Goal: Communication & Community: Answer question/provide support

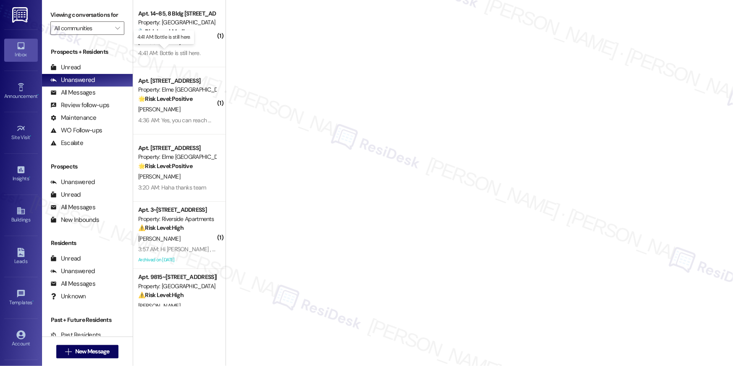
click at [147, 52] on div "4:41 AM: Bottle is still here. 4:41 AM: Bottle is still here." at bounding box center [169, 53] width 62 height 8
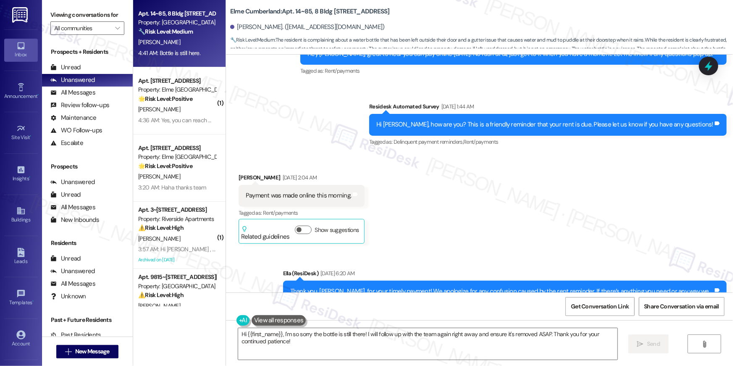
scroll to position [635, 0]
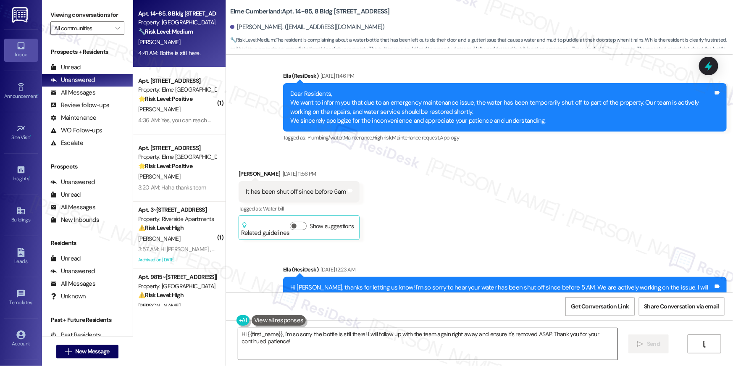
drag, startPoint x: 310, startPoint y: 349, endPoint x: 331, endPoint y: 347, distance: 21.5
click at [310, 349] on textarea "Hi {{first_name}}, I'm so sorry the bottle is still there! I will follow up wit…" at bounding box center [427, 344] width 379 height 32
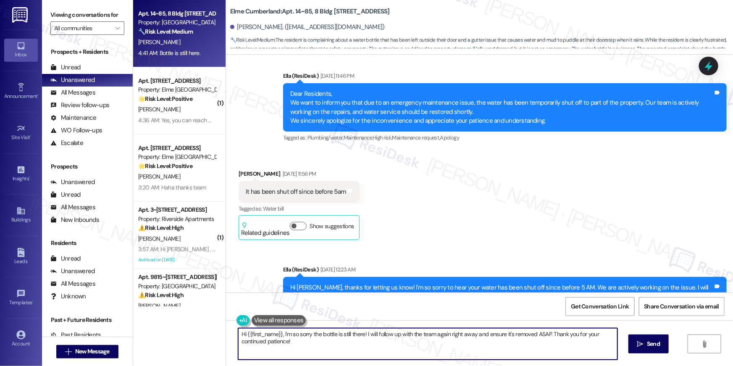
click at [332, 347] on textarea "Hi {{first_name}}, I'm so sorry the bottle is still there! I will follow up wit…" at bounding box center [427, 344] width 379 height 32
drag, startPoint x: 302, startPoint y: 345, endPoint x: 364, endPoint y: 334, distance: 62.7
click at [364, 334] on textarea "Hi {{first_name}}, I'm so sorry the bottle is still there! I will follow up wit…" at bounding box center [427, 344] width 379 height 32
type textarea "Hi {{first_name}}, I'm so sorry the bottle is still there! I've been following …"
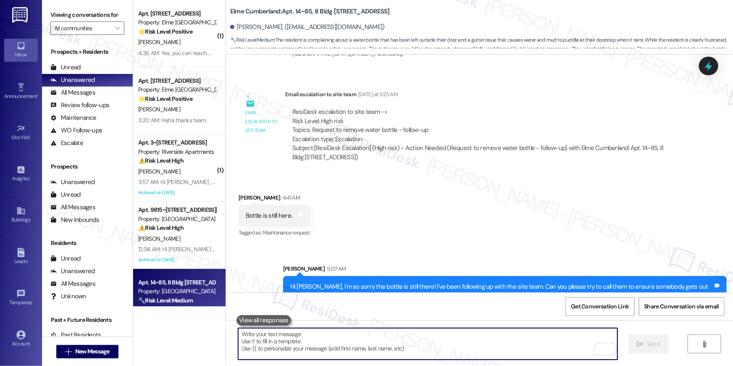
scroll to position [3753, 0]
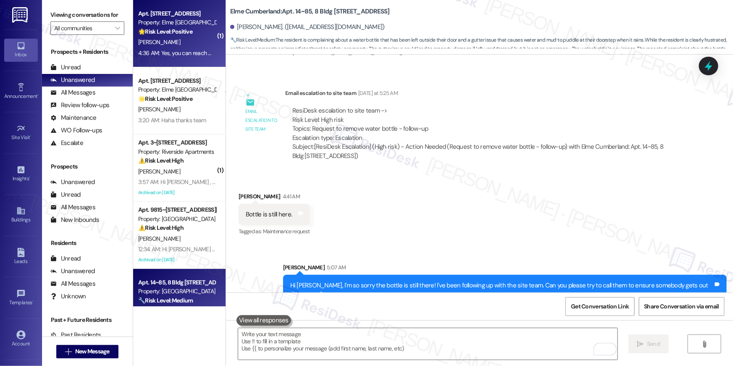
click at [170, 37] on div "B. Velasquez" at bounding box center [176, 42] width 79 height 11
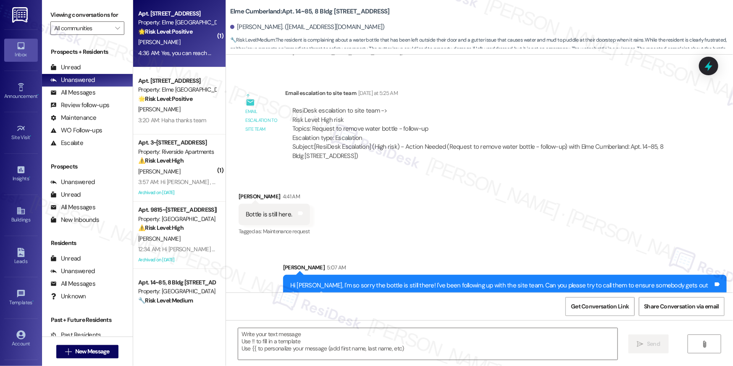
type textarea "Fetching suggested responses. Please feel free to read through the conversation…"
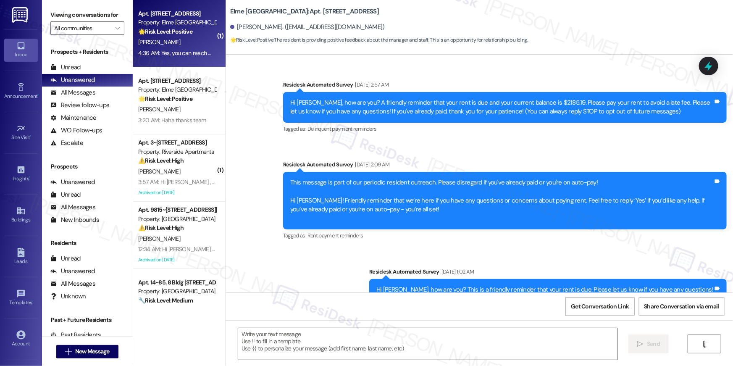
scroll to position [15337, 0]
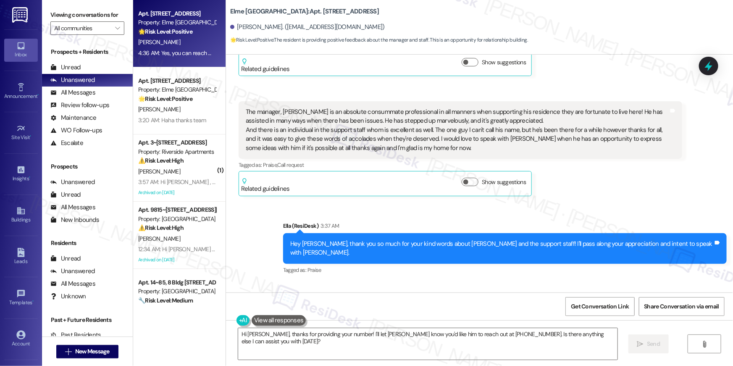
click at [392, 282] on div "Received via SMS Bryan Velasquez 4:36 AM Yes, you can reach me at 202-577-9516 …" at bounding box center [479, 317] width 507 height 71
click at [361, 351] on textarea "Hi Bryan, thanks for providing your number! I'll let Kevin know you'd like him …" at bounding box center [427, 344] width 379 height 32
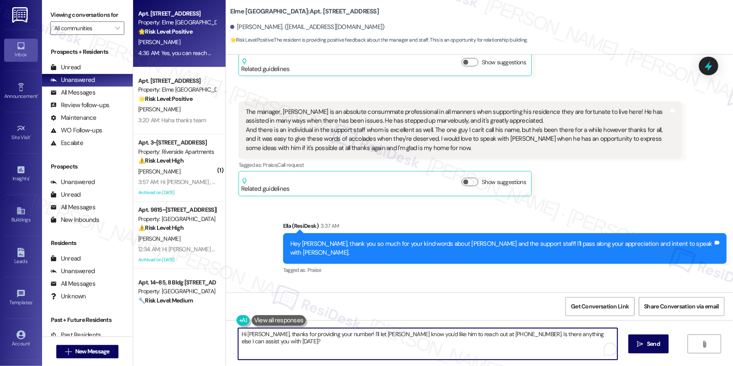
click at [361, 351] on textarea "Hi Bryan, thanks for providing your number! I'll let Kevin know you'd like him …" at bounding box center [427, 344] width 379 height 32
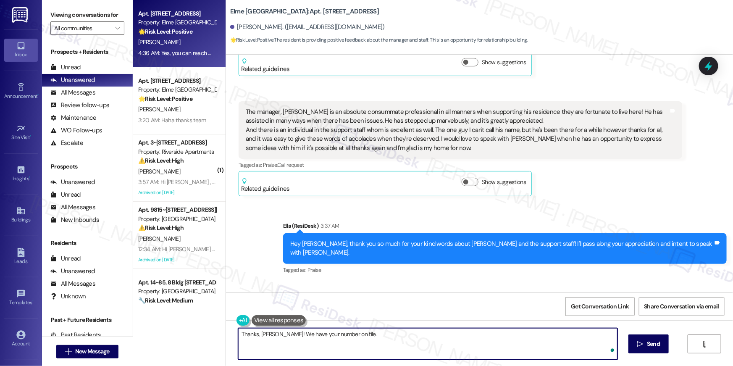
type textarea "Thanks, Bryan! We have your number on file."
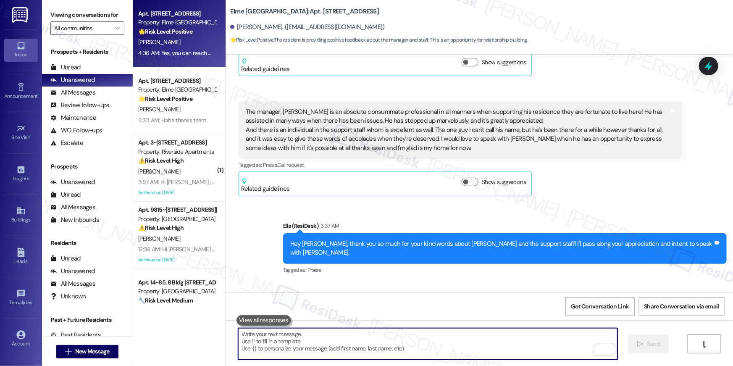
scroll to position [15337, 0]
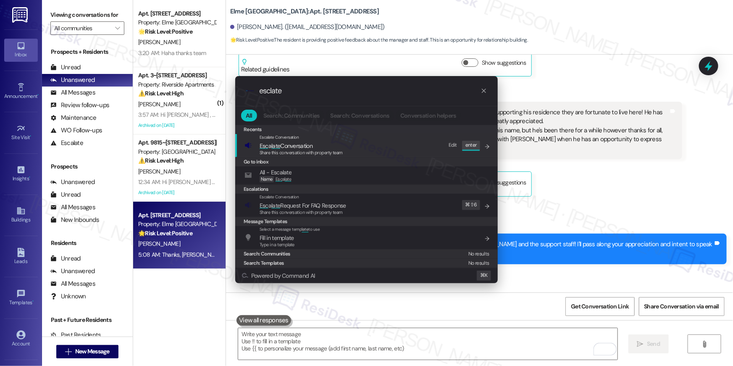
type input "esclate"
click at [287, 145] on span "Esc a late Conversation" at bounding box center [286, 146] width 53 height 8
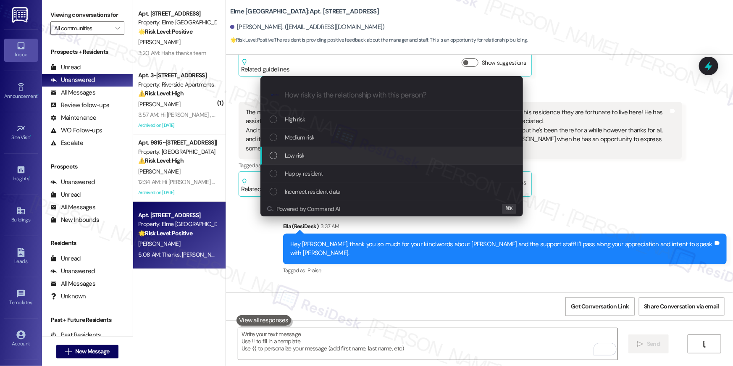
click at [305, 153] on div "Low risk" at bounding box center [393, 155] width 246 height 9
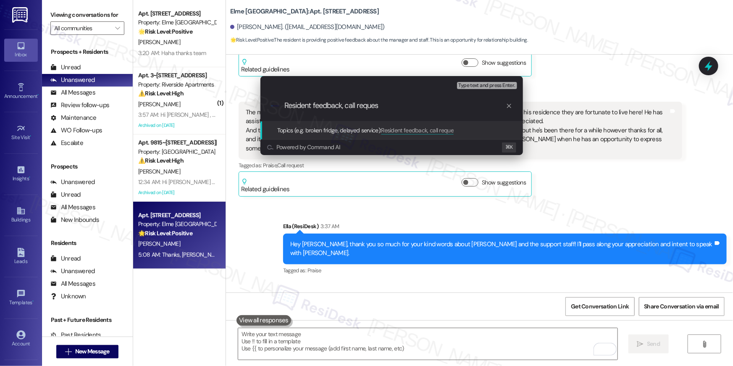
type input "Resident feedback, call request"
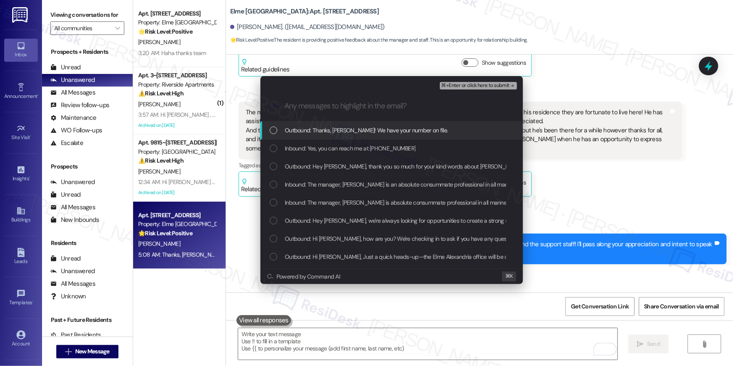
drag, startPoint x: 353, startPoint y: 129, endPoint x: 353, endPoint y: 134, distance: 5.1
click at [353, 130] on span "Outbound: Thanks, Bryan! We have your number on file." at bounding box center [366, 130] width 163 height 9
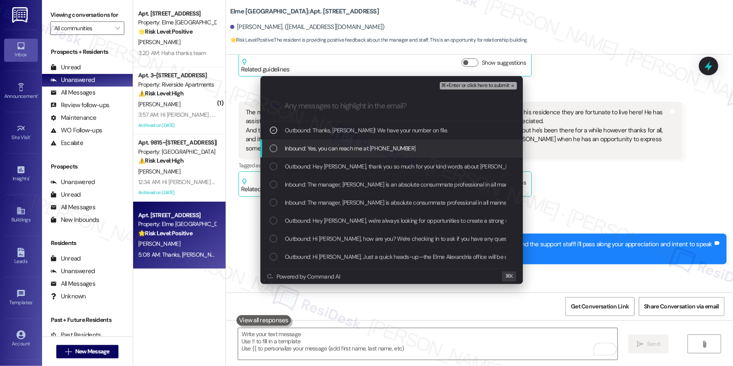
drag, startPoint x: 352, startPoint y: 149, endPoint x: 348, endPoint y: 165, distance: 16.7
click at [352, 149] on span "Inbound: Yes, you can reach me at 202-577-9516" at bounding box center [350, 148] width 131 height 9
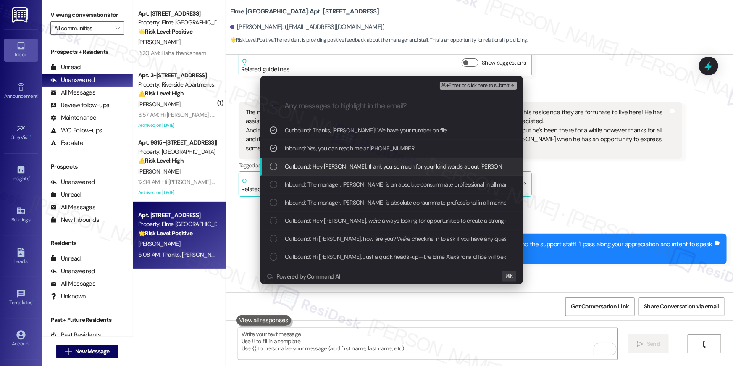
click at [349, 168] on span "Outbound: Hey Bryan, thank you so much for your kind words about Kevin and the …" at bounding box center [522, 166] width 474 height 9
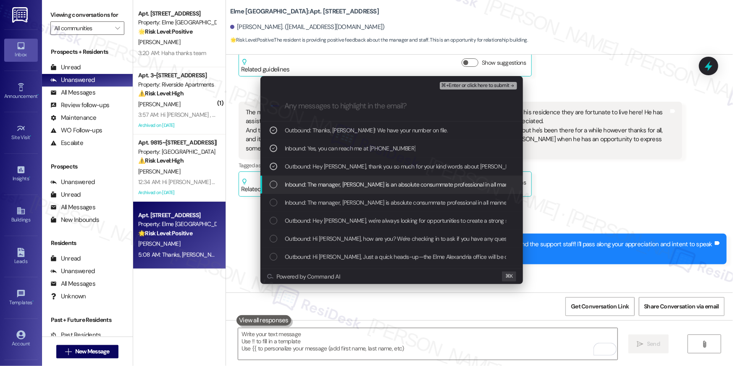
click at [352, 179] on div "Inbound: The manager, Kevin is an absolute consummate professional in all manne…" at bounding box center [392, 185] width 263 height 18
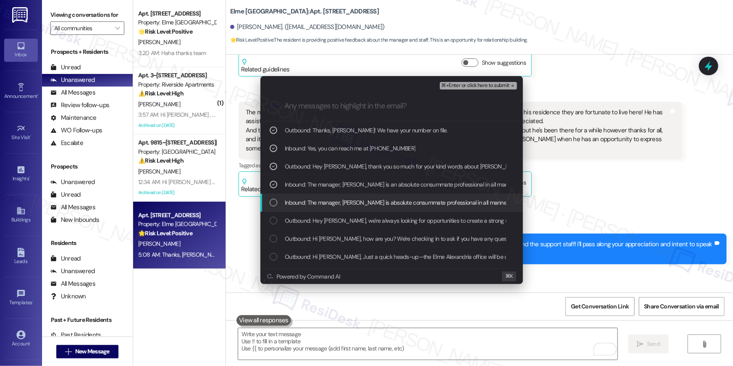
click at [357, 226] on div "Outbound: Hey Bryan, we're always looking for opportunities to create a strong …" at bounding box center [392, 221] width 263 height 18
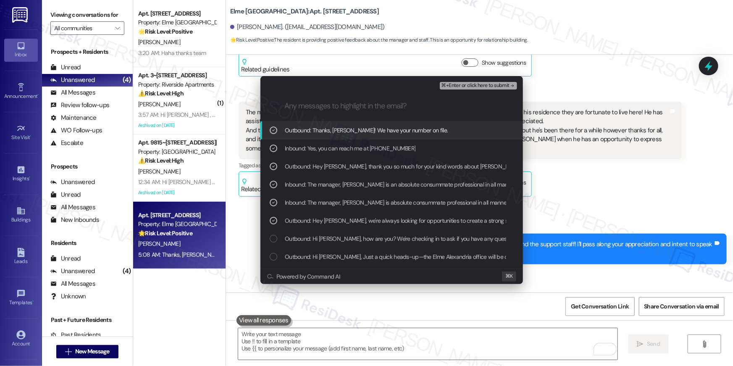
click at [477, 86] on span "⌘+Enter or click here to submit" at bounding box center [476, 86] width 68 height 6
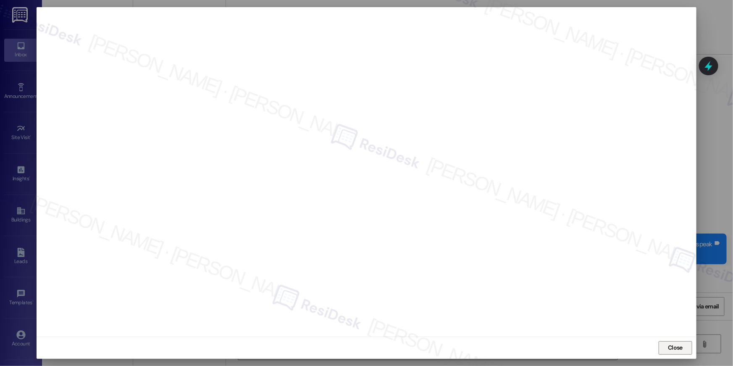
click at [672, 350] on span "Close" at bounding box center [675, 347] width 15 height 9
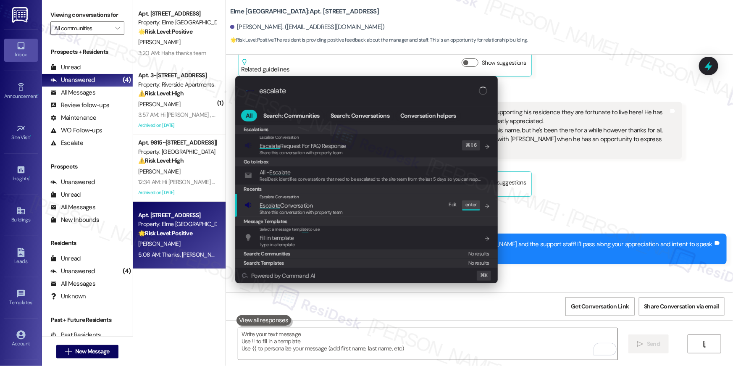
type input "escalate"
click at [398, 215] on div "Escalate Conversation Escalate Conversation Share this conversation with proper…" at bounding box center [368, 205] width 246 height 23
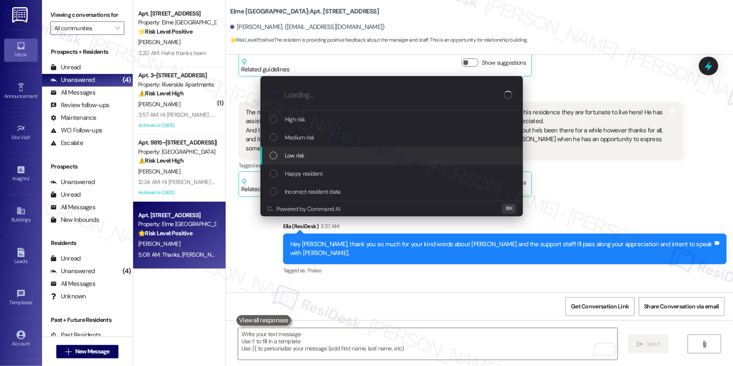
click at [331, 160] on div "Low risk" at bounding box center [392, 156] width 263 height 18
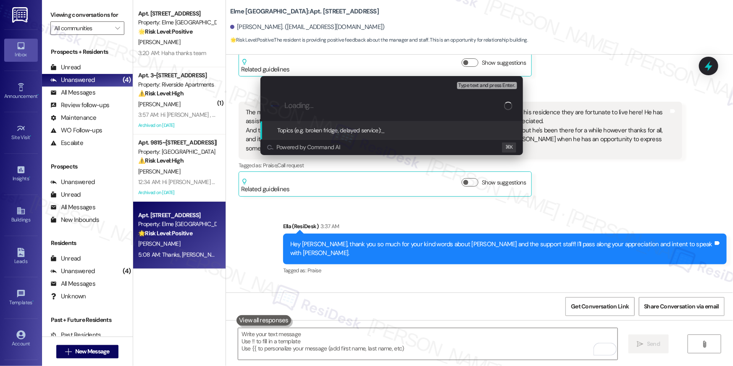
paste input "Resident feedback, call request"
type input "Resident feedback, call request"
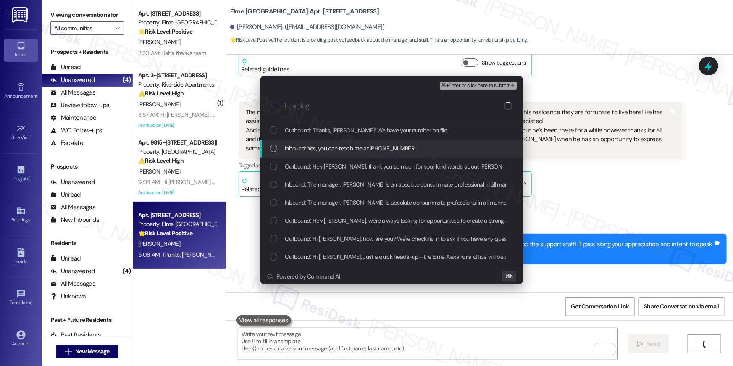
click at [344, 139] on div "Outbound: Thanks, Bryan! We have your number on file." at bounding box center [392, 130] width 263 height 18
click at [340, 153] on span "Inbound: Yes, you can reach me at 202-577-9516" at bounding box center [350, 148] width 131 height 9
click at [339, 166] on span "Outbound: Hey Bryan, thank you so much for your kind words about Kevin and the …" at bounding box center [522, 166] width 474 height 9
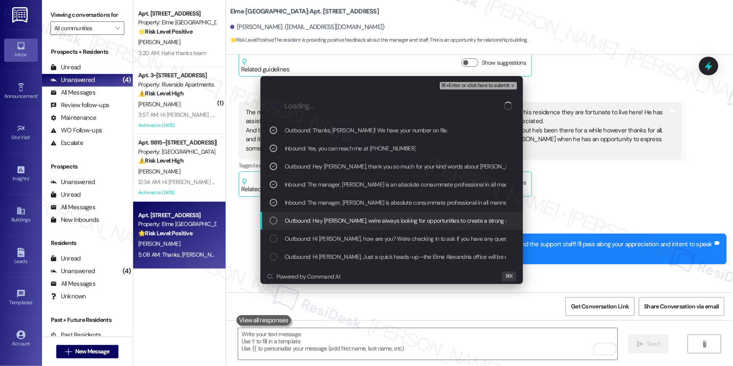
click at [356, 220] on span "Outbound: Hey Bryan, we're always looking for opportunities to create a strong …" at bounding box center [661, 220] width 753 height 9
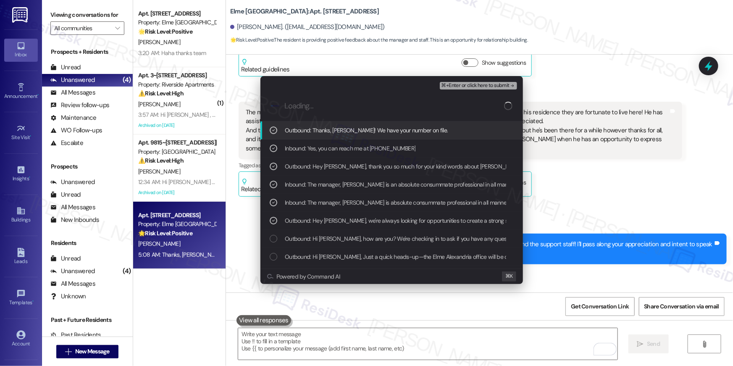
click at [486, 83] on span "⌘+Enter or click here to submit" at bounding box center [476, 86] width 68 height 6
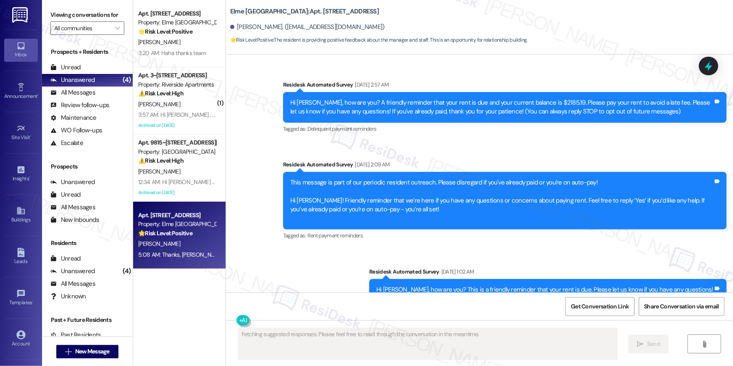
scroll to position [15408, 0]
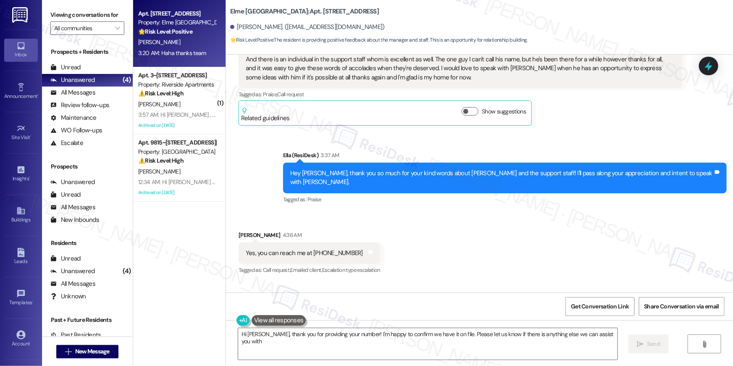
type textarea "Hi Bryan, thank you for providing your number! I'm happy to confirm we have it …"
click at [197, 42] on div "B. Rose" at bounding box center [176, 42] width 79 height 11
type textarea "Fetching suggested responses. Please feel free to read through the conversation…"
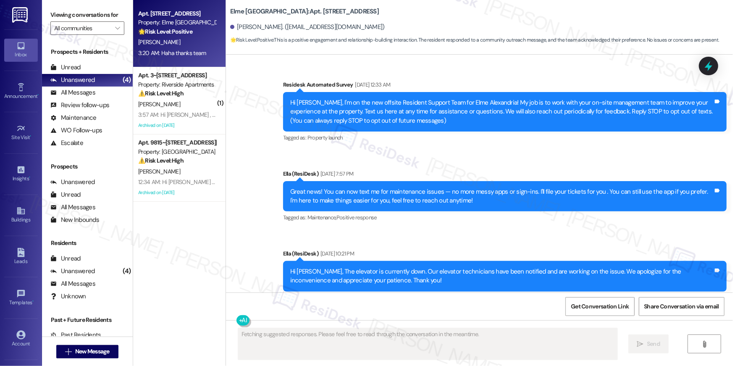
scroll to position [8884, 0]
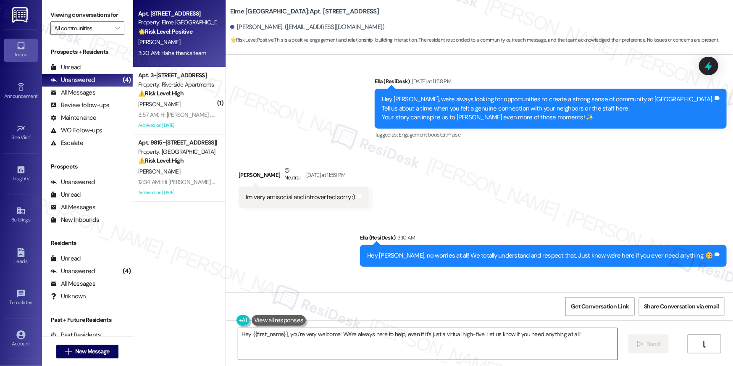
click at [507, 334] on textarea "Hey {{first_name}}, you're very welcome! We're always here to help, even if it'…" at bounding box center [427, 344] width 379 height 32
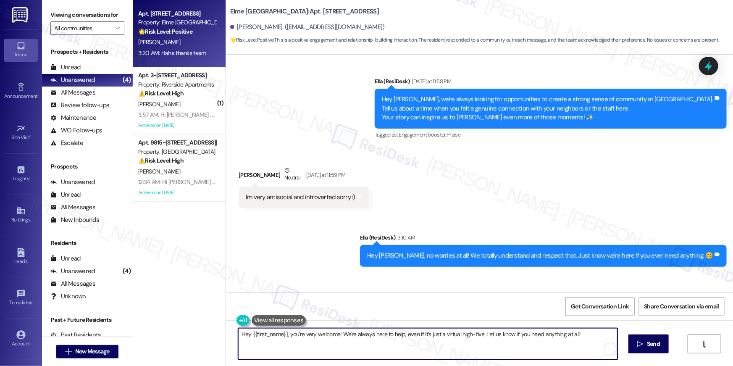
click at [507, 334] on textarea "Hey {{first_name}}, you're very welcome! We're always here to help, even if it'…" at bounding box center [427, 344] width 379 height 32
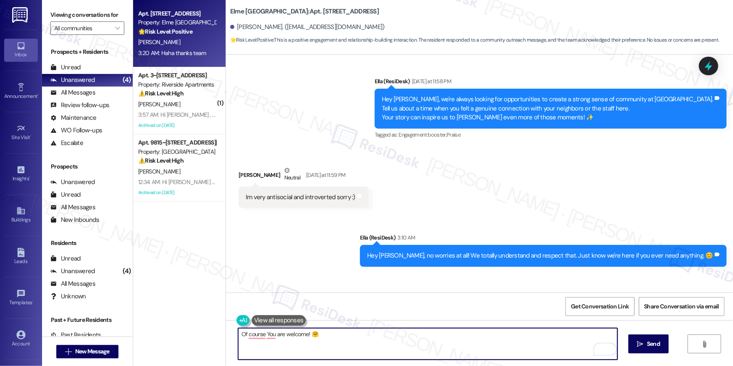
click at [319, 345] on textarea "Of course You are welcome! 🤗" at bounding box center [427, 344] width 379 height 32
click at [327, 343] on textarea "Of course You are welcome! 🤗" at bounding box center [427, 344] width 379 height 32
click at [262, 336] on textarea "Of course You are welcome! 🤗" at bounding box center [427, 344] width 379 height 32
type textarea "Of course! You are welcome! 🤗"
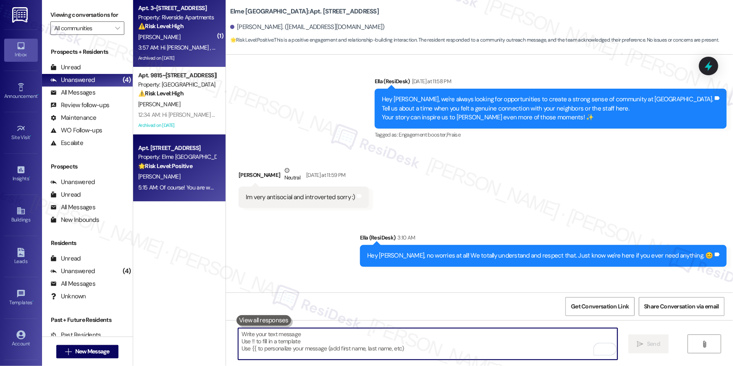
click at [168, 52] on div "3:57 AM: Hi Andrew , thank you for bringing this important matter to our attent…" at bounding box center [176, 47] width 79 height 11
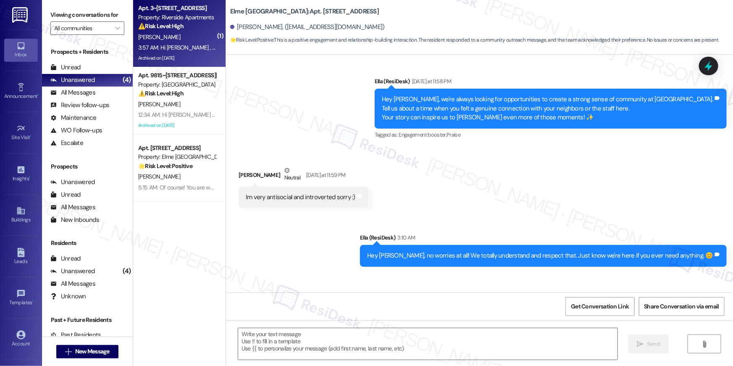
type textarea "Fetching suggested responses. Please feel free to read through the conversation…"
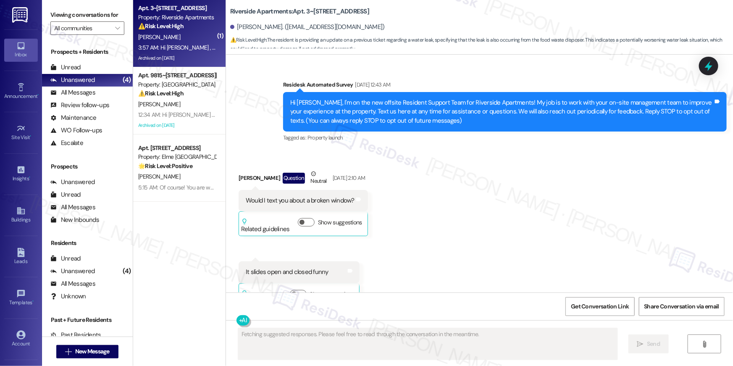
scroll to position [11971, 0]
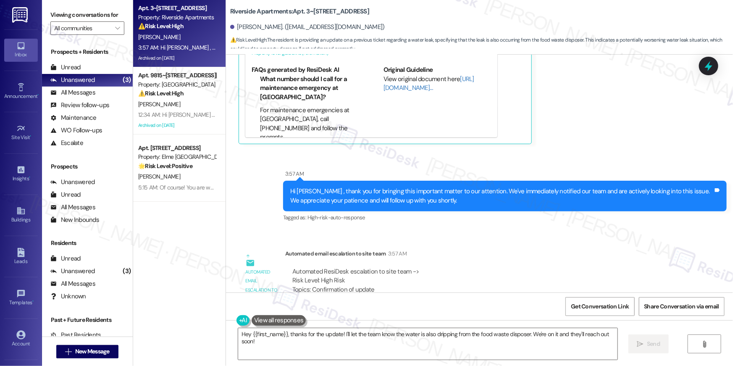
click at [458, 267] on div "Automated ResiDesk escalation to site team -> Risk Level: High Risk Topics: Con…" at bounding box center [483, 285] width 383 height 36
click at [424, 249] on div "Automated email escalation to site team 3:57 AM" at bounding box center [483, 255] width 397 height 12
click at [456, 344] on textarea "Hey {{first_name}}, thanks for the update! I'll let the team know the water is …" at bounding box center [427, 344] width 379 height 32
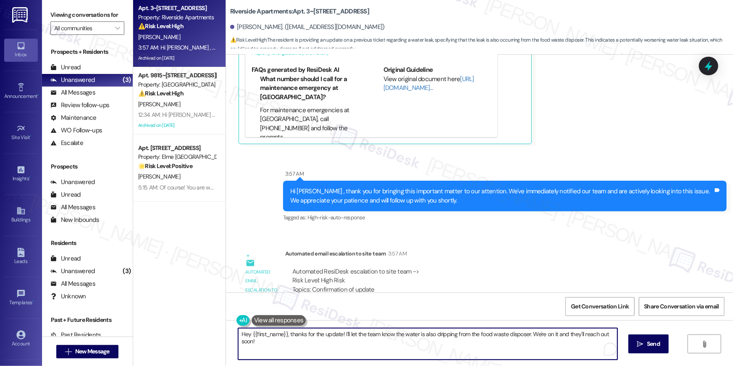
click at [456, 344] on textarea "Hey {{first_name}}, thanks for the update! I'll let the team know the water is …" at bounding box center [427, 344] width 379 height 32
type textarea "Hey {{first_name}}, thanks for the update! I'll let the team know the water is …"
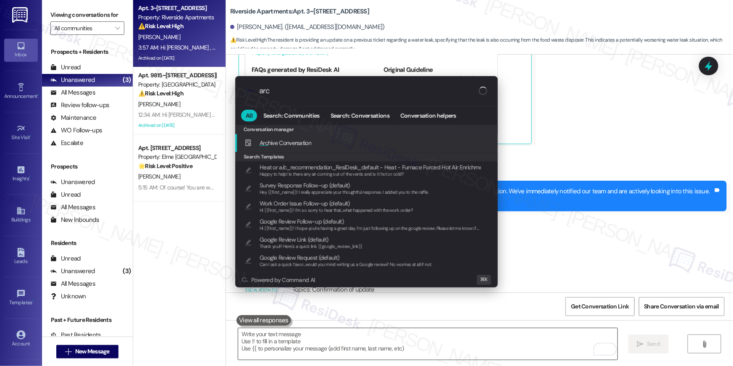
type input "arch"
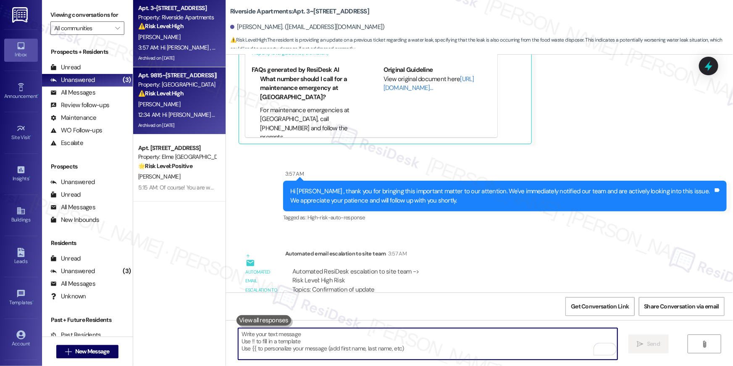
click at [185, 92] on div "⚠️ Risk Level: High The resident expresses dissatisfaction with the rental offi…" at bounding box center [177, 93] width 78 height 9
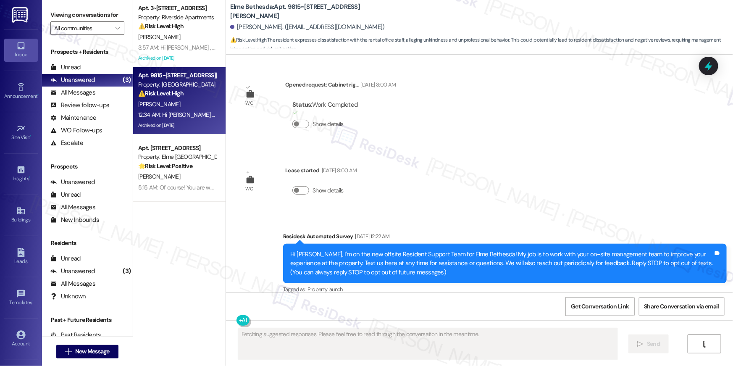
scroll to position [37188, 0]
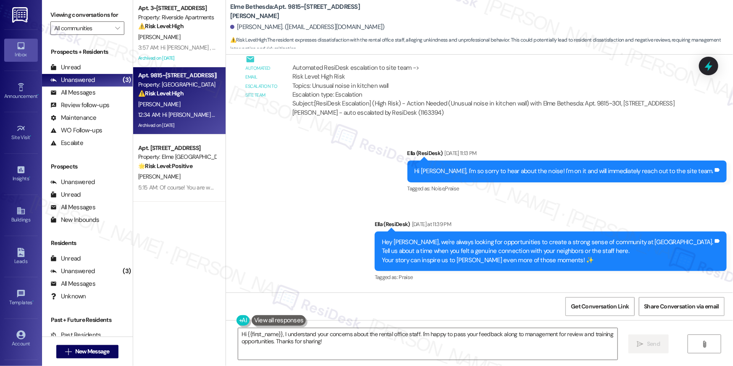
scroll to position [37371, 0]
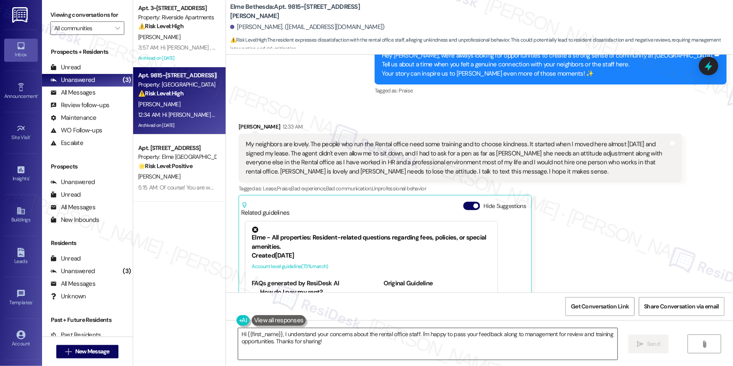
click at [353, 344] on textarea "Hi {{first_name}}, I understand your concerns about the rental office staff. I'…" at bounding box center [427, 344] width 379 height 32
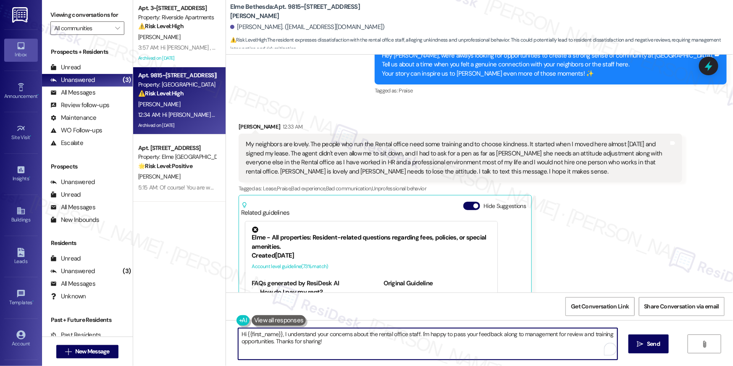
click at [353, 344] on textarea "Hi {{first_name}}, I understand your concerns about the rental office staff. I'…" at bounding box center [427, 344] width 379 height 32
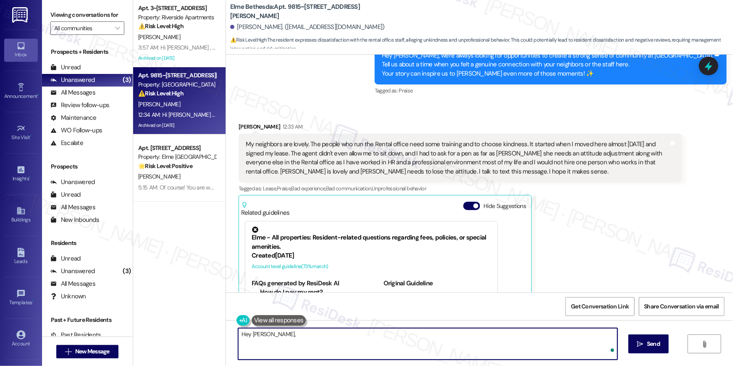
paste textarea "Thanks so much for sharing your honest feedback. I’m sorry to hear about your e…"
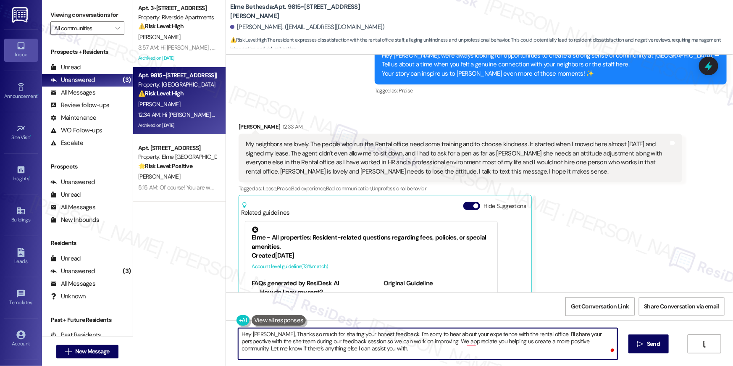
click at [271, 336] on textarea "Hey Cynthia, Thanks so much for sharing your honest feedback. I’m sorry to hear…" at bounding box center [427, 344] width 379 height 32
type textarea "Hey Cynthia, thanks so much for sharing your honest feedback. I’m sorry to hear…"
click at [443, 351] on textarea "Hey Cynthia, thanks so much for sharing your honest feedback. I’m sorry to hear…" at bounding box center [427, 344] width 379 height 32
drag, startPoint x: 425, startPoint y: 340, endPoint x: 433, endPoint y: 355, distance: 16.9
click at [433, 355] on textarea "Hey Cynthia, thanks so much for sharing your honest feedback. I’m sorry to hear…" at bounding box center [427, 344] width 379 height 32
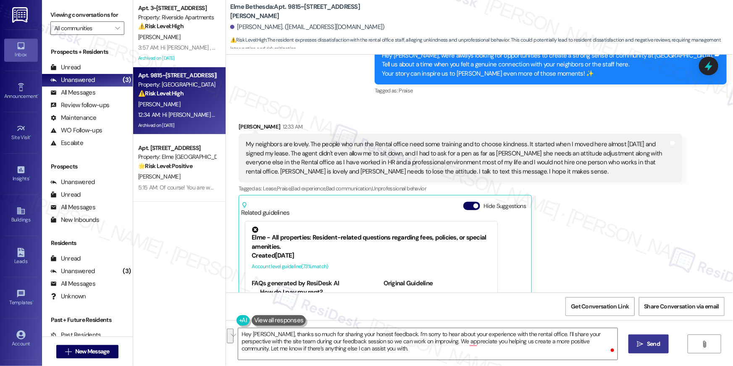
click at [656, 343] on span "Send" at bounding box center [653, 344] width 13 height 9
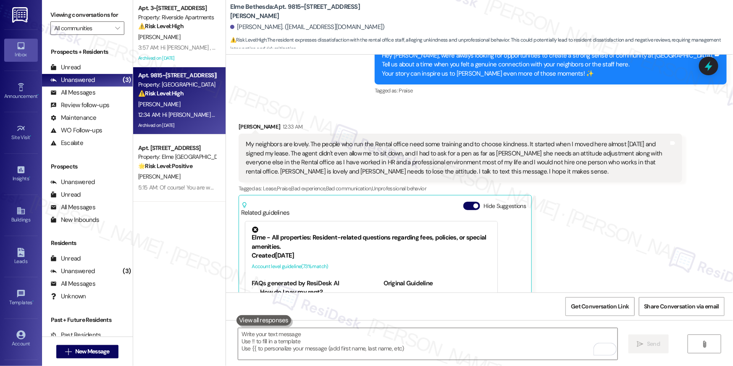
scroll to position [37188, 0]
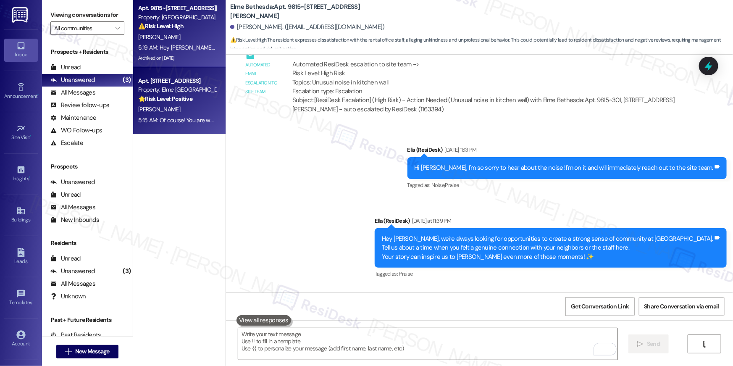
click at [170, 100] on strong "🌟 Risk Level: Positive" at bounding box center [165, 99] width 54 height 8
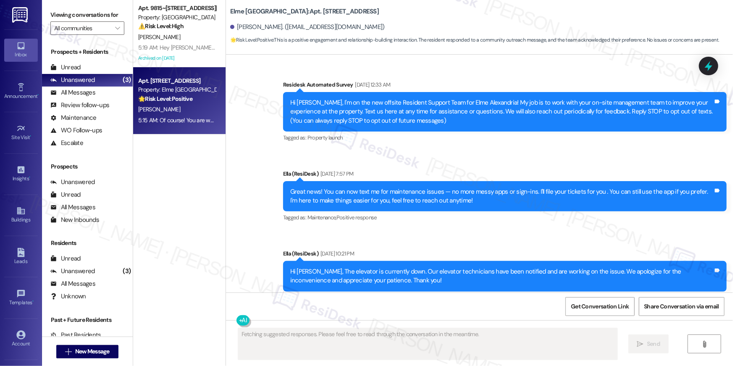
scroll to position [8884, 0]
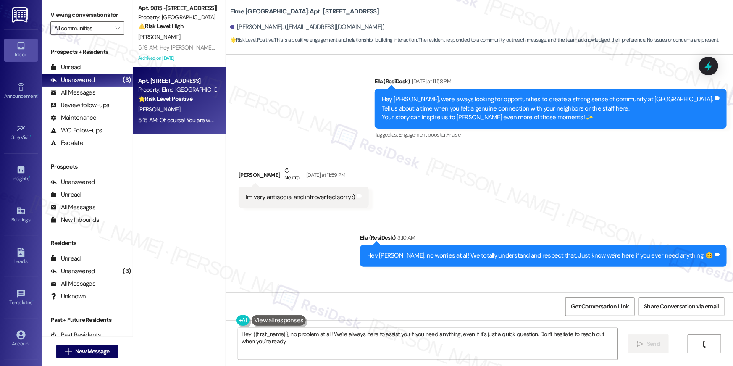
type textarea "Hey {{first_name}}, no problem at all! We're always here to assist you if you n…"
click at [114, 350] on button " New Message" at bounding box center [87, 351] width 62 height 13
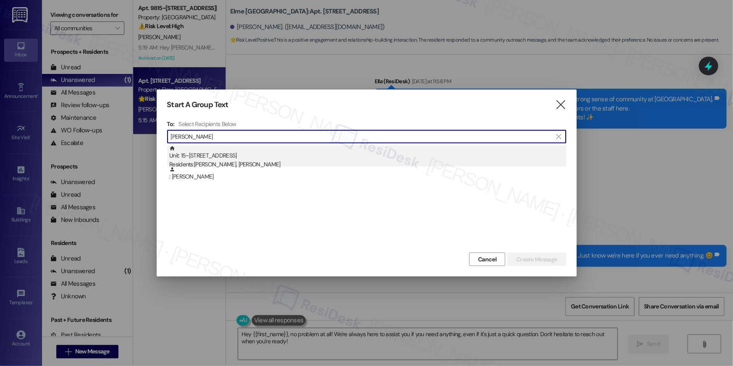
type input "alexia peters"
click at [310, 158] on div "Unit: 15~102 - 2 Observation Court Residents: Alexia Peters-Strickland, Timothy…" at bounding box center [367, 157] width 397 height 24
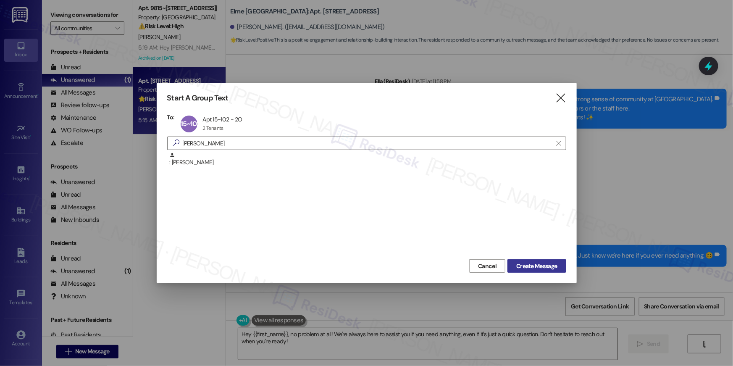
click at [538, 267] on span "Create Message" at bounding box center [536, 266] width 41 height 9
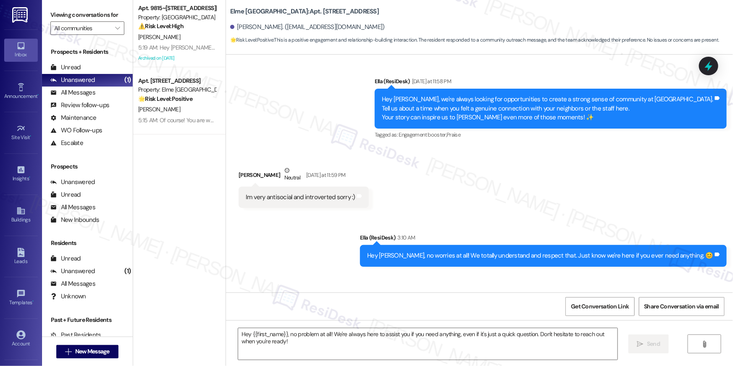
type textarea "Fetching suggested responses. Please feel free to read through the conversation…"
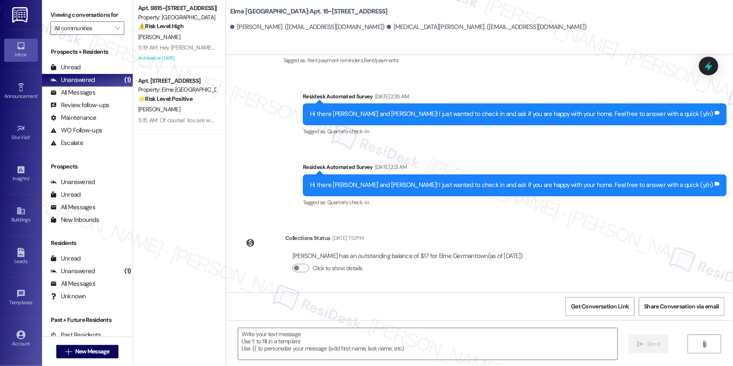
scroll to position [634, 0]
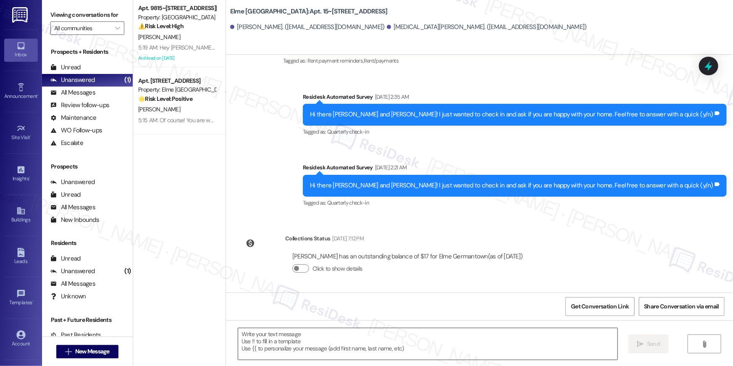
click at [466, 345] on textarea at bounding box center [427, 344] width 379 height 32
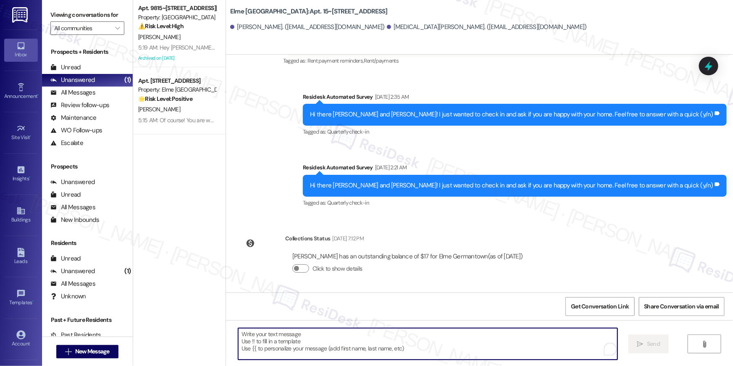
click at [466, 345] on textarea "To enrich screen reader interactions, please activate Accessibility in Grammarl…" at bounding box center [427, 344] width 379 height 32
paste textarea "### 1st Follow-up (1 week later)"
type textarea "### 1st Follow-up (1 week later)"
click at [444, 352] on textarea "To enrich screen reader interactions, please activate Accessibility in Grammarl…" at bounding box center [427, 344] width 379 height 32
paste textarea "Hi {{first_name}}, just following up on your lease renewal offer at {{property}…"
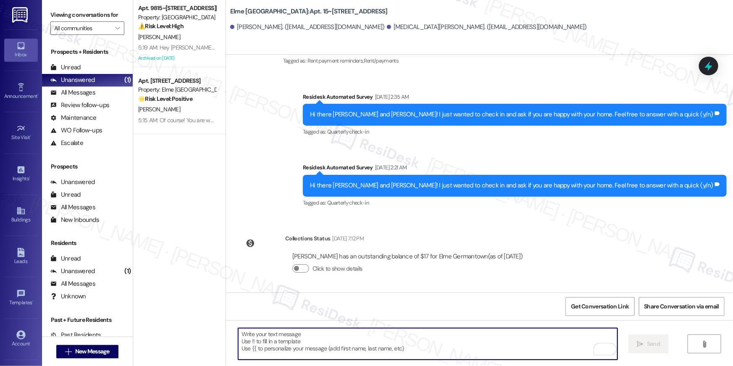
type textarea "Hi {{first_name}}, just following up on your lease renewal offer at {{property}…"
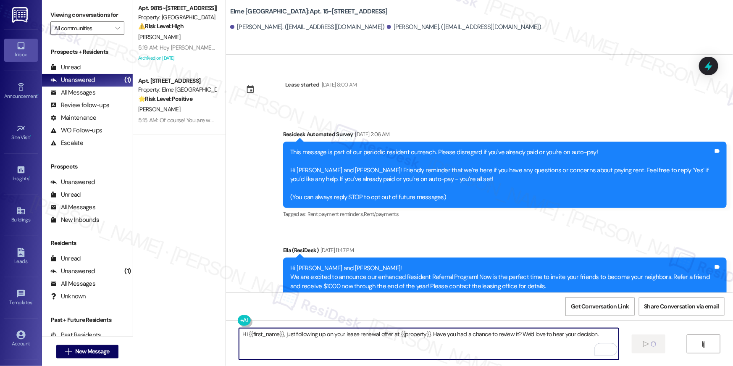
scroll to position [634, 0]
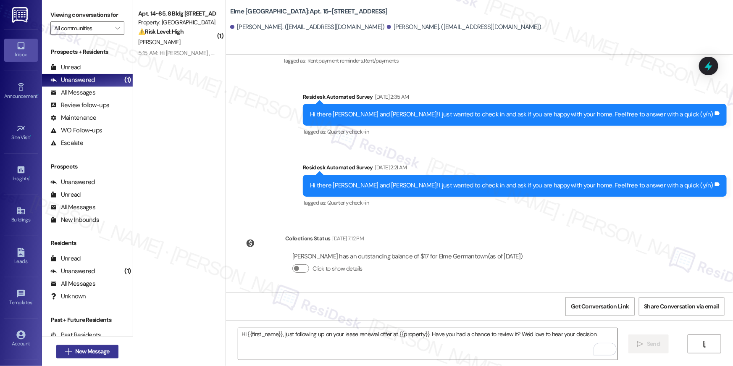
click at [99, 356] on button " New Message" at bounding box center [87, 351] width 62 height 13
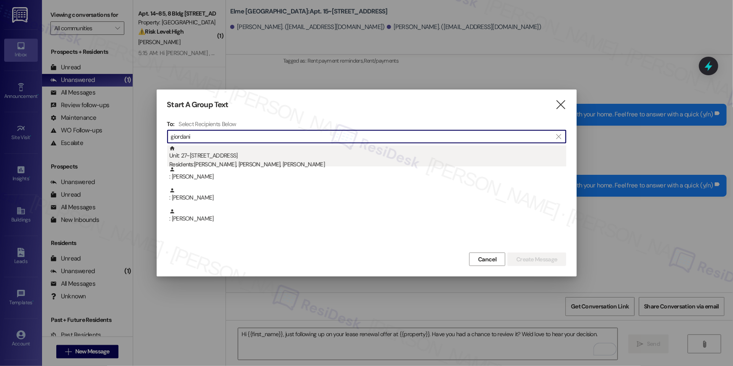
type input "giordani"
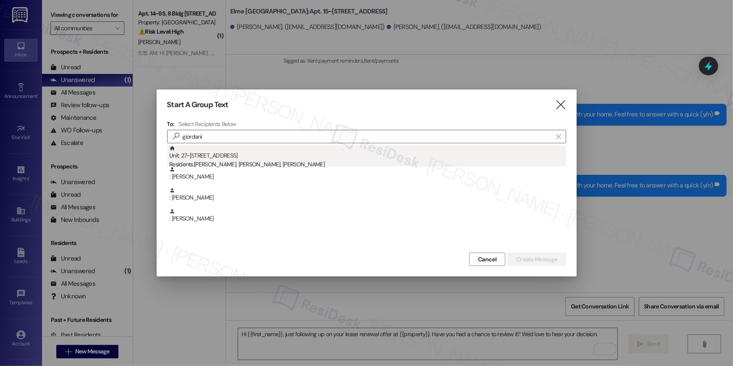
click at [248, 161] on div "Residents: Rose Giordani, Victoria Giordani, Immacula Giordani" at bounding box center [367, 164] width 397 height 9
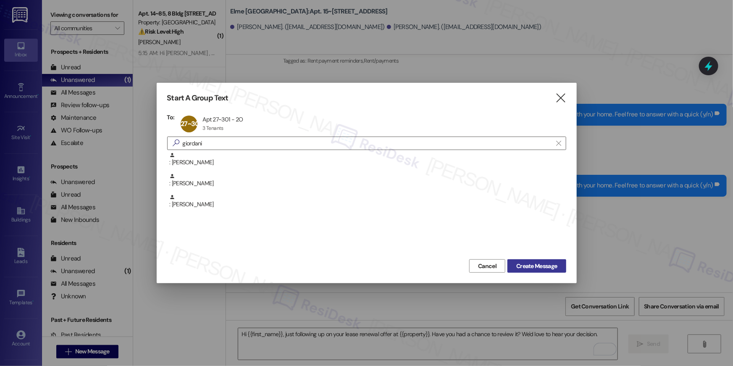
click at [528, 270] on span "Create Message" at bounding box center [536, 266] width 41 height 9
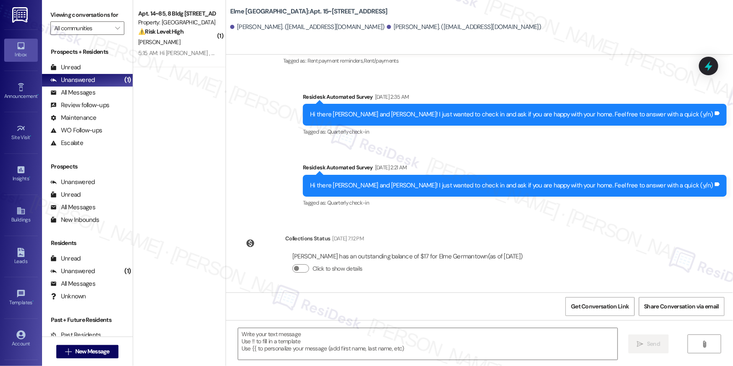
type textarea "Fetching suggested responses. Please feel free to read through the conversation…"
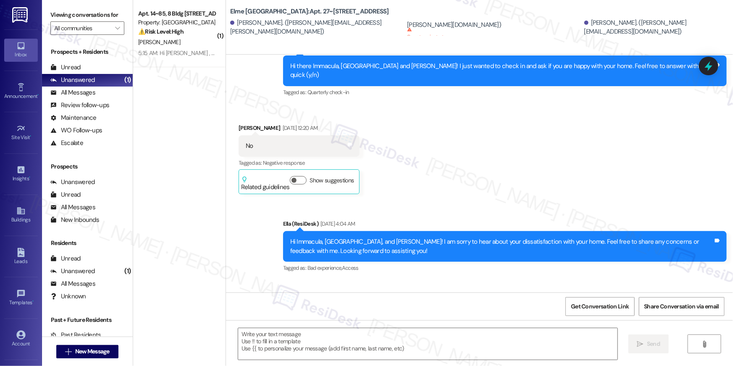
type textarea "Fetching suggested responses. Please feel free to read through the conversation…"
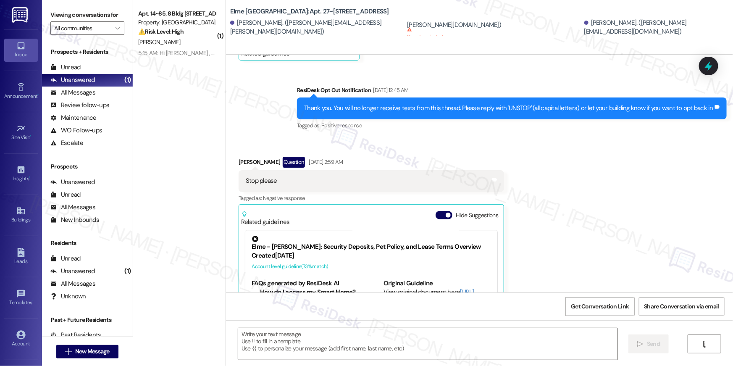
scroll to position [846, 0]
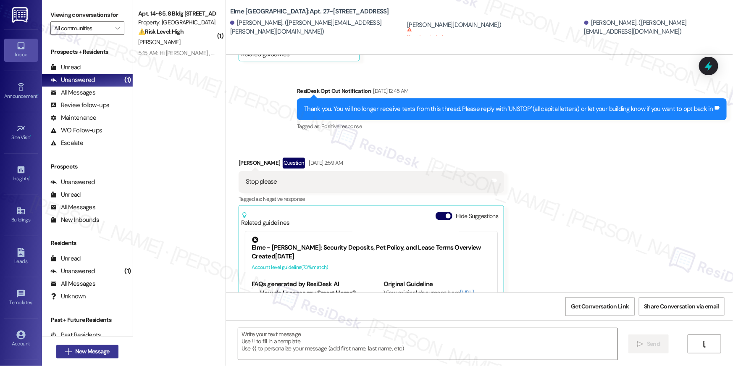
click at [92, 356] on span "New Message" at bounding box center [92, 351] width 34 height 9
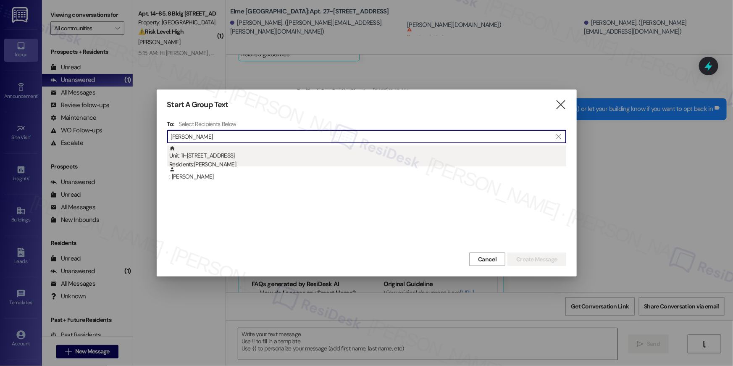
type input "topaz thomas"
click at [269, 159] on div "Unit: 11~103 - 2 Observation Court Residents: Topaz Thomas" at bounding box center [367, 157] width 397 height 24
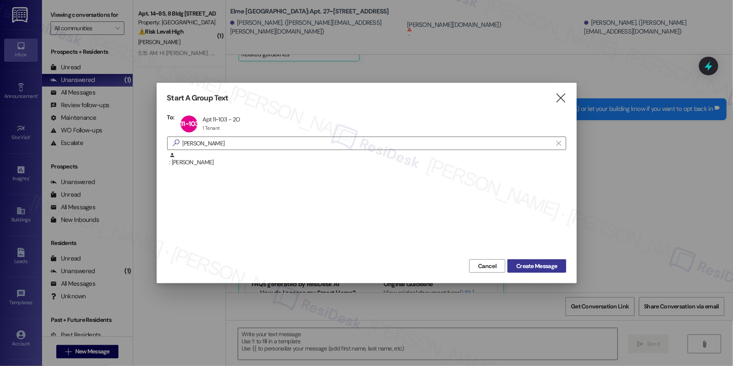
click at [533, 270] on span "Create Message" at bounding box center [536, 266] width 41 height 9
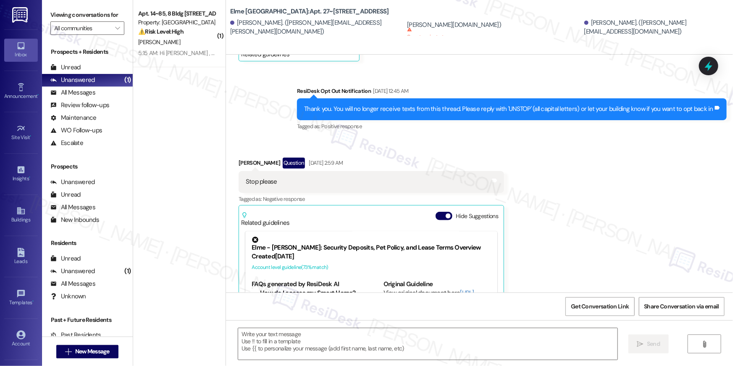
type textarea "Fetching suggested responses. Please feel free to read through the conversation…"
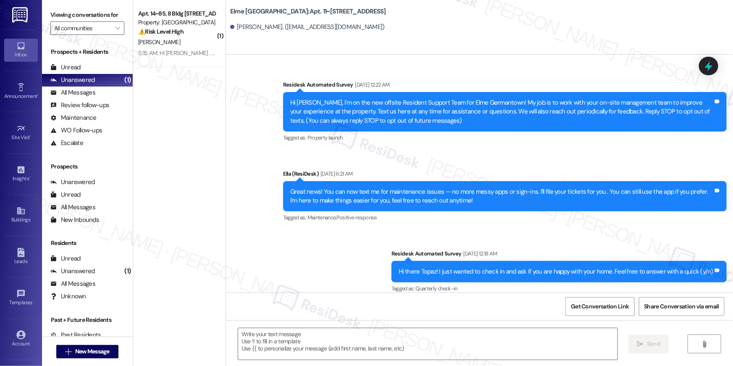
scroll to position [4054, 0]
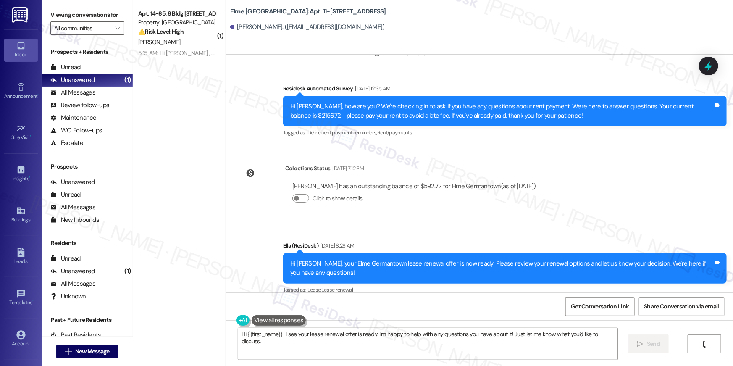
click at [628, 205] on div "Survey, sent via SMS Residesk Automated Survey Apr 05, 2024 at 12:22 AM Hi Topa…" at bounding box center [479, 174] width 507 height 238
click at [540, 348] on textarea "Hi {{first_name}}! I see your lease renewal offer is ready. I'm happy to help w…" at bounding box center [427, 344] width 379 height 32
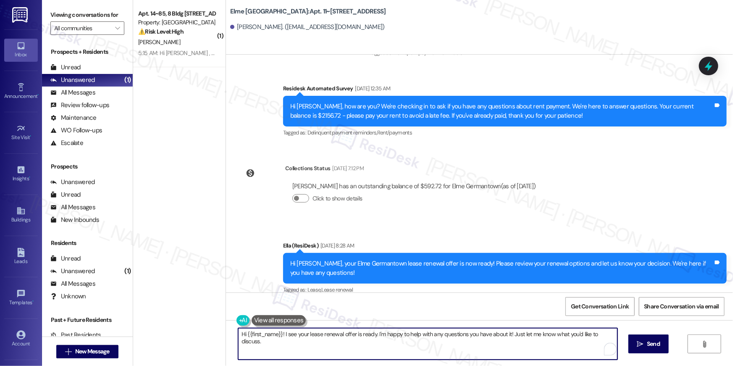
paste textarea ", just following up on your lease renewal offer at {{property}}. Have you had a…"
type textarea "Hi {{first_name}}, just following up on your lease renewal offer at {{property}…"
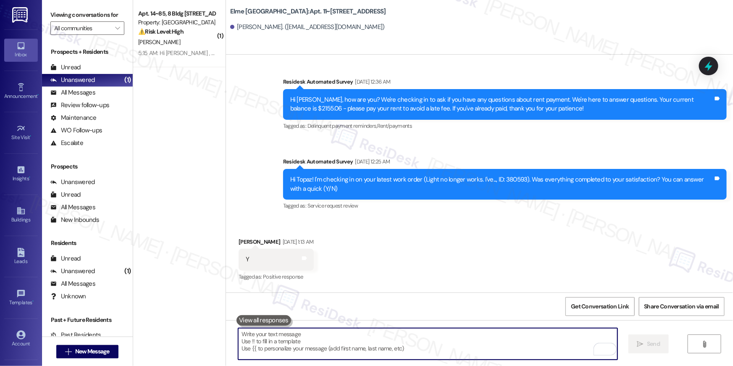
scroll to position [3674, 0]
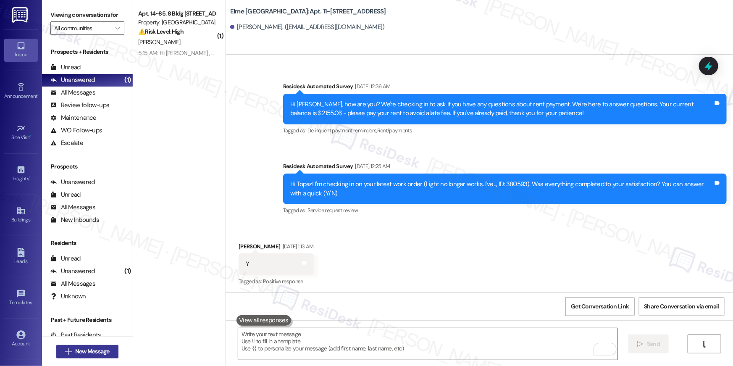
click at [75, 355] on span "New Message" at bounding box center [92, 351] width 34 height 9
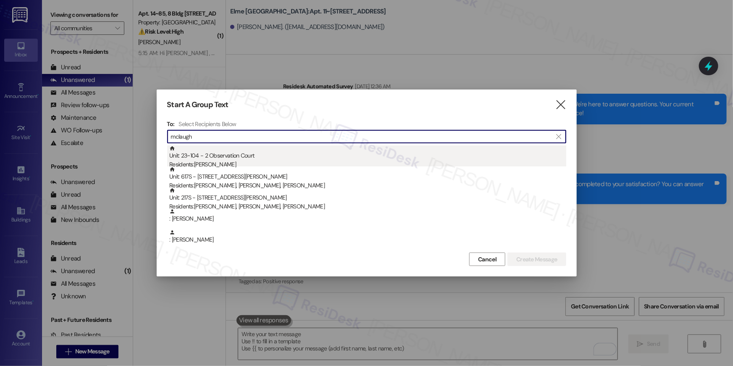
type input "mclaugh"
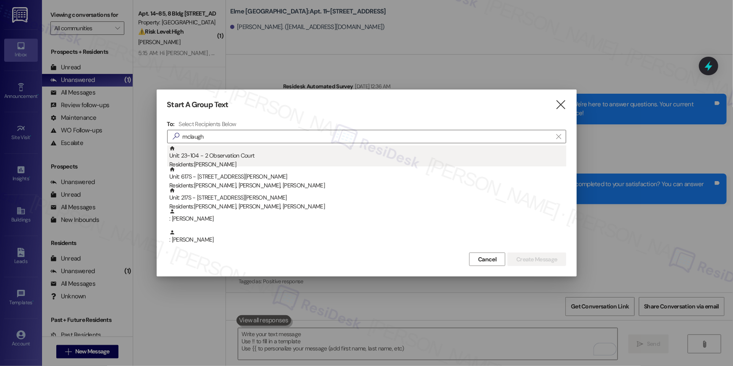
click at [225, 158] on div "Unit: 23~104 - 2 Observation Court Residents: Christine Mclaughin" at bounding box center [367, 157] width 397 height 24
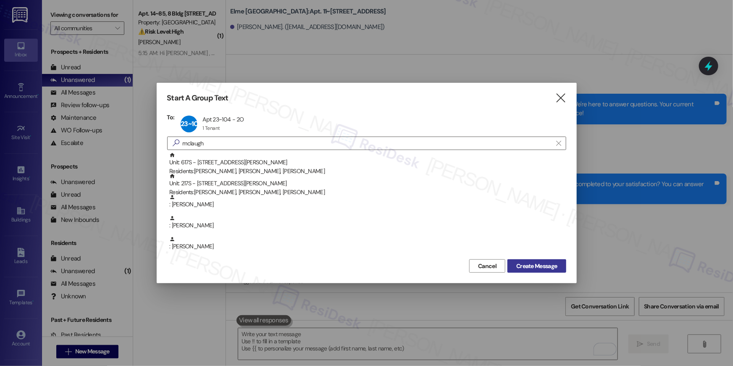
click at [527, 267] on span "Create Message" at bounding box center [536, 266] width 41 height 9
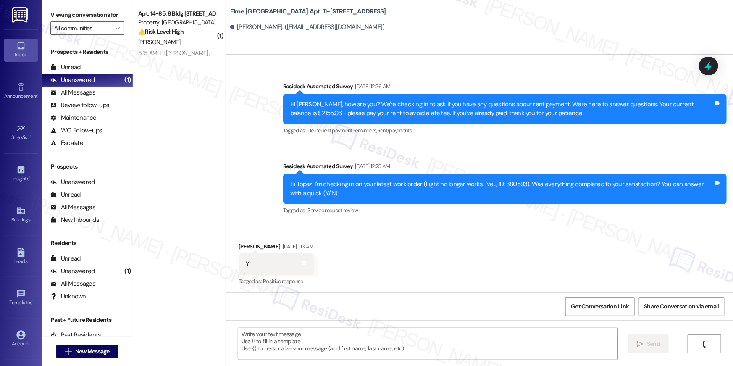
type textarea "Fetching suggested responses. Please feel free to read through the conversation…"
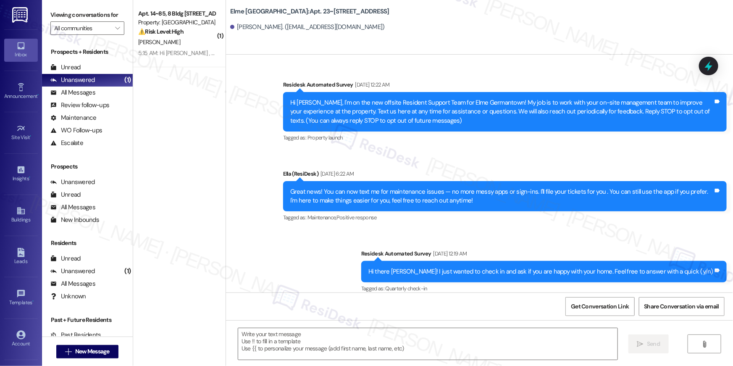
scroll to position [3029, 0]
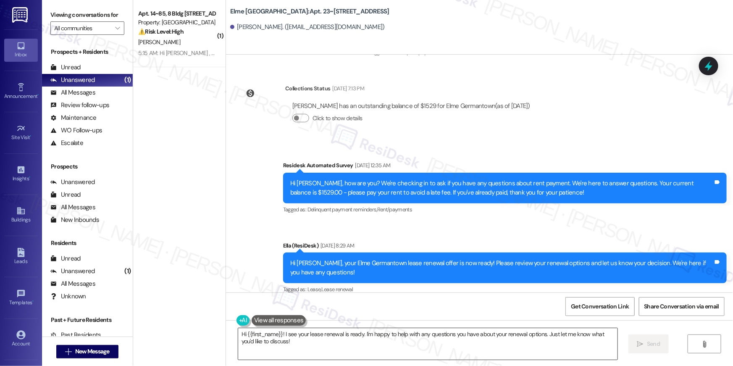
click at [525, 338] on textarea "Hi {{first_name}}! I see your lease renewal is ready. I'm happy to help with an…" at bounding box center [427, 344] width 379 height 32
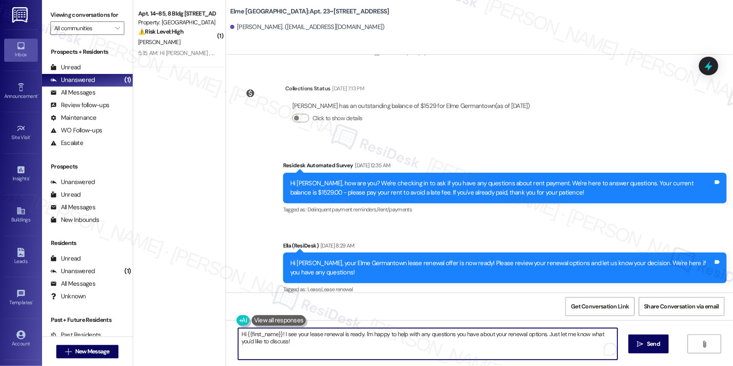
paste textarea ", just following up on your lease renewal offer at {{property}}. Have you had a…"
type textarea "Hi {{first_name}}, just following up on your lease renewal offer at {{property}…"
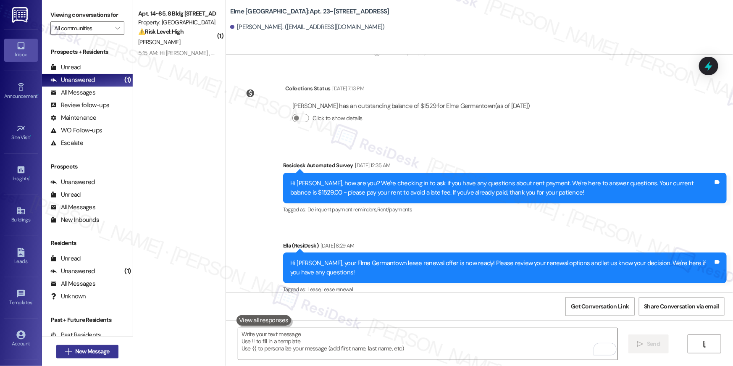
click at [88, 350] on span "New Message" at bounding box center [92, 351] width 34 height 9
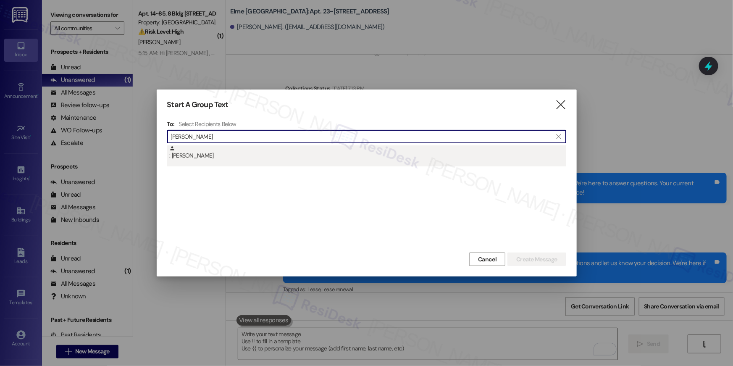
type input "tina davis"
click at [207, 163] on div ": Tina Davis" at bounding box center [366, 155] width 399 height 21
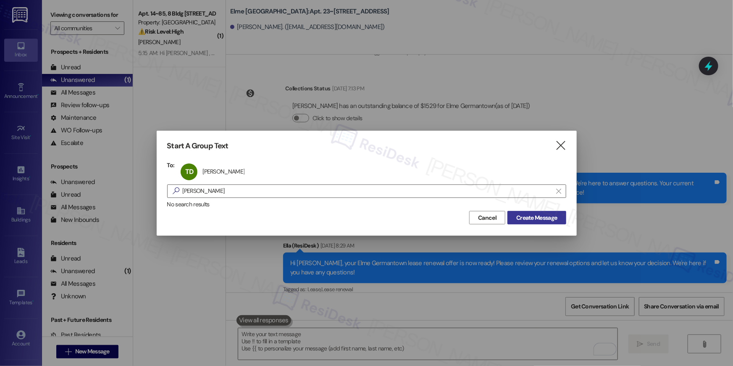
click at [536, 215] on span "Create Message" at bounding box center [536, 217] width 41 height 9
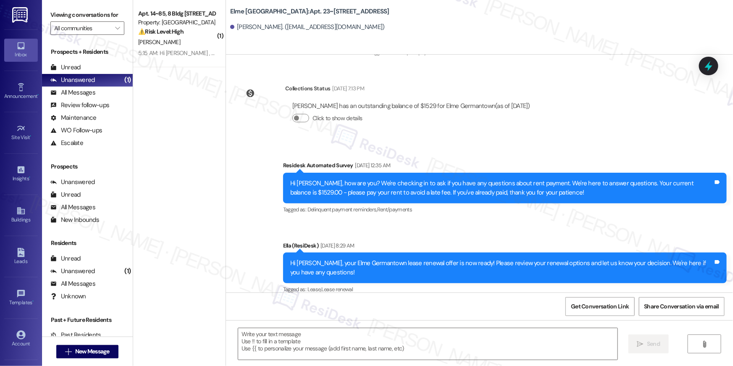
type textarea "Fetching suggested responses. Please feel free to read through the conversation…"
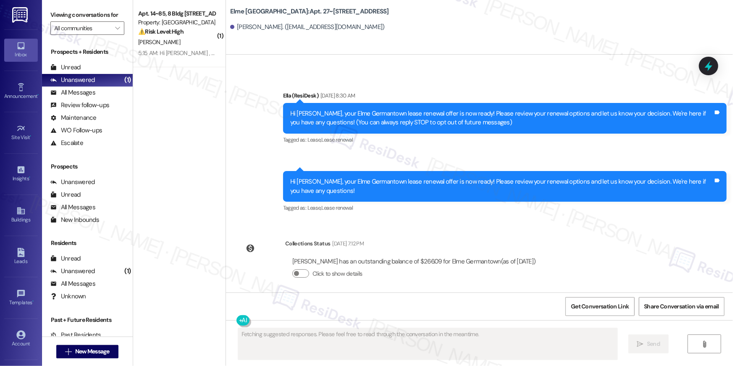
scroll to position [44, 0]
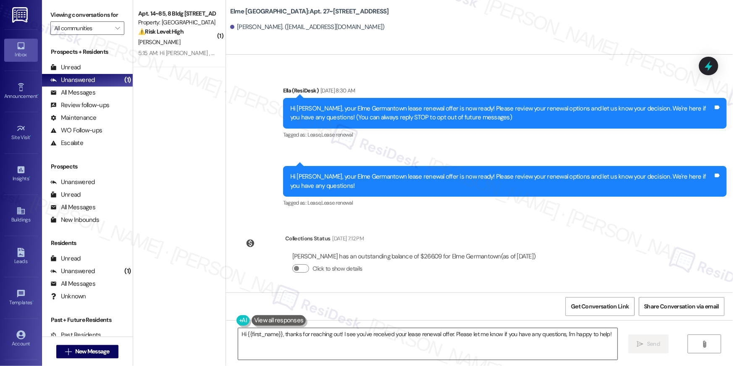
click at [496, 348] on textarea "Hi {{first_name}}, thanks for reaching out! I see you've received your lease re…" at bounding box center [427, 344] width 379 height 32
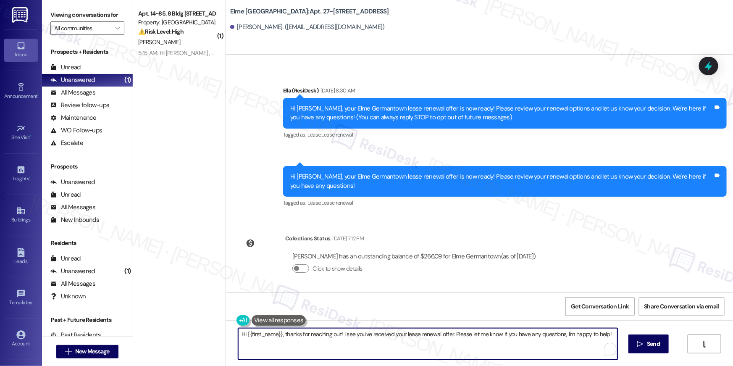
paste textarea "just following up on your lease renewal offer at {{property}}. Have you had a c…"
type textarea "Hi {{first_name}}, just following up on your lease renewal offer at {{property}…"
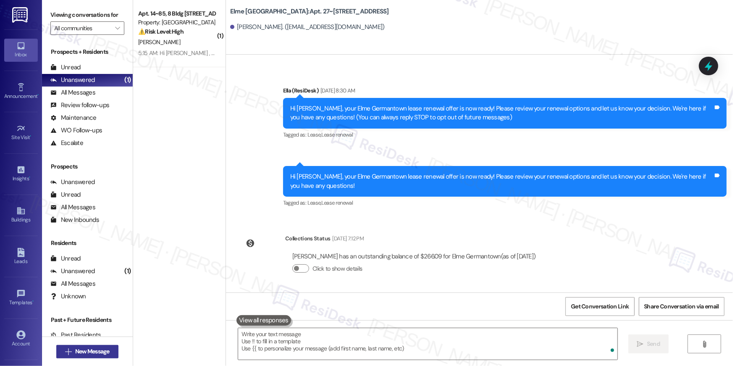
click at [75, 350] on span "New Message" at bounding box center [92, 351] width 34 height 9
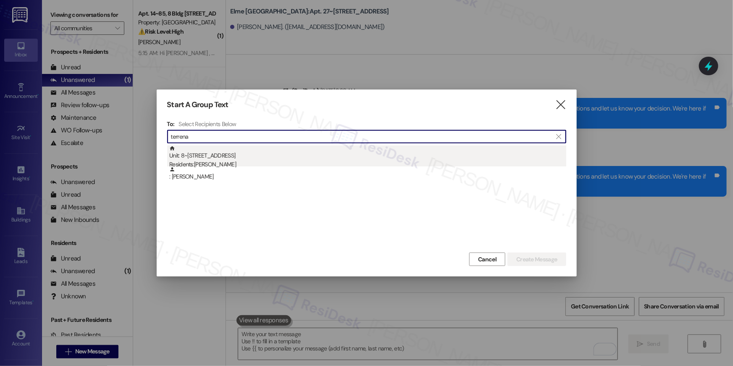
type input "terrena"
click at [236, 161] on div "Residents: Terrena Wilson" at bounding box center [367, 164] width 397 height 9
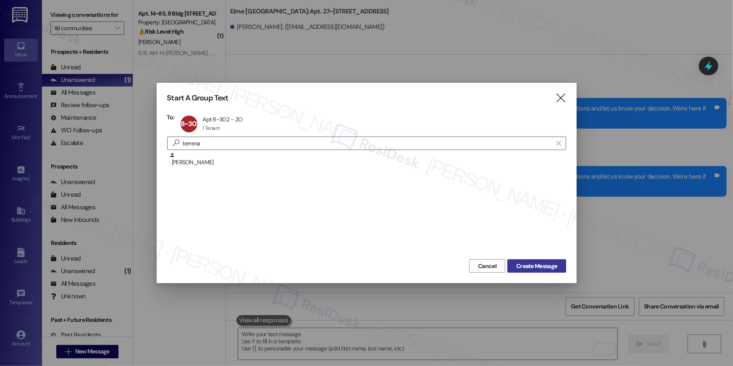
click at [543, 271] on button "Create Message" at bounding box center [537, 265] width 58 height 13
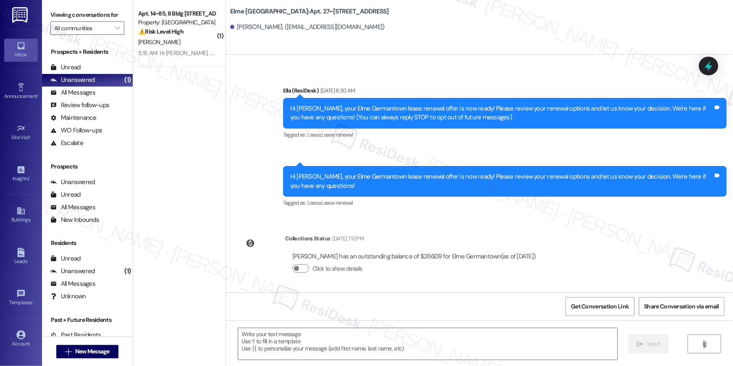
type textarea "Fetching suggested responses. Please feel free to read through the conversation…"
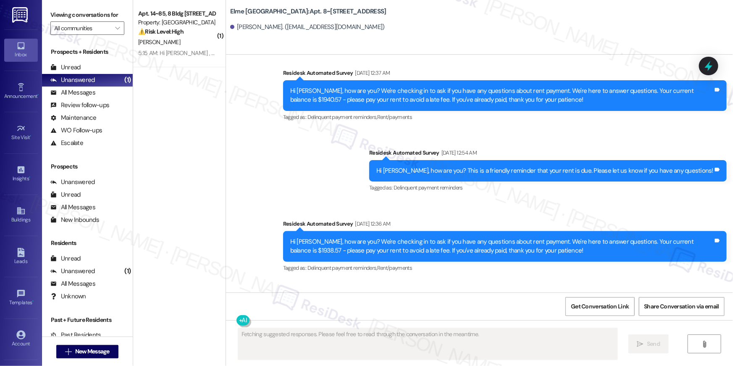
scroll to position [2803, 0]
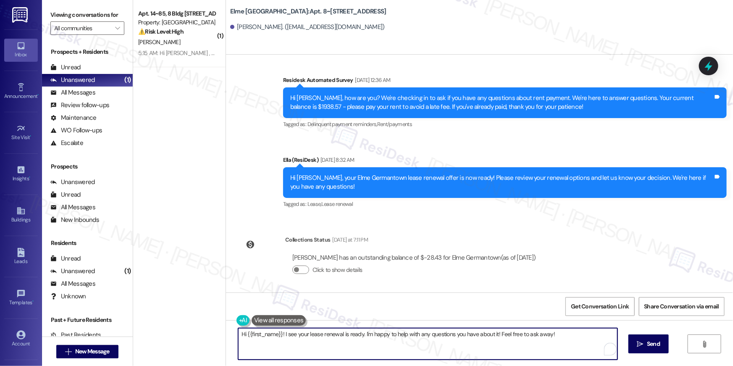
click at [533, 359] on textarea "Hi {{first_name}}! I see your lease renewal is ready. I'm happy to help with an…" at bounding box center [427, 344] width 379 height 32
click at [535, 350] on textarea "Hi {{first_name}}! I see your lease renewal is ready. I'm happy to help with an…" at bounding box center [427, 344] width 379 height 32
paste textarea ", just following up on your lease renewal offer at {{property}}. Have you had a…"
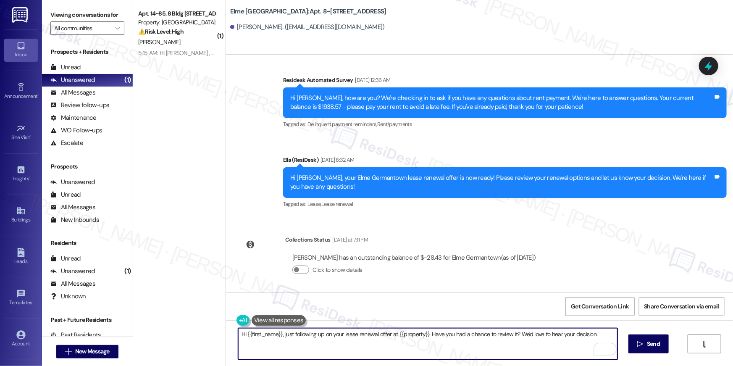
type textarea "Hi {{first_name}}, just following up on your lease renewal offer at {{property}…"
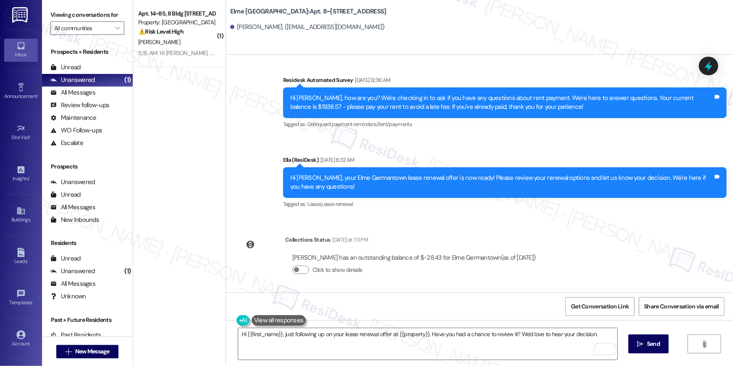
click at [655, 355] on div "Hi {{first_name}}, just following up on your lease renewal offer at {{property}…" at bounding box center [479, 351] width 507 height 63
click at [652, 341] on span "Send" at bounding box center [653, 344] width 13 height 9
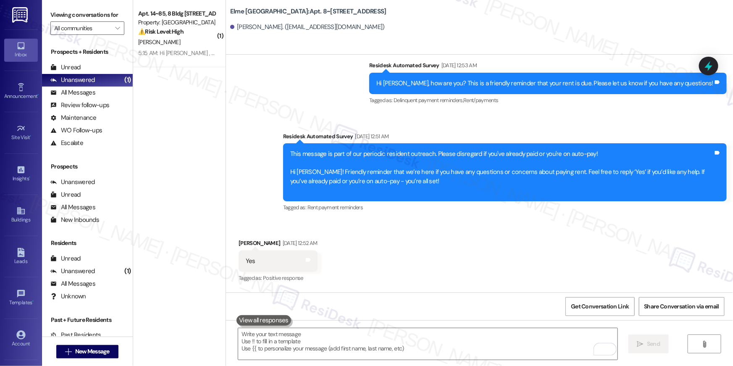
scroll to position [2090, 0]
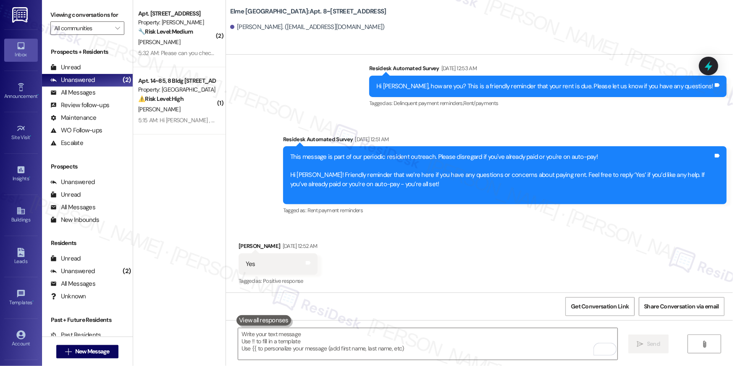
click at [262, 205] on div "Survey, sent via SMS Residesk Automated Survey May 06, 2025 at 12:53 AM Hi Terr…" at bounding box center [479, 134] width 507 height 178
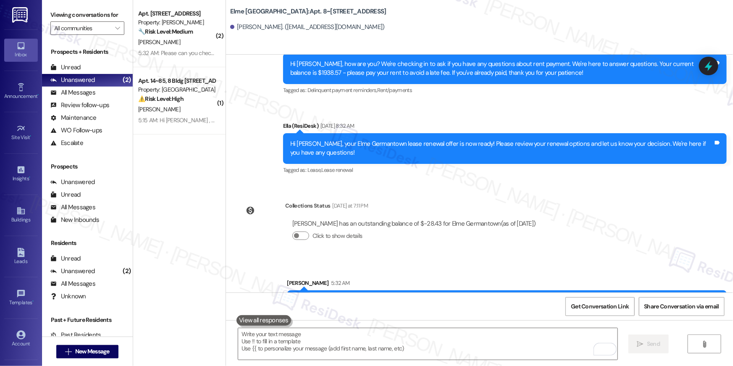
scroll to position [2862, 0]
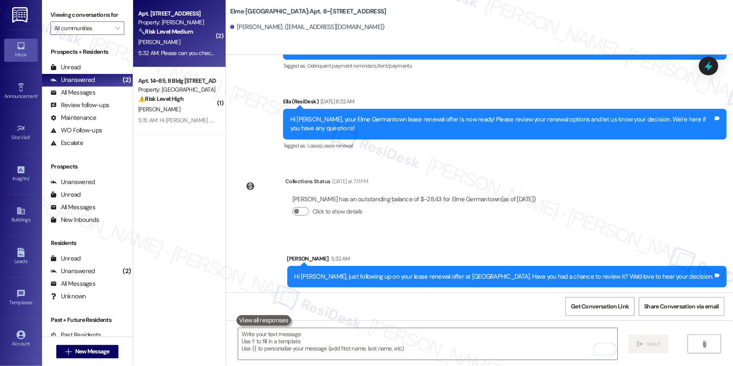
click at [156, 51] on div "5:32 AM: Please can you check on the website I submitted a request for the main…" at bounding box center [247, 53] width 218 height 8
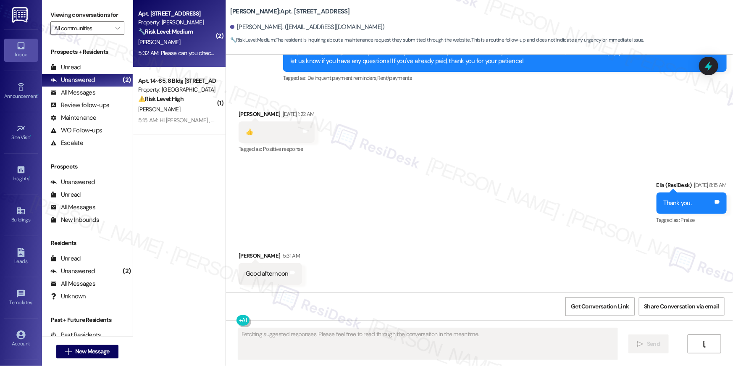
scroll to position [7681, 0]
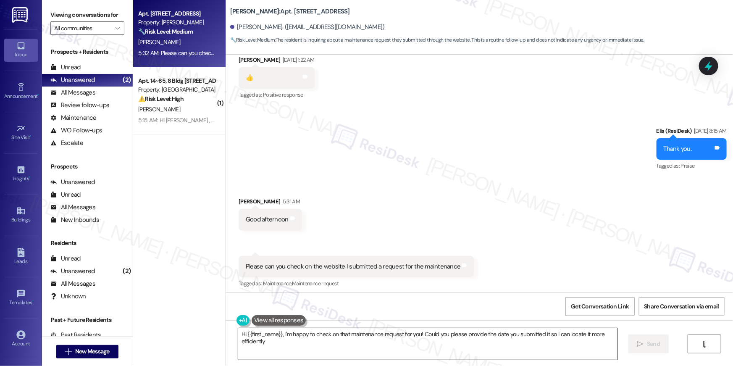
type textarea "Hi {{first_name}}, I'm happy to check on that maintenance request for you! Coul…"
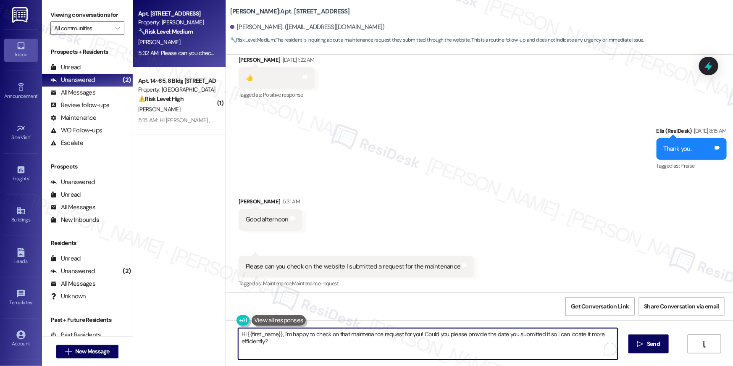
click at [476, 343] on textarea "Hi {{first_name}}, I'm happy to check on that maintenance request for you! Coul…" at bounding box center [427, 344] width 379 height 32
click at [456, 346] on textarea "Hi {{first_name}}, I'm happy to check on that maintenance request for you! Coul…" at bounding box center [427, 344] width 379 height 32
click at [439, 338] on textarea "Hi {{first_name}}, I'm happy to check on that maintenance request for you! Coul…" at bounding box center [427, 344] width 379 height 32
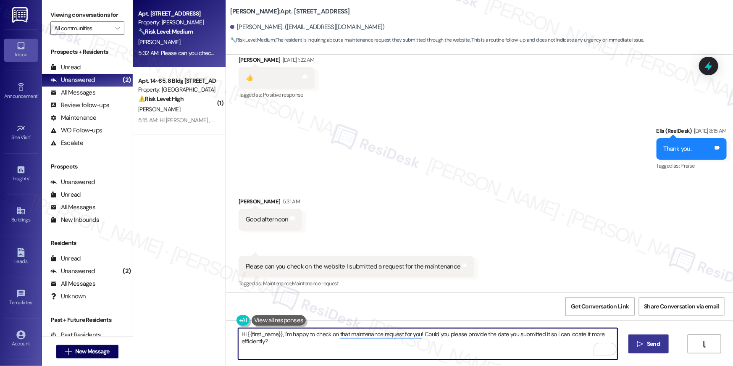
click at [651, 342] on span "Send" at bounding box center [653, 344] width 13 height 9
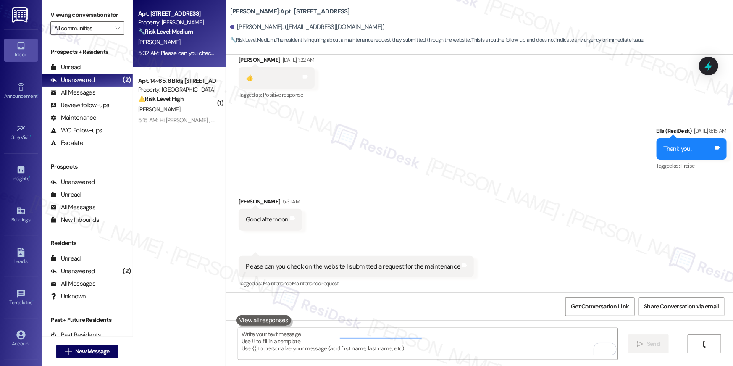
scroll to position [7680, 0]
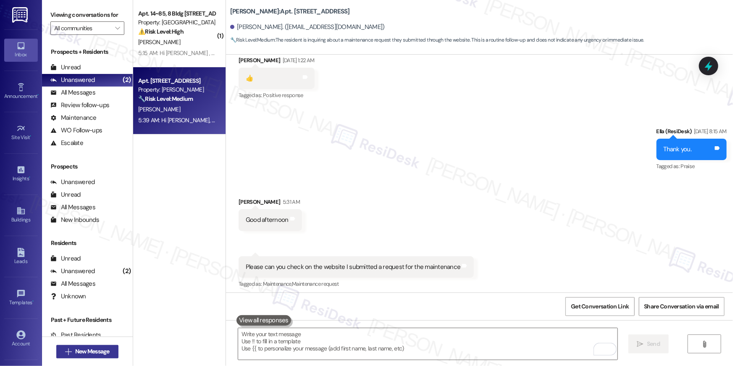
click at [98, 353] on span "New Message" at bounding box center [92, 351] width 34 height 9
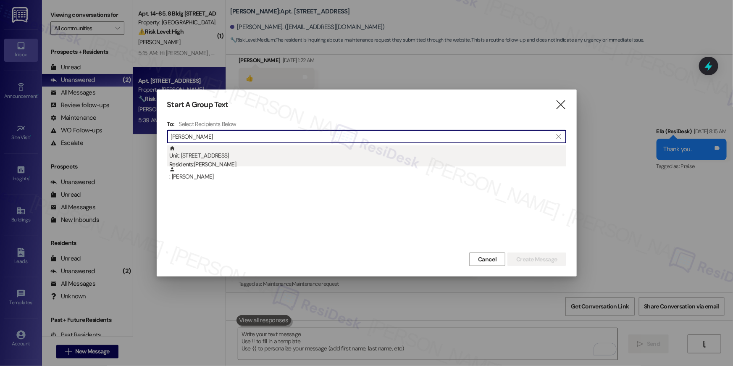
type input "arnita"
click at [253, 155] on div "Unit: 1123 - 10519 Lariat Lane Residents: Arnita Calloway Briggs" at bounding box center [367, 157] width 397 height 24
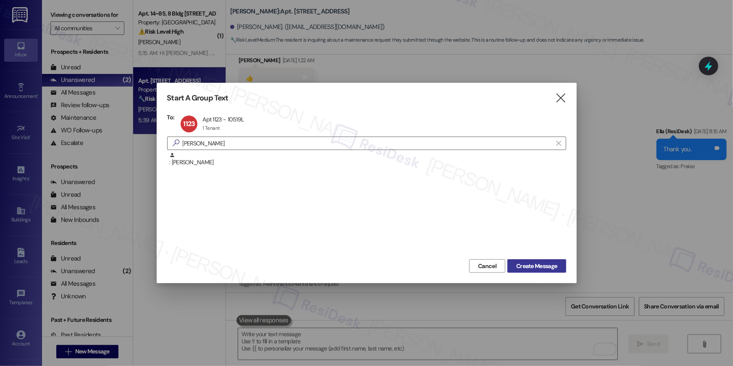
click at [549, 268] on span "Create Message" at bounding box center [536, 266] width 41 height 9
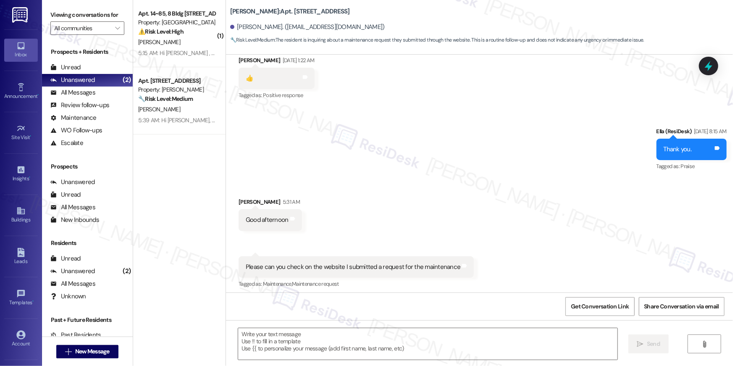
type textarea "Fetching suggested responses. Please feel free to read through the conversation…"
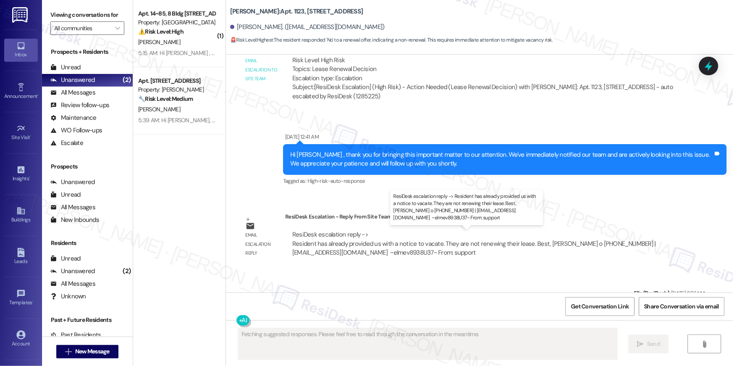
scroll to position [1998, 0]
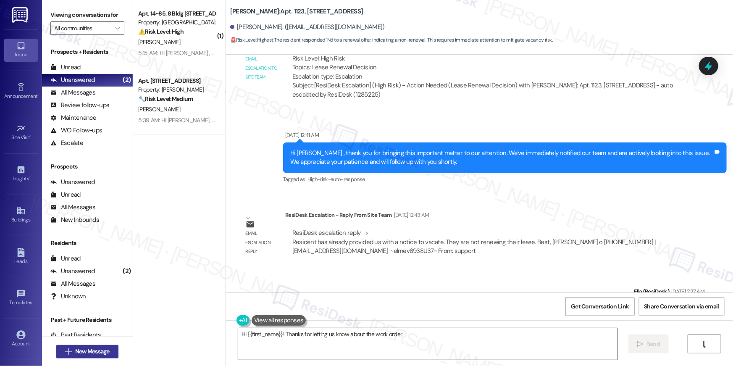
click at [80, 355] on span "New Message" at bounding box center [92, 351] width 34 height 9
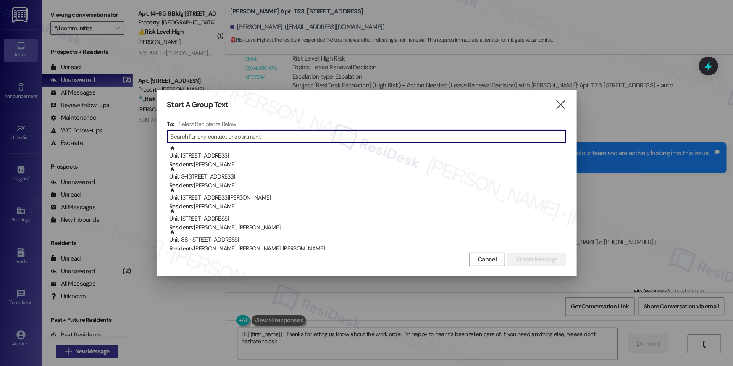
type textarea "Hi {{first_name}}! Thanks for letting us know about the work order. I'm happy t…"
click at [84, 352] on div at bounding box center [366, 183] width 733 height 366
click at [356, 140] on input at bounding box center [368, 137] width 395 height 12
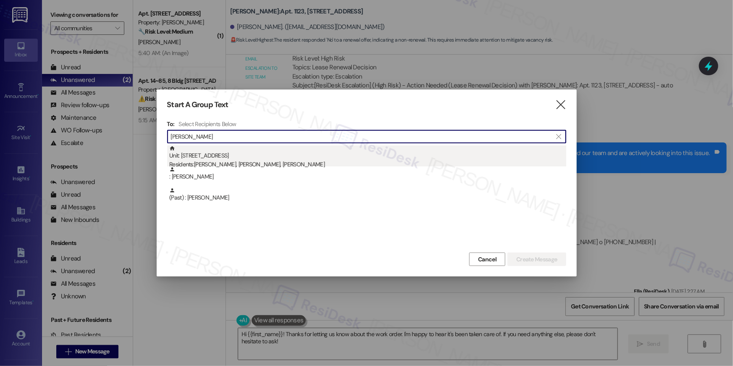
type input "jerell"
click at [294, 159] on div "Unit: 8322 - 10519 Lariat Lane Residents: Dwight Mcfadden, Jerell Mcfadden, Glo…" at bounding box center [367, 157] width 397 height 24
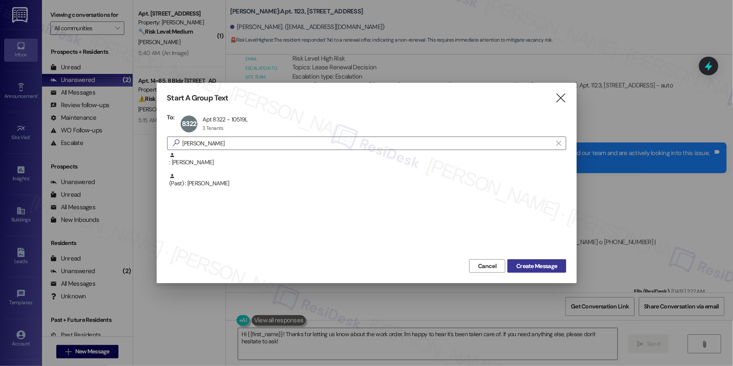
click at [553, 264] on span "Create Message" at bounding box center [536, 266] width 41 height 9
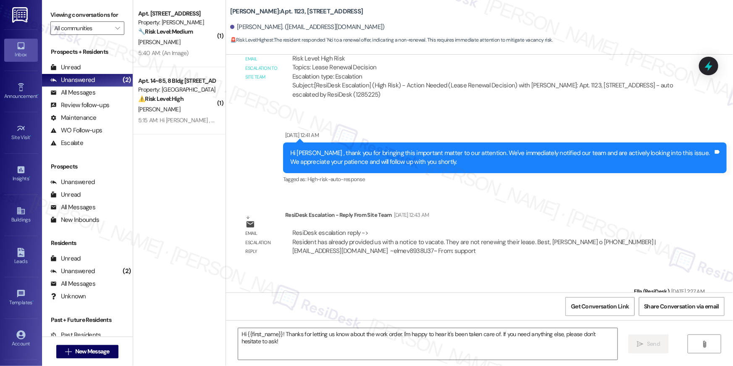
type textarea "Fetching suggested responses. Please feel free to read through the conversation…"
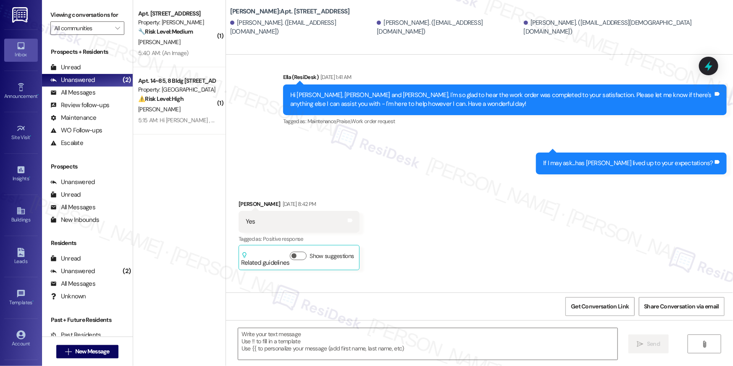
type textarea "Fetching suggested responses. Please feel free to read through the conversation…"
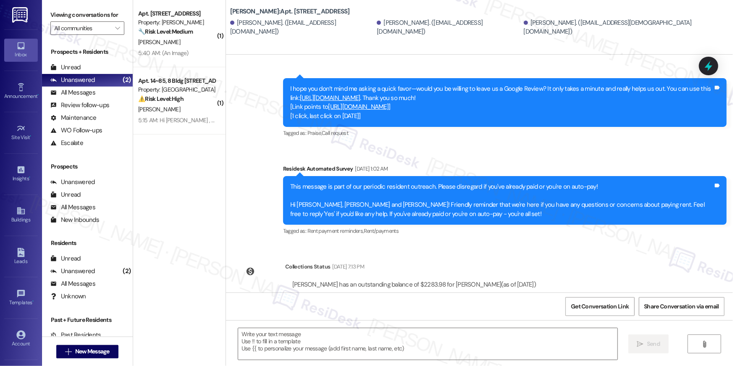
scroll to position [1953, 0]
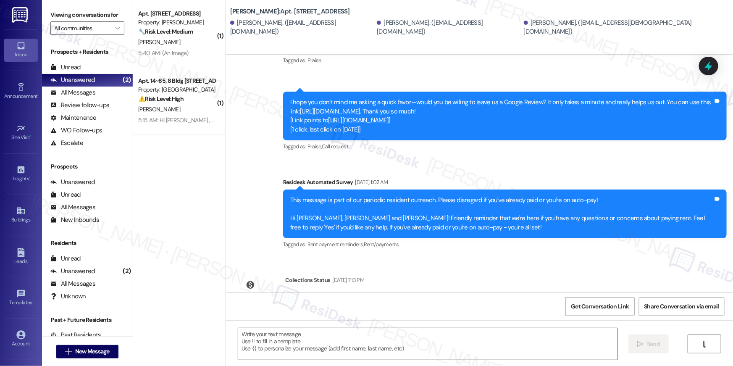
click at [361, 107] on link "https://www.theresidesk.com/links/review-qJNV6BOWt" at bounding box center [330, 111] width 61 height 8
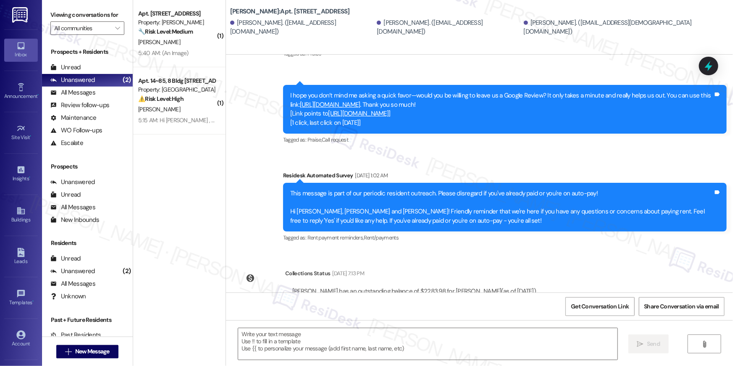
scroll to position [1976, 0]
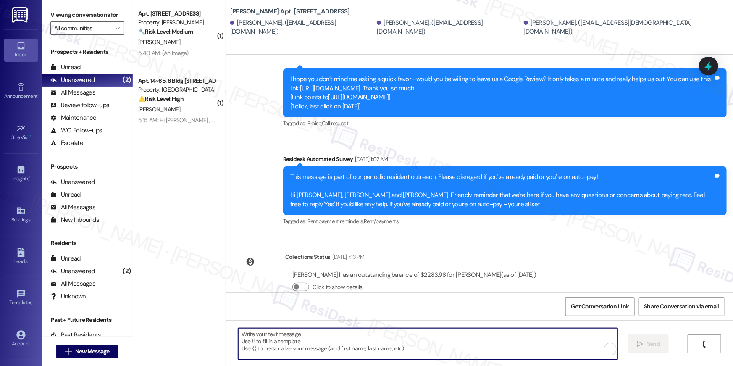
click at [488, 341] on textarea "To enrich screen reader interactions, please activate Accessibility in Grammarl…" at bounding box center [427, 344] width 379 height 32
paste textarea "Hi {{first_name}}, your lease renewal is approaching. Could you review your off…"
type textarea "Hi {{first_name}}, your lease renewal is approaching. Could you review your off…"
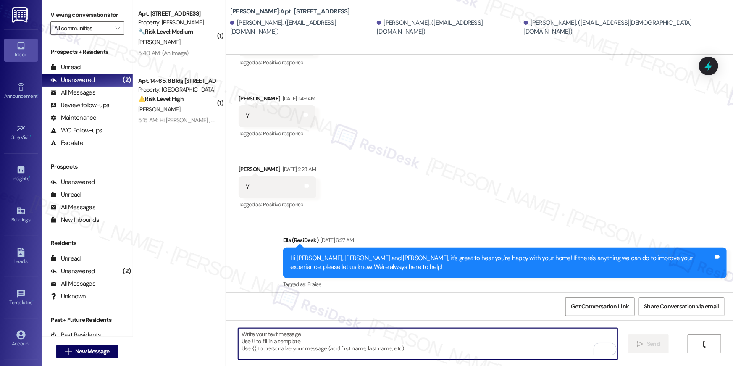
scroll to position [1635, 0]
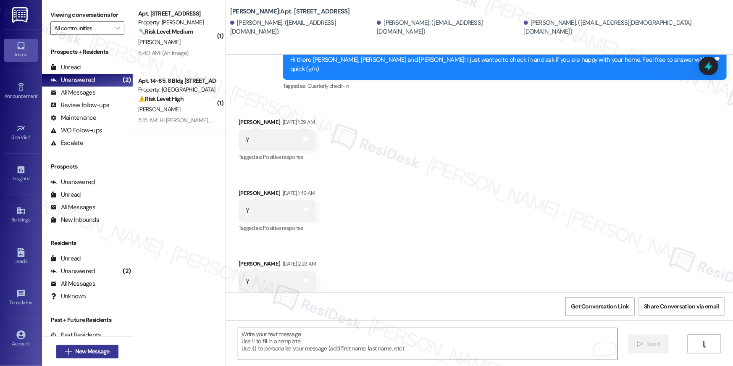
click at [87, 350] on span "New Message" at bounding box center [92, 351] width 34 height 9
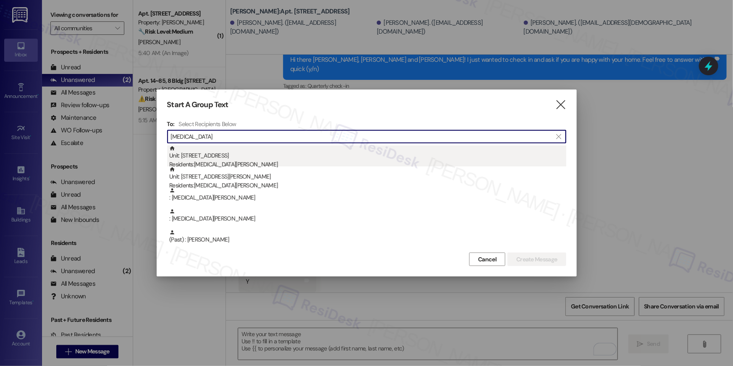
type input "jalyn"
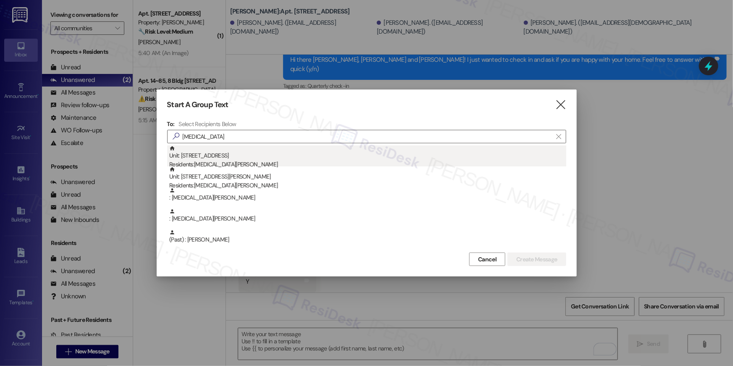
click at [233, 161] on div "Residents: Jalyn Walton" at bounding box center [367, 164] width 397 height 9
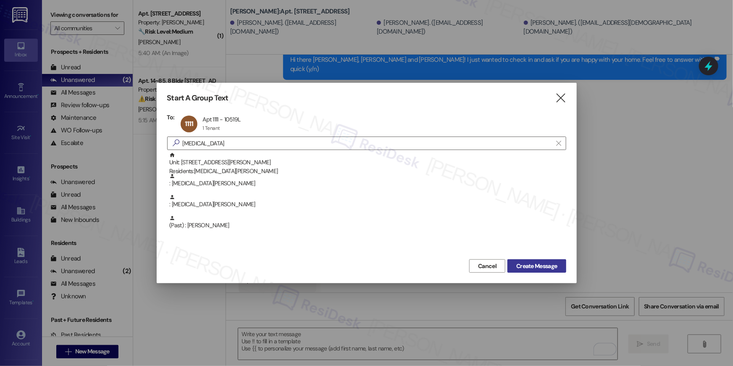
click at [548, 270] on span "Create Message" at bounding box center [536, 266] width 41 height 9
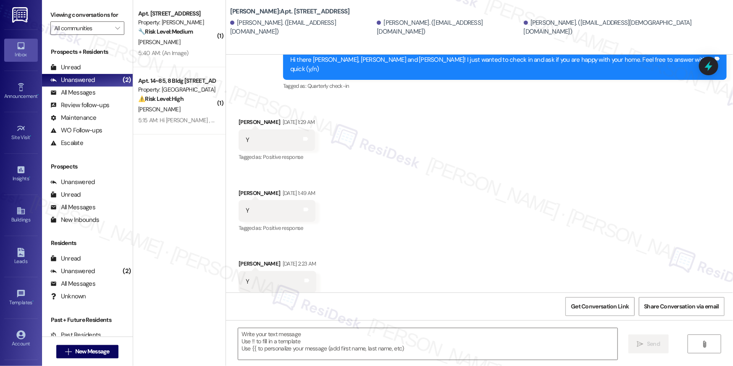
type textarea "Fetching suggested responses. Please feel free to read through the conversation…"
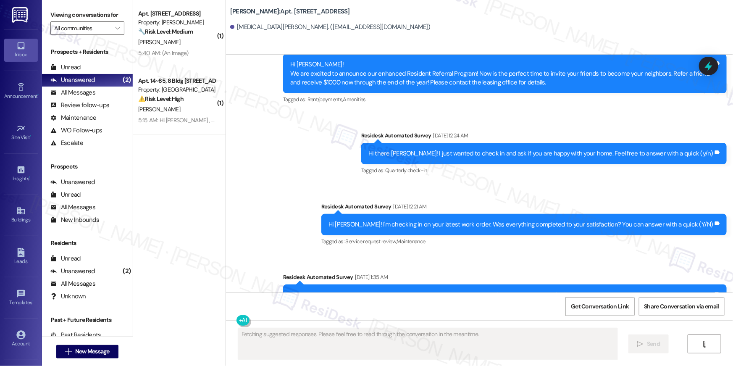
scroll to position [2170, 0]
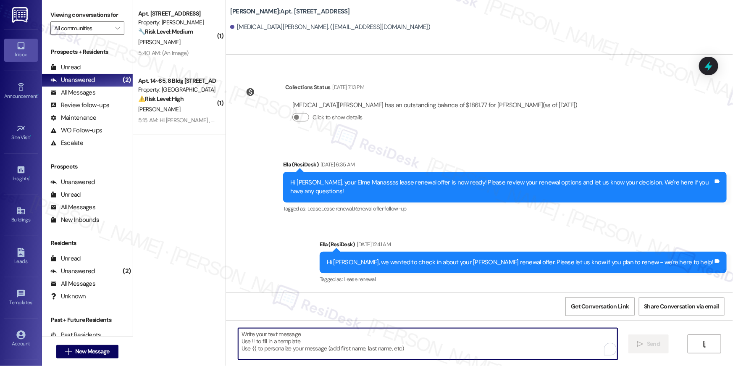
click at [512, 338] on textarea "To enrich screen reader interactions, please activate Accessibility in Grammarl…" at bounding box center [427, 344] width 379 height 32
paste textarea "Hi {{first_name}}, your lease renewal is approaching. Could you review your off…"
type textarea "Hi {{first_name}}, your lease renewal is approaching. Could you review your off…"
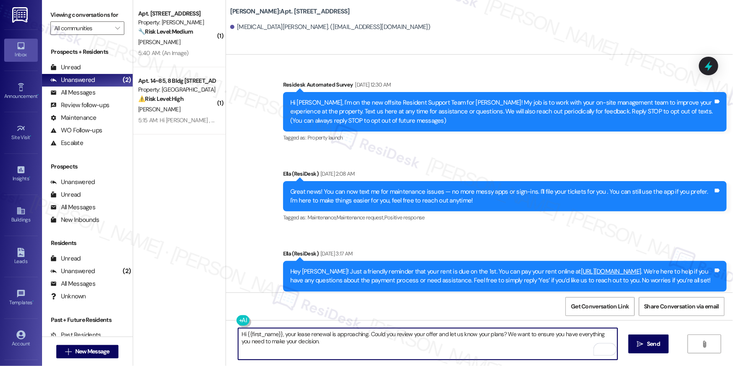
scroll to position [2170, 0]
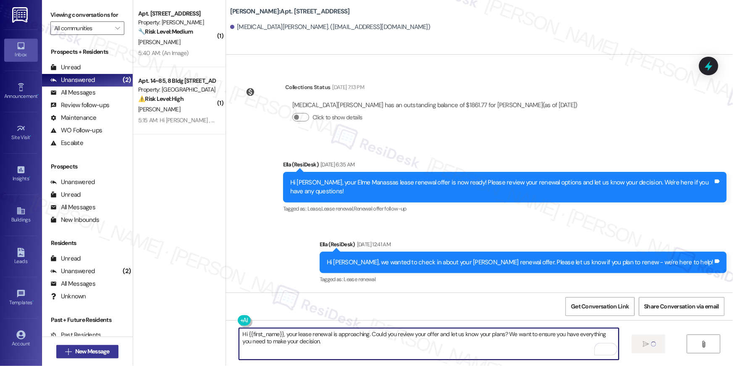
type textarea "Hi {{first_name}}, your lease renewal is approaching. Could you review your off…"
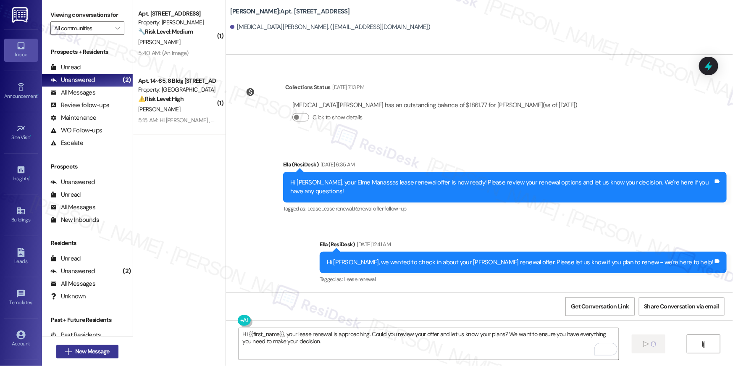
click at [85, 348] on span "New Message" at bounding box center [92, 351] width 34 height 9
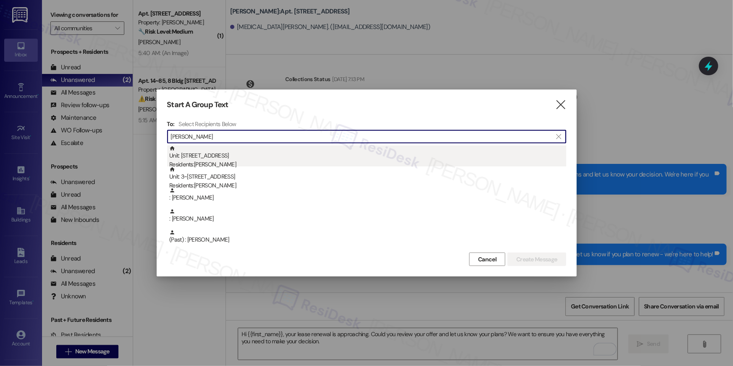
type input "[PERSON_NAME]"
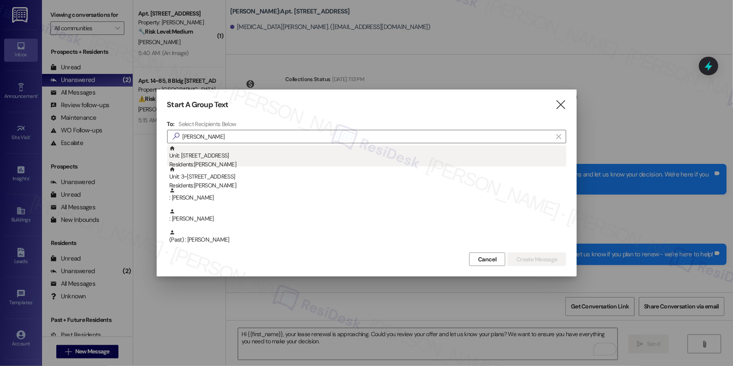
click at [221, 157] on div "Unit: [STREET_ADDRESS] Residents: [PERSON_NAME]" at bounding box center [367, 157] width 397 height 24
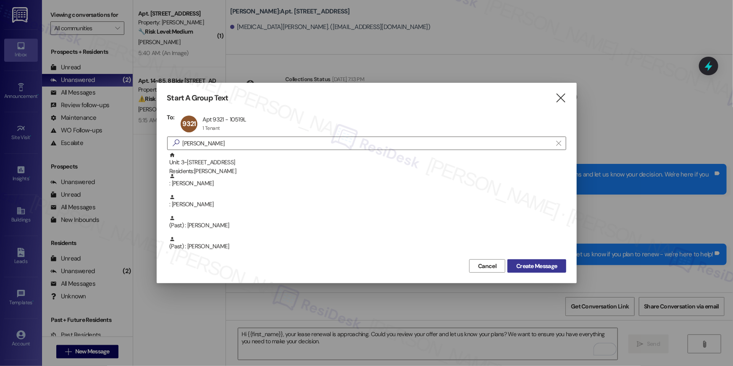
click at [547, 263] on span "Create Message" at bounding box center [536, 266] width 41 height 9
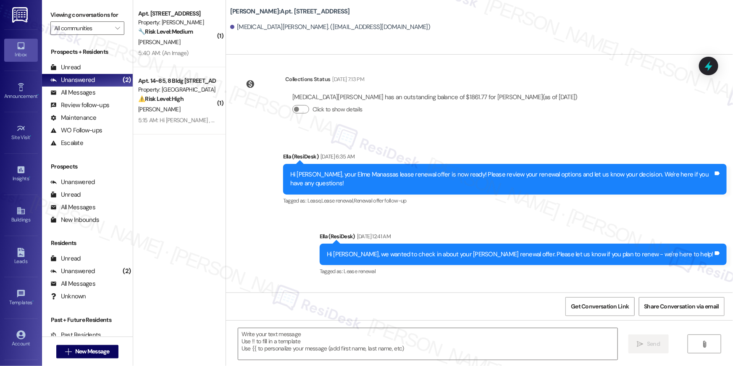
type textarea "Fetching suggested responses. Please feel free to read through the conversation…"
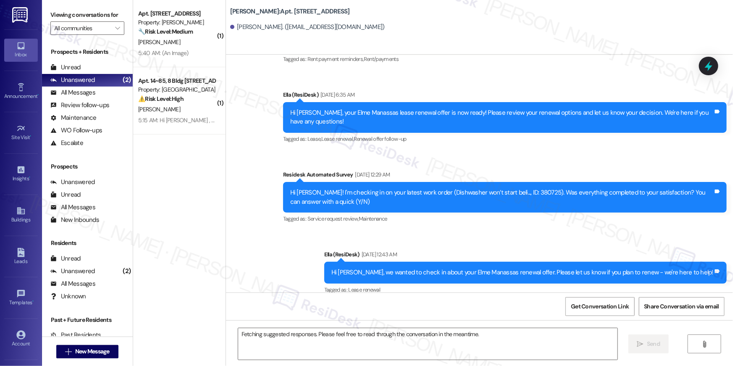
scroll to position [2637, 0]
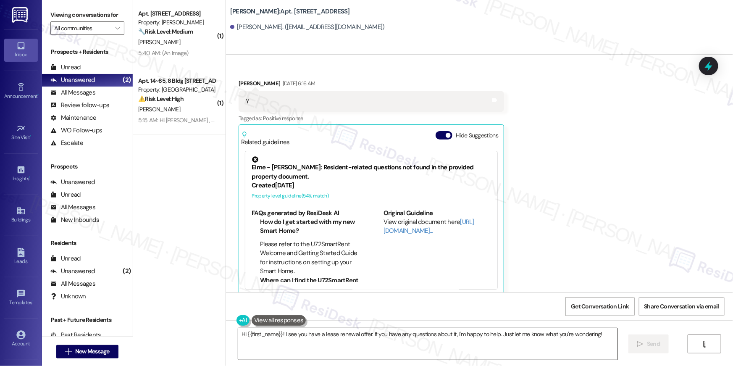
click at [434, 350] on textarea "Hi {{first_name}}! I see you have a lease renewal offer. If you have any questi…" at bounding box center [427, 344] width 379 height 32
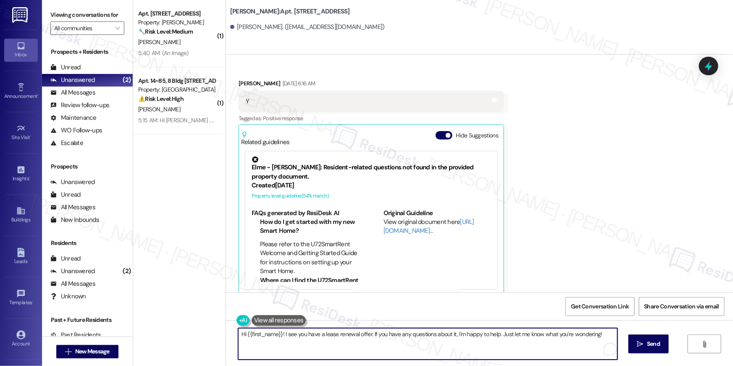
paste textarea ", your lease renewal is approaching. Could you review your offer and let us kno…"
type textarea "Hi {{first_name}}, your lease renewal is approaching. Could you review your off…"
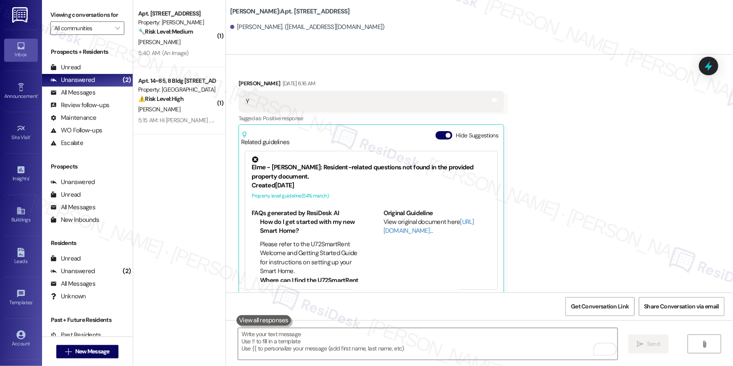
click at [523, 108] on div "Received via SMS Brian Williams May 14, 2025 at 6:16 AM Y Tags and notes Tagged…" at bounding box center [479, 181] width 507 height 242
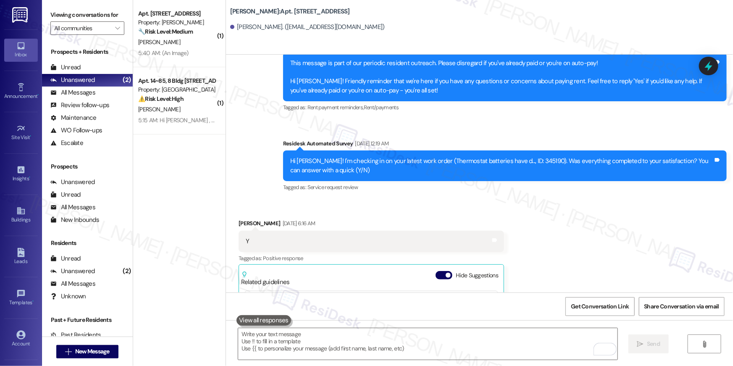
scroll to position [3202, 0]
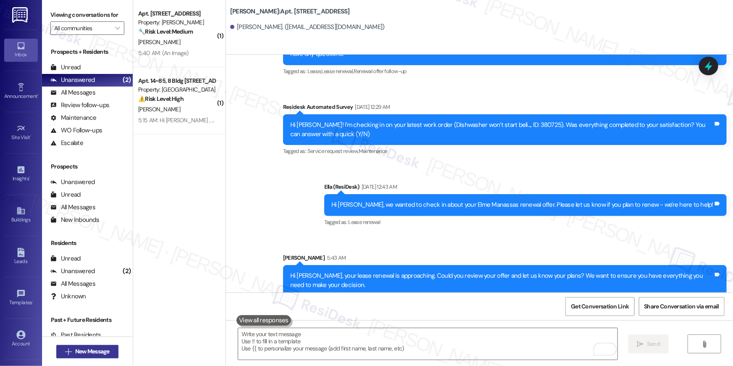
click at [84, 352] on span "New Message" at bounding box center [92, 351] width 34 height 9
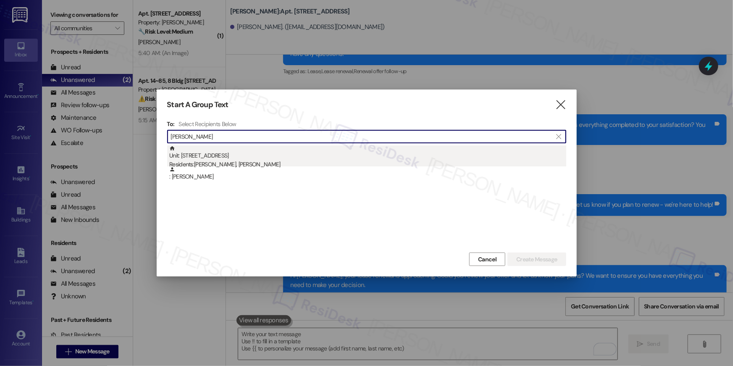
type input "cathy robins"
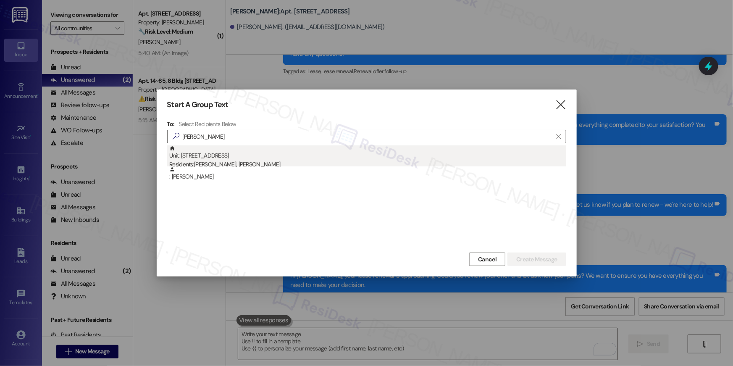
click at [299, 164] on div "Residents: Schuyler Marshall, Cathy Robinson" at bounding box center [367, 164] width 397 height 9
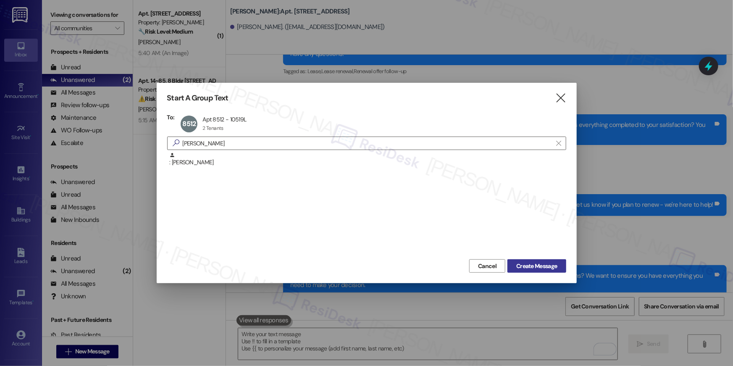
click at [554, 265] on span "Create Message" at bounding box center [536, 266] width 41 height 9
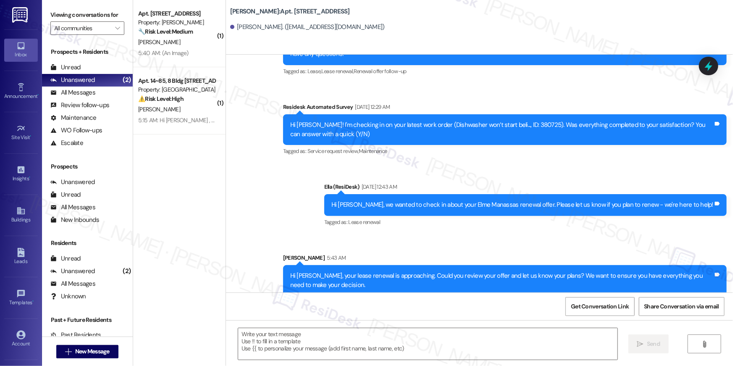
type textarea "Fetching suggested responses. Please feel free to read through the conversation…"
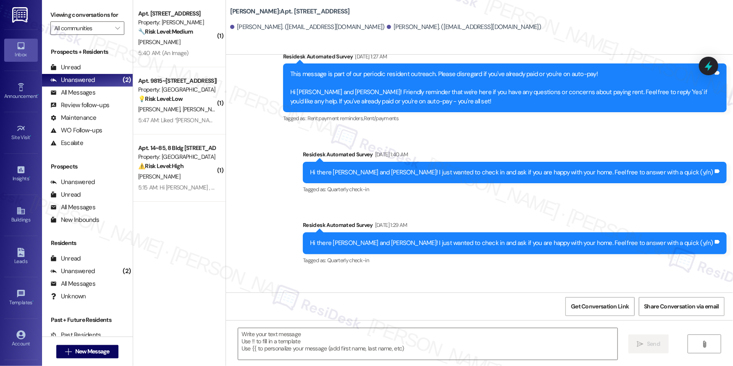
scroll to position [1077, 0]
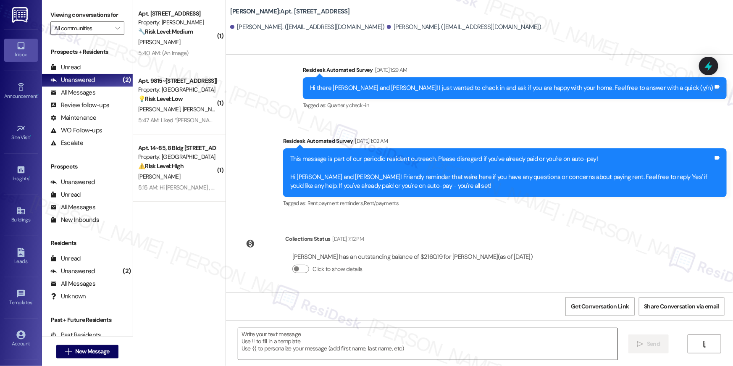
drag, startPoint x: 437, startPoint y: 338, endPoint x: 437, endPoint y: 334, distance: 4.6
click at [438, 336] on textarea at bounding box center [427, 344] width 379 height 32
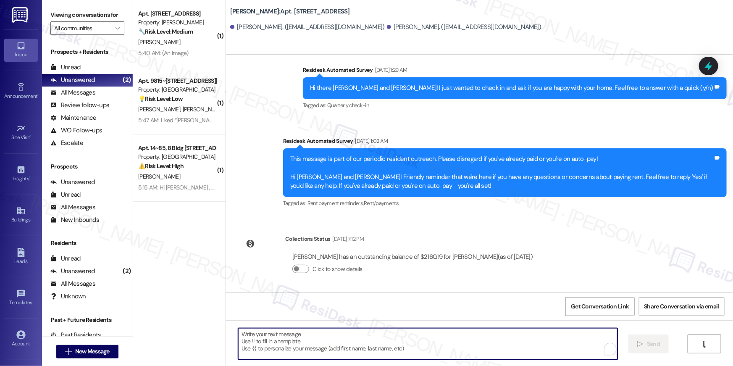
paste textarea "Hi {{first_name}}, your lease renewal is approaching. Could you review your off…"
type textarea "Hi {{first_name}}, your lease renewal is approaching. Could you review your off…"
click at [105, 353] on span "New Message" at bounding box center [92, 351] width 34 height 9
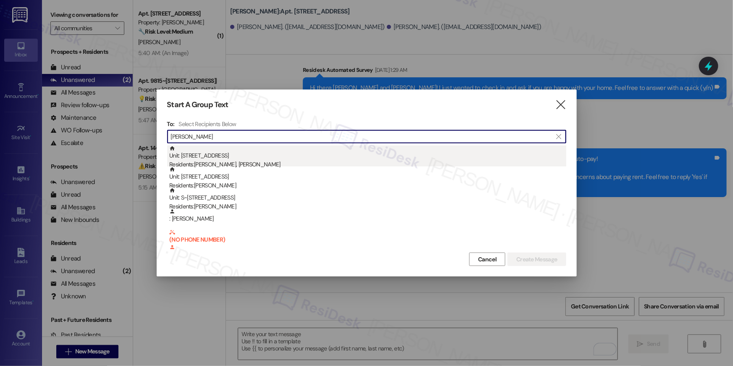
type input "darryl"
click at [256, 161] on div "Residents: Cindy Eppley, Darryl Smith" at bounding box center [367, 164] width 397 height 9
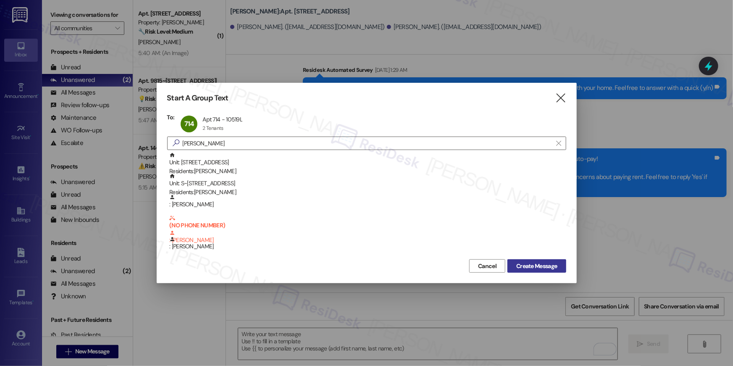
click at [535, 270] on button "Create Message" at bounding box center [537, 265] width 58 height 13
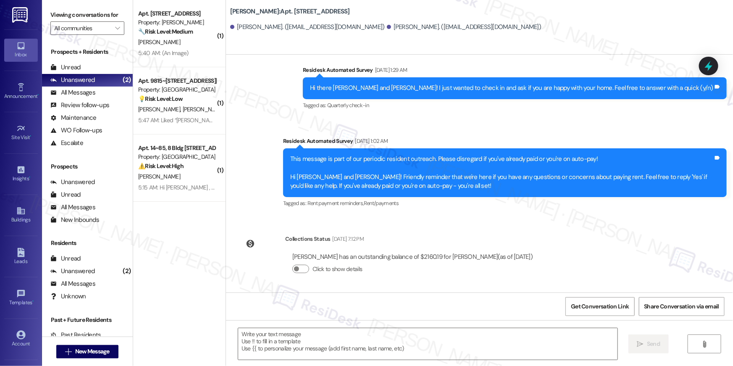
type textarea "Fetching suggested responses. Please feel free to read through the conversation…"
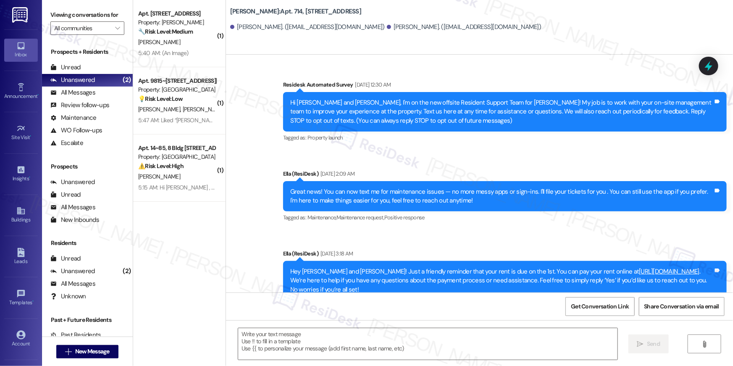
type textarea "Fetching suggested responses. Please feel free to read through the conversation…"
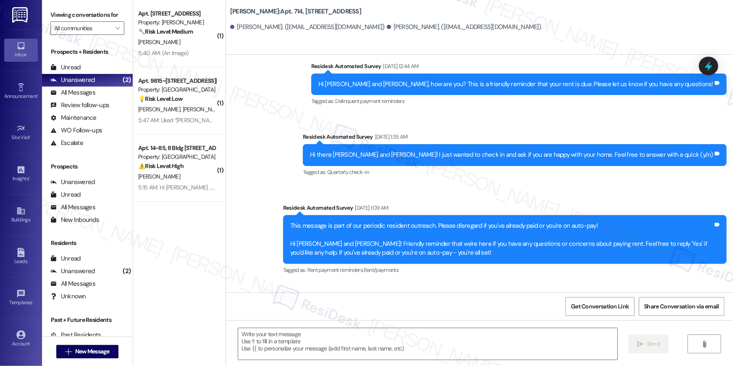
scroll to position [4154, 0]
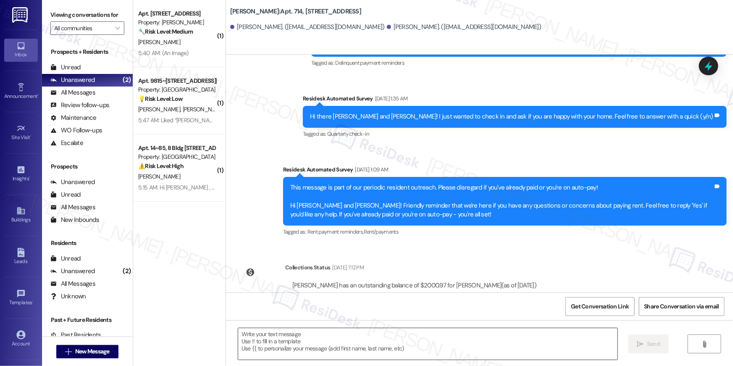
click at [499, 335] on textarea at bounding box center [427, 344] width 379 height 32
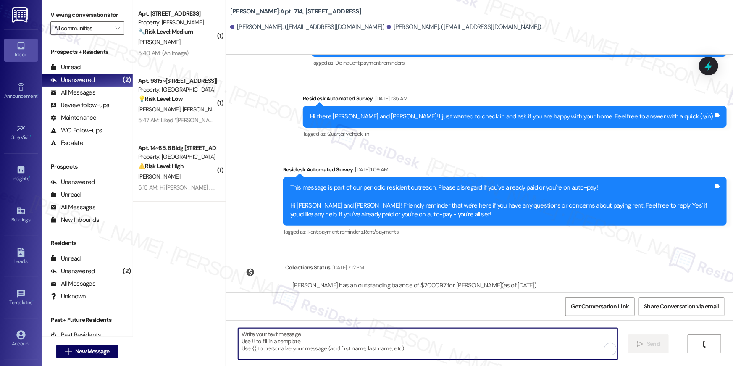
paste textarea "Hi {{first_name}}, your lease renewal is approaching. Could you review your off…"
type textarea "Hi {{first_name}}, your lease renewal is approaching. Could you review your off…"
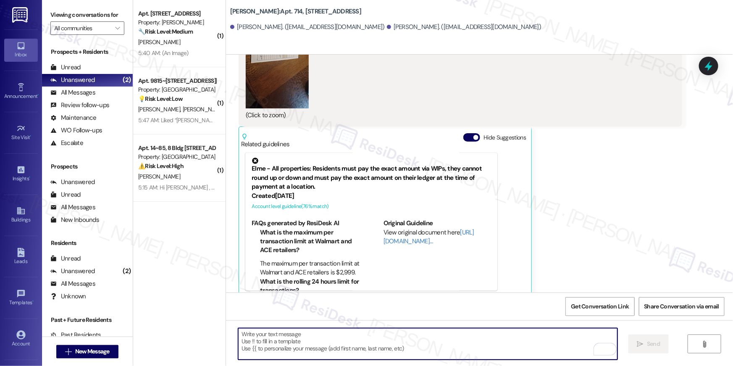
scroll to position [2382, 0]
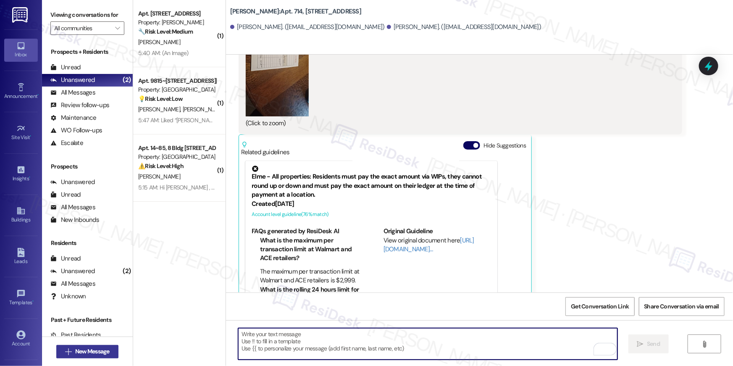
click at [107, 355] on span "New Message" at bounding box center [92, 351] width 34 height 9
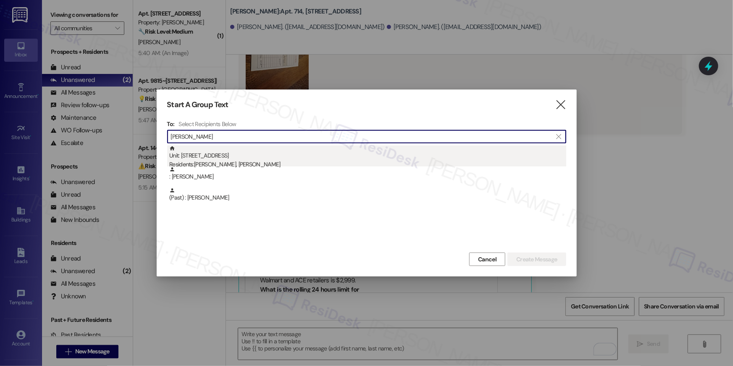
type input "corbett"
click at [281, 154] on div "Unit: 724 - 2696 N Druid Hills Rd Residents: Natalie Corbett, James Tolisano" at bounding box center [367, 157] width 397 height 24
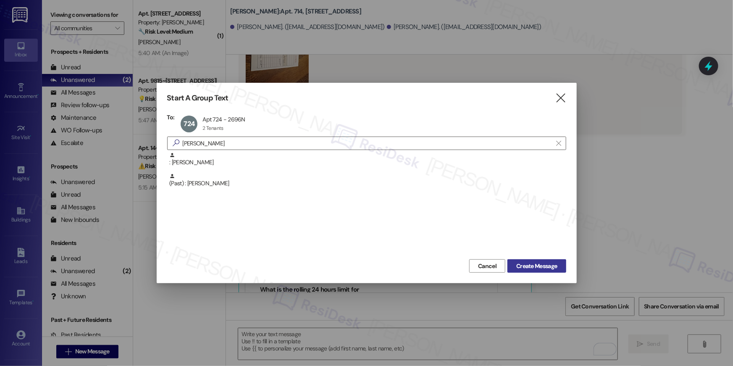
click at [532, 266] on span "Create Message" at bounding box center [536, 266] width 41 height 9
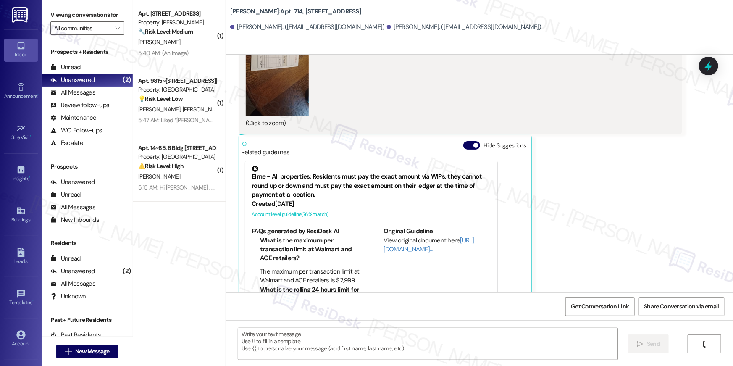
type textarea "Fetching suggested responses. Please feel free to read through the conversation…"
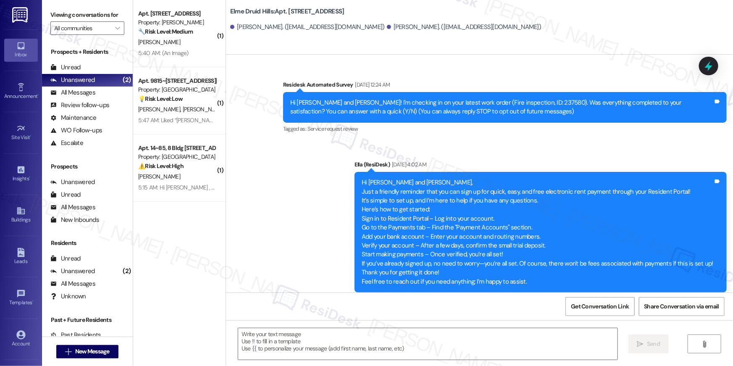
type textarea "Fetching suggested responses. Please feel free to read through the conversation…"
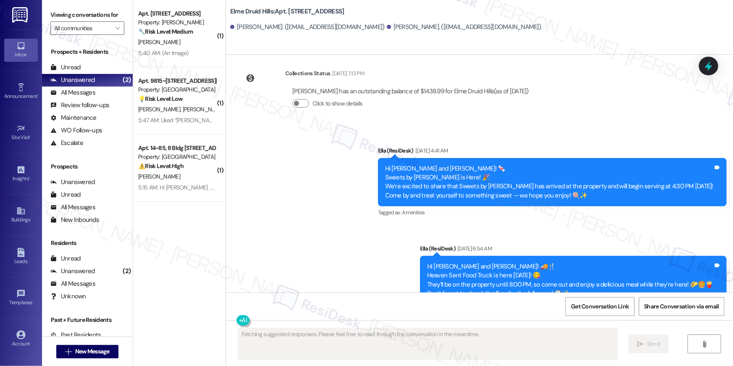
scroll to position [13686, 0]
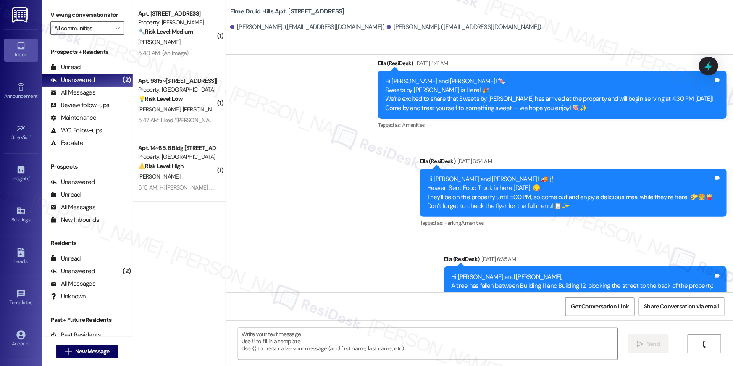
click at [506, 349] on textarea at bounding box center [427, 344] width 379 height 32
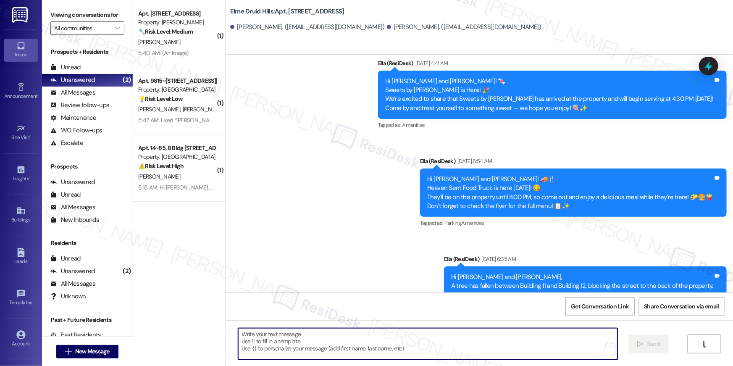
paste textarea "Hi {{first_name}}, your lease renewal is approaching. Could you review your off…"
type textarea "Hi {{first_name}}, your lease renewal is approaching. Could you review your off…"
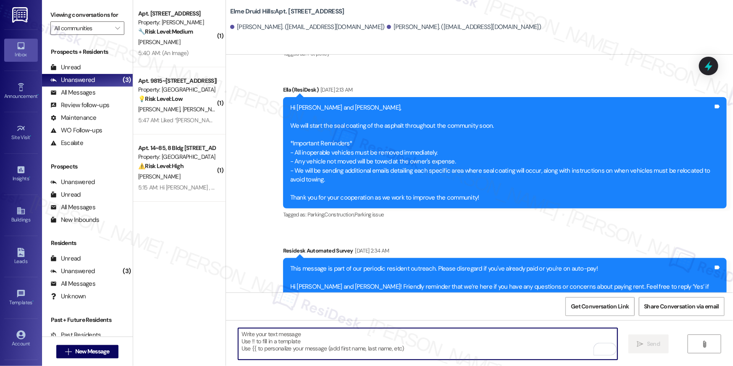
scroll to position [8791, 0]
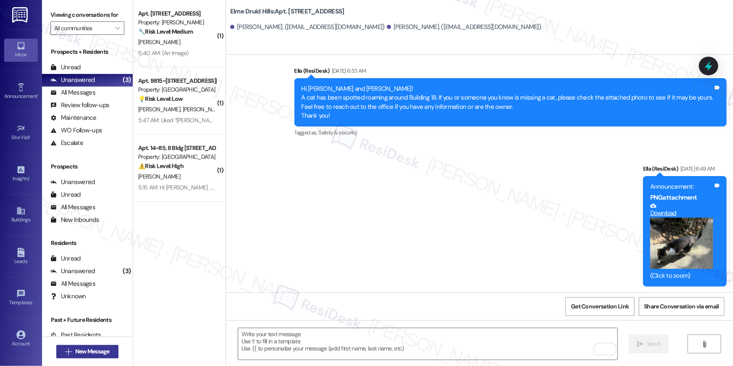
click at [103, 350] on span "New Message" at bounding box center [92, 351] width 34 height 9
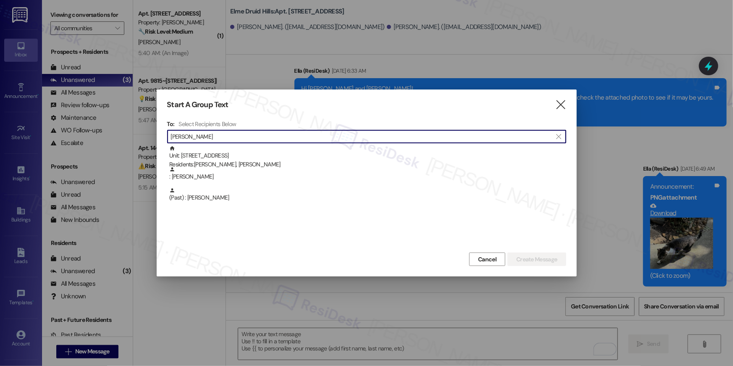
click at [375, 136] on input "corbett" at bounding box center [362, 137] width 382 height 12
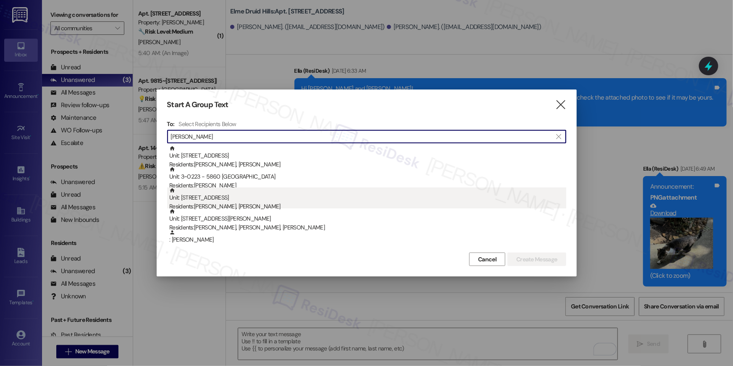
type input "zavala"
click at [278, 203] on div "Residents: Emerson Soriano Zavala, Daniel Soriano Aragon" at bounding box center [367, 206] width 397 height 9
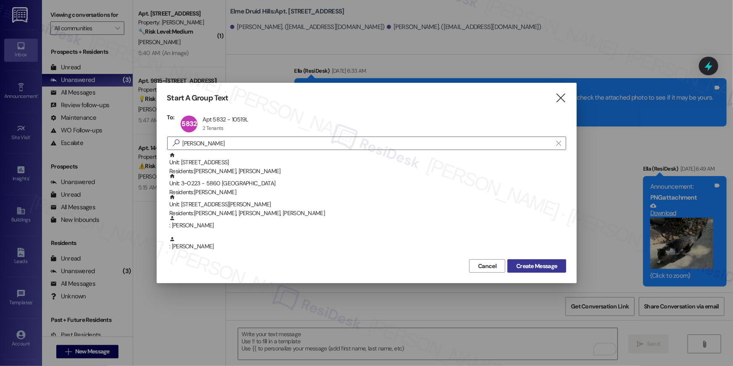
click at [541, 264] on span "Create Message" at bounding box center [536, 266] width 41 height 9
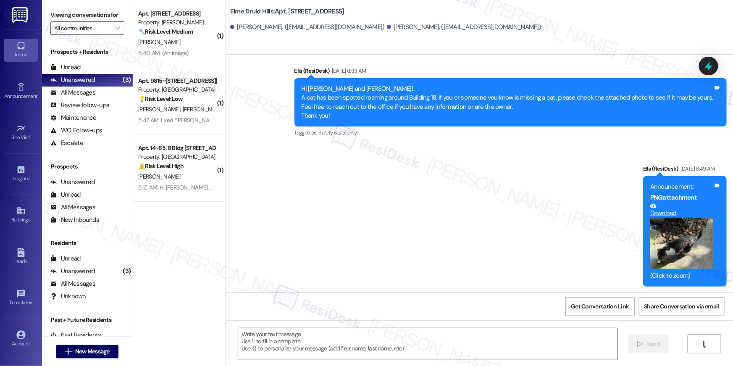
type textarea "Fetching suggested responses. Please feel free to read through the conversation…"
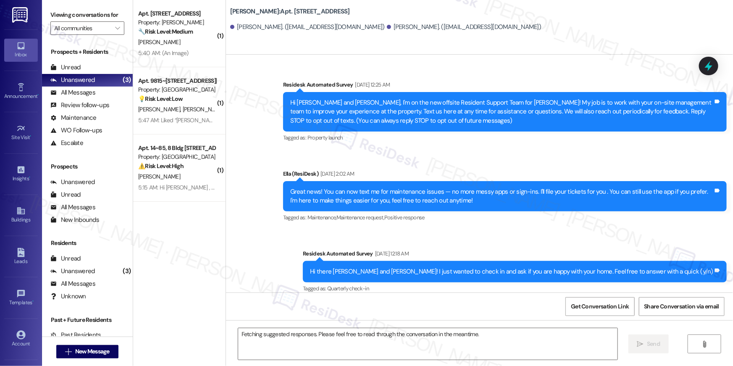
scroll to position [6450, 0]
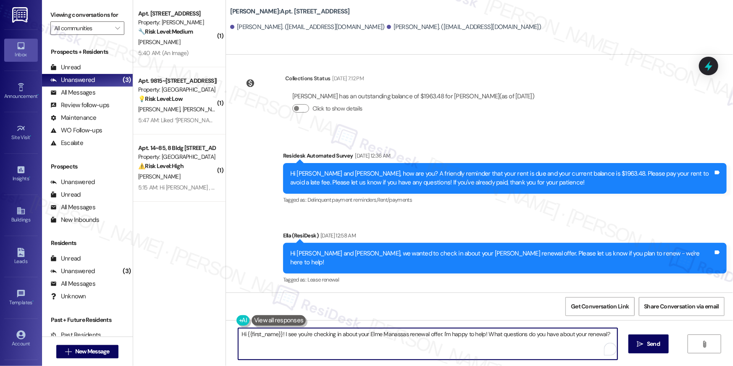
click at [482, 339] on textarea "Hi {{first_name}}! I see you're checking in about your Elme Manassas renewal of…" at bounding box center [427, 344] width 379 height 32
paste textarea ", your lease renewal is approaching. Could you review your offer and let us kno…"
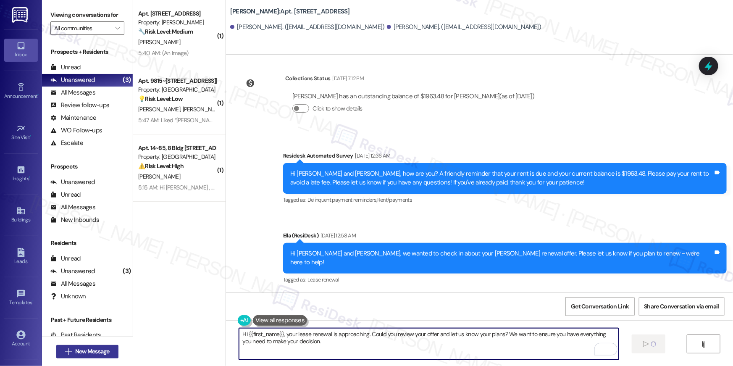
type textarea "Hi {{first_name}}, your lease renewal is approaching. Could you review your off…"
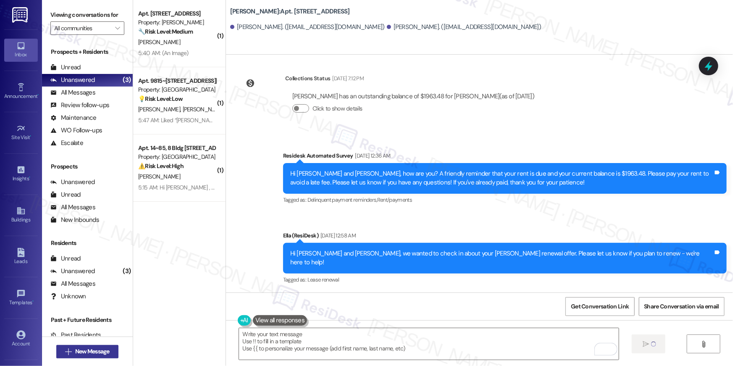
click at [83, 356] on button " New Message" at bounding box center [87, 351] width 62 height 13
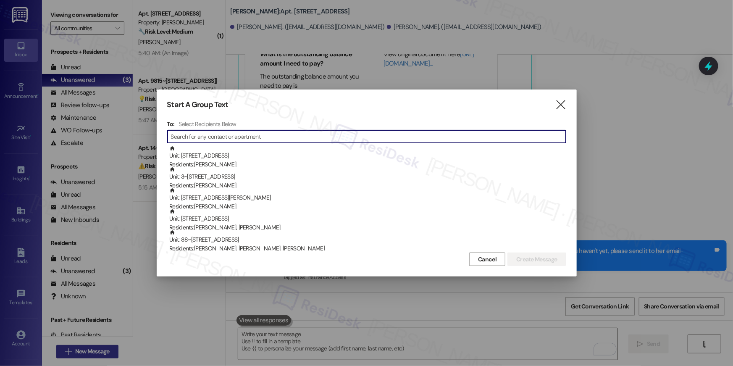
scroll to position [3660, 0]
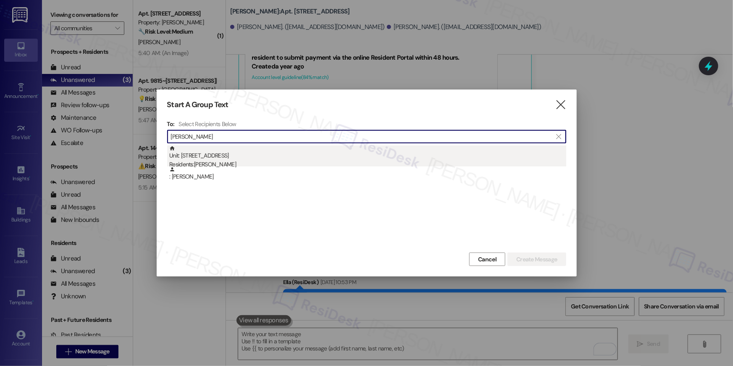
type input "deanna sco"
click at [239, 163] on div "Residents: Deanna Scott" at bounding box center [367, 164] width 397 height 9
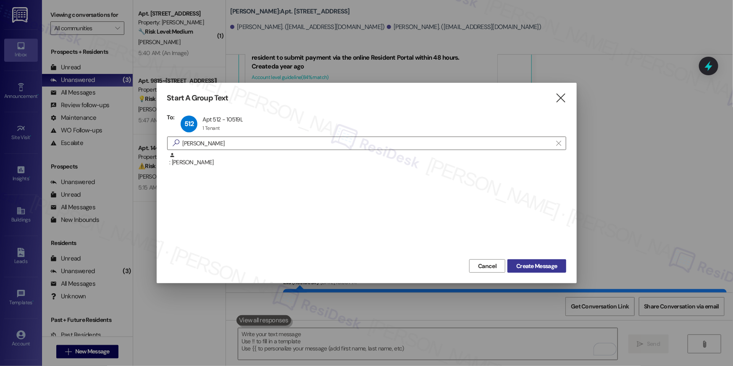
click at [530, 270] on span "Create Message" at bounding box center [536, 266] width 41 height 9
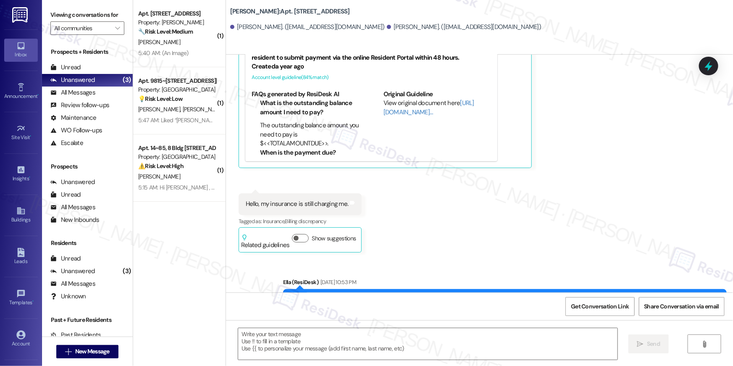
type textarea "Fetching suggested responses. Please feel free to read through the conversation…"
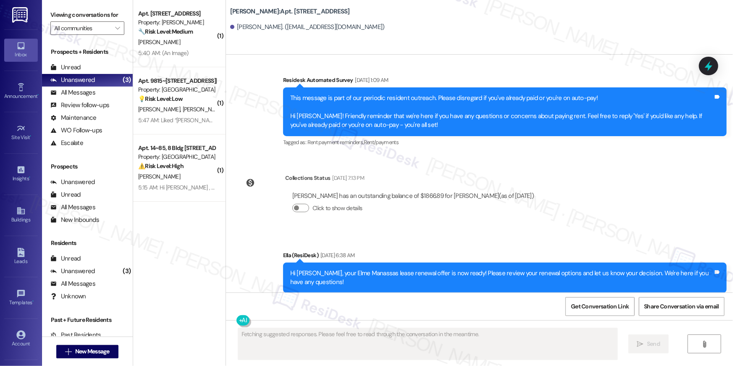
scroll to position [4210, 0]
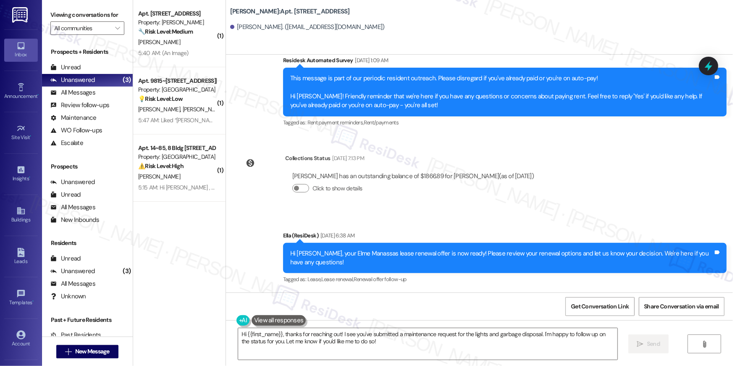
click at [556, 323] on div "Hi {{first_name}}, thanks for reaching out! I see you've submitted a maintenanc…" at bounding box center [479, 351] width 507 height 63
click at [558, 338] on textarea "Hi {{first_name}}, thanks for reaching out! I see you've submitted a maintenanc…" at bounding box center [427, 344] width 379 height 32
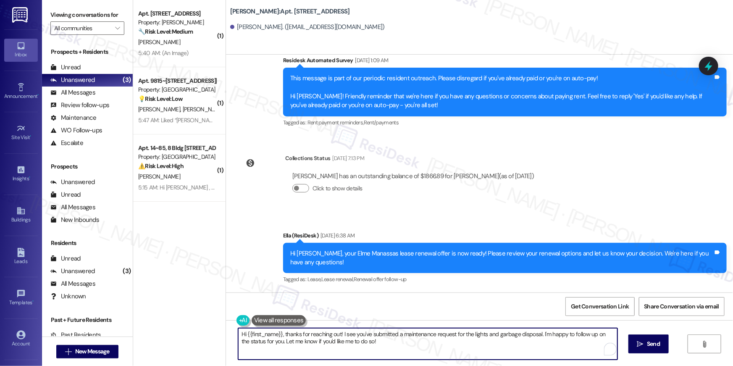
paste textarea "your lease renewal is approaching. Could you review your offer and let us know …"
type textarea "Hi {{first_name}}, your lease renewal is approaching. Could you review your off…"
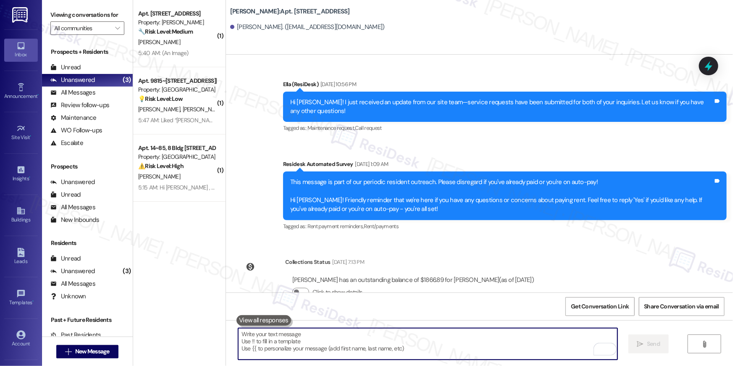
scroll to position [4278, 0]
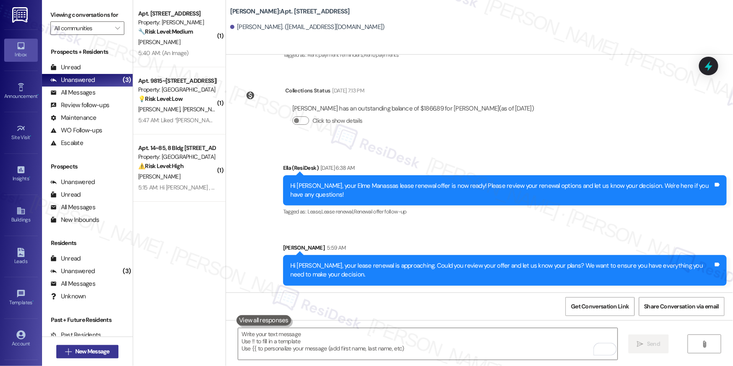
click at [106, 350] on span "New Message" at bounding box center [92, 351] width 34 height 9
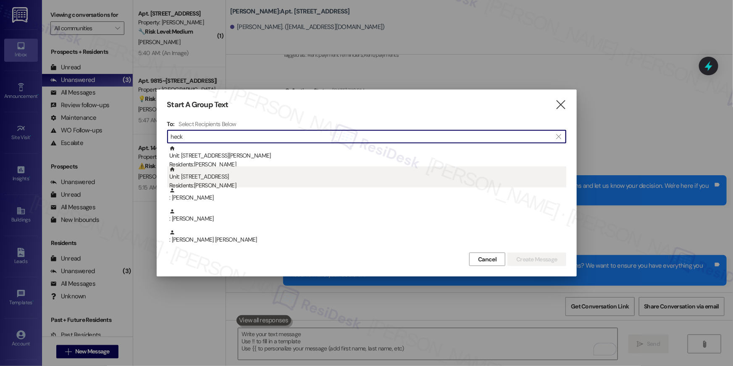
type input "heck"
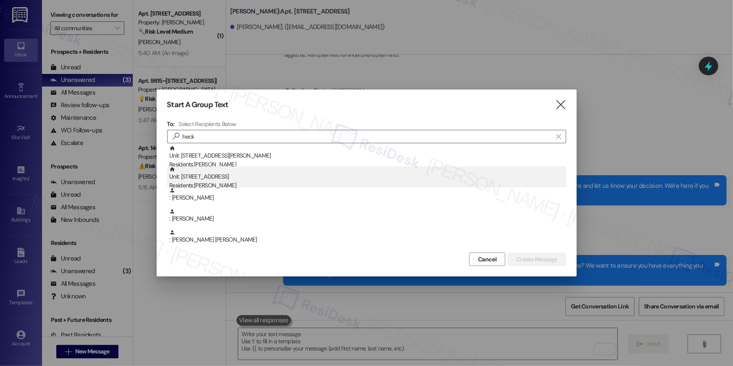
click at [309, 173] on div "Unit: [STREET_ADDRESS] Residents: [PERSON_NAME]" at bounding box center [367, 178] width 397 height 24
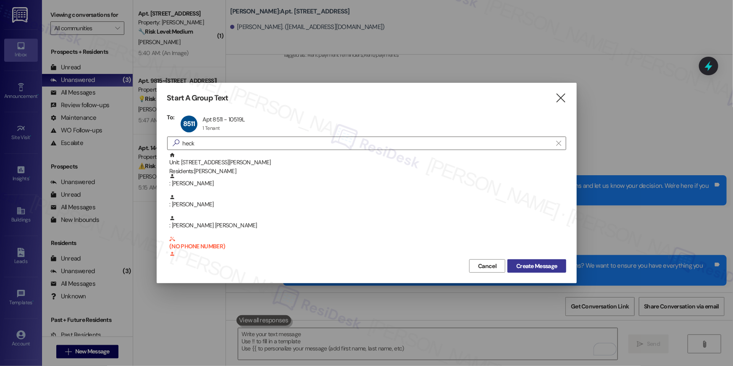
click at [516, 270] on button "Create Message" at bounding box center [537, 265] width 58 height 13
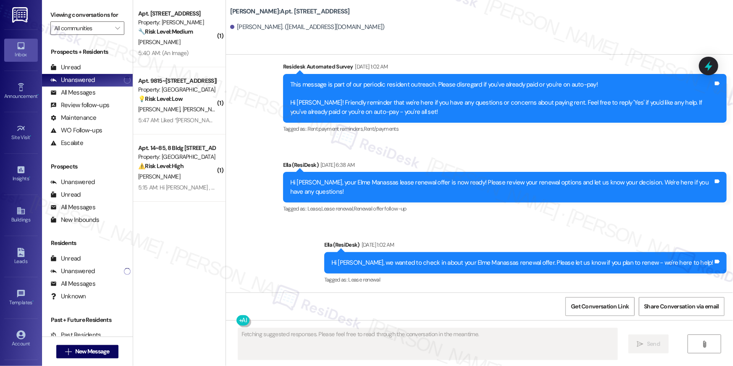
scroll to position [962, 0]
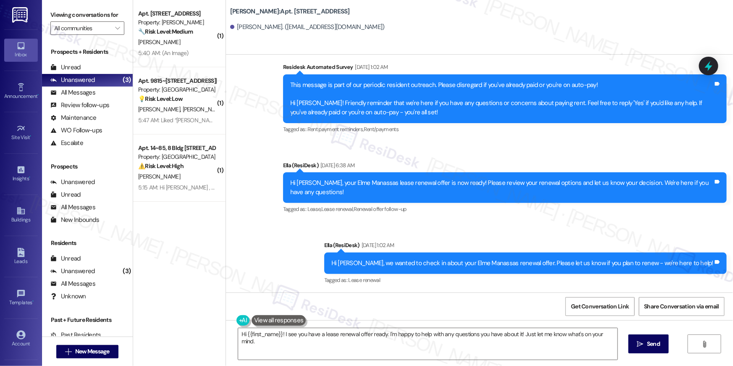
click at [516, 325] on div "Hi {{first_name}}! I see you have a lease renewal offer ready. I'm happy to hel…" at bounding box center [479, 351] width 507 height 63
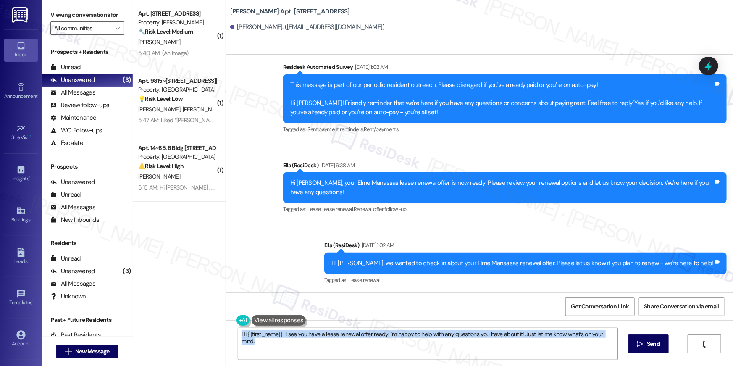
click at [516, 325] on div "Hi {{first_name}}! I see you have a lease renewal offer ready. I'm happy to hel…" at bounding box center [479, 351] width 507 height 63
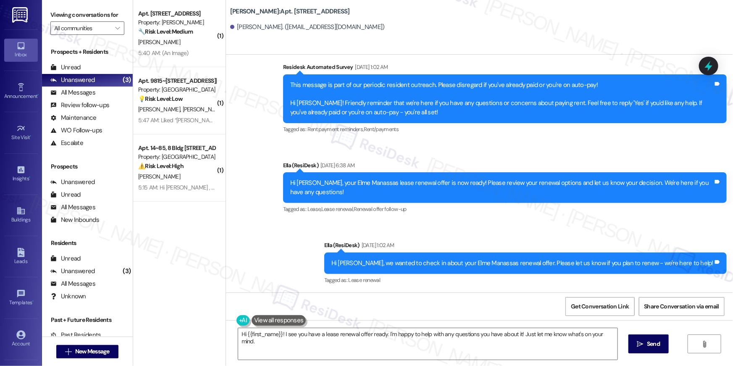
click at [516, 325] on div "Hi {{first_name}}! I see you have a lease renewal offer ready. I'm happy to hel…" at bounding box center [479, 351] width 507 height 63
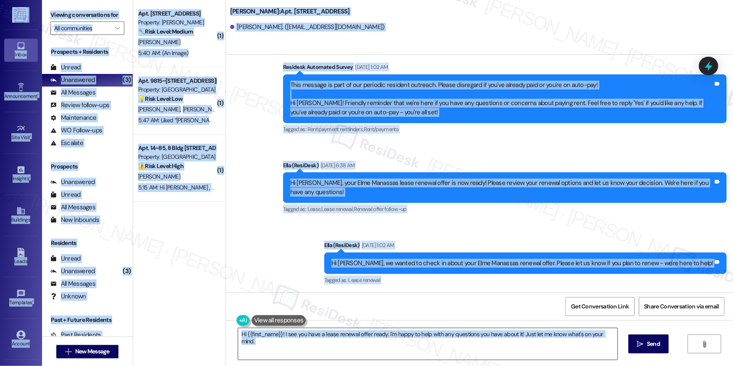
click at [515, 331] on textarea "Hi {{first_name}}! I see you have a lease renewal offer ready. I'm happy to hel…" at bounding box center [427, 344] width 379 height 32
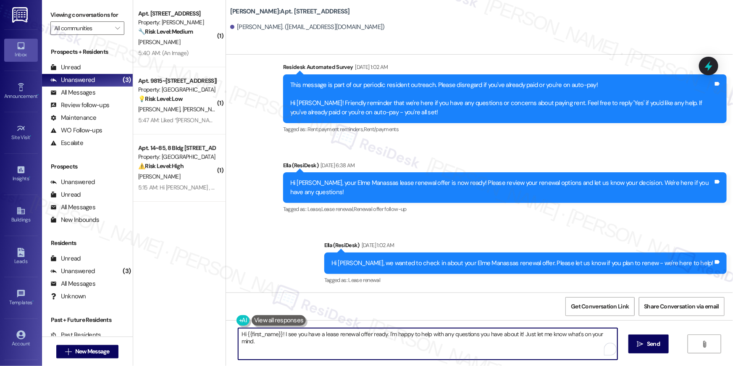
click at [514, 342] on textarea "Hi {{first_name}}! I see you have a lease renewal offer ready. I'm happy to hel…" at bounding box center [427, 344] width 379 height 32
paste textarea ", your lease renewal is approaching. Could you review your offer and let us kno…"
type textarea "Hi {{first_name}}, your lease renewal is approaching. Could you review your off…"
click at [659, 348] on span "Send" at bounding box center [653, 344] width 13 height 9
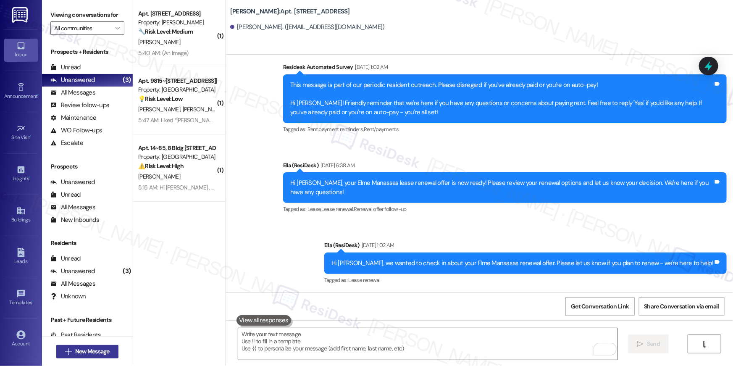
click at [98, 348] on span "New Message" at bounding box center [92, 351] width 34 height 9
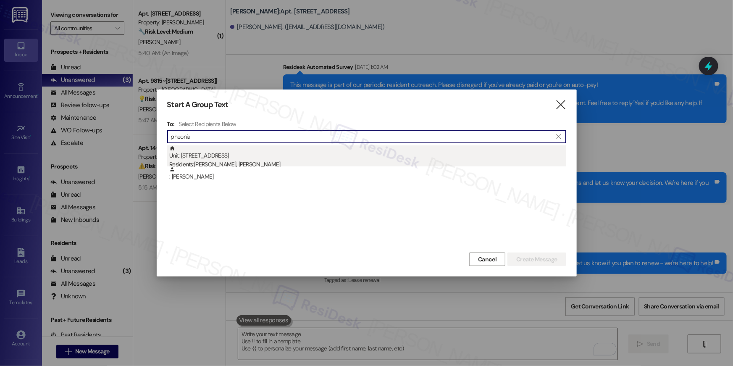
type input "pheonia"
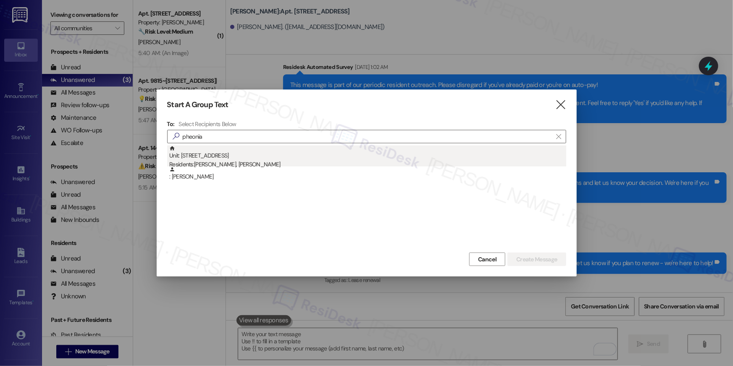
click at [289, 158] on div "Unit: 7524 - 10519 Lariat Lane Residents: Carlton Roman, Pheonia Mcfarlane-James" at bounding box center [367, 157] width 397 height 24
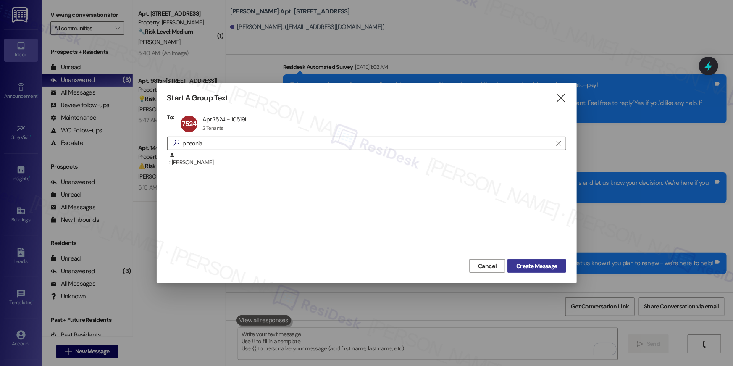
click at [549, 270] on span "Create Message" at bounding box center [536, 266] width 41 height 9
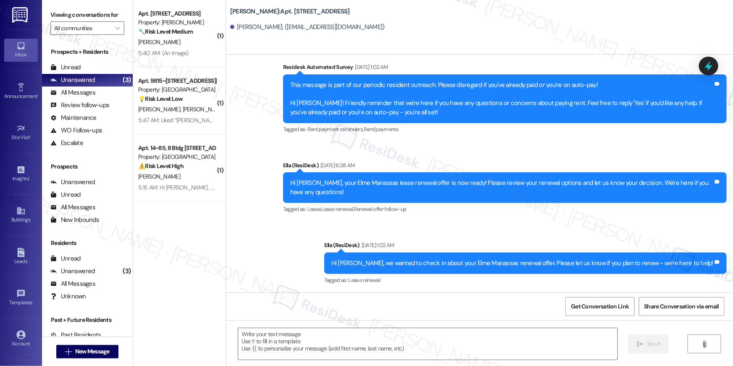
type textarea "Fetching suggested responses. Please feel free to read through the conversation…"
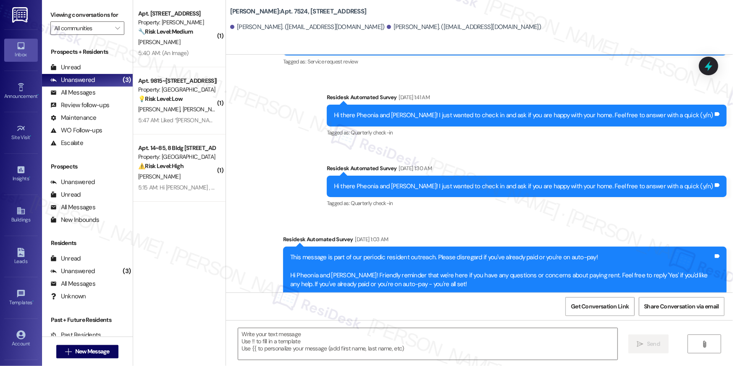
scroll to position [624, 0]
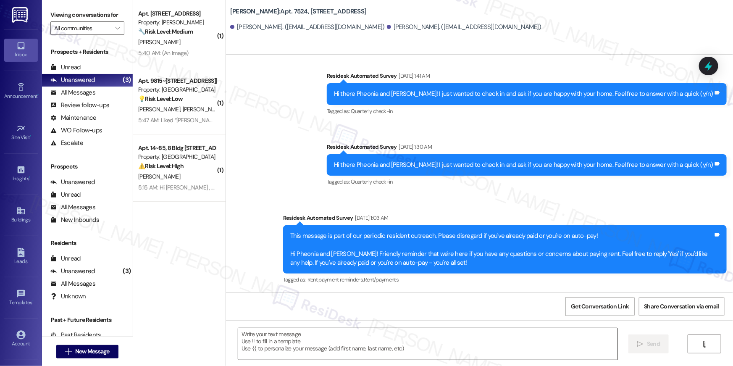
click at [462, 345] on textarea at bounding box center [427, 344] width 379 height 32
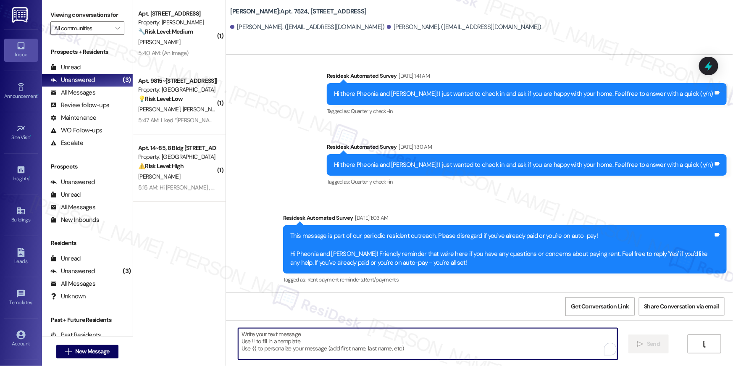
paste textarea "Hi {{first_name}}, your lease renewal is approaching. Could you review your off…"
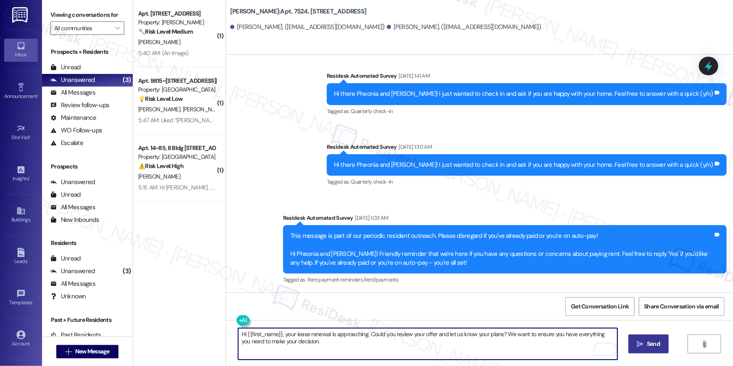
type textarea "Hi {{first_name}}, your lease renewal is approaching. Could you review your off…"
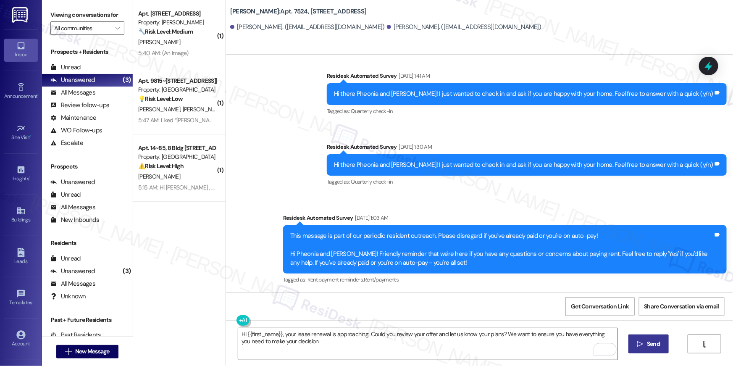
click at [657, 339] on button " Send" at bounding box center [649, 344] width 41 height 19
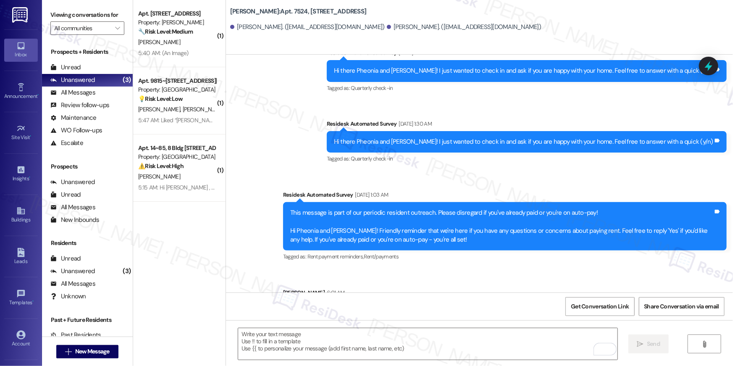
scroll to position [691, 0]
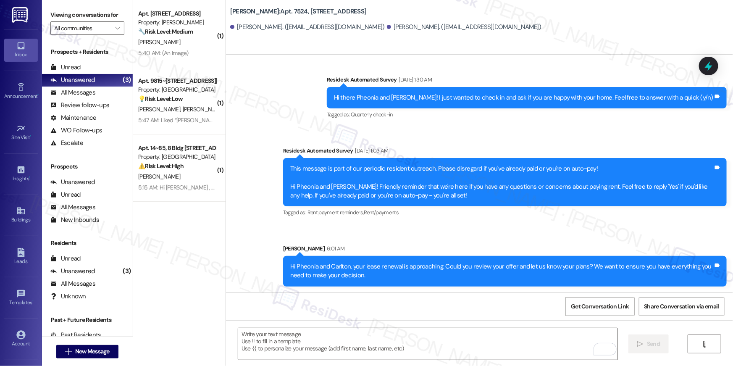
click at [374, 184] on div "This message is part of our periodic resident outreach. Please disregard if you…" at bounding box center [501, 182] width 423 height 36
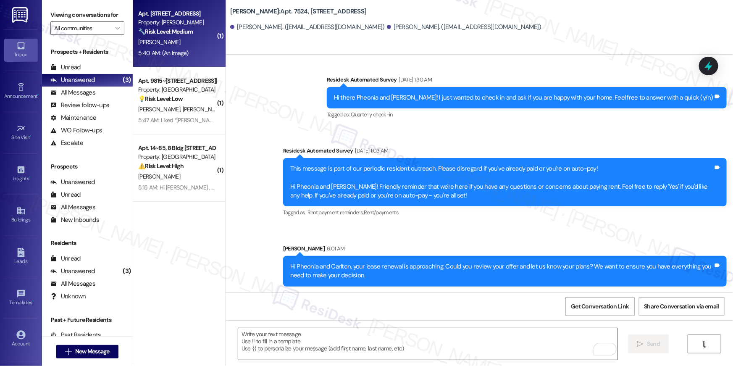
click at [177, 37] on div "[PERSON_NAME]" at bounding box center [176, 42] width 79 height 11
type textarea "Fetching suggested responses. Please feel free to read through the conversation…"
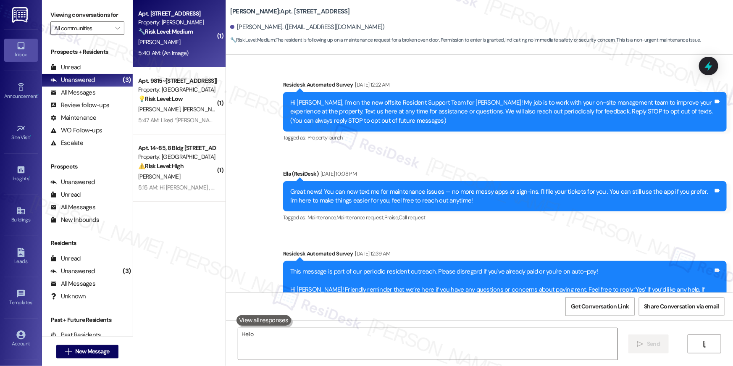
scroll to position [8073, 0]
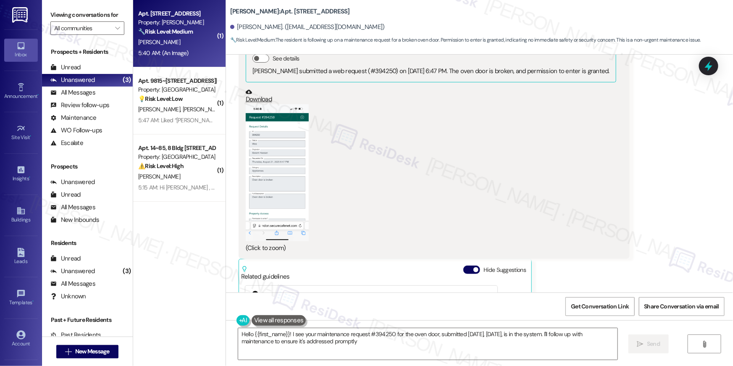
type textarea "Hello {{first_name}}! I see your maintenance request #394250 for the oven door,…"
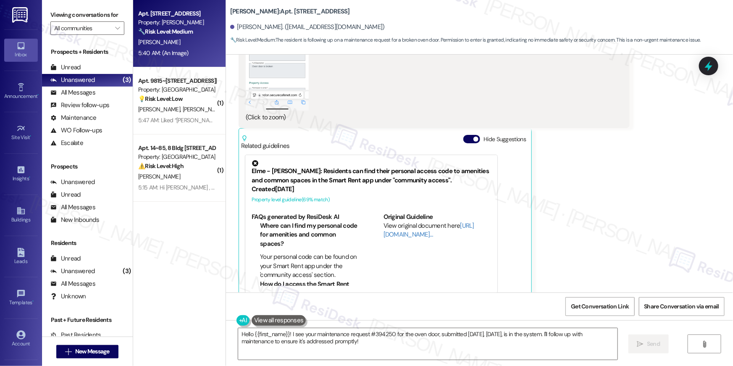
click at [606, 213] on div "Basem Hassan 5:40 AM PNG attachment ResiDesk found written details in this imag…" at bounding box center [434, 86] width 391 height 427
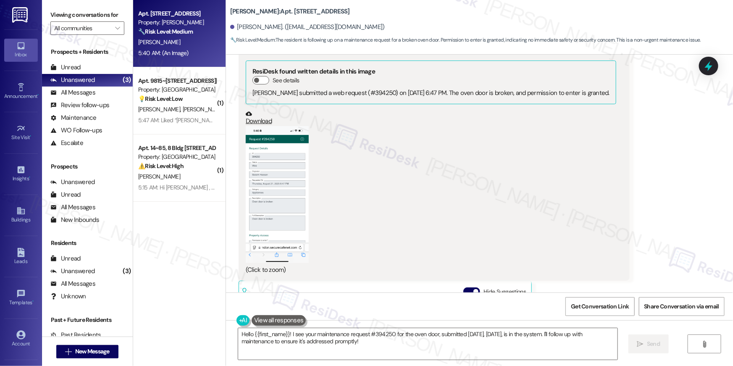
click at [283, 179] on button "Zoom image" at bounding box center [277, 194] width 63 height 137
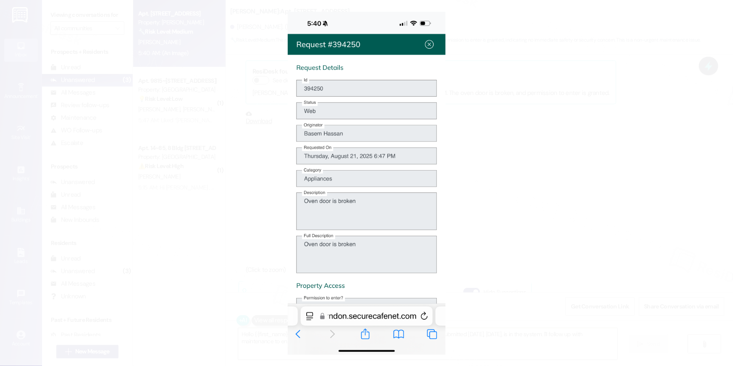
click at [706, 20] on button "Unzoom image" at bounding box center [366, 183] width 733 height 366
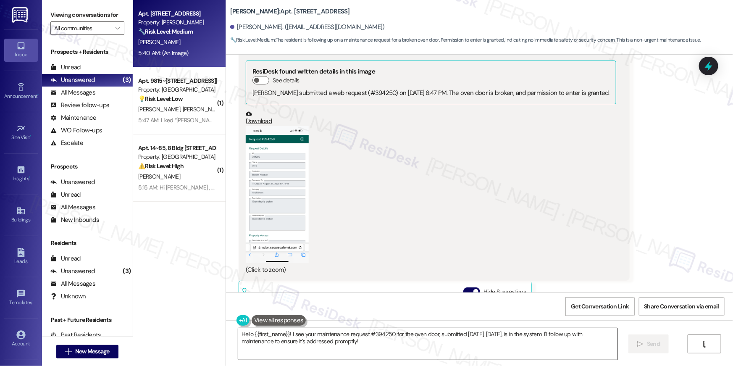
click at [380, 341] on textarea "Hello {{first_name}}! I see your maintenance request #394250 for the oven door,…" at bounding box center [427, 344] width 379 height 32
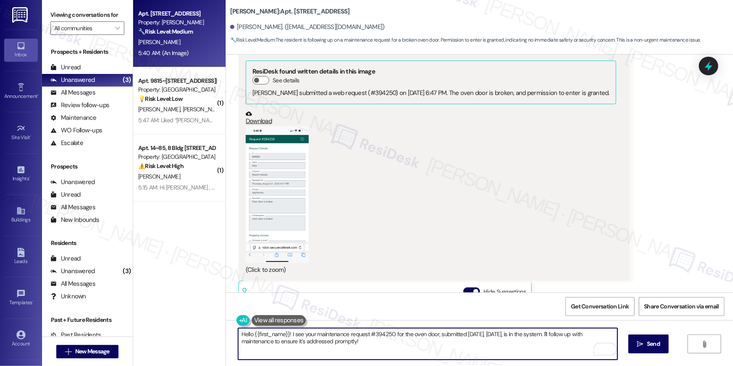
click at [404, 344] on textarea "Hello {{first_name}}! I see your maintenance request #394250 for the oven door,…" at bounding box center [427, 344] width 379 height 32
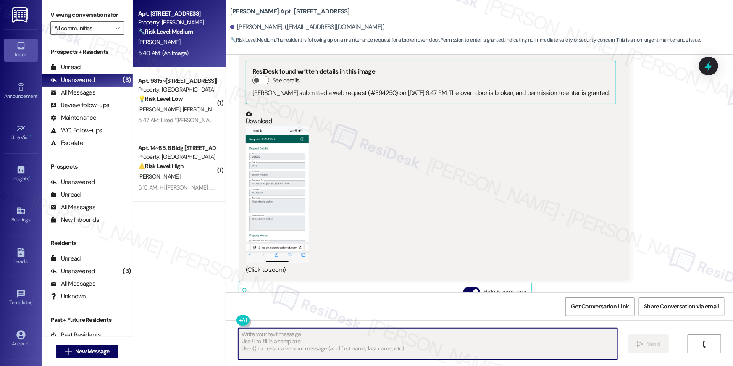
type textarea "Fetching suggested responses. Please feel free to read through the conversation…"
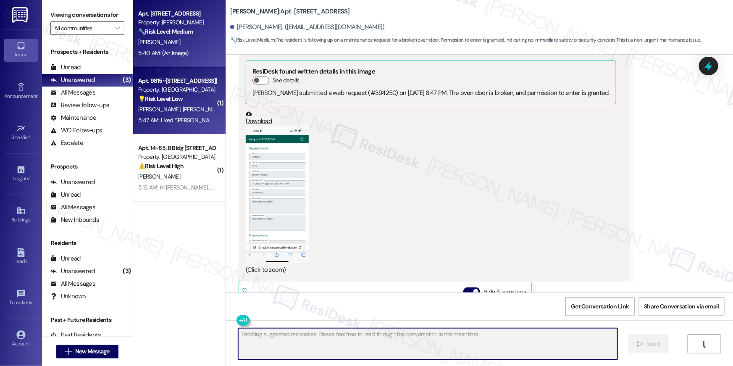
scroll to position [8203, 0]
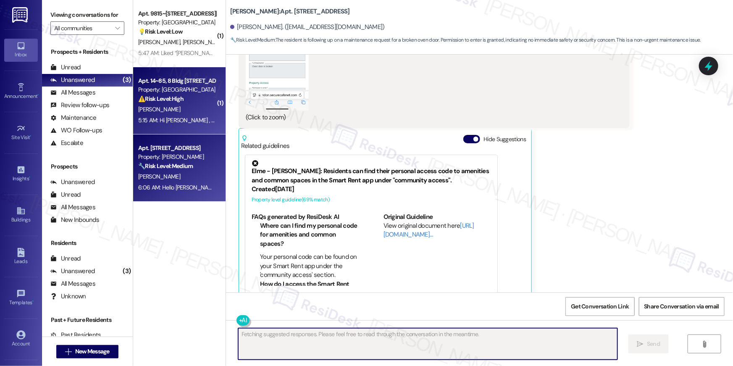
click at [173, 90] on div "Property: [GEOGRAPHIC_DATA]" at bounding box center [177, 89] width 78 height 9
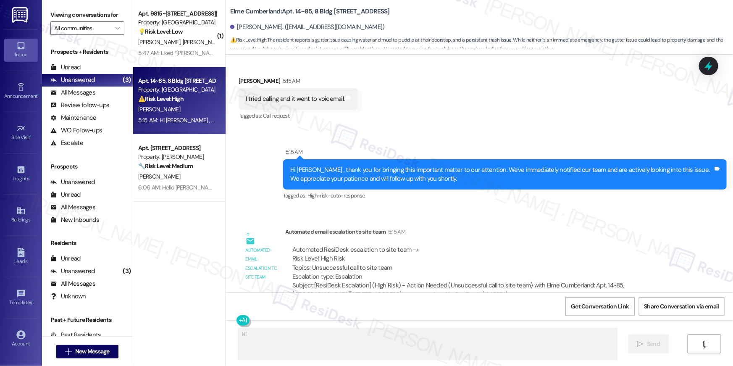
scroll to position [3890, 0]
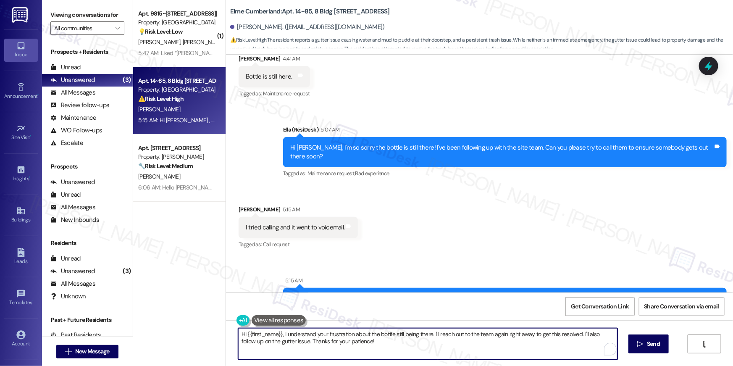
drag, startPoint x: 390, startPoint y: 339, endPoint x: 191, endPoint y: 311, distance: 201.2
click at [191, 311] on div "( 1 ) Apt. 9815~204, 5114 Dudley Lane Property: Elme Bethesda 💡 Risk Level: Low…" at bounding box center [433, 183] width 600 height 366
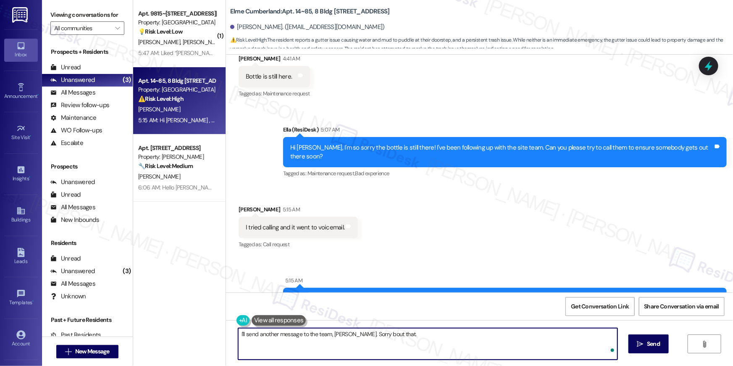
type textarea "I'll send another message to the team, Jose. Sorry bout that."
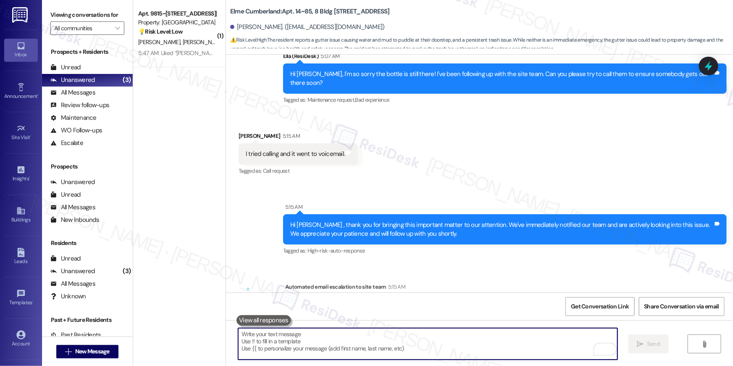
scroll to position [4078, 0]
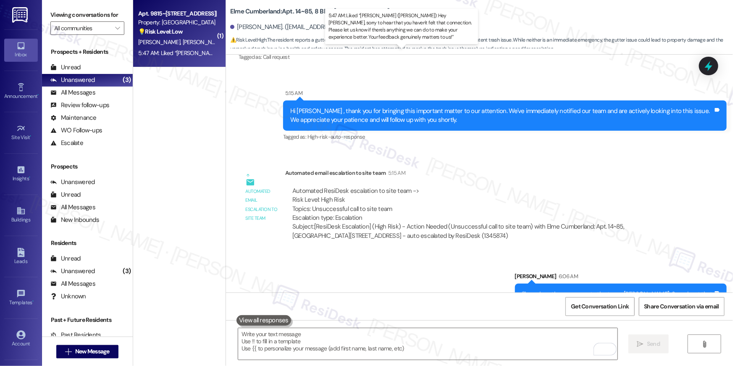
click at [173, 53] on div "5:47 AM: Liked “Ella (Elme Bethesda): Hey Deandra, sorry to hear that you haven…" at bounding box center [438, 53] width 600 height 8
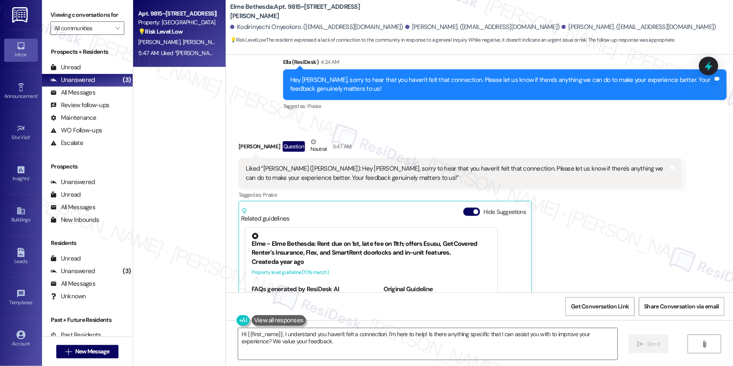
scroll to position [3336, 0]
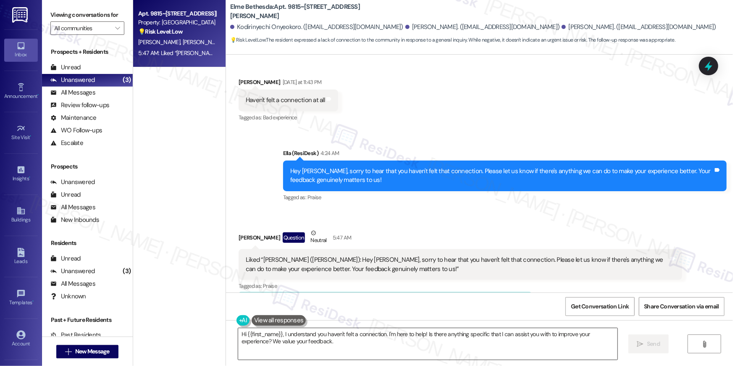
click at [448, 350] on textarea "Hi {{first_name}}, I understand you haven't felt a connection. I'm here to help…" at bounding box center [427, 344] width 379 height 32
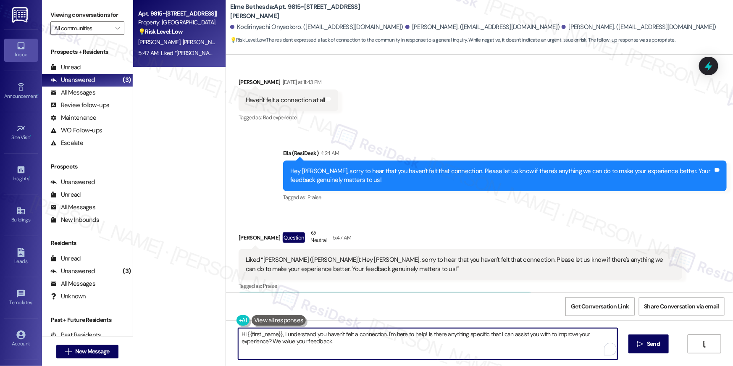
click at [448, 350] on textarea "Hi {{first_name}}, I understand you haven't felt a connection. I'm here to help…" at bounding box center [427, 344] width 379 height 32
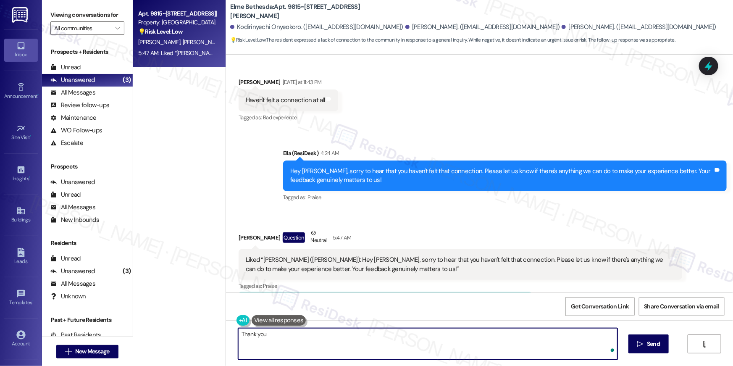
type textarea "Thank you!"
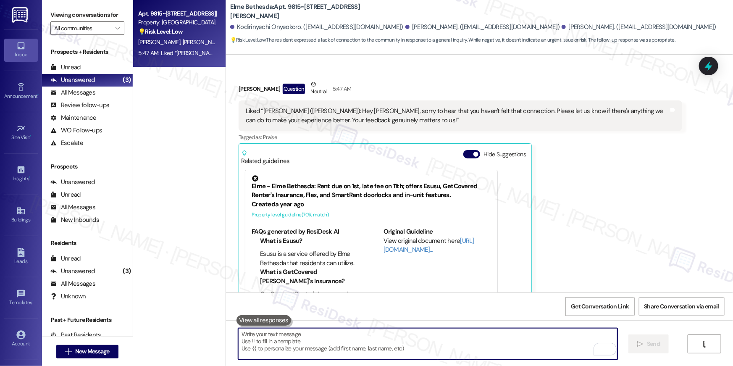
scroll to position [3485, 0]
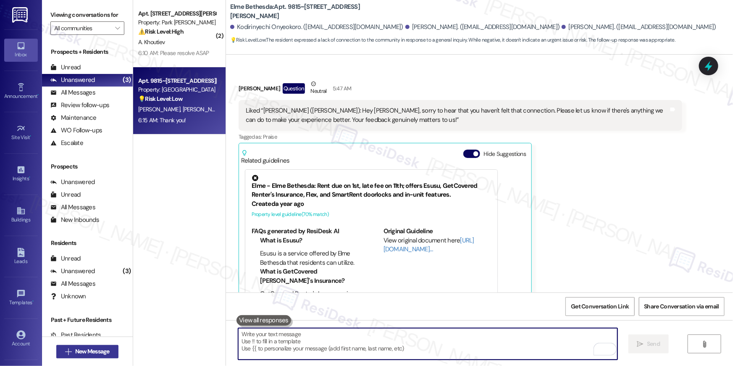
click at [95, 352] on span "New Message" at bounding box center [92, 351] width 34 height 9
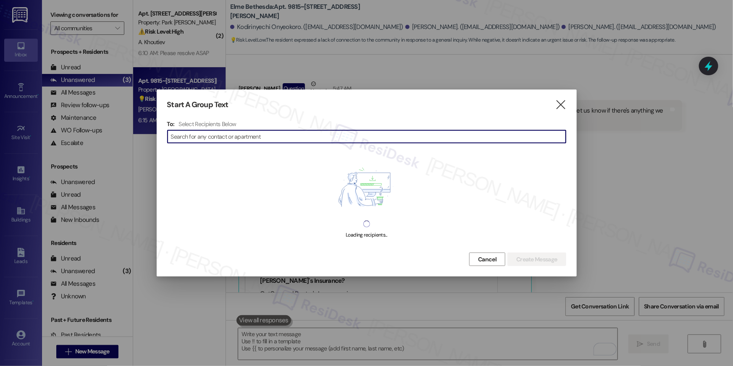
click at [283, 136] on input at bounding box center [368, 137] width 395 height 12
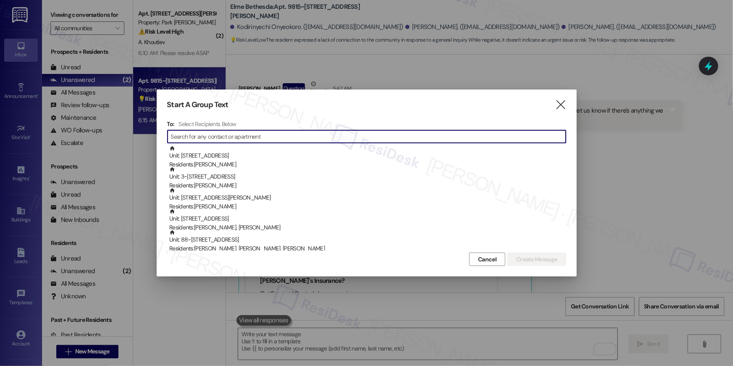
click at [350, 136] on input at bounding box center [368, 137] width 395 height 12
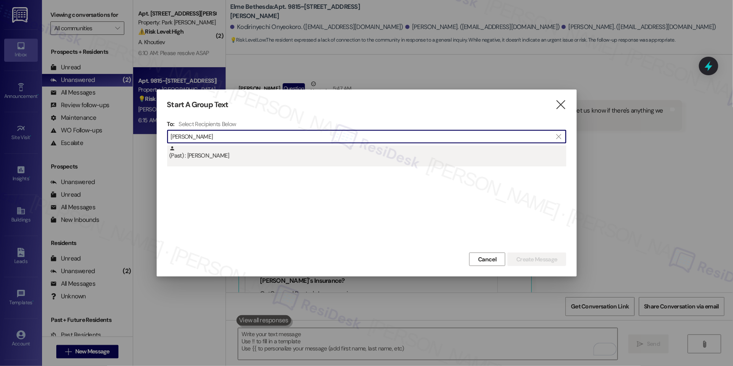
type input "sairam"
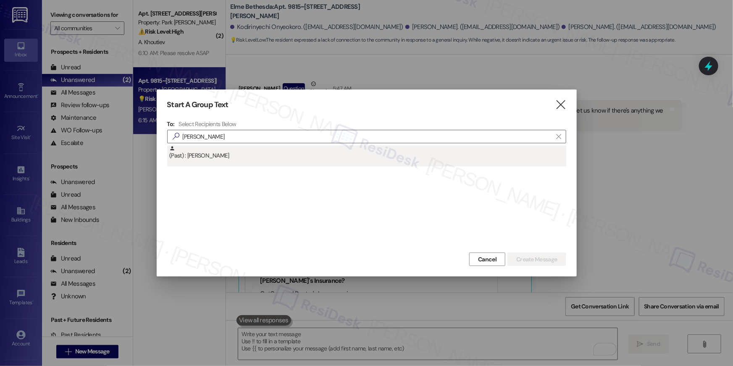
click at [218, 158] on div "(Past) : Bharathram Sairam" at bounding box center [367, 152] width 397 height 15
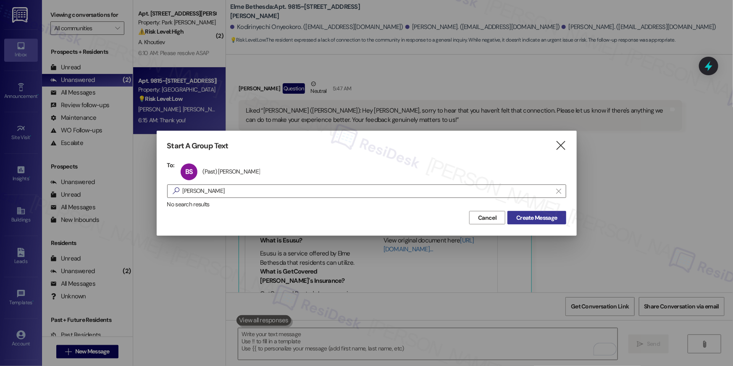
click at [517, 219] on span "Create Message" at bounding box center [536, 217] width 41 height 9
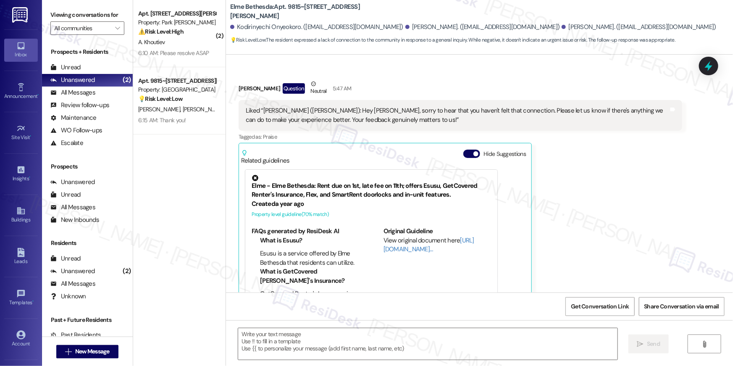
type textarea "Fetching suggested responses. Please feel free to read through the conversation…"
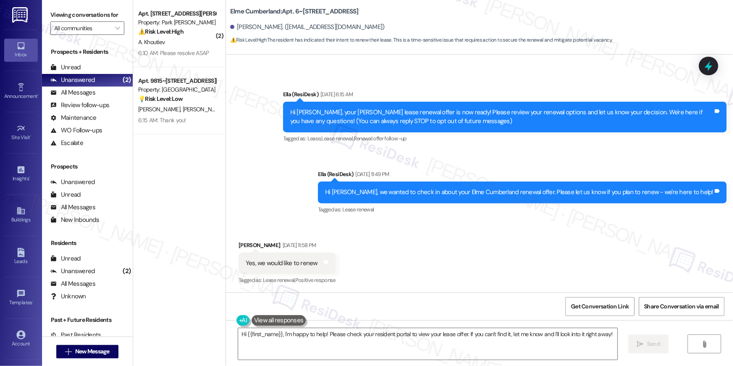
scroll to position [393, 0]
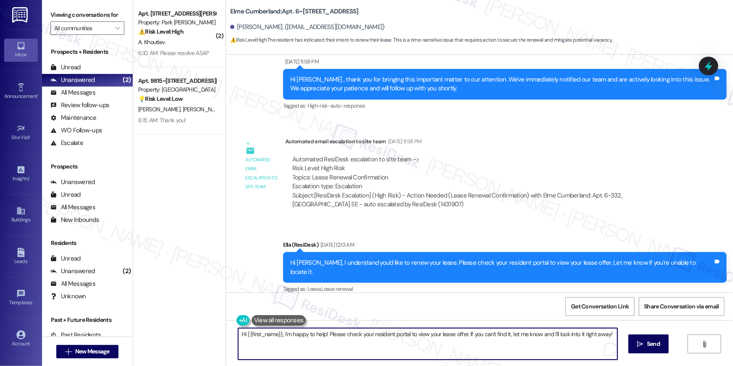
click at [479, 338] on textarea "Hi {{first_name}}, I'm happy to help! Please check your resident portal to view…" at bounding box center [427, 344] width 379 height 32
paste textarea "your lease renewal is approaching. Could you review your offer and let us know …"
type textarea "Hi {{first_name}}, your lease renewal is approaching. Could you review your off…"
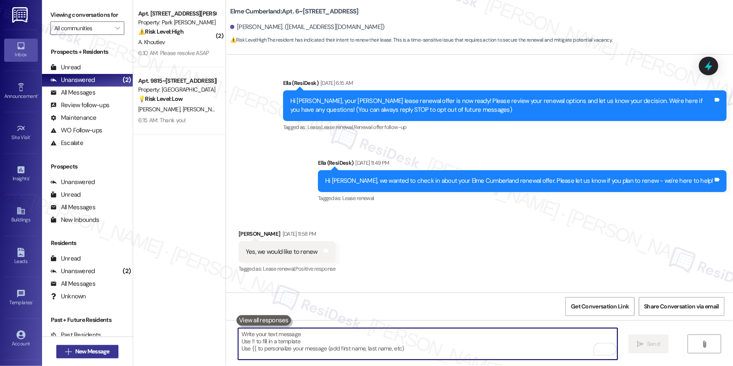
scroll to position [139, 0]
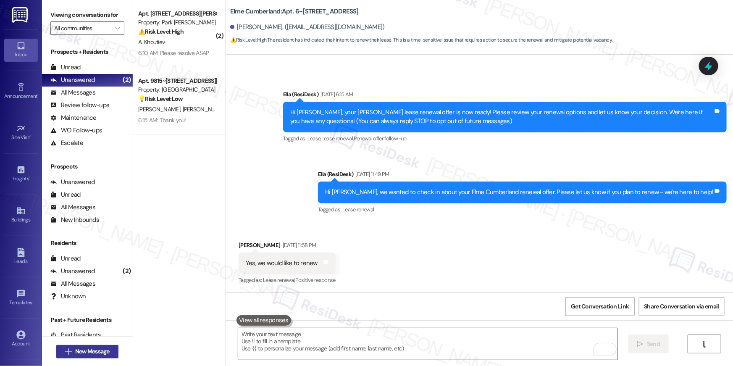
click at [74, 354] on span "New Message" at bounding box center [93, 351] width 38 height 9
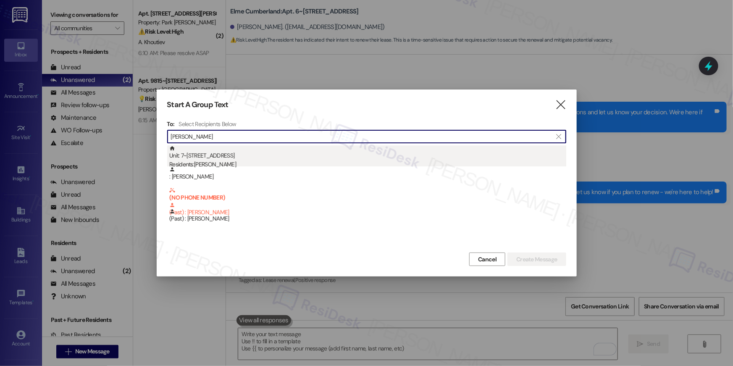
type input "tamara davis"
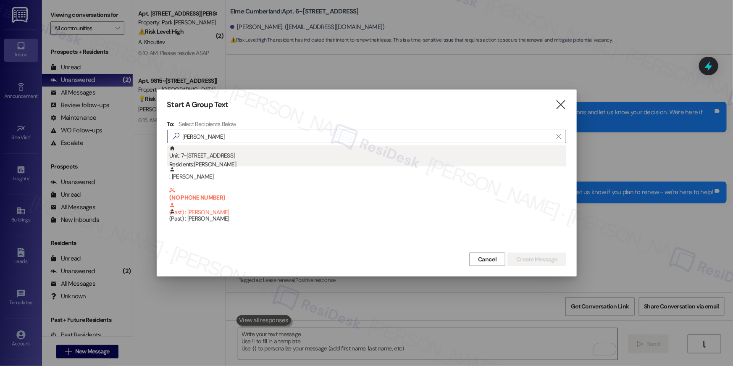
click at [235, 153] on div "Unit: 7~417 - 8 Bldg 7 Cumberland Way SE Residents: Tamara Davis" at bounding box center [367, 157] width 397 height 24
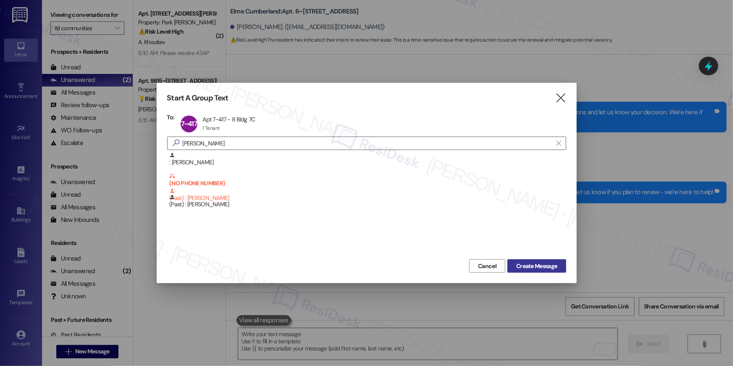
click at [533, 260] on button "Create Message" at bounding box center [537, 265] width 58 height 13
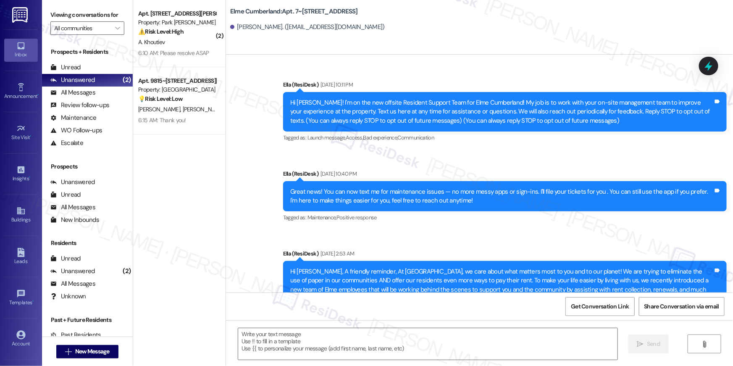
scroll to position [6855, 0]
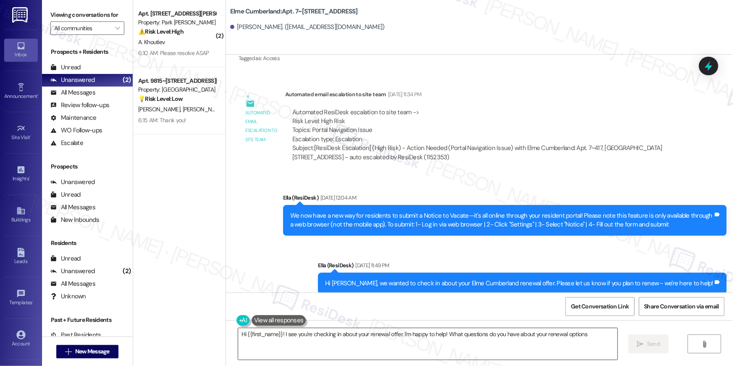
type textarea "Hi {{first_name}}! I see you're checking in about your renewal offer. I'm happy…"
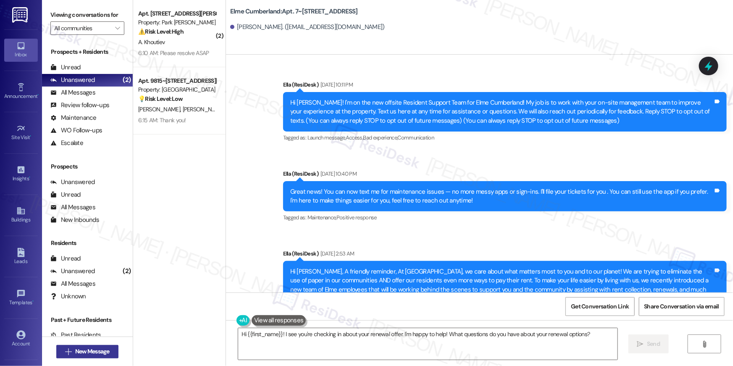
scroll to position [6855, 0]
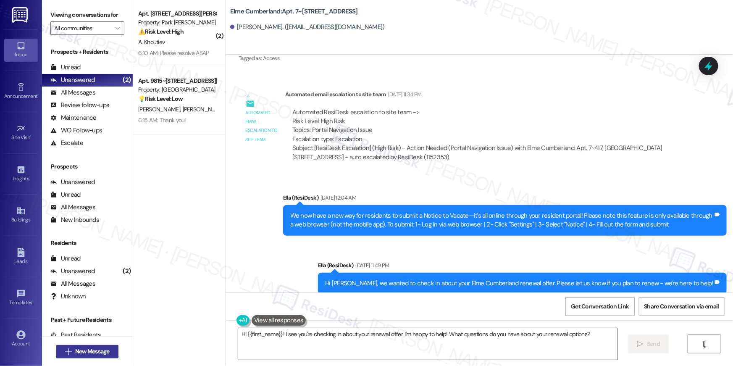
click at [92, 353] on span "New Message" at bounding box center [92, 351] width 34 height 9
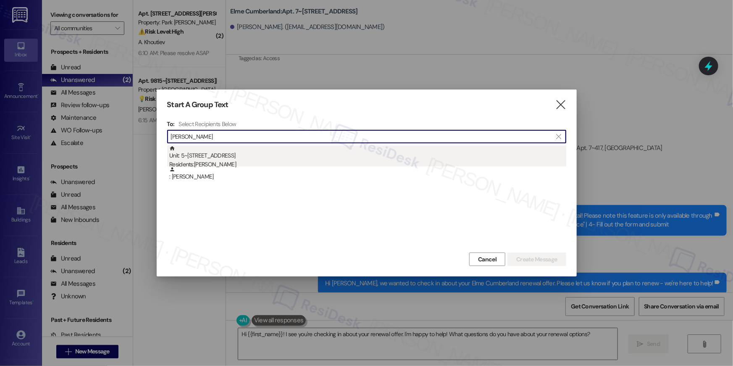
type input "[PERSON_NAME]"
click at [376, 155] on div "Unit: 5~[STREET_ADDRESS] Residents: [PERSON_NAME]" at bounding box center [367, 157] width 397 height 24
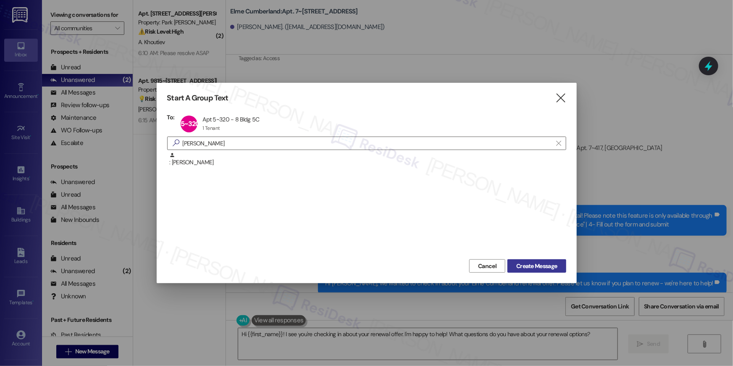
click at [519, 262] on span "Create Message" at bounding box center [536, 266] width 41 height 9
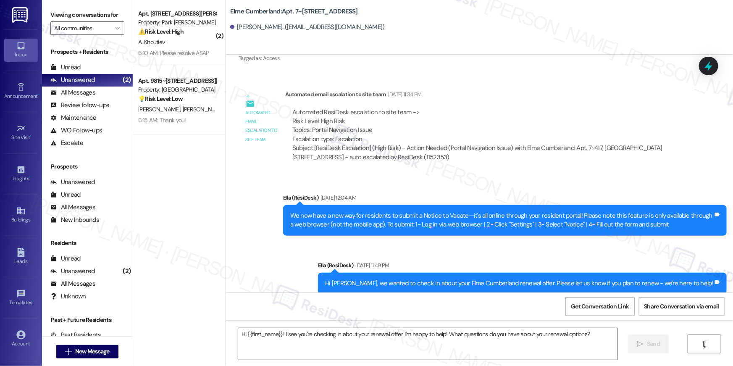
type textarea "Fetching suggested responses. Please feel free to read through the conversation…"
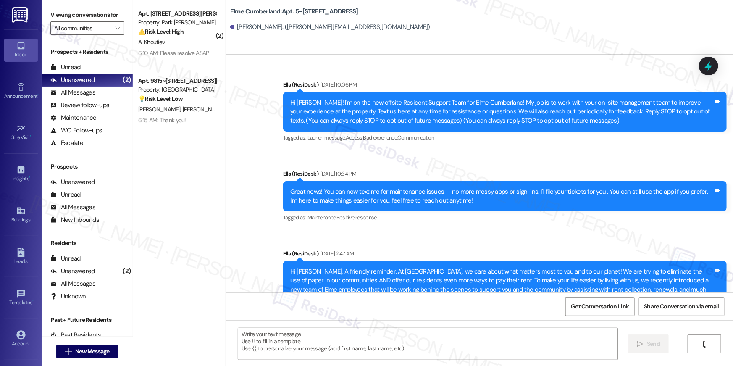
scroll to position [4527, 0]
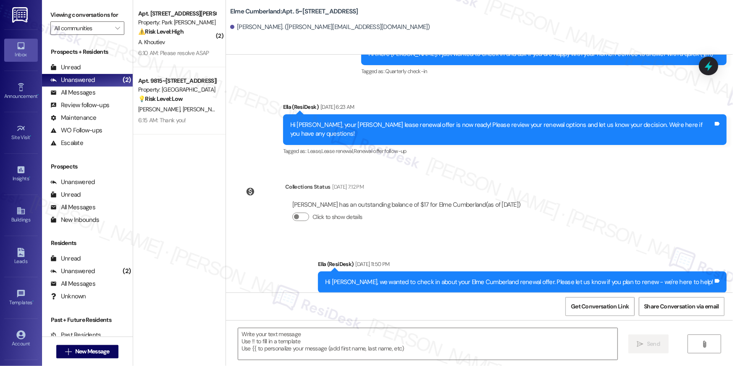
type textarea "Fetching suggested responses. Please feel free to read through the conversation…"
click at [566, 345] on textarea at bounding box center [427, 344] width 379 height 32
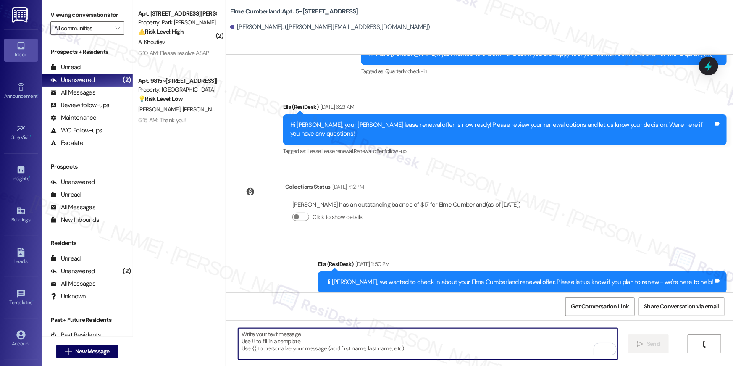
click at [561, 334] on textarea "To enrich screen reader interactions, please activate Accessibility in Grammarl…" at bounding box center [427, 344] width 379 height 32
paste textarea "Hi {{first_name}}, your lease renewal is approaching. Could you review your off…"
type textarea "Hi {{first_name}}, your lease renewal is approaching. Could you review your off…"
click at [99, 349] on span "New Message" at bounding box center [92, 351] width 34 height 9
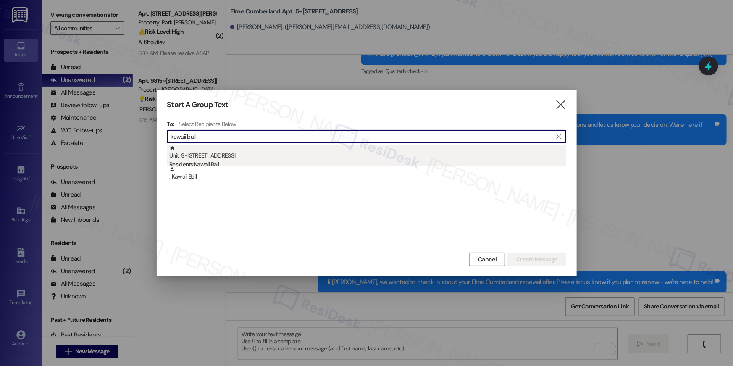
type input "kawaii ball"
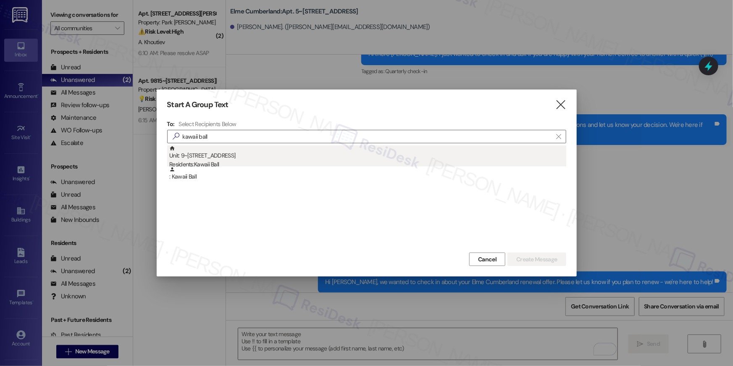
click at [251, 156] on div "Unit: 9~438 - 8 Bldg 9 Cumberland Way SE Residents: Kawaii Ball" at bounding box center [367, 157] width 397 height 24
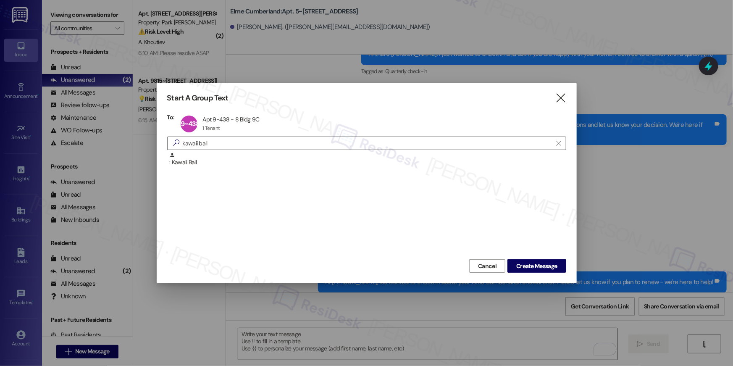
click at [530, 255] on div ": Kawaii Ball" at bounding box center [366, 204] width 399 height 105
click at [533, 265] on span "Create Message" at bounding box center [536, 266] width 41 height 9
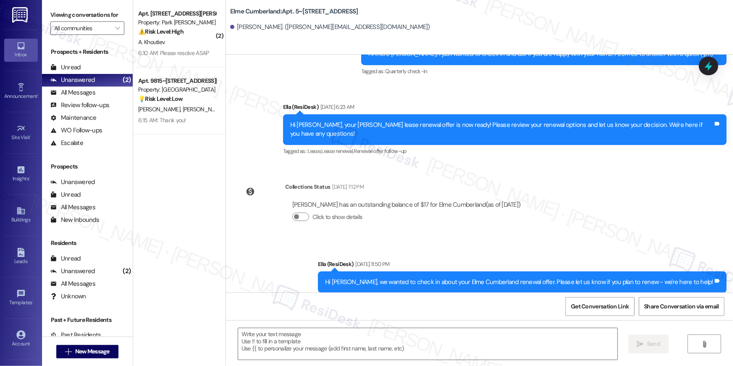
type textarea "Fetching suggested responses. Please feel free to read through the conversation…"
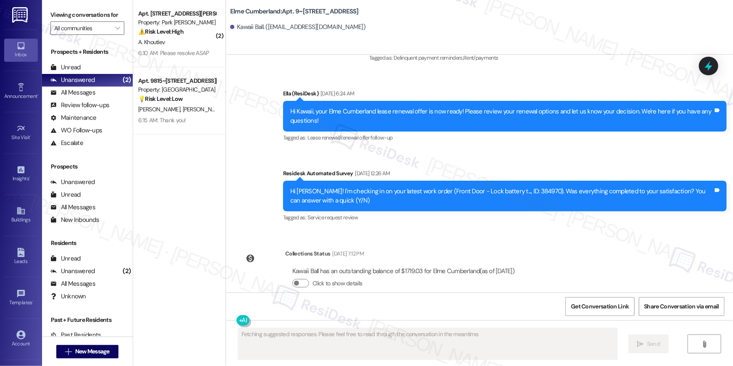
scroll to position [6982, 0]
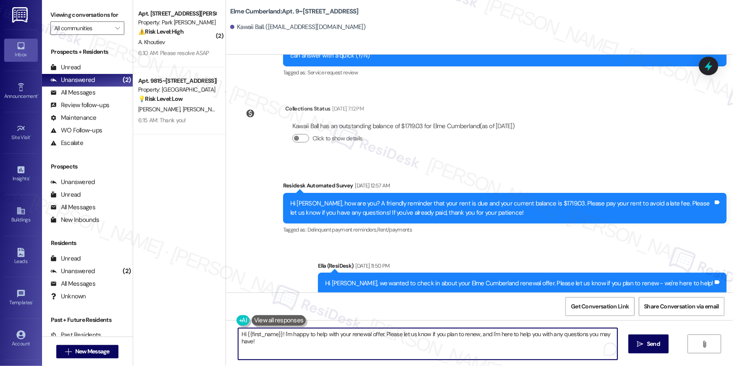
click at [589, 337] on textarea "Hi {{first_name}}! I'm happy to help with your renewal offer. Please let us kno…" at bounding box center [427, 344] width 379 height 32
paste textarea ", your lease renewal is approaching. Could you review your offer and let us kno…"
type textarea "Hi {{first_name}}, your lease renewal is approaching. Could you review your off…"
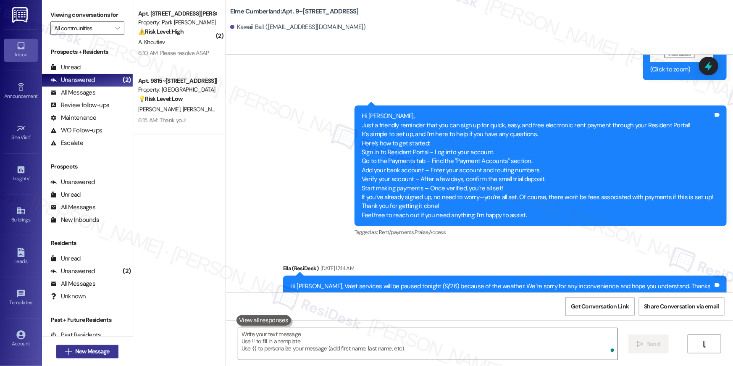
click at [67, 353] on icon "" at bounding box center [68, 351] width 6 height 7
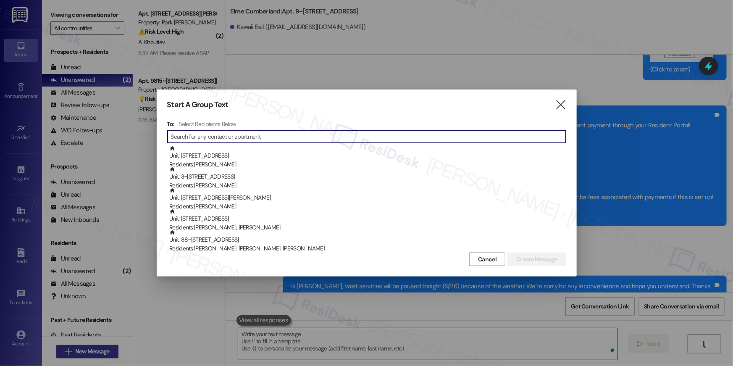
scroll to position [2979, 0]
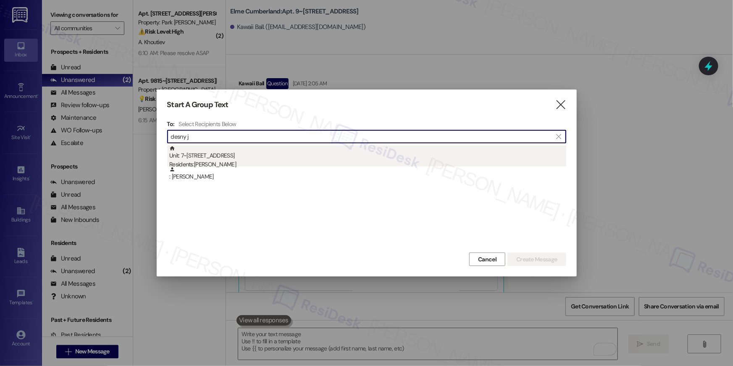
type input "desny j"
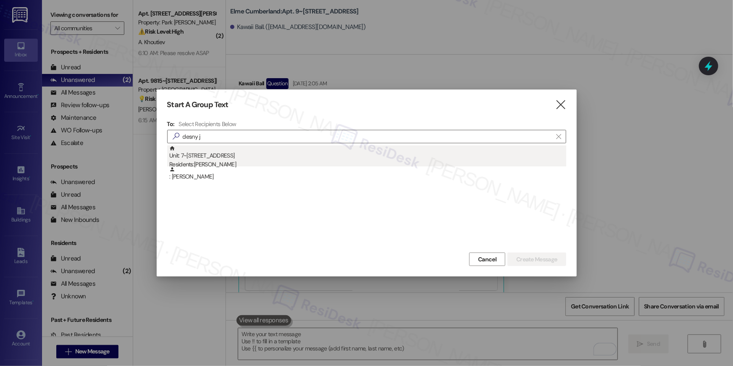
click at [269, 155] on div "Unit: 7~423 - 8 Bldg 7 Cumberland Way SE Residents: Desny Johnson" at bounding box center [367, 157] width 397 height 24
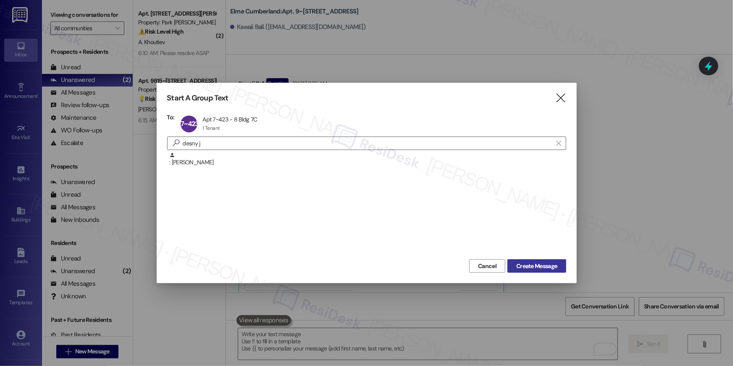
click at [527, 264] on span "Create Message" at bounding box center [536, 266] width 41 height 9
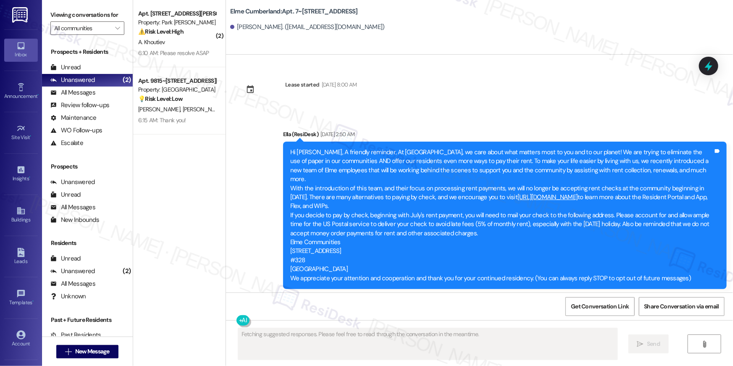
scroll to position [4966, 0]
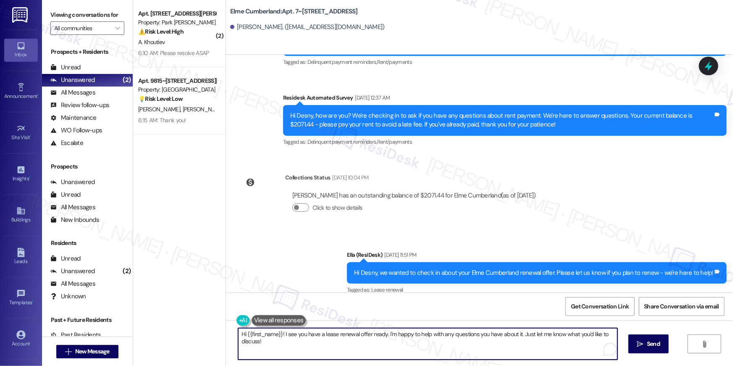
click at [555, 345] on textarea "Hi {{first_name}}! I see you have a lease renewal offer ready. I'm happy to hel…" at bounding box center [427, 344] width 379 height 32
paste textarea ", your lease renewal is approaching. Could you review your offer and let us kno…"
type textarea "Hi {{first_name}}, your lease renewal is approaching. Could you review your off…"
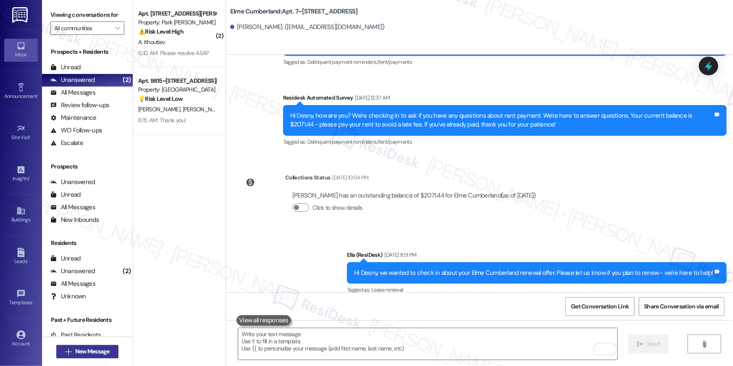
click at [84, 348] on span "New Message" at bounding box center [92, 351] width 34 height 9
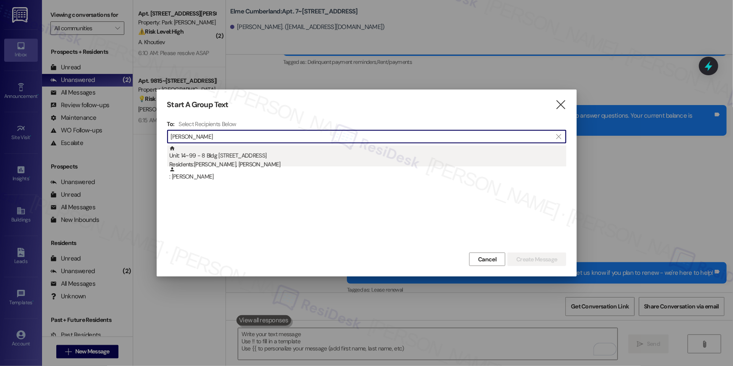
type input "raymond jack"
click at [294, 161] on div "Residents: Raymond Jackson, Takelia Jackson" at bounding box center [367, 164] width 397 height 9
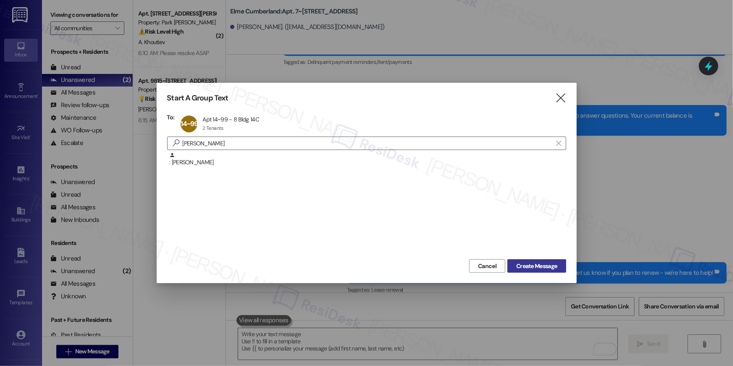
click at [530, 267] on span "Create Message" at bounding box center [536, 266] width 41 height 9
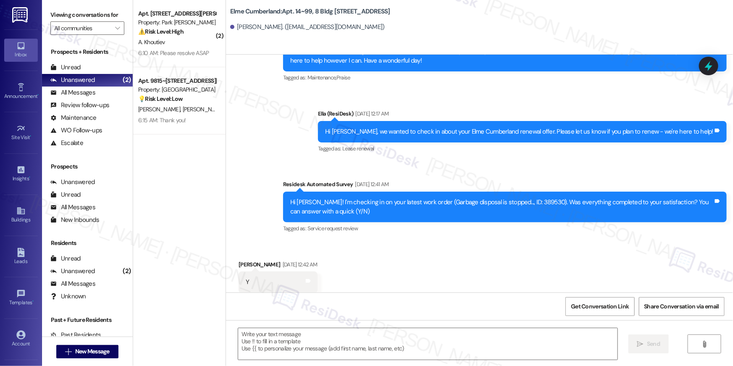
scroll to position [5828, 0]
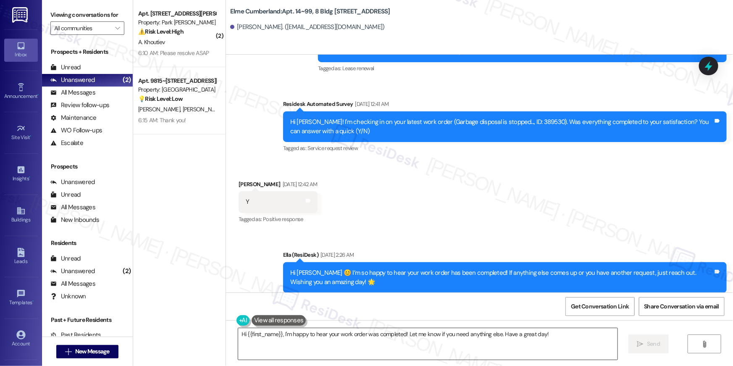
click at [507, 340] on textarea "Hi {{first_name}}, I'm happy to hear your work order was completed! Let me know…" at bounding box center [427, 344] width 379 height 32
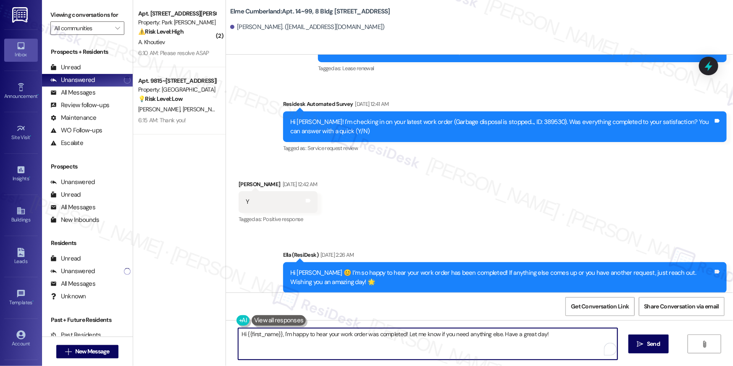
click at [507, 340] on textarea "Hi {{first_name}}, I'm happy to hear your work order was completed! Let me know…" at bounding box center [427, 344] width 379 height 32
paste textarea "your lease renewal is approaching. Could you review your offer and let us know …"
click at [490, 344] on textarea "Hi {{first_name}}, your lease renewal is approaching. Could you review your off…" at bounding box center [427, 344] width 379 height 32
type textarea "Hi {{first_name}}, your lease renewal is approaching. Could you review your off…"
click at [651, 348] on span "Send" at bounding box center [653, 344] width 13 height 9
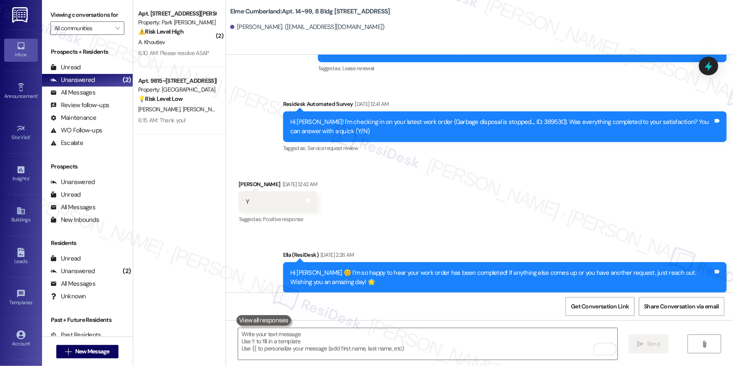
scroll to position [5748, 0]
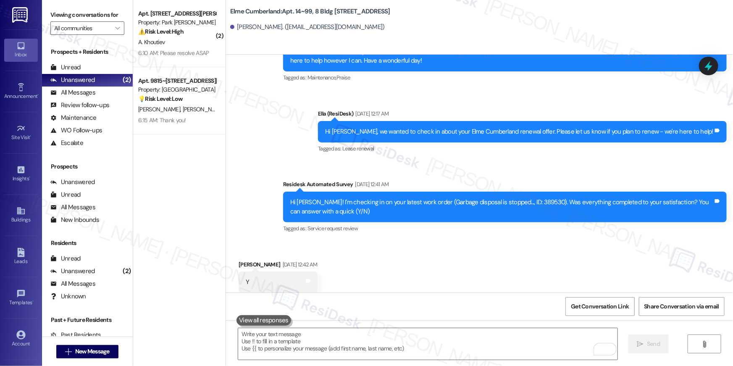
click at [411, 246] on div "Received via SMS Raymond Jackson Aug 15, 2025 at 12:42 AM Y Tags and notes Tagg…" at bounding box center [479, 276] width 507 height 71
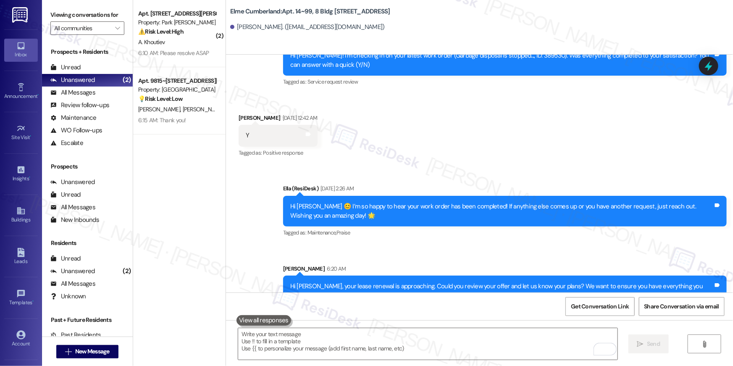
scroll to position [5896, 0]
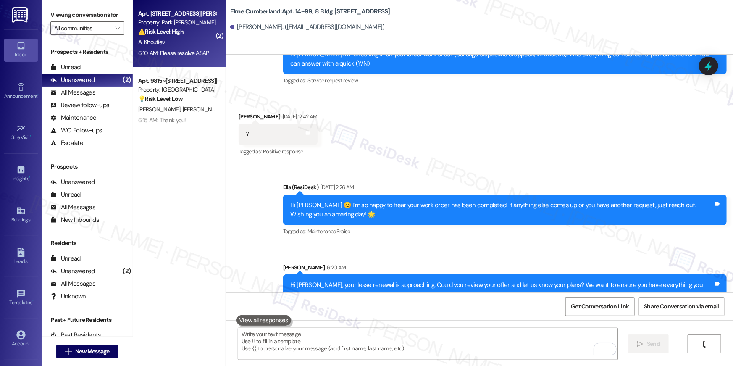
click at [182, 62] on div "Apt. 328, 2000 North Adams Street Property: Park Adams Apartments ⚠️ Risk Level…" at bounding box center [179, 33] width 92 height 67
click at [187, 46] on div "A. Khoutiev" at bounding box center [176, 42] width 79 height 11
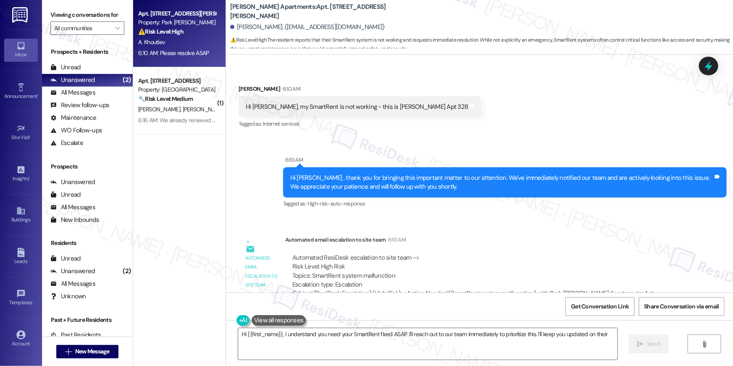
scroll to position [45, 0]
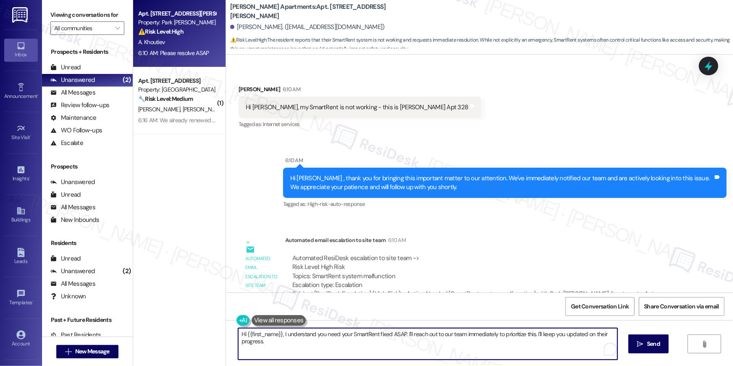
click at [456, 345] on textarea "Hi {{first_name}}, I understand you need your SmartRent fixed ASAP. I'll reach …" at bounding box center [427, 344] width 379 height 32
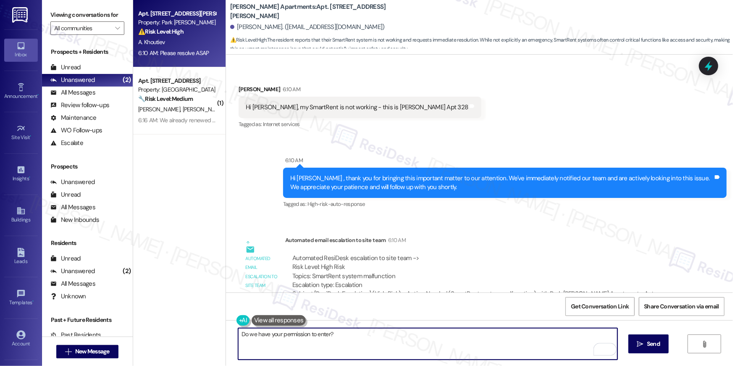
drag, startPoint x: 235, startPoint y: 332, endPoint x: 246, endPoint y: 332, distance: 10.9
click at [238, 332] on textarea "Do we have your permission to enter?" at bounding box center [427, 344] width 379 height 32
type textarea "Hey Anton, may I know what exactly is not working? Can I have more details? Do …"
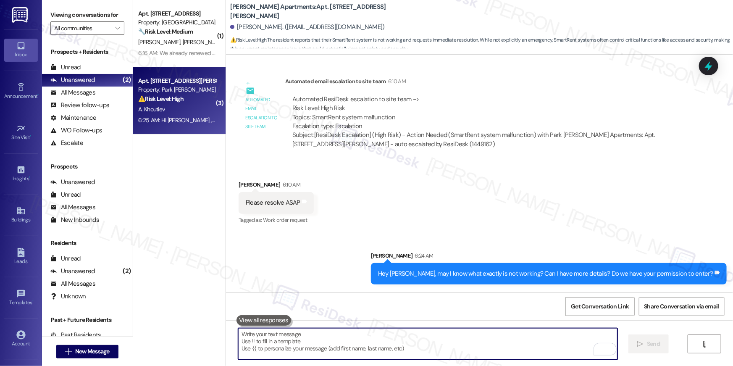
scroll to position [202, 0]
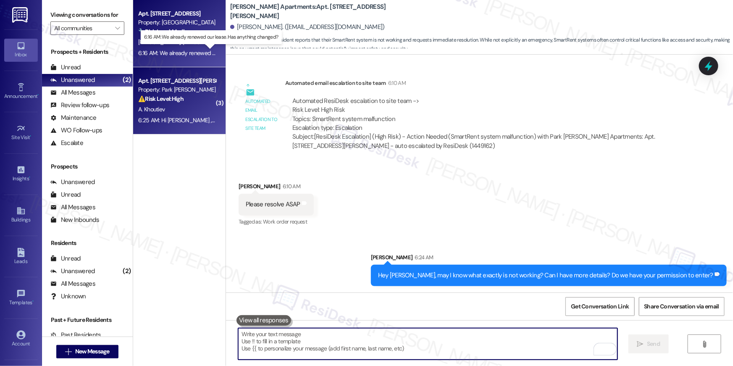
click at [183, 50] on div "6:16 AM: We already renewed our lease. Has anything changed? 6:16 AM: We alread…" at bounding box center [216, 53] width 157 height 8
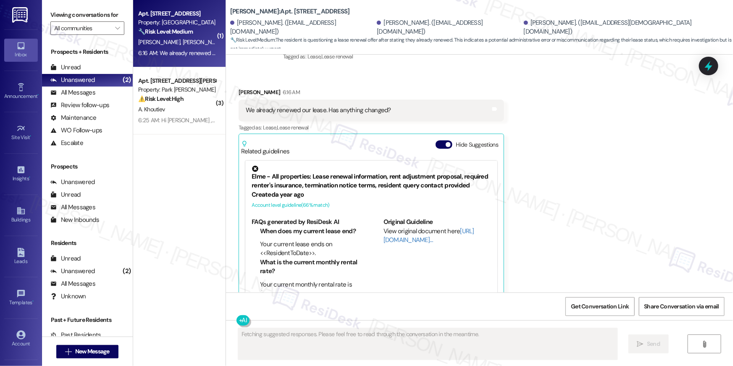
scroll to position [2299, 0]
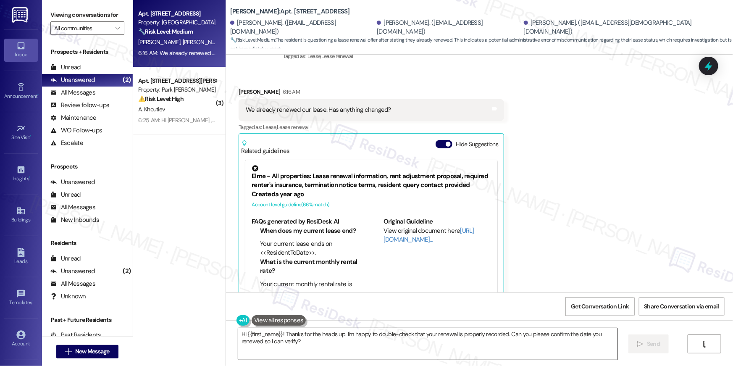
click at [299, 345] on textarea "Hi {{first_name}}! Thanks for the heads up. I'm happy to double-check that your…" at bounding box center [427, 344] width 379 height 32
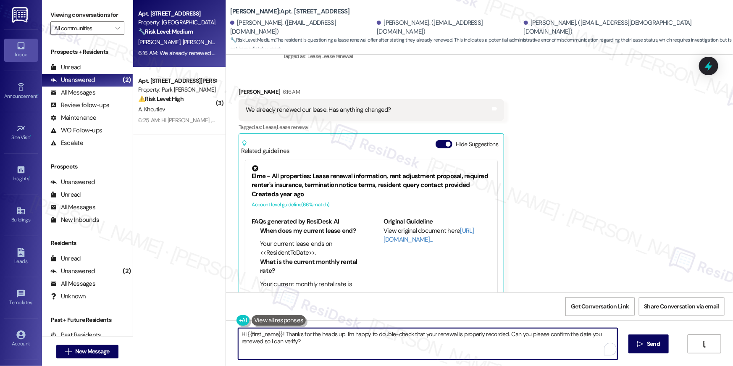
click at [385, 346] on textarea "Hi {{first_name}}! Thanks for the heads up. I'm happy to double-check that your…" at bounding box center [427, 344] width 379 height 32
drag, startPoint x: 334, startPoint y: 358, endPoint x: 175, endPoint y: 332, distance: 161.4
click at [175, 332] on div "Apt. 8322, 10519 Lariat Lane Property: Elme Manassas 🔧 Risk Level: Medium The r…" at bounding box center [433, 183] width 600 height 366
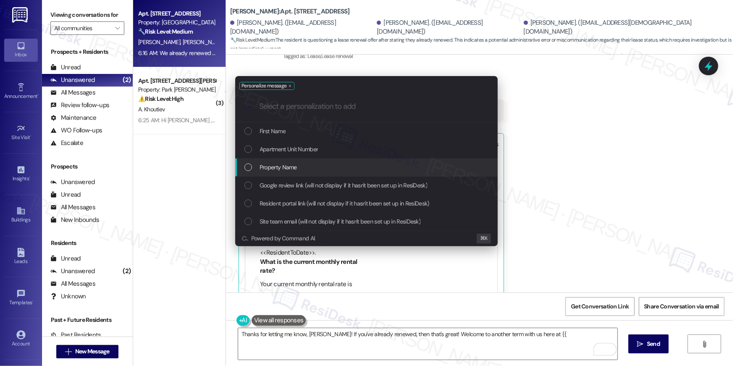
click at [295, 165] on span "Property Name" at bounding box center [278, 167] width 37 height 9
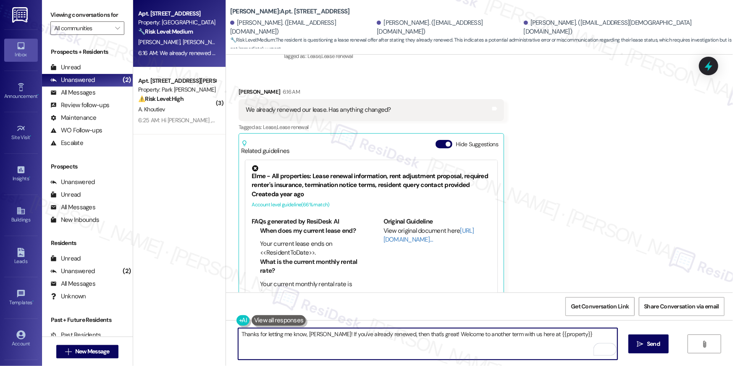
type textarea "Thanks for letting me know, Jerell! If you've already renewed, then that's grea…"
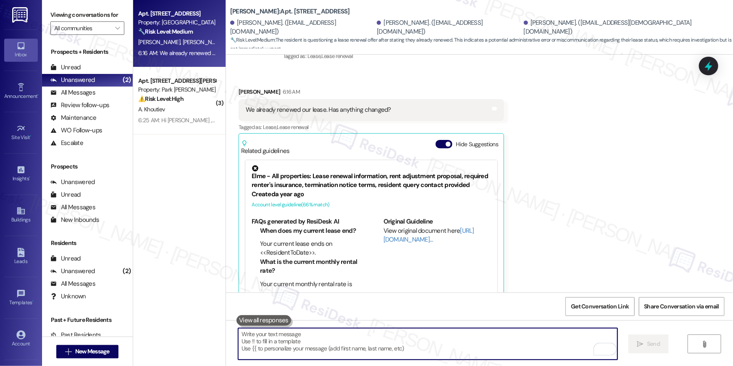
scroll to position [2298, 0]
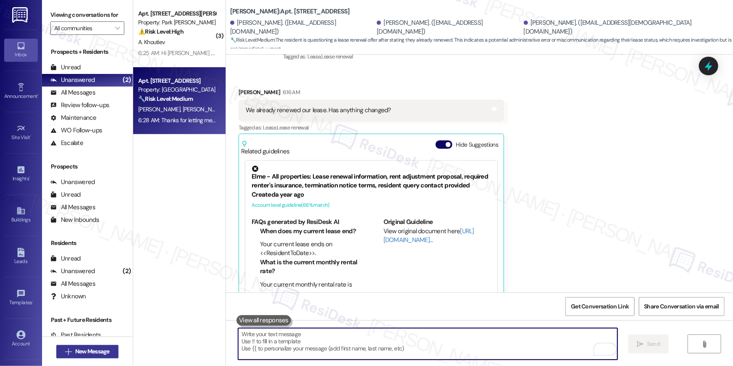
click at [100, 352] on span "New Message" at bounding box center [92, 351] width 34 height 9
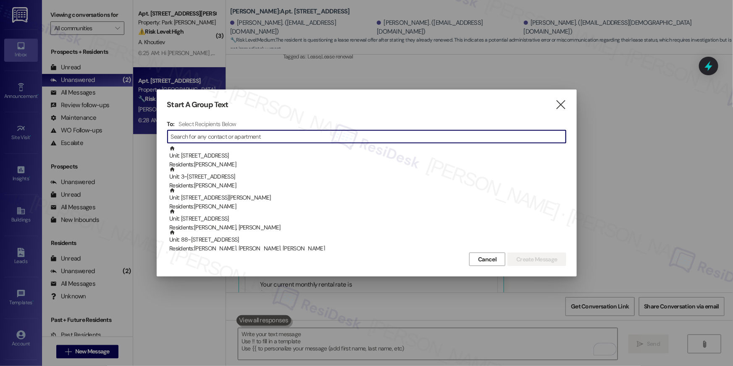
click at [256, 139] on input at bounding box center [368, 137] width 395 height 12
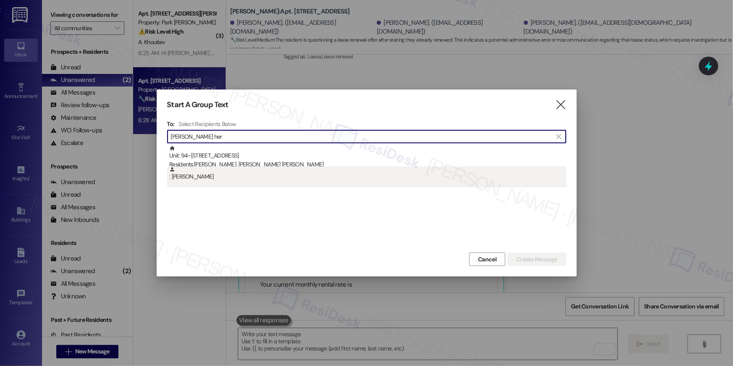
type input "lourdes her"
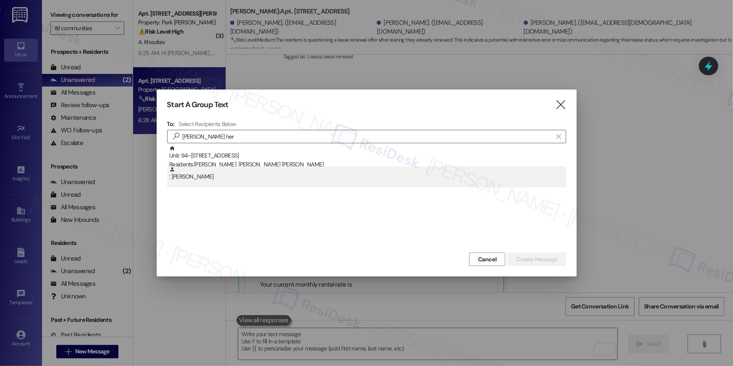
click at [293, 166] on div ": Lourdes Hernandez Martinez" at bounding box center [367, 173] width 397 height 15
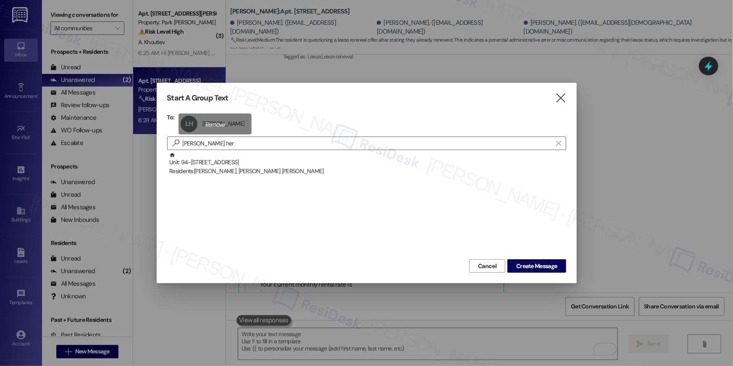
click at [244, 122] on div "LH Lourdes Hernandez Martinez Lourdes Hernandez Martinez click to remove" at bounding box center [215, 123] width 73 height 21
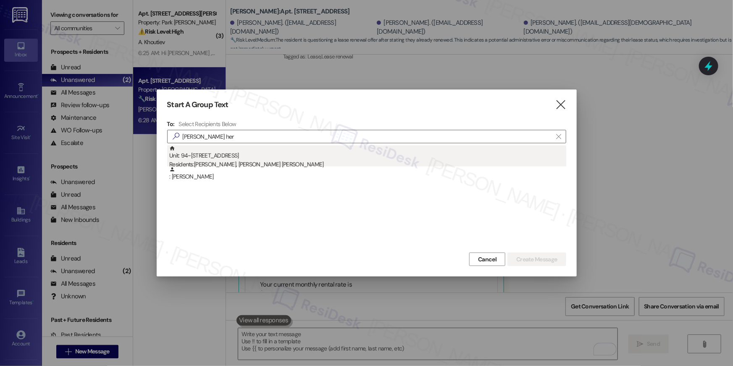
click at [253, 161] on div "Residents: Lourdes Hernandez Martinez, Ana Martinez Vasquez" at bounding box center [367, 164] width 397 height 9
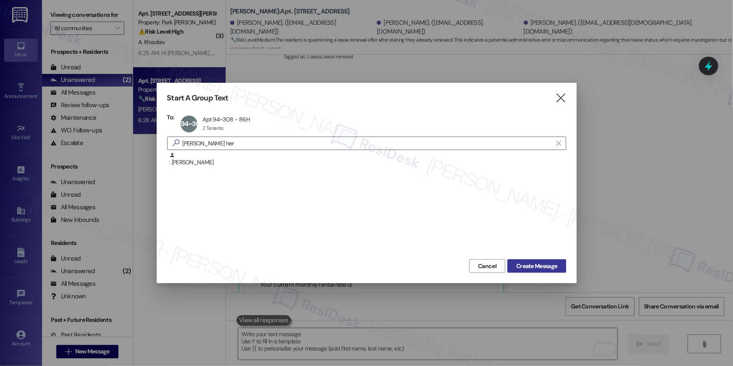
click at [529, 262] on span "Create Message" at bounding box center [536, 266] width 41 height 9
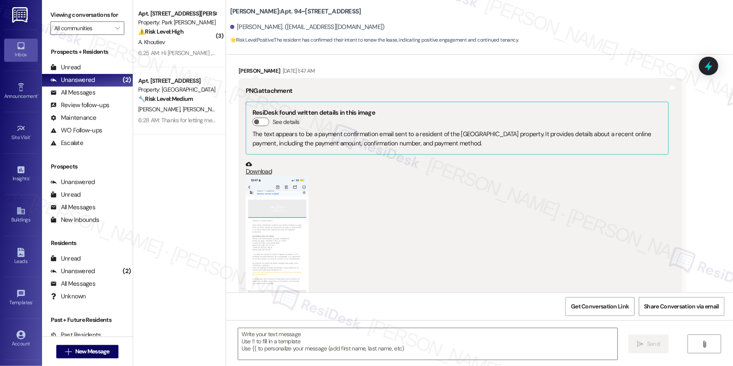
type textarea "Fetching suggested responses. Please feel free to read through the conversation…"
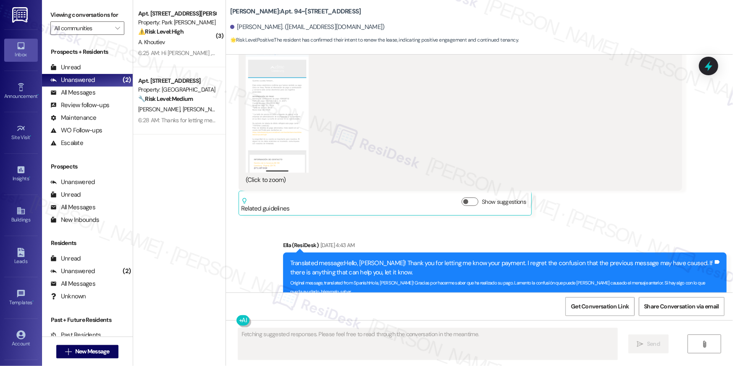
scroll to position [798, 0]
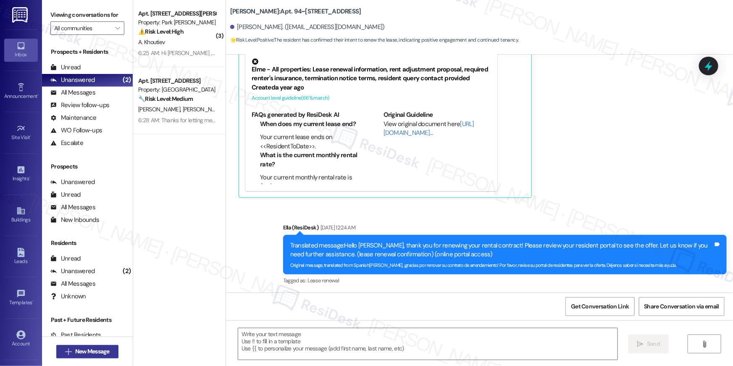
click at [96, 353] on span "New Message" at bounding box center [92, 351] width 34 height 9
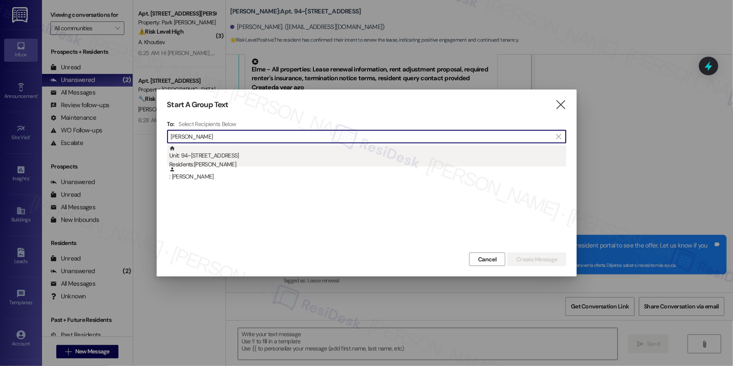
type input "jose velasco"
click at [246, 160] on div "Unit: 94~204 - 86 Heritage Way NE Residents: Jose Velasco" at bounding box center [367, 157] width 397 height 24
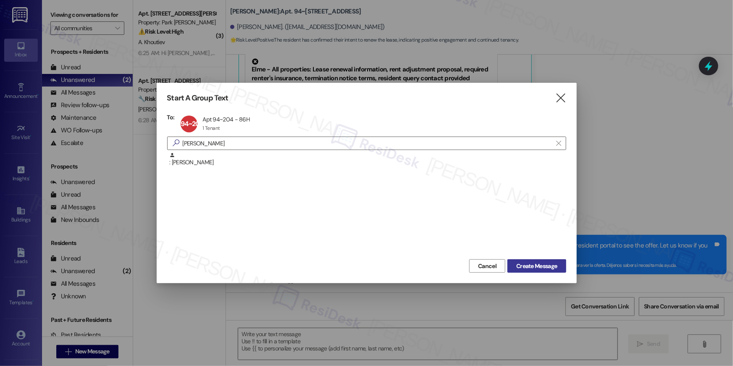
click at [524, 266] on span "Create Message" at bounding box center [536, 266] width 41 height 9
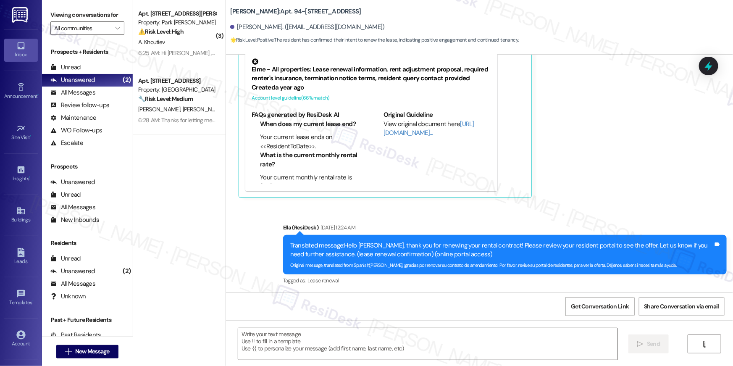
type textarea "Fetching suggested responses. Please feel free to read through the conversation…"
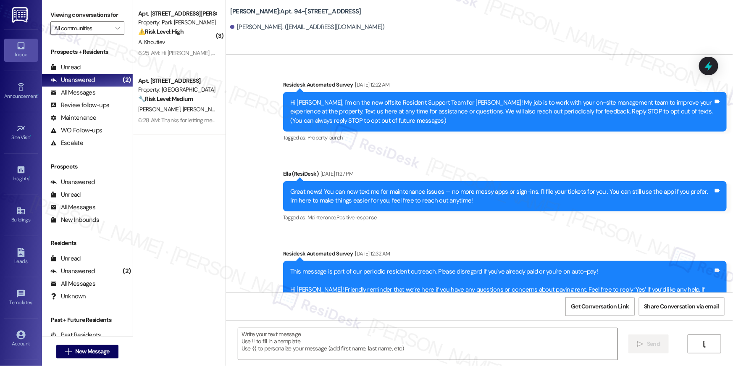
scroll to position [3087, 0]
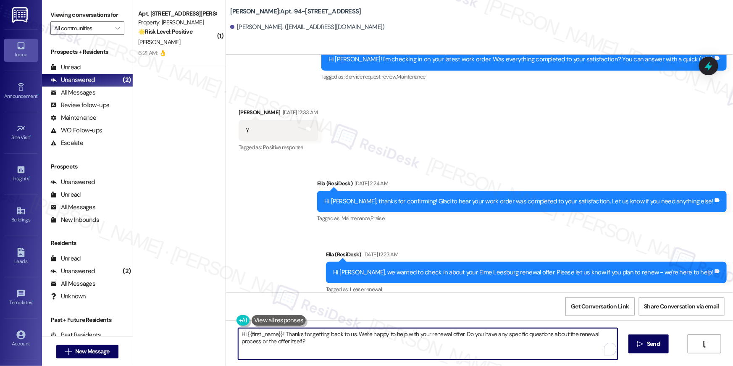
click at [520, 348] on textarea "Hi {{first_name}}! Thanks for getting back to us. We're happy to help with your…" at bounding box center [427, 344] width 379 height 32
paste textarea ", your lease renewal is approaching. Could you review your offer and let us kno…"
type textarea "Hi {{first_name}}, your lease renewal is approaching. Could you review your off…"
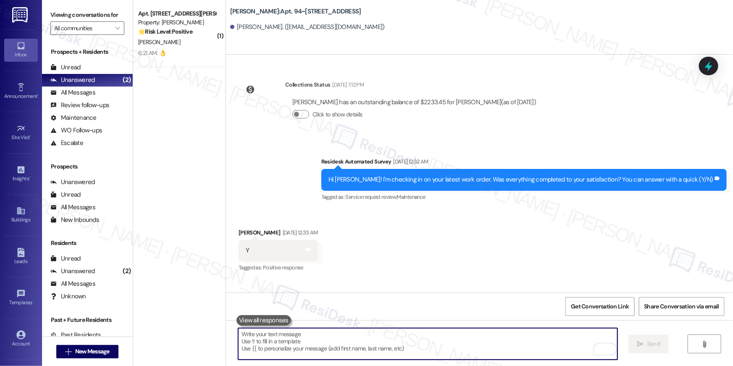
scroll to position [2945, 0]
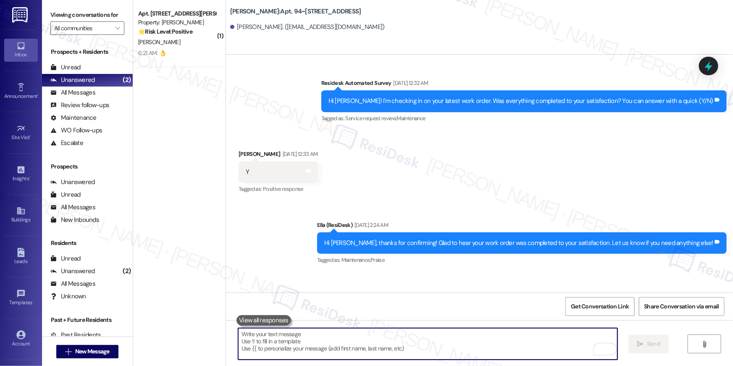
scroll to position [3155, 0]
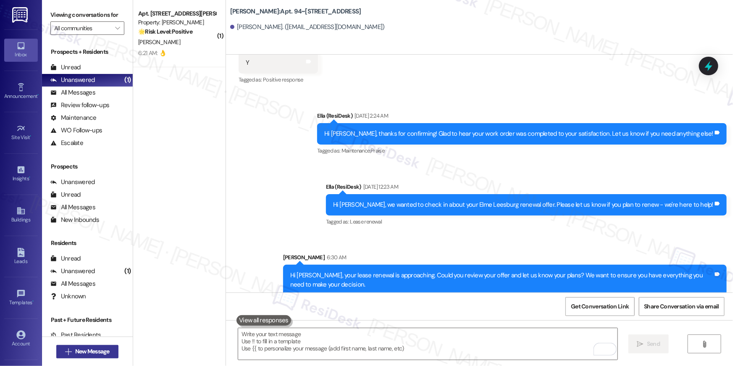
click at [89, 352] on span "New Message" at bounding box center [92, 351] width 34 height 9
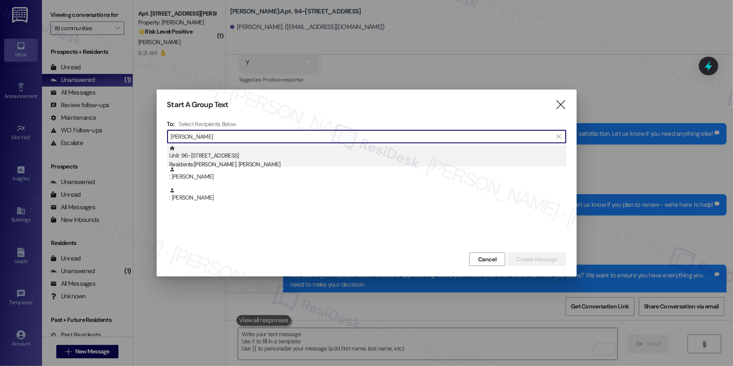
type input "[PERSON_NAME]"
click at [274, 155] on div "Unit: 96~[STREET_ADDRESS] Residents: [PERSON_NAME], [PERSON_NAME]" at bounding box center [367, 157] width 397 height 24
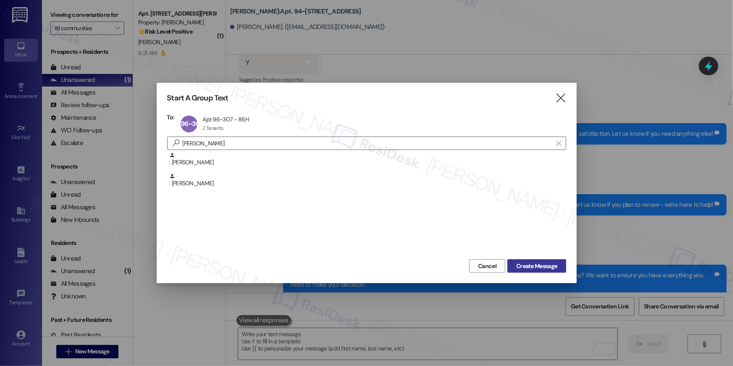
click at [554, 263] on span "Create Message" at bounding box center [536, 266] width 41 height 9
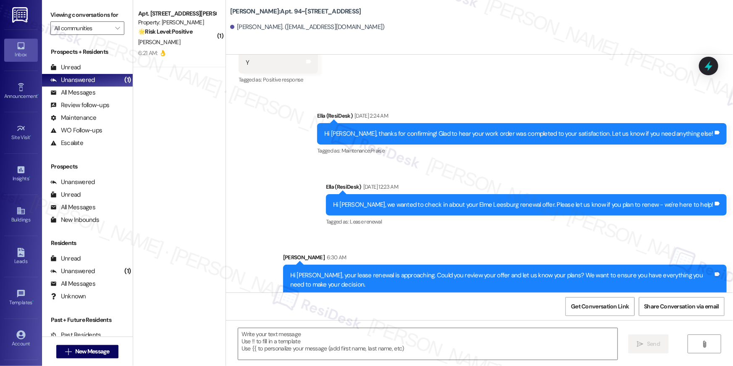
type textarea "Fetching suggested responses. Please feel free to read through the conversation…"
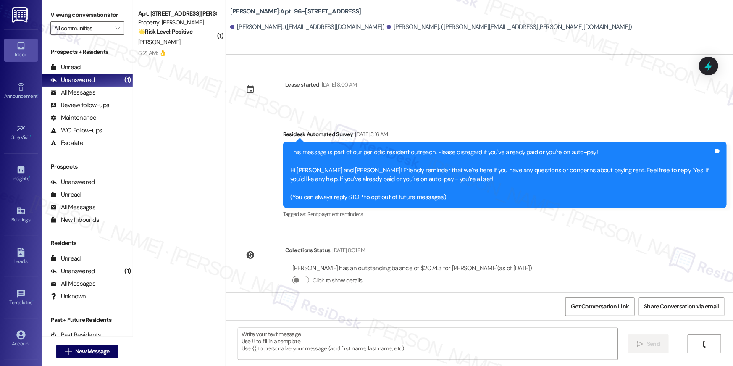
type textarea "Fetching suggested responses. Please feel free to read through the conversation…"
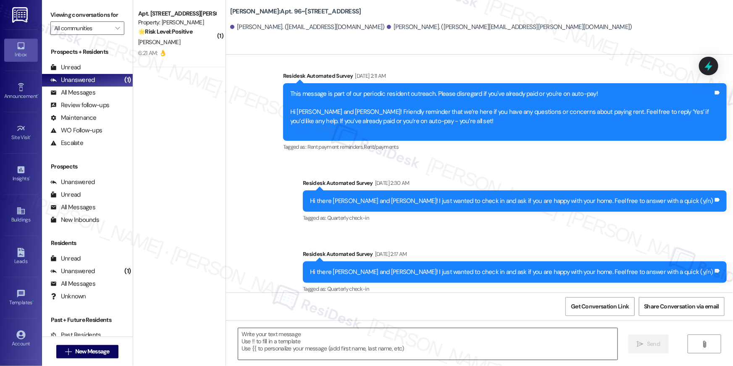
click at [532, 354] on textarea at bounding box center [427, 344] width 379 height 32
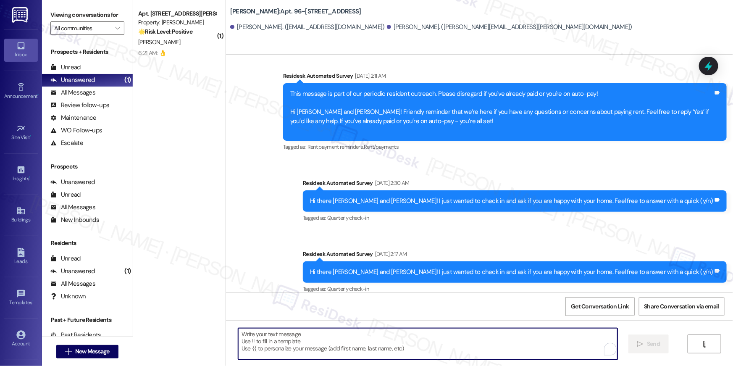
paste textarea "Hi {{first_name}}, your lease renewal is approaching. Could you review your off…"
type textarea "Hi {{first_name}}, your lease renewal is approaching. Could you review your off…"
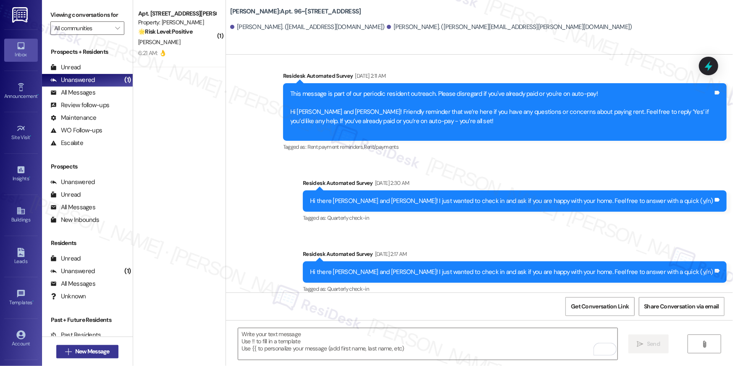
click at [95, 351] on span "New Message" at bounding box center [92, 351] width 34 height 9
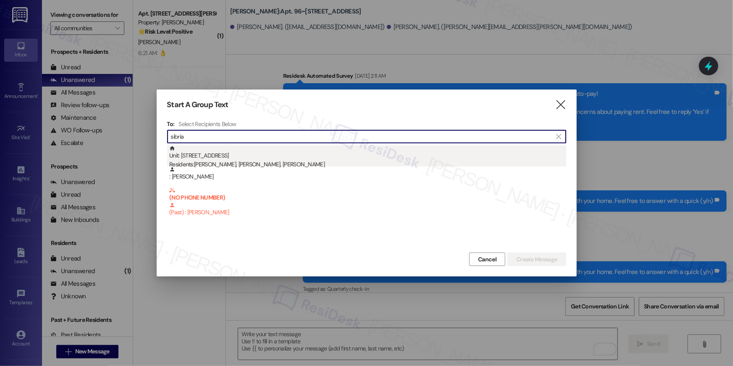
type input "sibria"
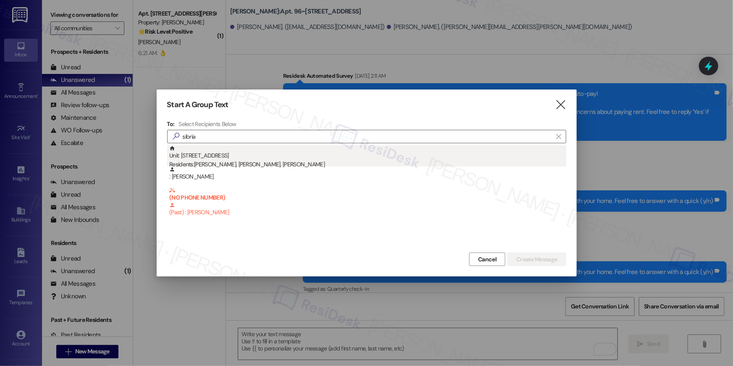
click at [250, 154] on div "Unit: 92~[STREET_ADDRESS] Residents: [PERSON_NAME], [PERSON_NAME], [PERSON_NAME]" at bounding box center [367, 157] width 397 height 24
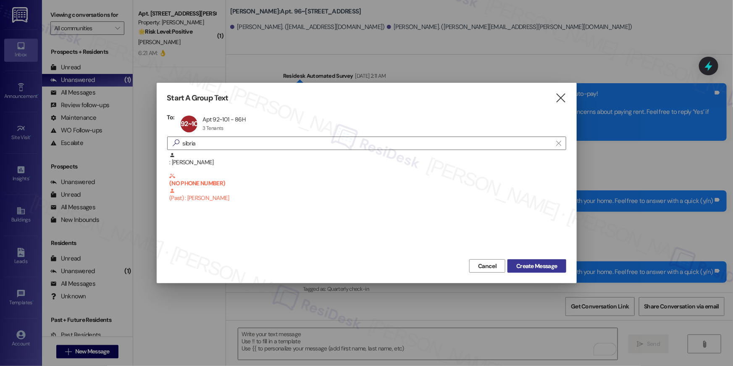
click at [556, 262] on span "Create Message" at bounding box center [536, 266] width 41 height 9
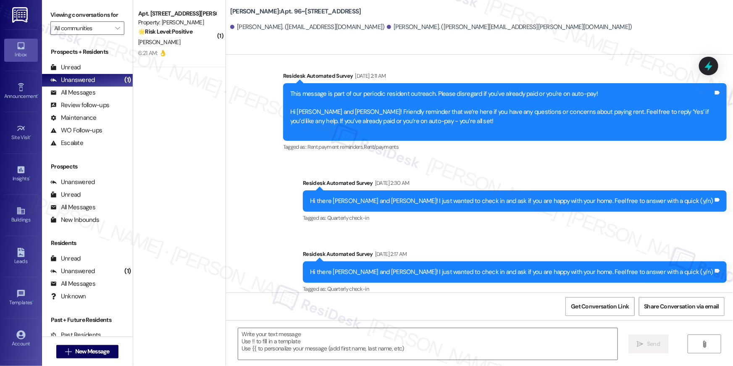
type textarea "Fetching suggested responses. Please feel free to read through the conversation…"
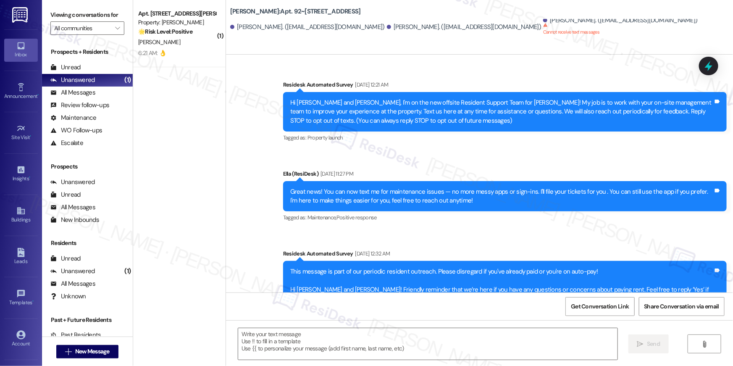
scroll to position [2072, 0]
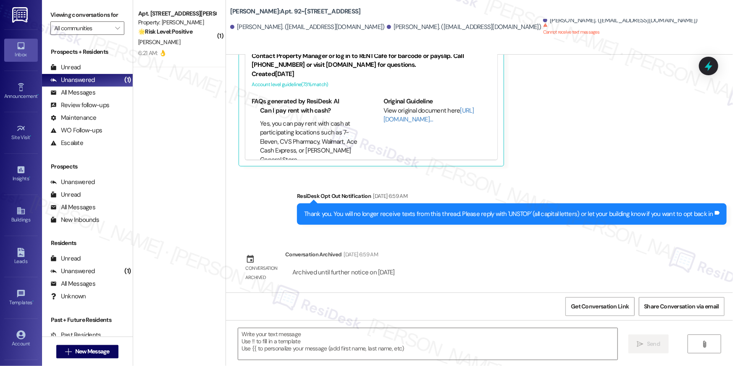
type textarea "Fetching suggested responses. Please feel free to read through the conversation…"
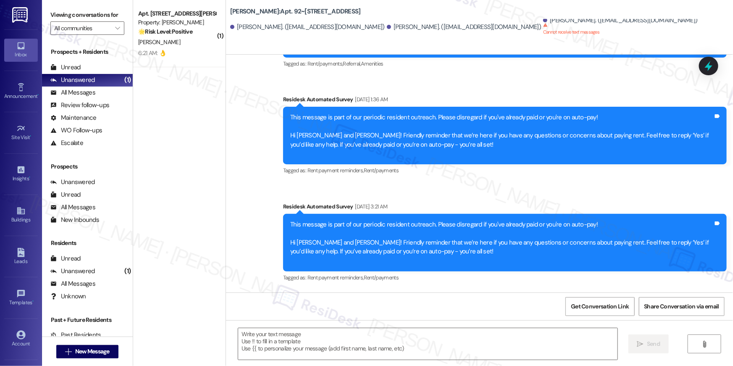
scroll to position [1522, 0]
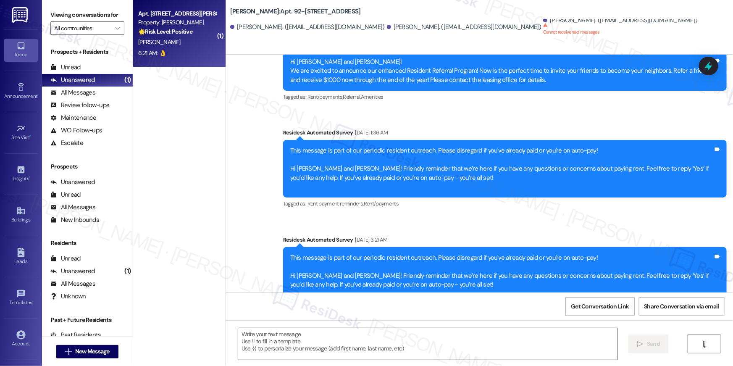
click at [174, 39] on div "[PERSON_NAME]" at bounding box center [176, 42] width 79 height 11
click at [182, 47] on div "[PERSON_NAME]" at bounding box center [176, 42] width 79 height 11
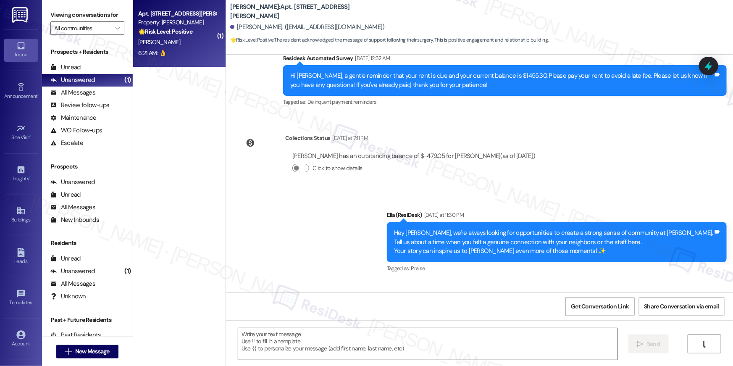
type textarea "Fetching suggested responses. Please feel free to read through the conversation…"
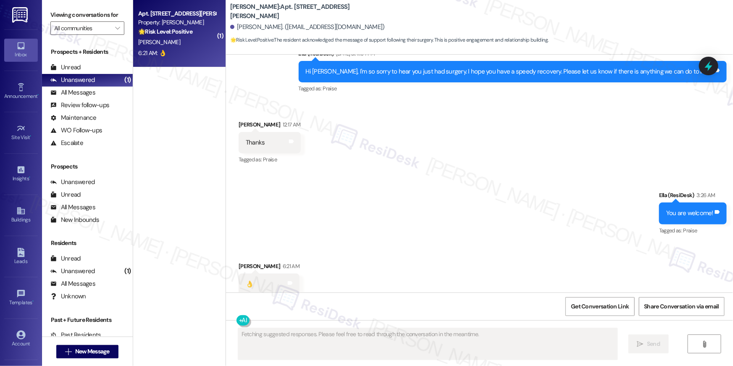
scroll to position [495, 0]
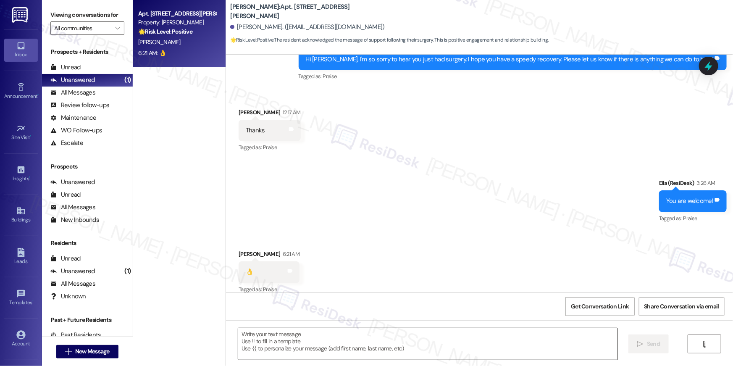
click at [421, 339] on textarea at bounding box center [427, 344] width 379 height 32
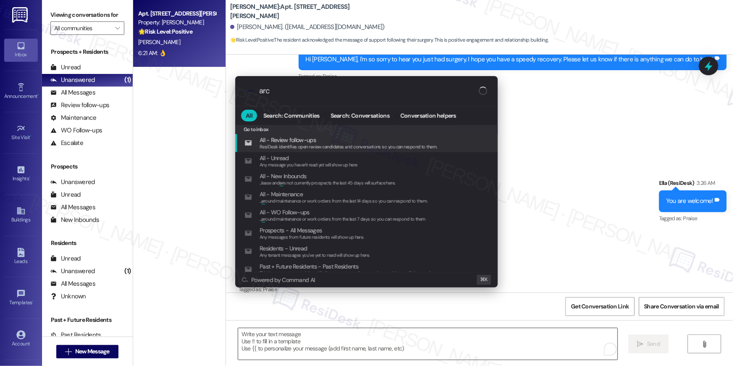
type input "arch"
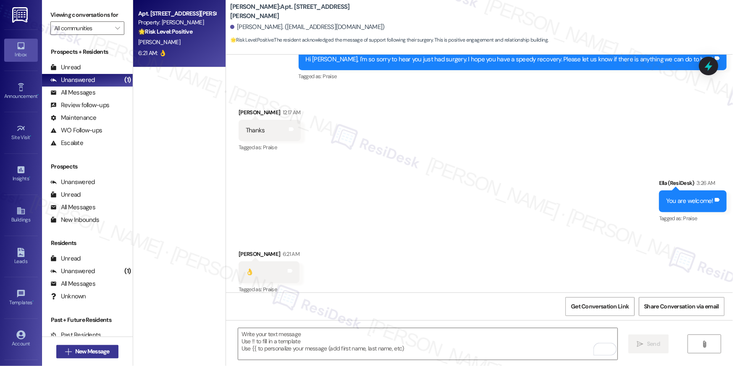
click at [98, 350] on span "New Message" at bounding box center [92, 351] width 34 height 9
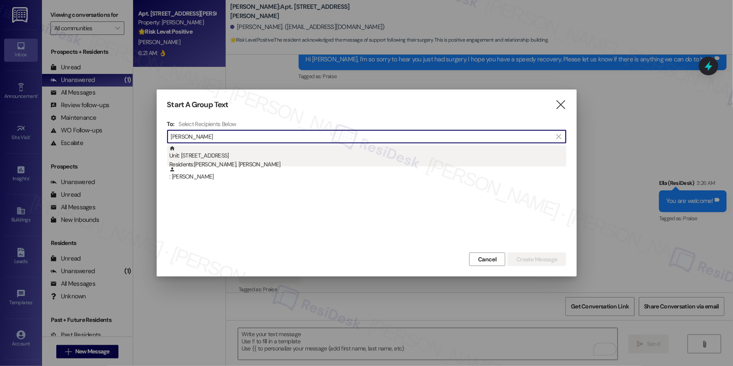
type input "[PERSON_NAME]"
click at [314, 160] on div "Residents: [PERSON_NAME], [PERSON_NAME][DEMOGRAPHIC_DATA]" at bounding box center [367, 164] width 397 height 9
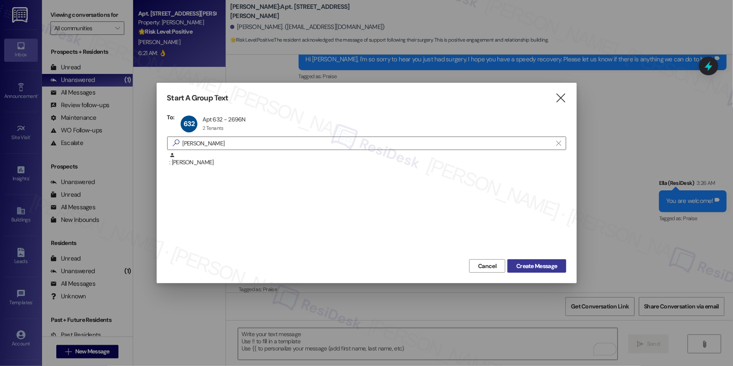
click at [534, 264] on span "Create Message" at bounding box center [536, 266] width 41 height 9
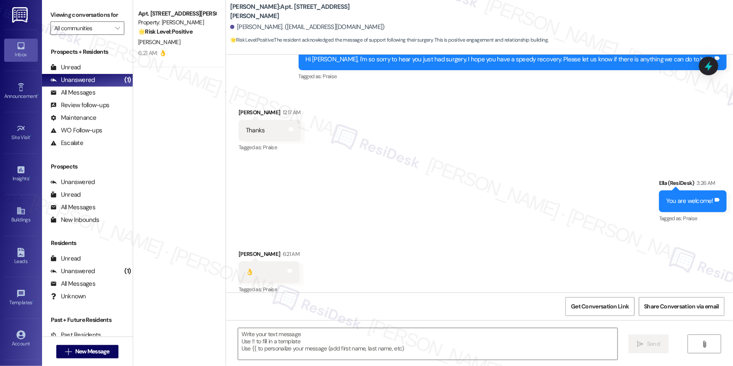
type textarea "Fetching suggested responses. Please feel free to read through the conversation…"
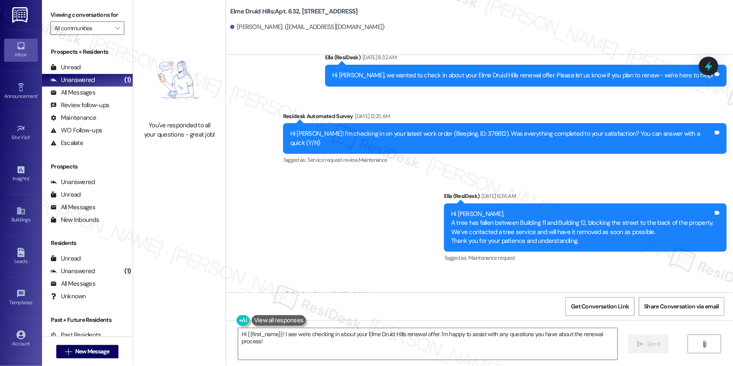
scroll to position [10961, 0]
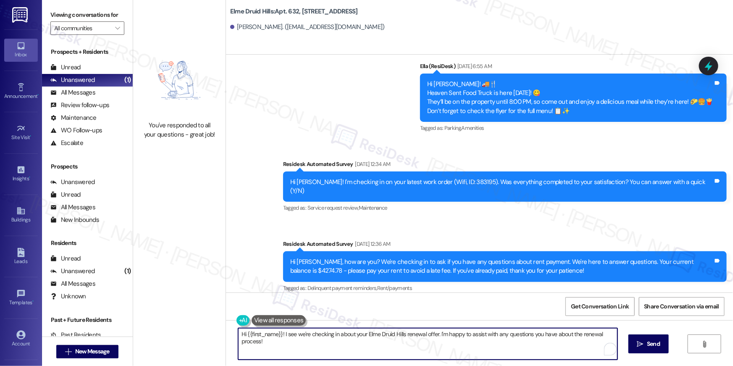
click at [489, 349] on textarea "Hi {{first_name}}! I see we're checking in about your Elme Druid Hills renewal …" at bounding box center [427, 344] width 379 height 32
paste textarea ", your lease renewal is approaching. Could you review your offer and let us kno…"
type textarea "Hi {{first_name}}, your lease renewal is approaching. Could you review your off…"
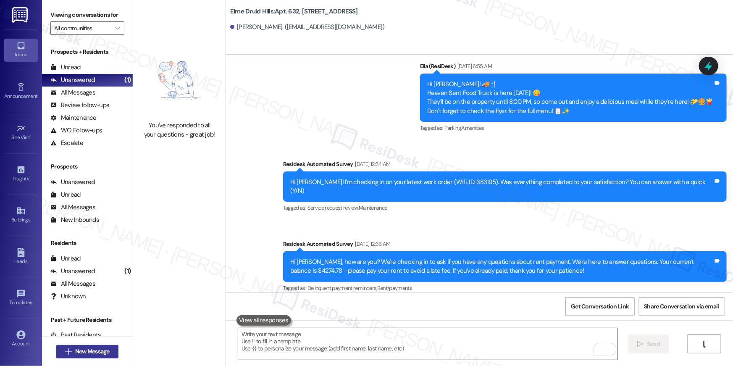
click at [110, 356] on button " New Message" at bounding box center [87, 351] width 62 height 13
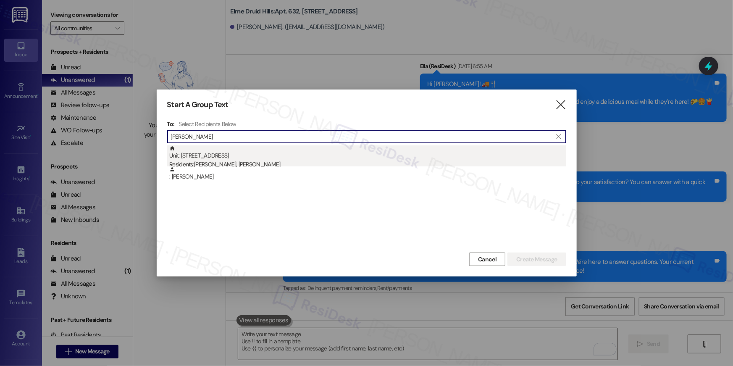
type input "nora malo"
click at [264, 158] on div "Unit: 911 - 2696 N Druid Hills Rd Residents: Martina Laso, Nora Maloney" at bounding box center [367, 157] width 397 height 24
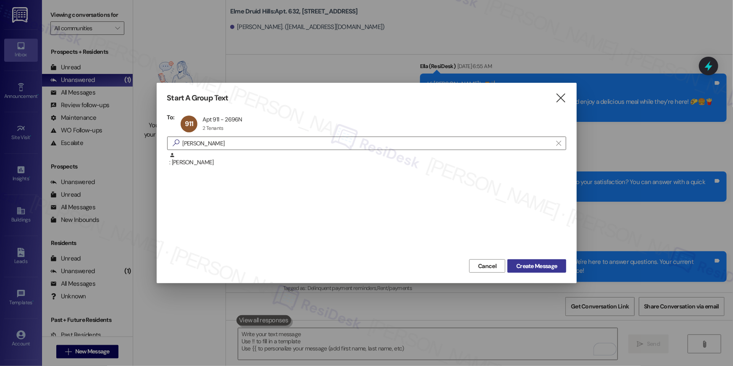
click at [533, 263] on span "Create Message" at bounding box center [536, 266] width 41 height 9
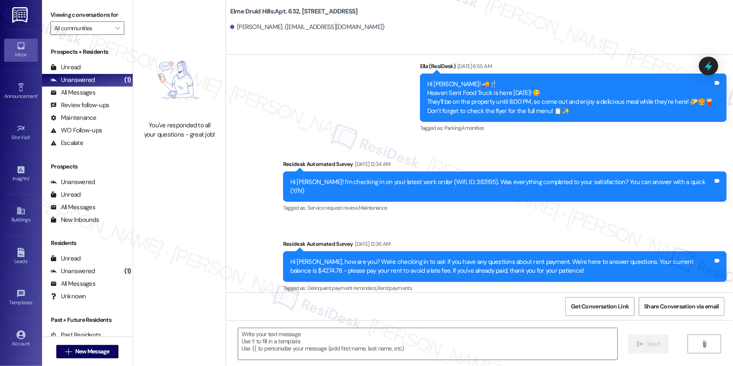
type textarea "Fetching suggested responses. Please feel free to read through the conversation…"
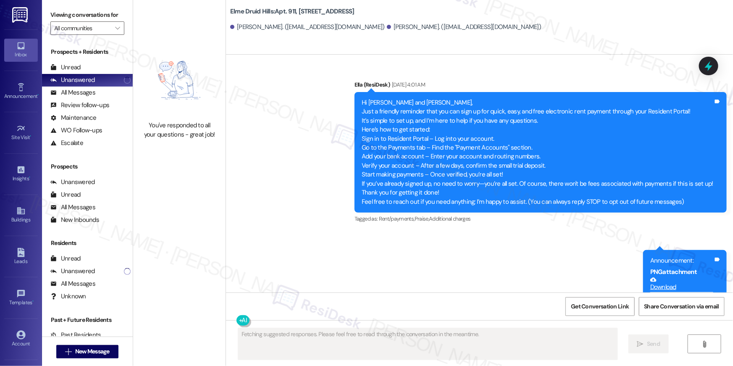
type textarea "Fetching suggested responses. Please feel free to read through the conversation…"
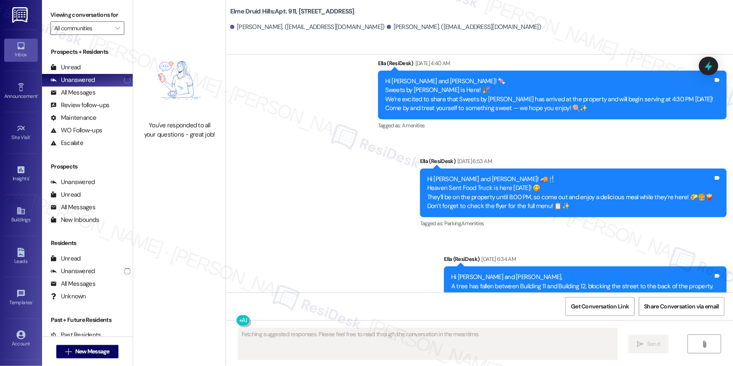
scroll to position [13512, 0]
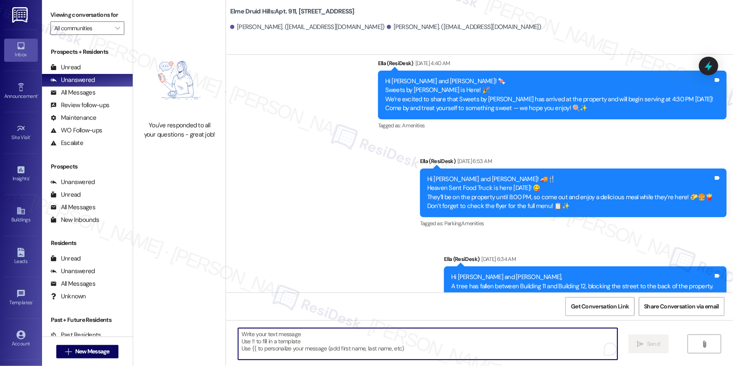
click at [483, 348] on textarea "To enrich screen reader interactions, please activate Accessibility in Grammarl…" at bounding box center [427, 344] width 379 height 32
paste textarea "Hi {{first_name}}, your lease renewal is approaching. Could you review your off…"
type textarea "Hi {{first_name}}, your lease renewal is approaching. Could you review your off…"
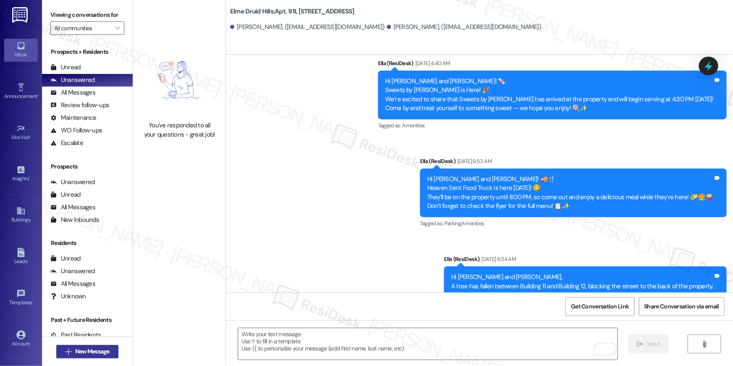
click at [106, 351] on span "New Message" at bounding box center [92, 351] width 34 height 9
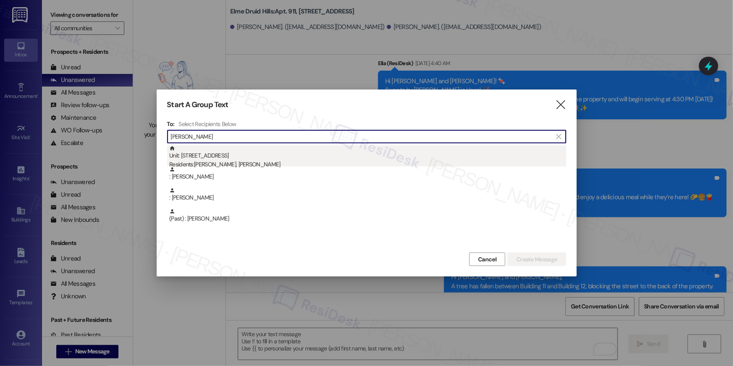
type input "quintana"
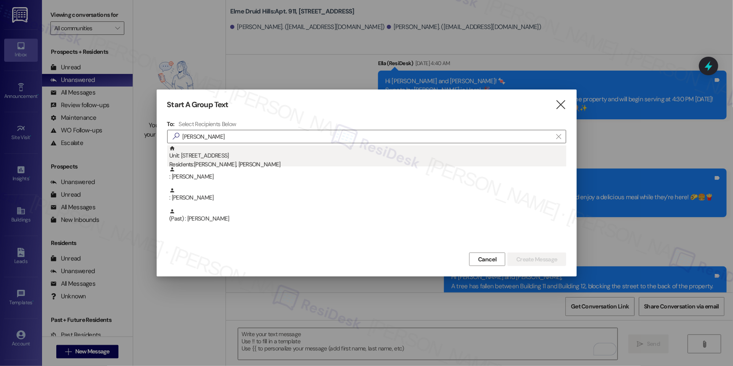
click at [263, 163] on div "Residents: Carolina Quintana, Margaret Kirkwood Quintana" at bounding box center [367, 164] width 397 height 9
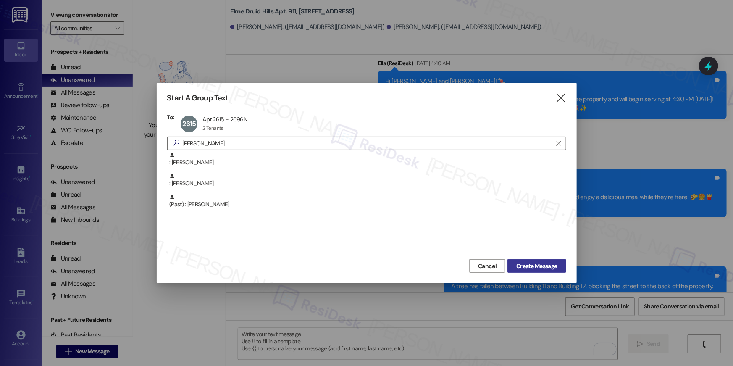
click at [536, 271] on button "Create Message" at bounding box center [537, 265] width 58 height 13
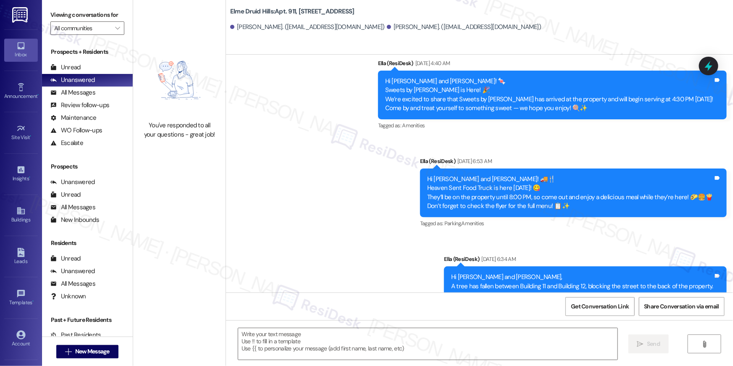
type textarea "Fetching suggested responses. Please feel free to read through the conversation…"
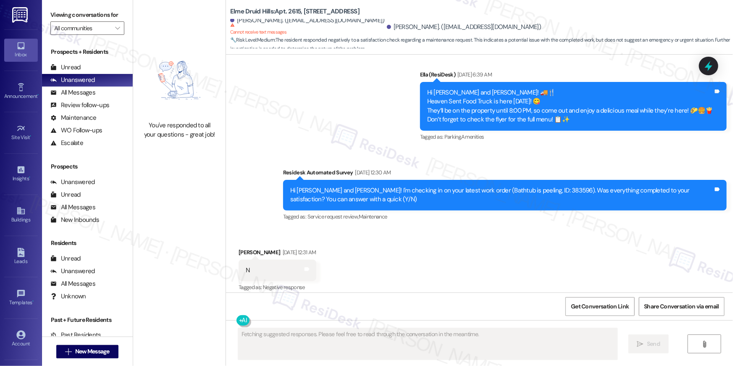
scroll to position [15448, 0]
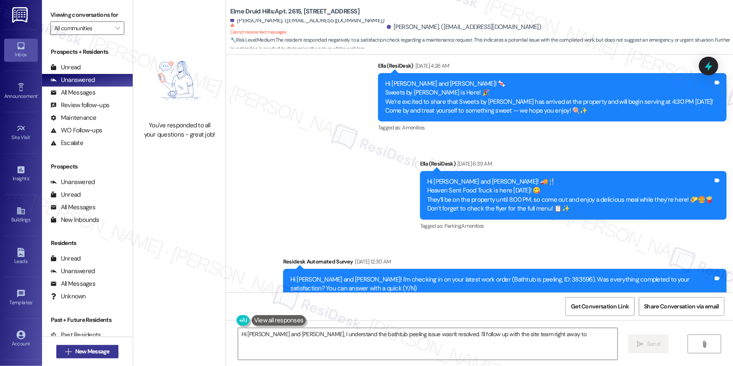
click at [80, 350] on span "New Message" at bounding box center [92, 351] width 34 height 9
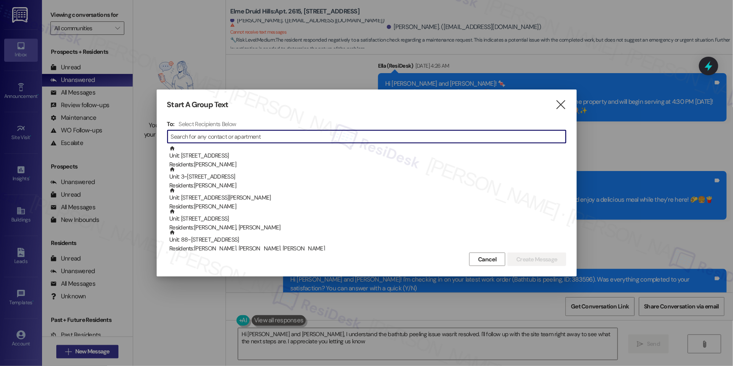
type textarea "Hi Carolina and Margaret, I understand the bathtub peeling issue wasn't resolve…"
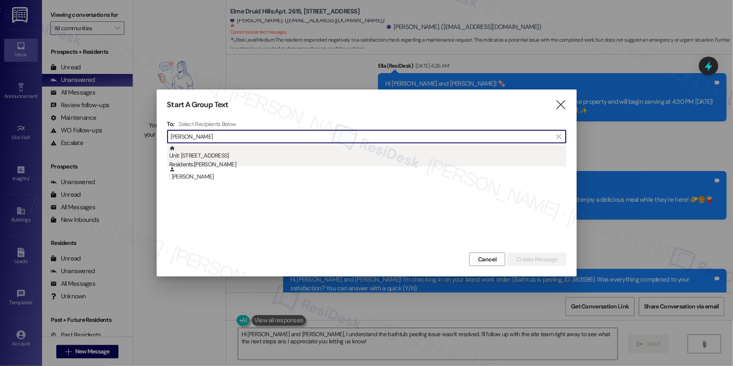
type input "rachel bend"
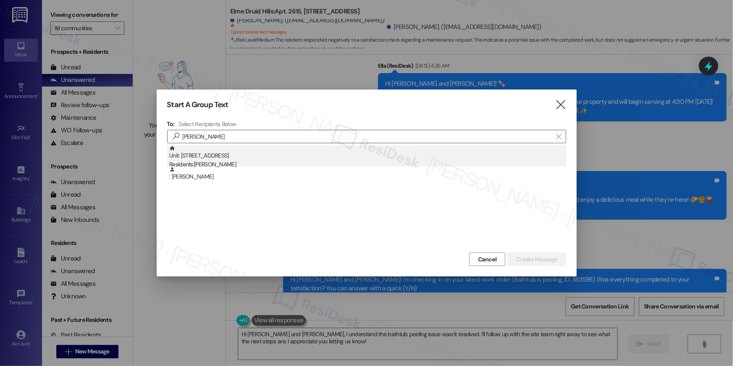
click at [220, 162] on div "Residents: Rachel Bender" at bounding box center [367, 164] width 397 height 9
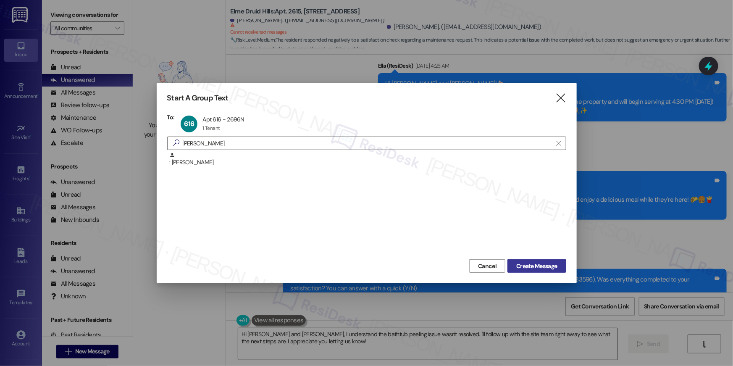
click at [529, 268] on span "Create Message" at bounding box center [536, 266] width 41 height 9
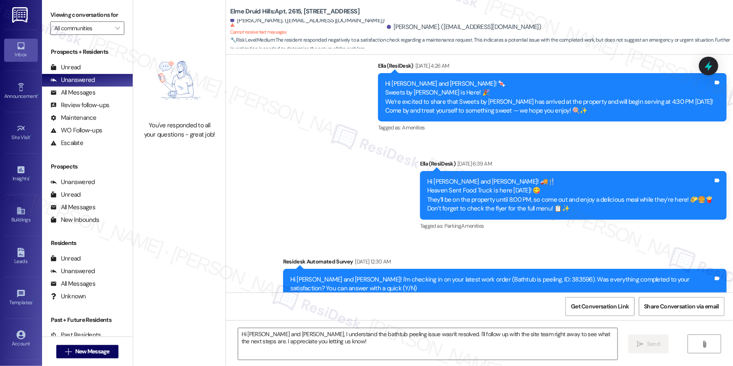
type textarea "Fetching suggested responses. Please feel free to read through the conversation…"
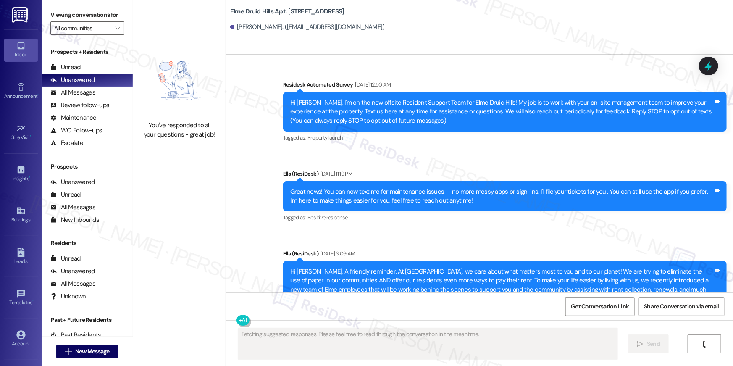
scroll to position [14384, 0]
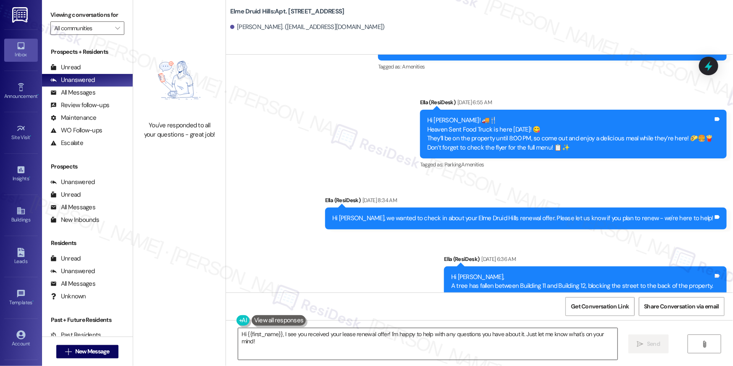
click at [471, 348] on textarea "Hi {{first_name}}, I see you received your lease renewal offer! I'm happy to he…" at bounding box center [427, 344] width 379 height 32
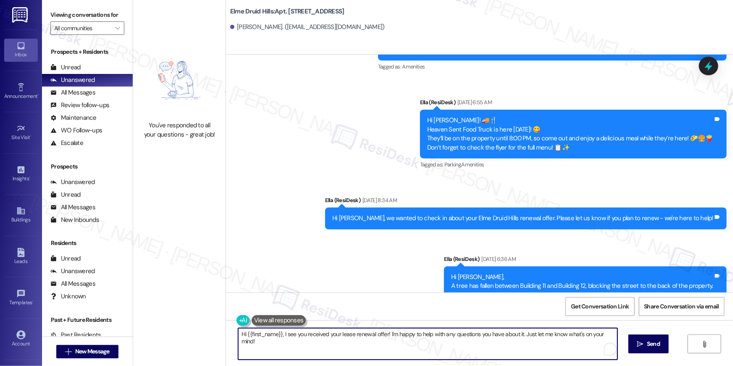
paste textarea "your lease renewal is approaching. Could you review your offer and let us know …"
type textarea "Hi {{first_name}}, your lease renewal is approaching. Could you review your off…"
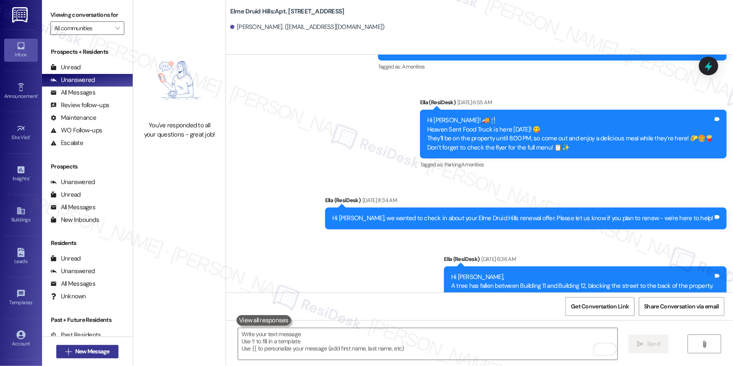
click at [109, 349] on button " New Message" at bounding box center [87, 351] width 62 height 13
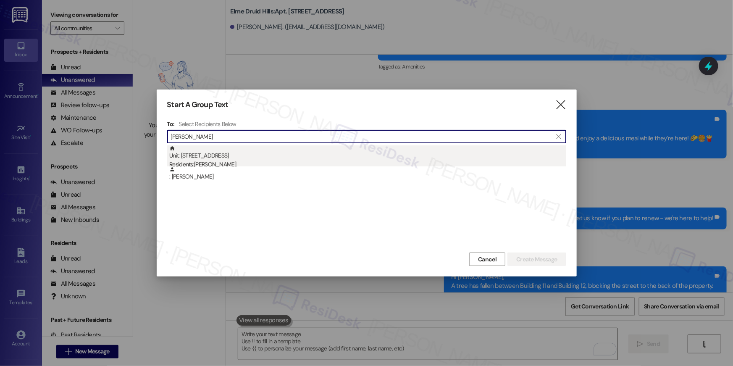
type input "jacob hoffm"
click at [427, 153] on div "Unit: 913 - 2696 N Druid Hills Rd Residents: Jacob Hoffman" at bounding box center [367, 157] width 397 height 24
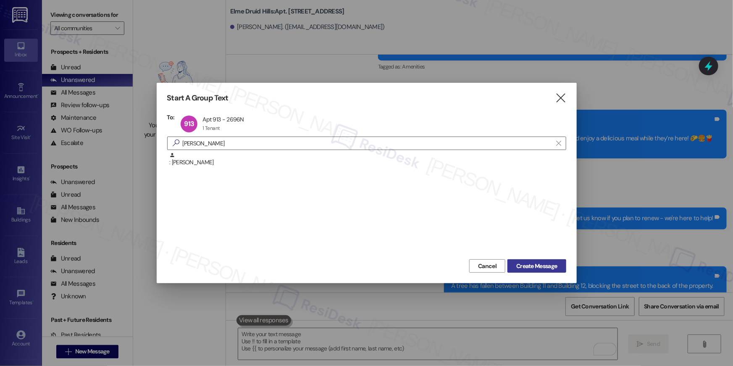
click at [547, 266] on span "Create Message" at bounding box center [536, 266] width 41 height 9
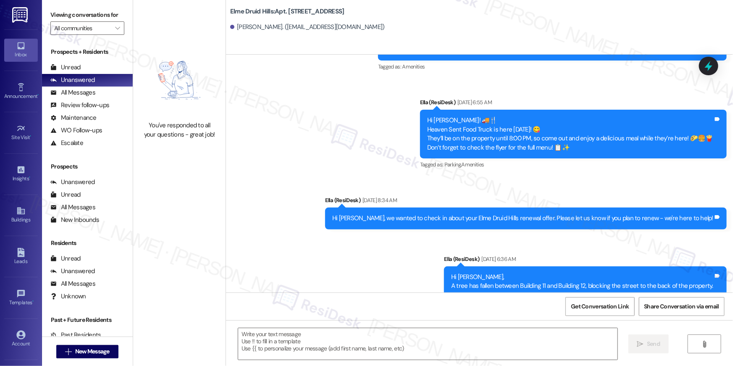
type textarea "Fetching suggested responses. Please feel free to read through the conversation…"
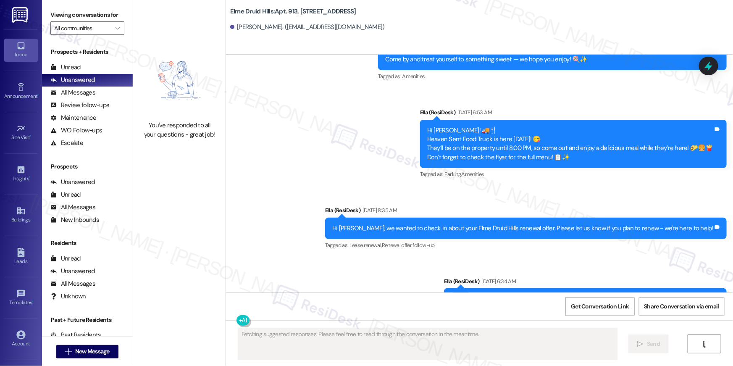
scroll to position [15845, 0]
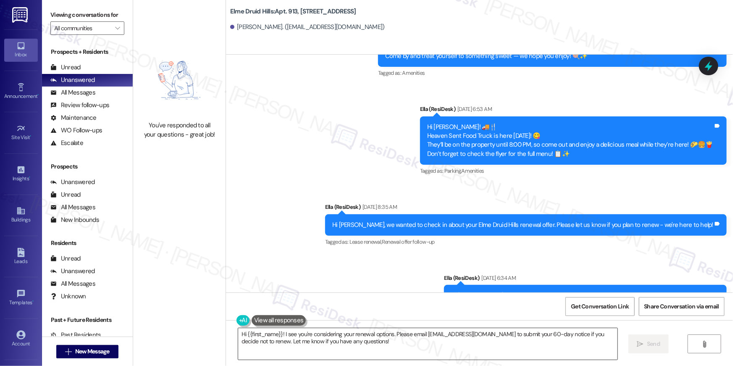
click at [535, 347] on textarea "Hi {{first_name}}! I see you're considering your renewal options. Please email …" at bounding box center [427, 344] width 379 height 32
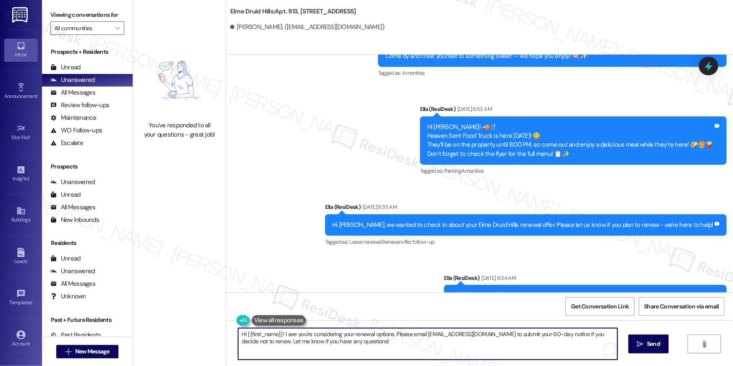
paste textarea ", your lease renewal is approaching. Could you review your offer and let us kno…"
type textarea "Hi {{first_name}}, your lease renewal is approaching. Could you review your off…"
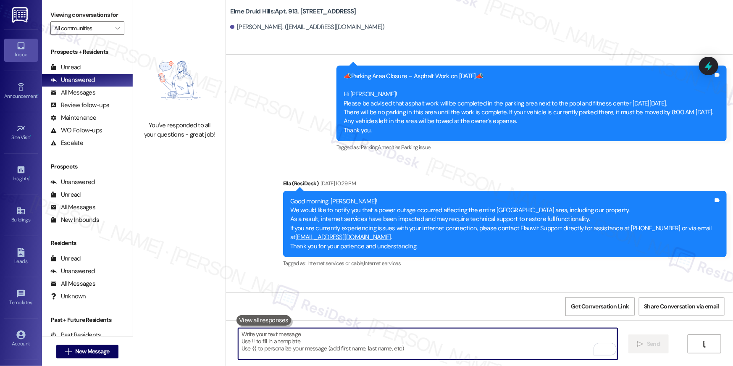
scroll to position [15912, 0]
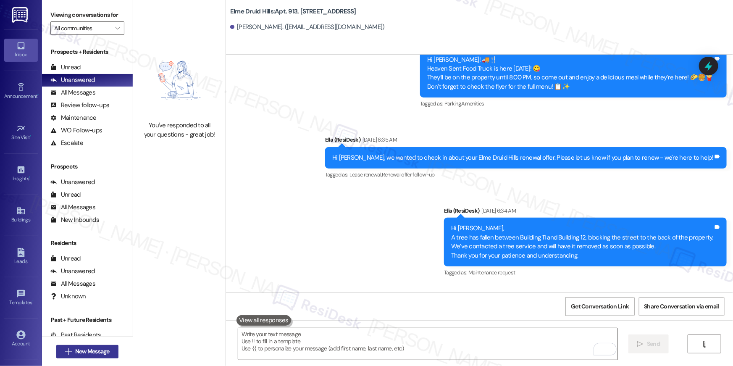
click at [83, 351] on span "New Message" at bounding box center [92, 351] width 34 height 9
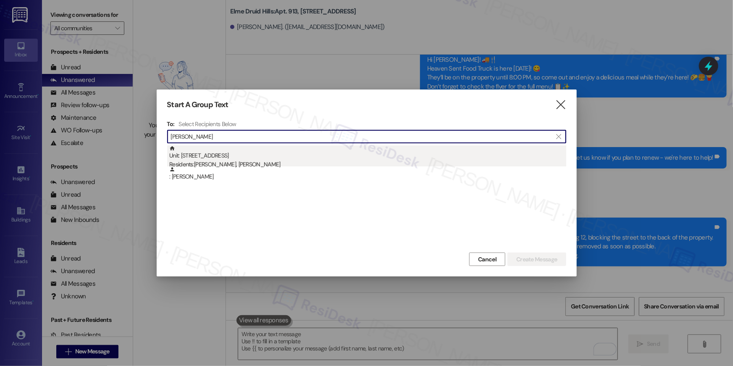
type input "emily mun"
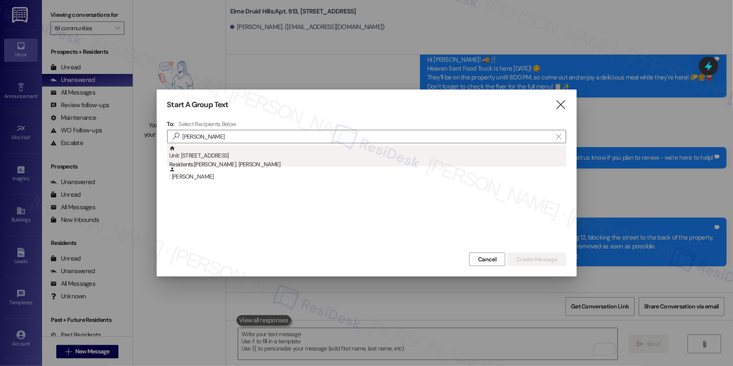
click at [283, 162] on div "Residents: Emily Munoz, Margarita Munoz" at bounding box center [367, 164] width 397 height 9
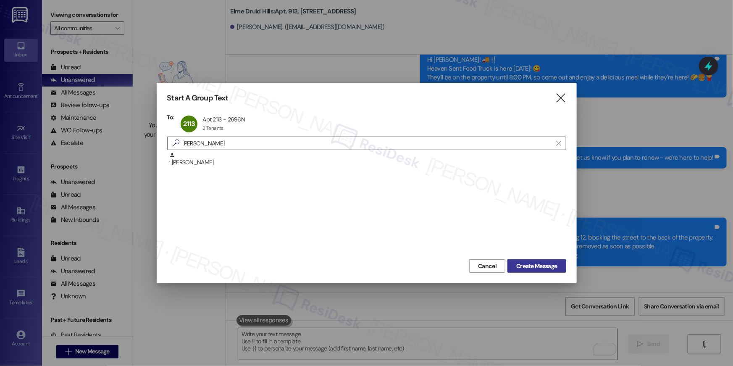
click at [532, 265] on span "Create Message" at bounding box center [536, 266] width 41 height 9
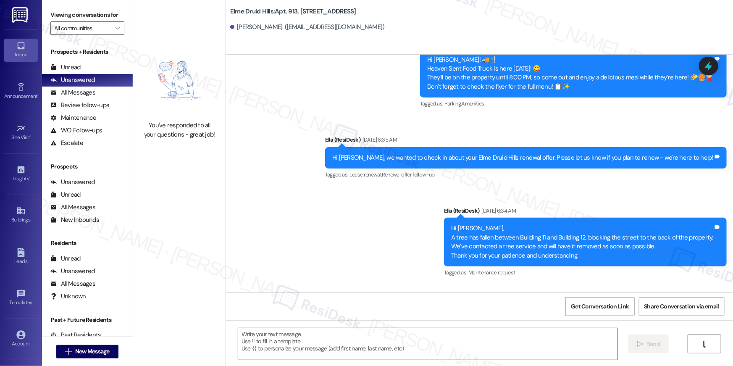
type textarea "Fetching suggested responses. Please feel free to read through the conversation…"
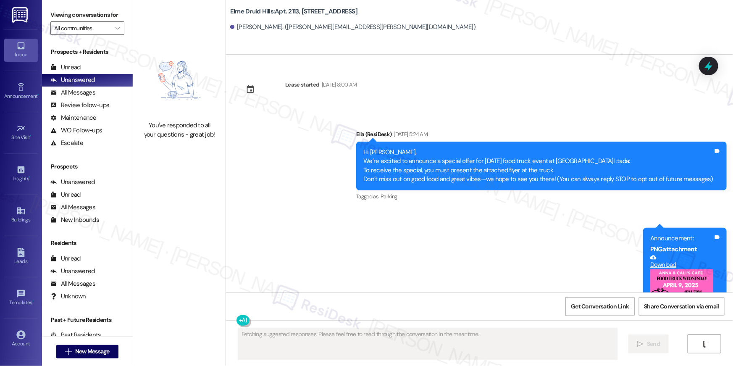
scroll to position [6656, 0]
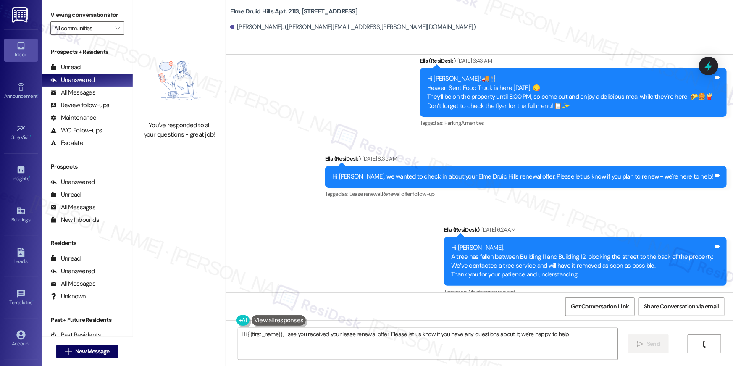
type textarea "Hi {{first_name}}, I see you received your lease renewal offer. Please let us k…"
click at [107, 351] on span "New Message" at bounding box center [92, 351] width 34 height 9
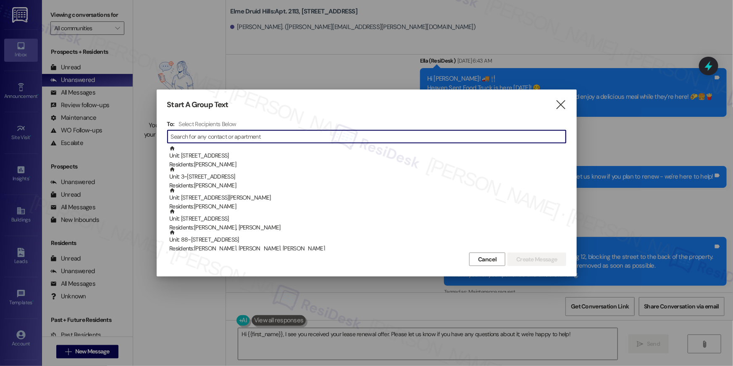
click at [425, 315] on div at bounding box center [366, 183] width 733 height 366
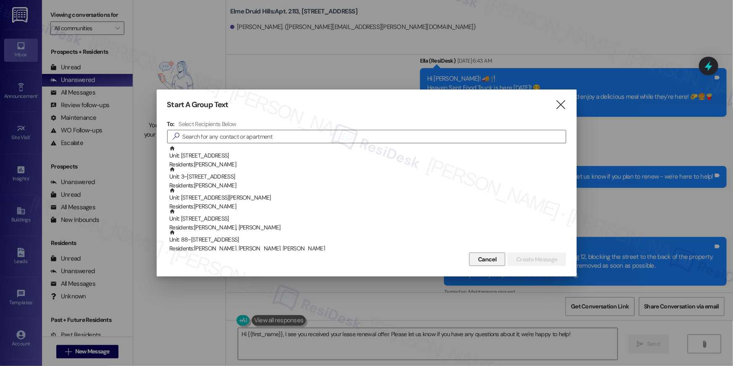
click at [486, 262] on span "Cancel" at bounding box center [487, 259] width 18 height 9
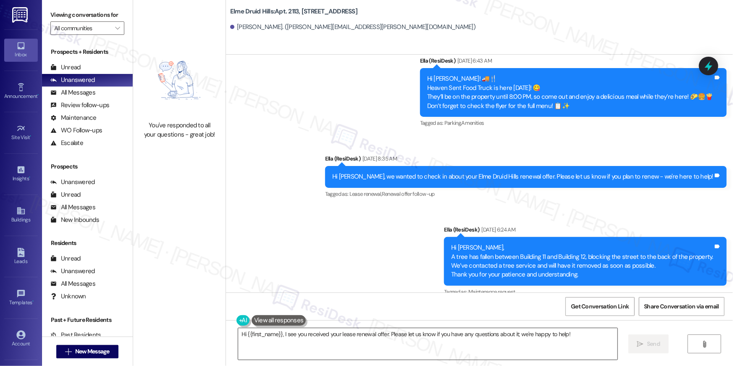
click at [479, 347] on textarea "Hi {{first_name}}, I see you received your lease renewal offer. Please let us k…" at bounding box center [427, 344] width 379 height 32
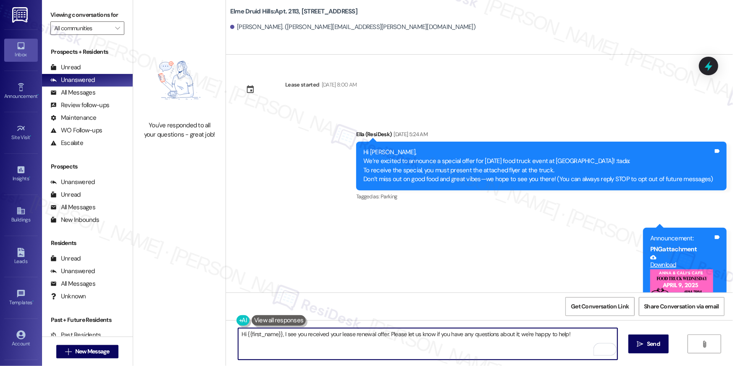
type textarea "Hi {{first_name}}, your lease renewal is approaching. Could you review your off…"
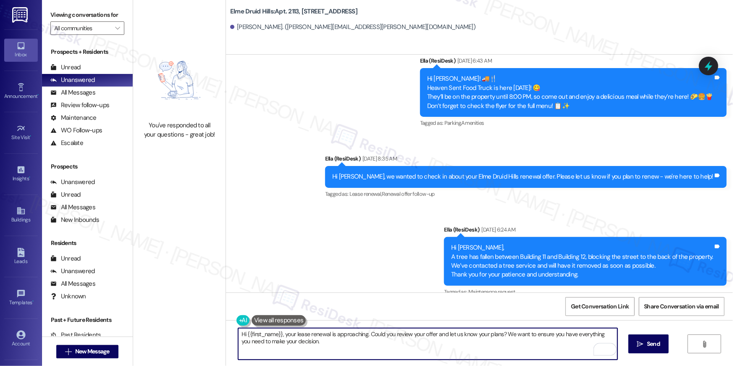
click at [459, 346] on textarea "Hi {{first_name}}, your lease renewal is approaching. Could you review your off…" at bounding box center [427, 344] width 379 height 32
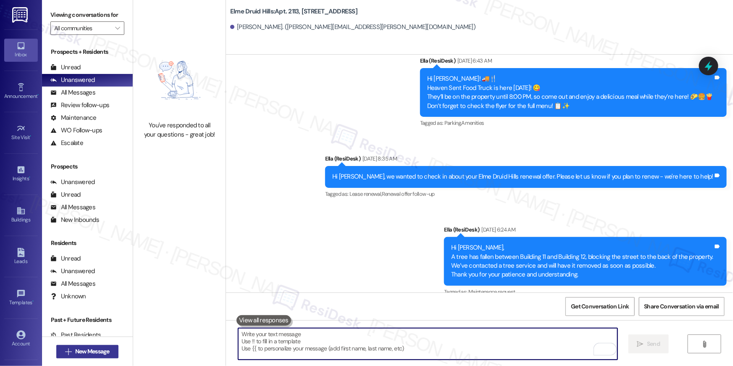
click at [81, 348] on span "New Message" at bounding box center [92, 351] width 34 height 9
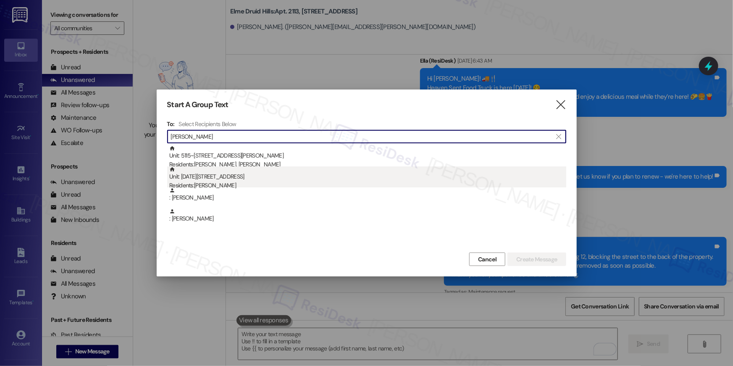
type input "[PERSON_NAME]"
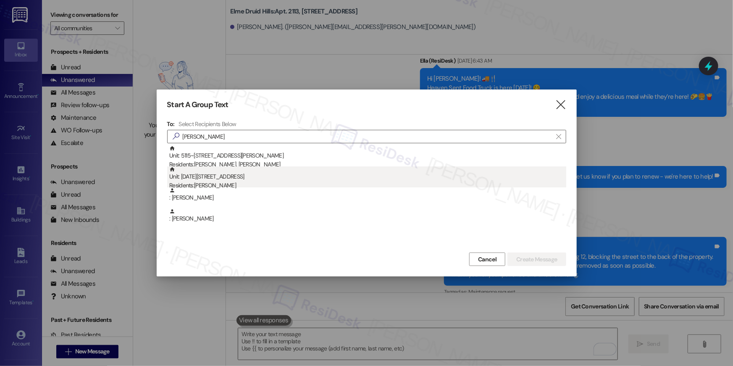
click at [240, 186] on div "Residents: [PERSON_NAME]" at bounding box center [367, 185] width 397 height 9
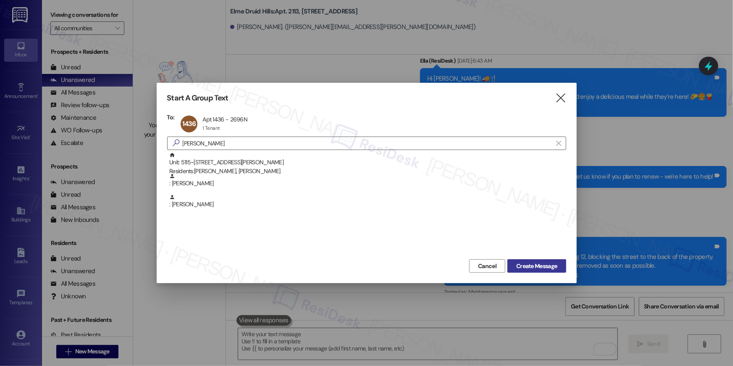
click at [543, 266] on span "Create Message" at bounding box center [536, 266] width 41 height 9
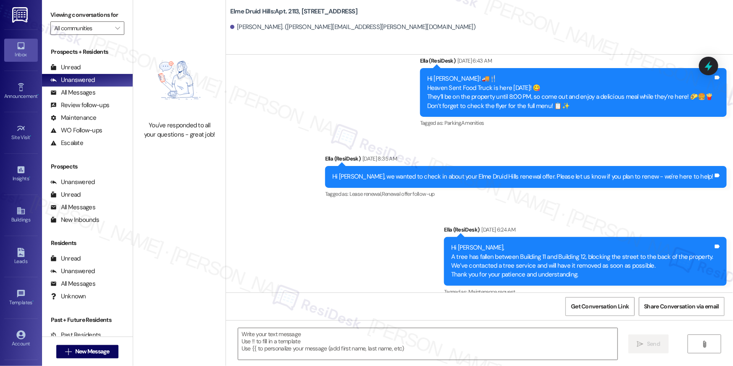
type textarea "Fetching suggested responses. Please feel free to read through the conversation…"
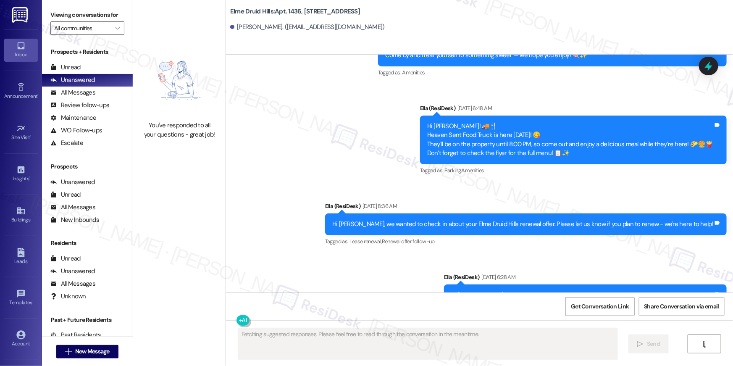
scroll to position [14535, 0]
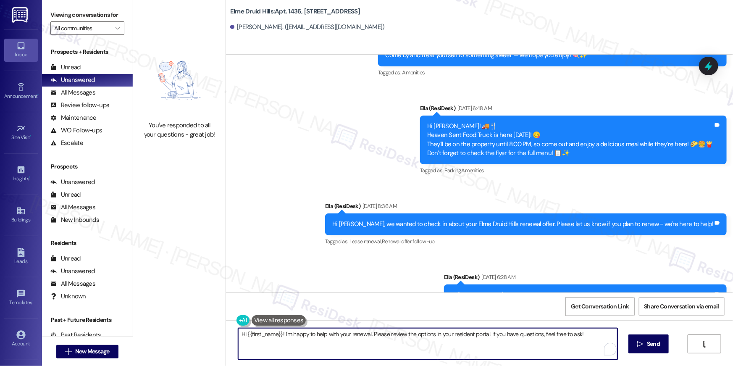
click at [508, 345] on textarea "Hi {{first_name}}! I'm happy to help with your renewal. Please review the optio…" at bounding box center [427, 344] width 379 height 32
paste textarea ", your lease renewal is approaching. Could you review your offer and let us kno…"
type textarea "Hi {{first_name}}, your lease renewal is approaching. Could you review your off…"
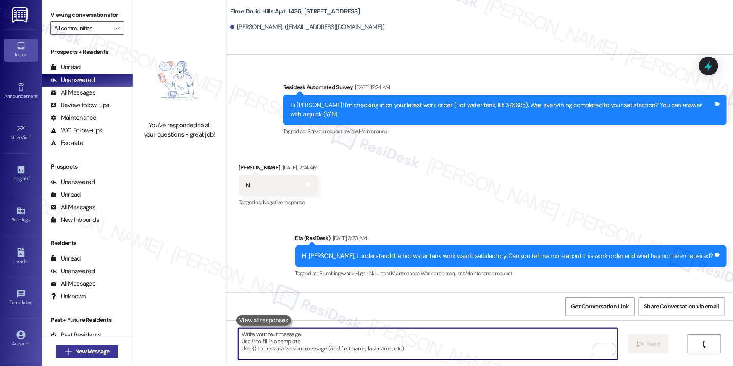
scroll to position [13363, 0]
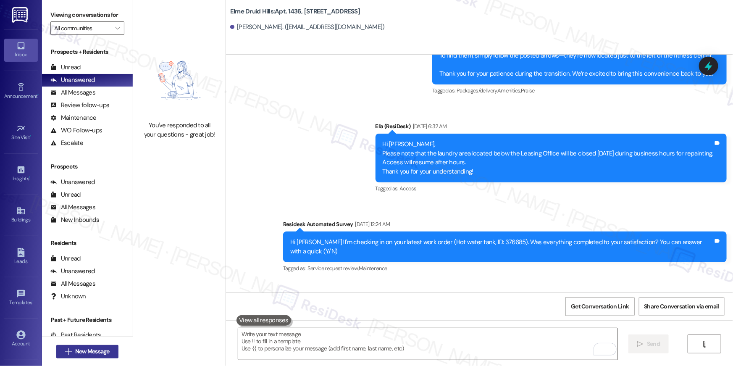
click at [86, 348] on span "New Message" at bounding box center [92, 351] width 34 height 9
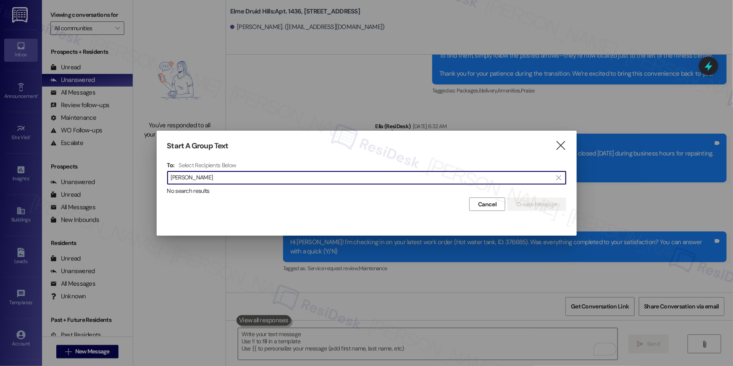
click at [183, 178] on input "[PERSON_NAME]" at bounding box center [362, 178] width 382 height 12
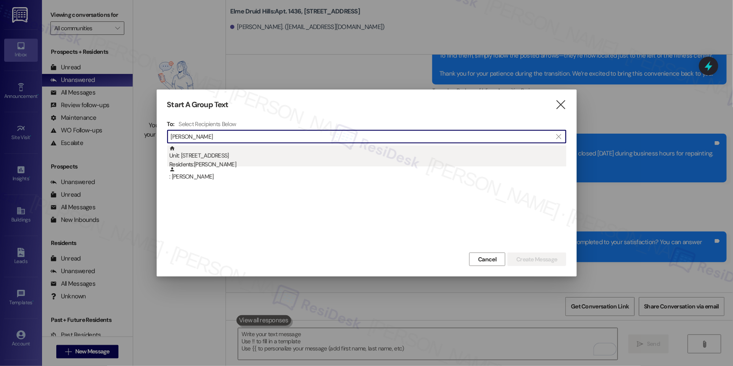
type input "[PERSON_NAME]"
click at [200, 161] on div "Residents: [PERSON_NAME]" at bounding box center [367, 164] width 397 height 9
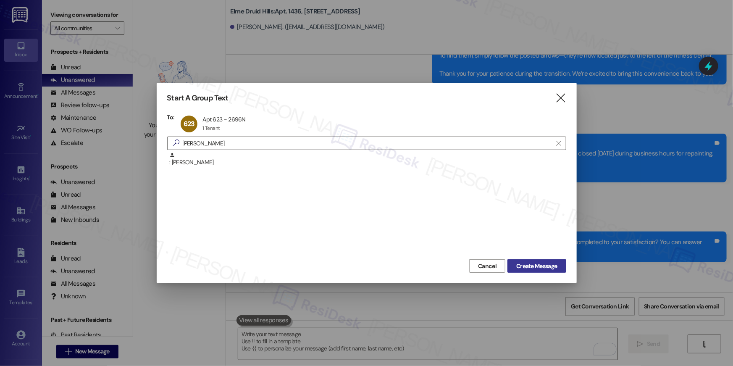
click at [547, 260] on button "Create Message" at bounding box center [537, 265] width 58 height 13
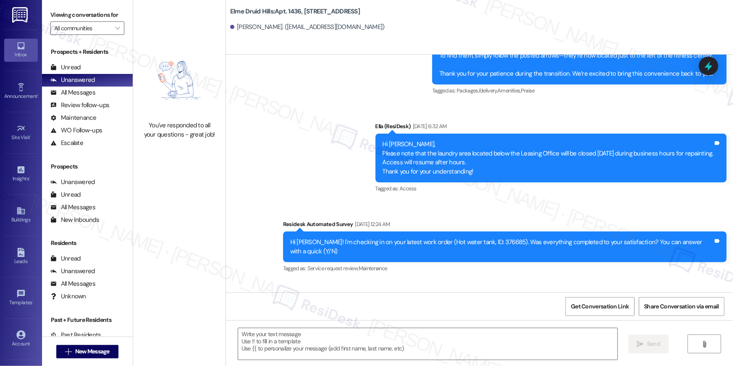
type textarea "Fetching suggested responses. Please feel free to read through the conversation…"
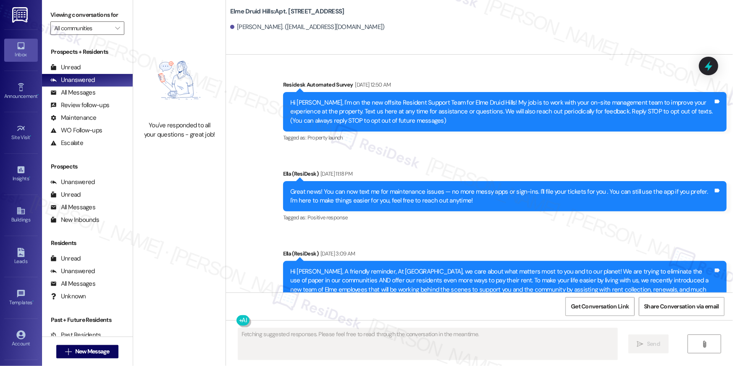
type textarea "Fetching suggested responses. Please feel free to read through the conversation…"
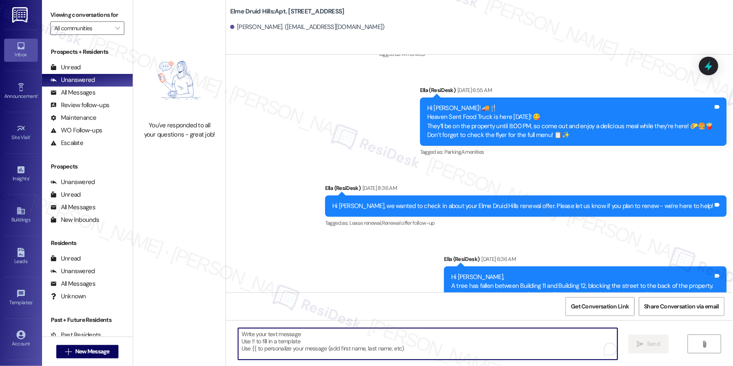
click at [527, 350] on textarea "To enrich screen reader interactions, please activate Accessibility in Grammarl…" at bounding box center [427, 344] width 379 height 32
paste textarea "Hi {{first_name}}, your lease renewal is approaching. Could you review your off…"
type textarea "Hi {{first_name}}, your lease renewal is approaching. Could you review your off…"
click at [102, 354] on span "New Message" at bounding box center [92, 351] width 34 height 9
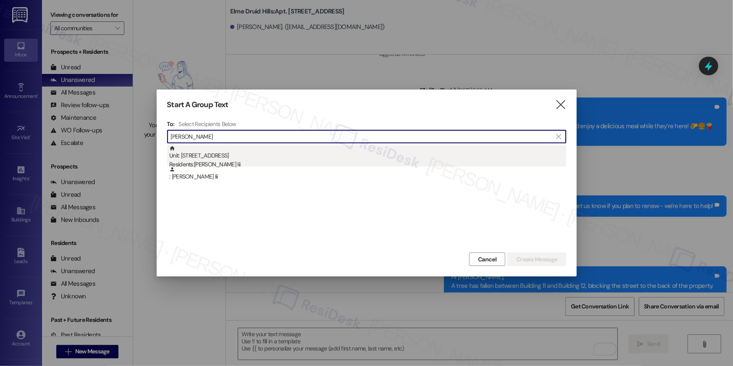
type input "[PERSON_NAME]"
click at [279, 163] on div "Residents: [PERSON_NAME] Iii" at bounding box center [367, 164] width 397 height 9
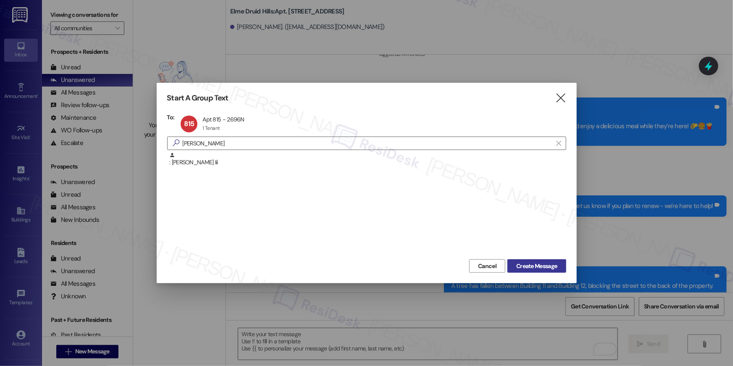
click at [547, 262] on span "Create Message" at bounding box center [536, 266] width 41 height 9
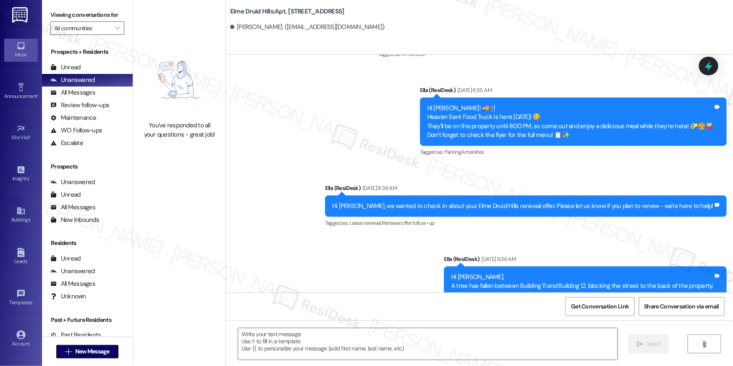
type textarea "Fetching suggested responses. Please feel free to read through the conversation…"
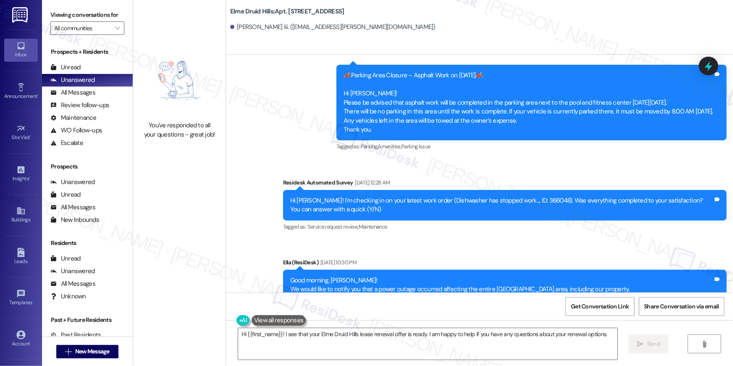
scroll to position [15068, 0]
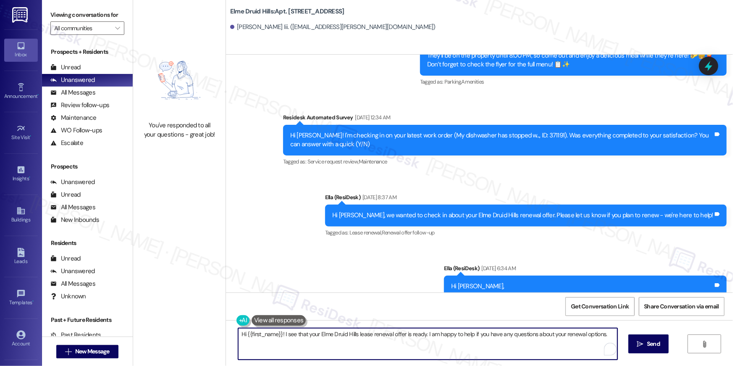
click at [479, 334] on textarea "Hi {{first_name}}! I see that your Elme Druid Hills lease renewal offer is read…" at bounding box center [427, 344] width 379 height 32
click at [479, 335] on textarea "Hi {{first_name}}! I see that your Elme Druid Hills lease renewal offer is read…" at bounding box center [427, 344] width 379 height 32
paste textarea ", your lease renewal is approaching. Could you review your offer and let us kno…"
type textarea "Hi {{first_name}}, your lease renewal is approaching. Could you review your off…"
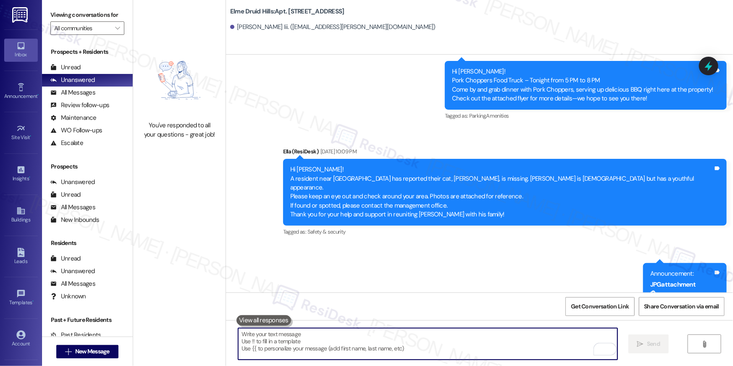
scroll to position [3261, 0]
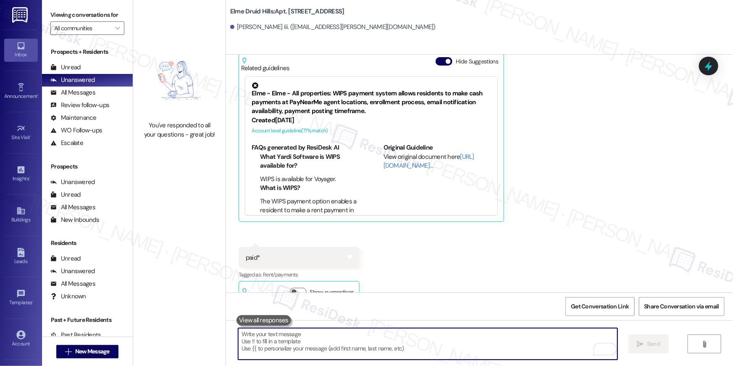
click at [108, 343] on div " New Message" at bounding box center [87, 351] width 62 height 21
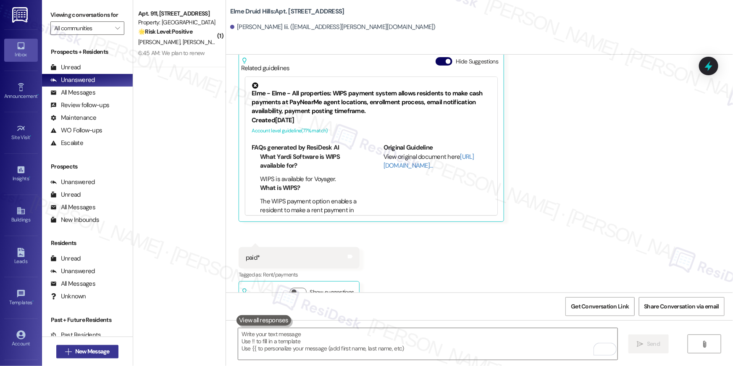
click at [108, 348] on span "New Message" at bounding box center [93, 351] width 38 height 9
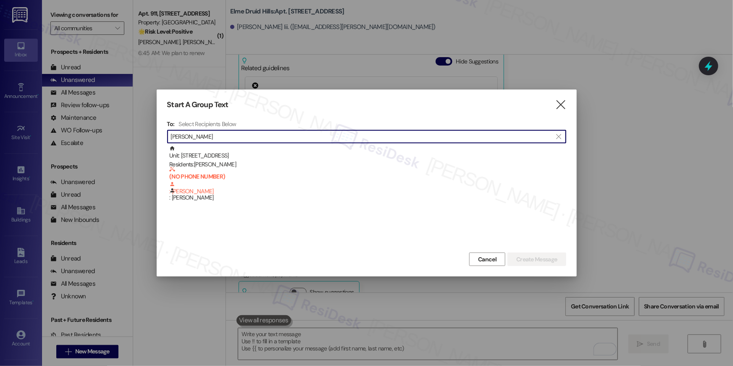
click at [226, 137] on input "[PERSON_NAME]" at bounding box center [362, 137] width 382 height 12
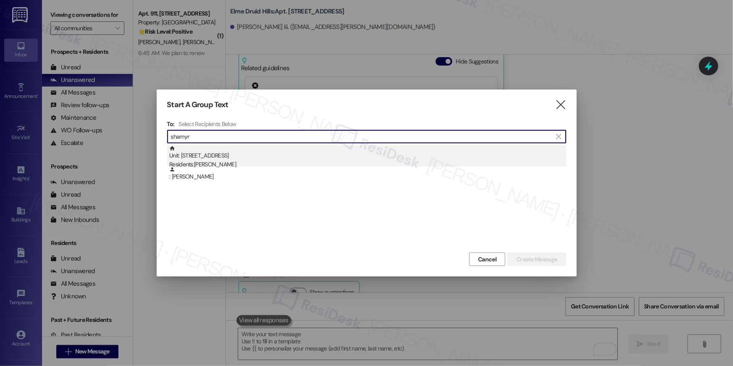
type input "shamyr"
click at [241, 154] on div "Unit: [STREET_ADDRESS] Residents: [PERSON_NAME]" at bounding box center [367, 157] width 397 height 24
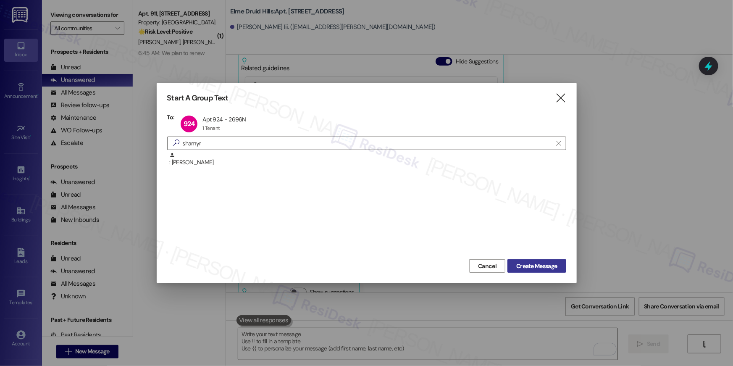
click at [551, 270] on span "Create Message" at bounding box center [536, 266] width 41 height 9
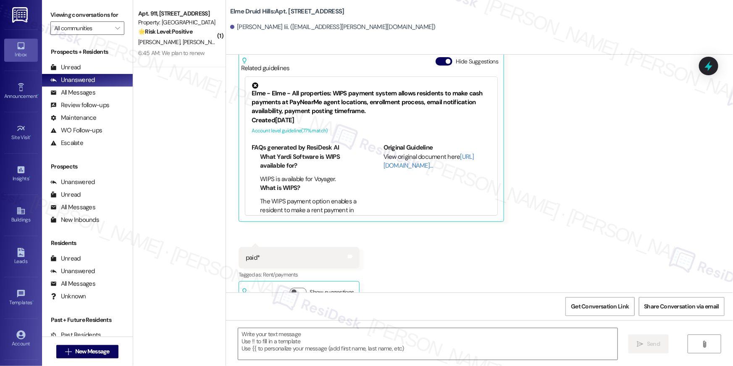
type textarea "Fetching suggested responses. Please feel free to read through the conversation…"
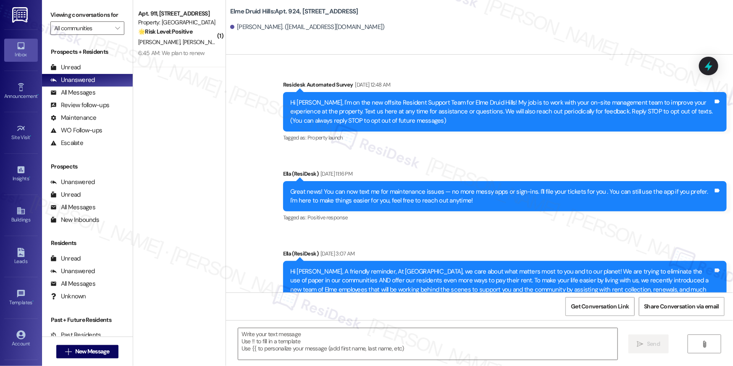
type textarea "Fetching suggested responses. Please feel free to read through the conversation…"
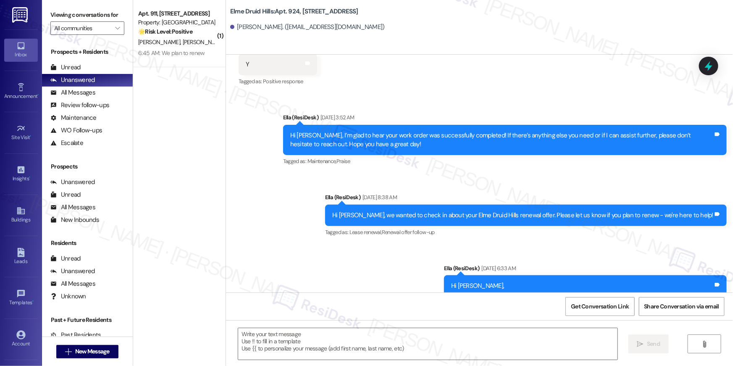
scroll to position [14614, 0]
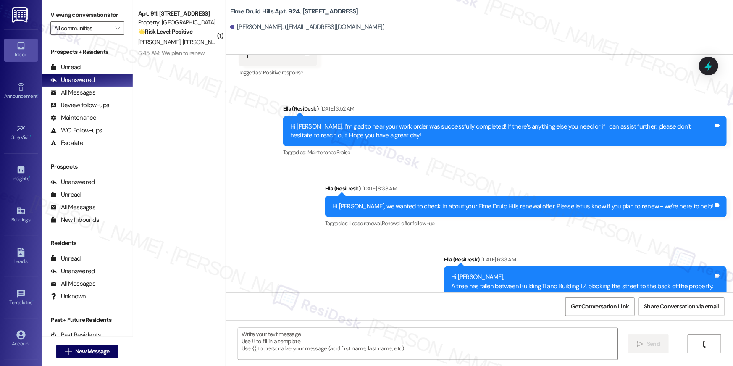
click at [543, 339] on textarea at bounding box center [427, 344] width 379 height 32
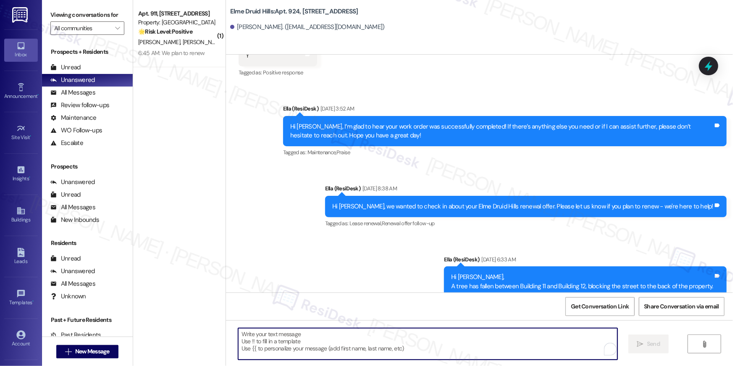
paste textarea "Hi {{first_name}}, your lease renewal is approaching. Could you review your off…"
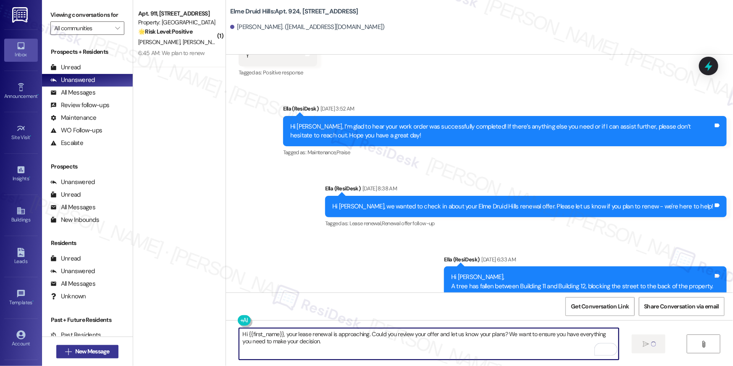
type textarea "Hi {{first_name}}, your lease renewal is approaching. Could you review your off…"
click at [105, 352] on span "New Message" at bounding box center [92, 351] width 34 height 9
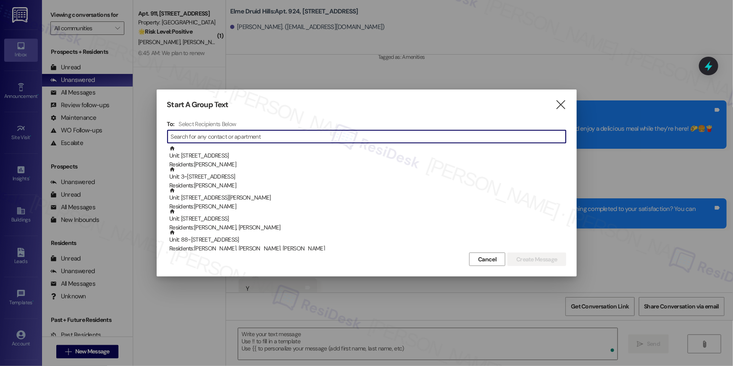
scroll to position [14365, 0]
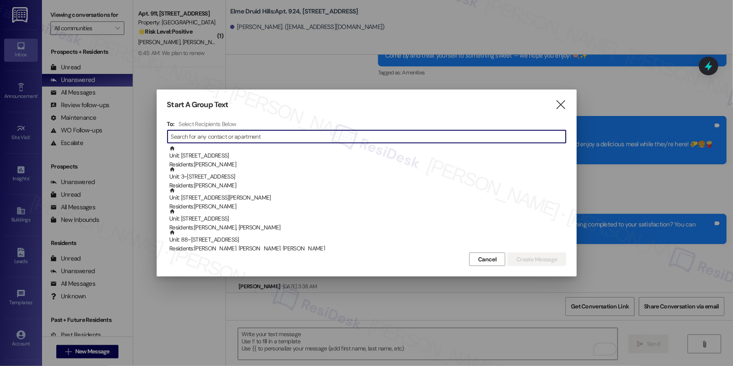
click at [310, 140] on input at bounding box center [368, 137] width 395 height 12
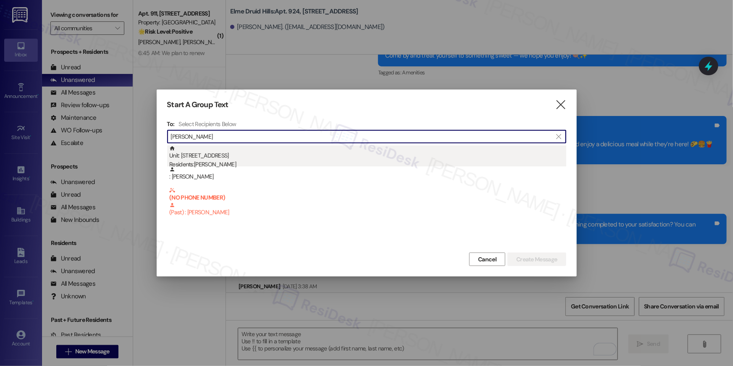
type input "[PERSON_NAME]"
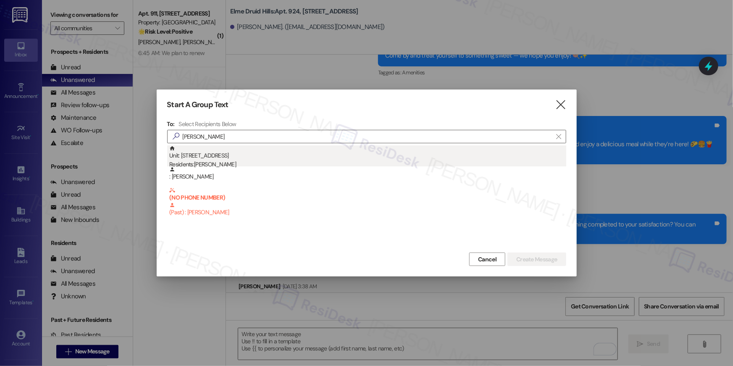
click at [234, 158] on div "Unit: [STREET_ADDRESS] Residents: [PERSON_NAME]" at bounding box center [367, 157] width 397 height 24
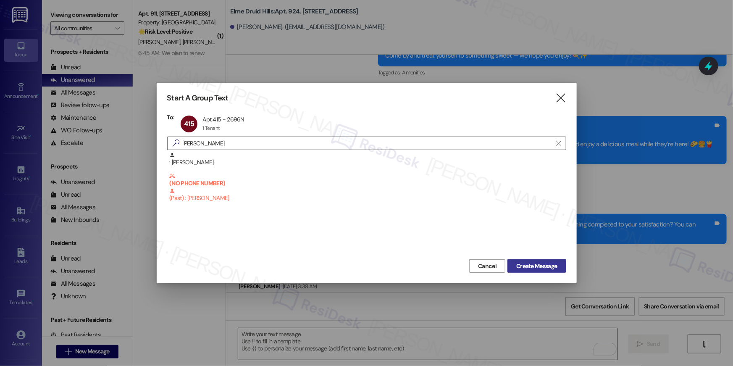
click at [545, 268] on span "Create Message" at bounding box center [536, 266] width 41 height 9
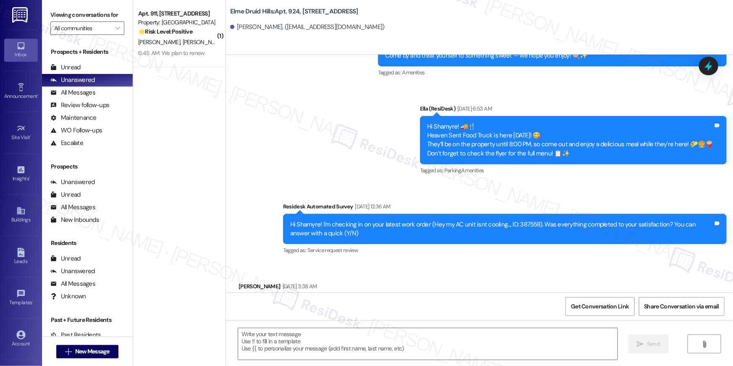
type textarea "Fetching suggested responses. Please feel free to read through the conversation…"
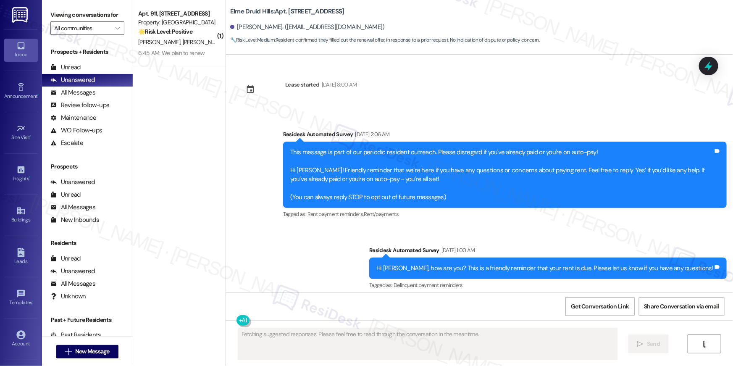
scroll to position [16978, 0]
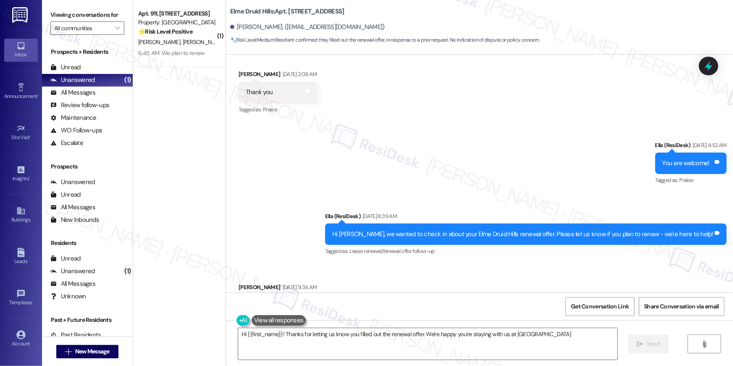
type textarea "Hi {{first_name}}! Thanks for letting us know you filled out the renewal offer.…"
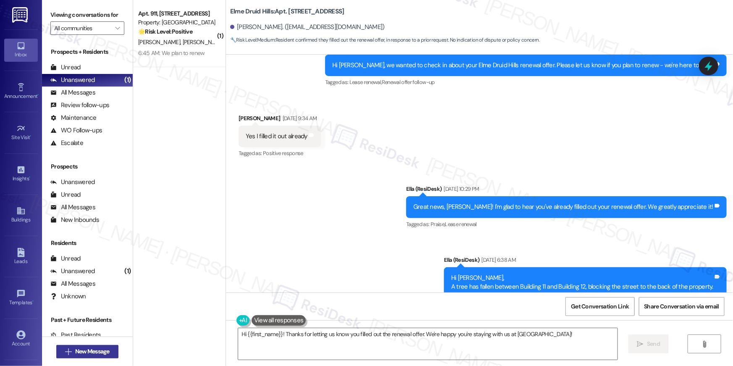
click at [92, 350] on span "New Message" at bounding box center [92, 351] width 34 height 9
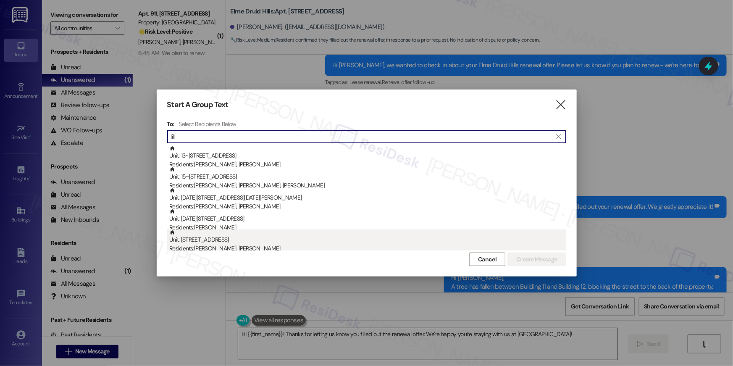
type input "lill"
click at [250, 250] on div "Residents: [PERSON_NAME], [PERSON_NAME]" at bounding box center [367, 248] width 397 height 9
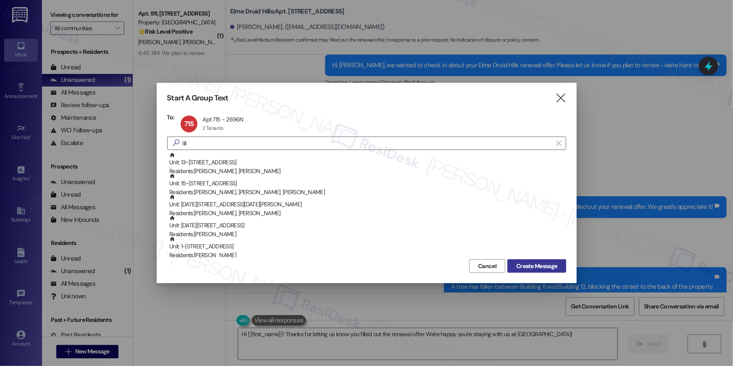
click at [539, 267] on span "Create Message" at bounding box center [536, 266] width 41 height 9
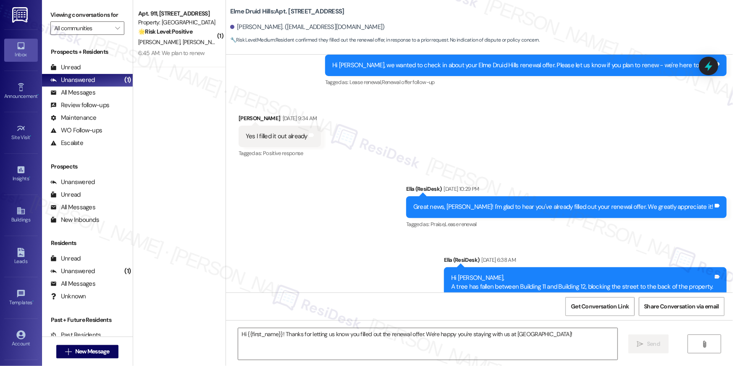
type textarea "Fetching suggested responses. Please feel free to read through the conversation…"
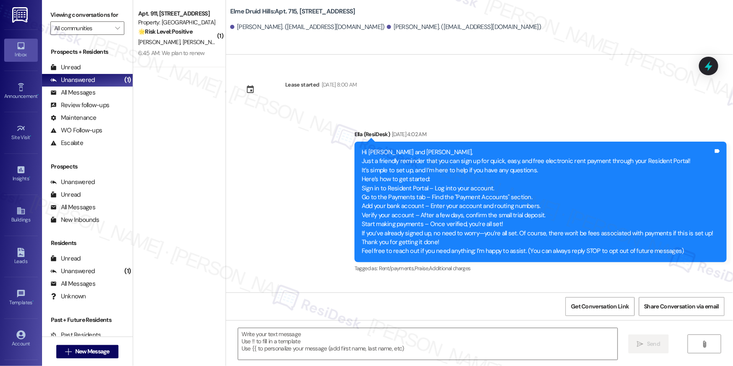
type textarea "Fetching suggested responses. Please feel free to read through the conversation…"
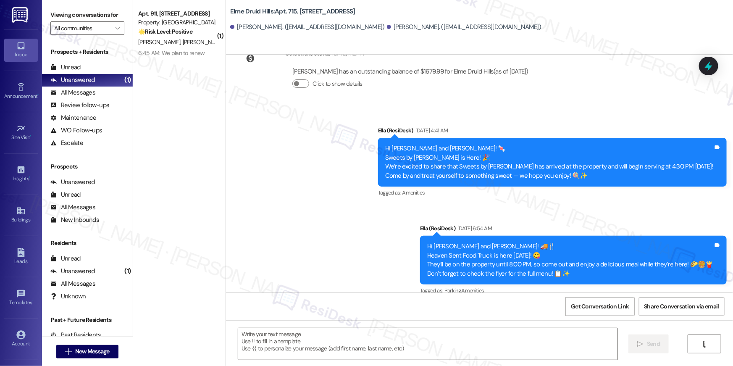
scroll to position [13471, 0]
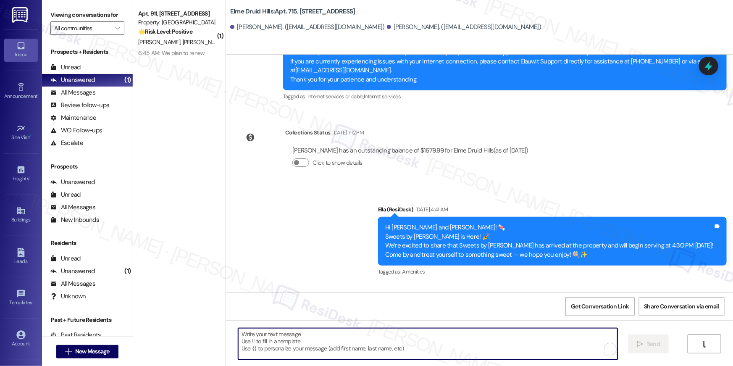
click at [464, 345] on textarea "To enrich screen reader interactions, please activate Accessibility in Grammarl…" at bounding box center [427, 344] width 379 height 32
paste textarea "Hi {{first_name}}, your lease renewal is approaching. Could you review your off…"
type textarea "Hi {{first_name}}, your lease renewal is approaching. Could you review your off…"
click at [97, 346] on button " New Message" at bounding box center [87, 351] width 62 height 13
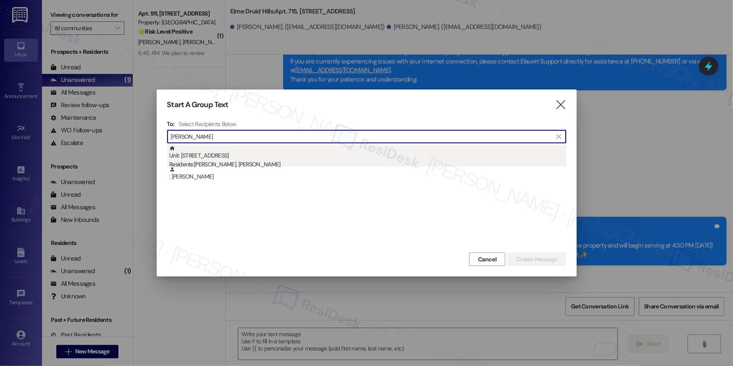
type input "[PERSON_NAME]"
click at [315, 153] on div "Unit: [STREET_ADDRESS] Residents: [PERSON_NAME], [PERSON_NAME]" at bounding box center [367, 157] width 397 height 24
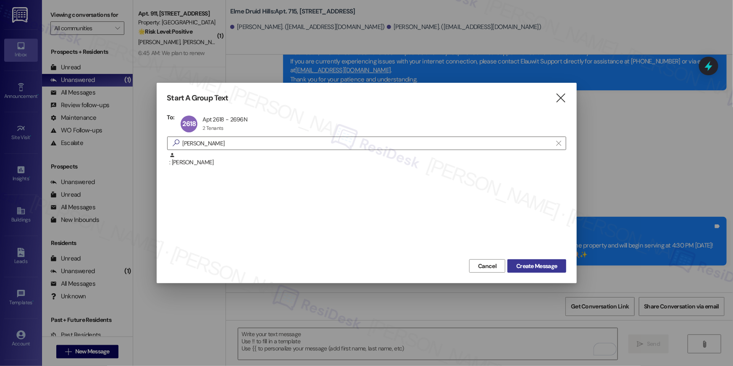
click at [531, 269] on span "Create Message" at bounding box center [536, 266] width 41 height 9
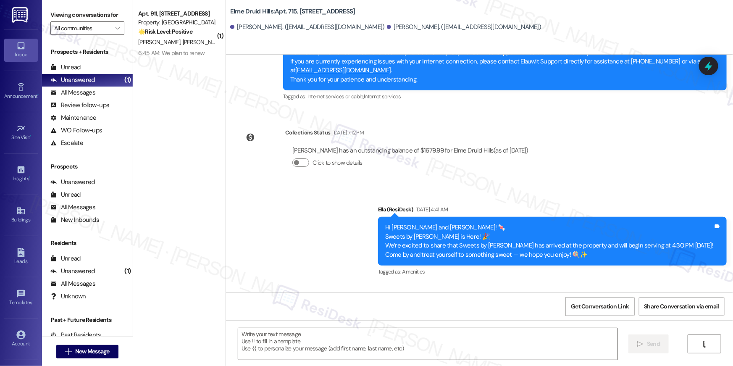
type textarea "Fetching suggested responses. Please feel free to read through the conversation…"
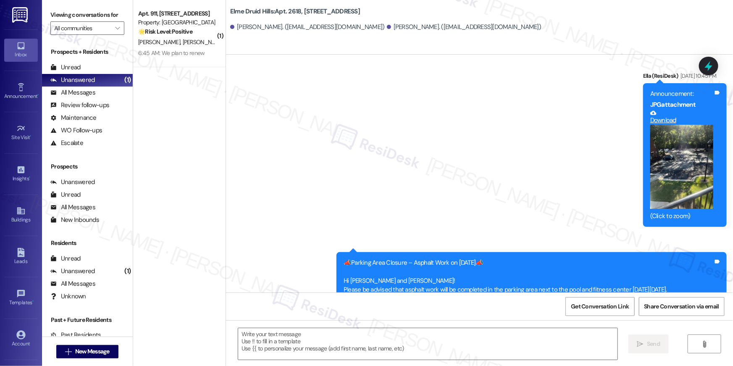
type textarea "Fetching suggested responses. Please feel free to read through the conversation…"
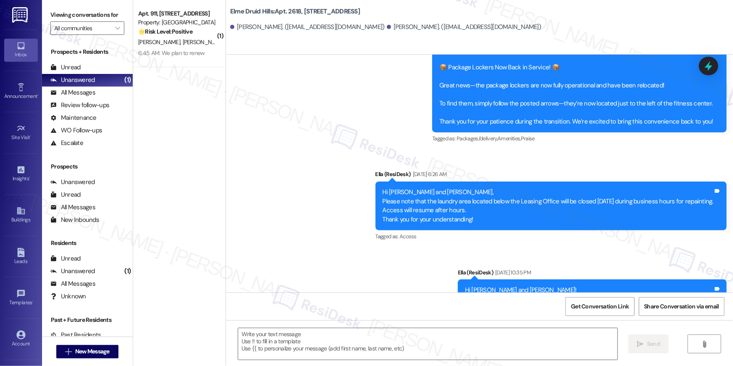
scroll to position [6019, 0]
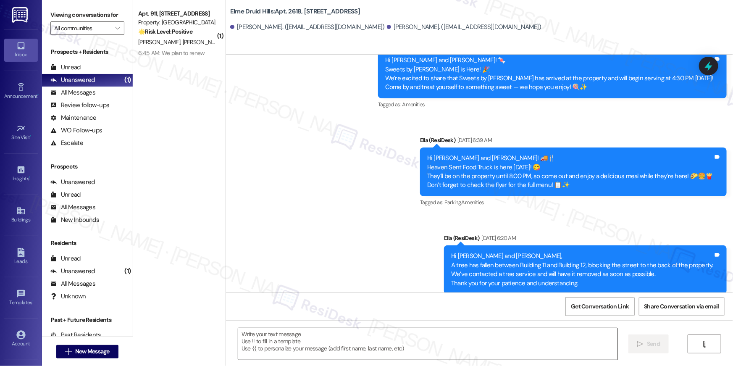
click at [542, 344] on textarea at bounding box center [427, 344] width 379 height 32
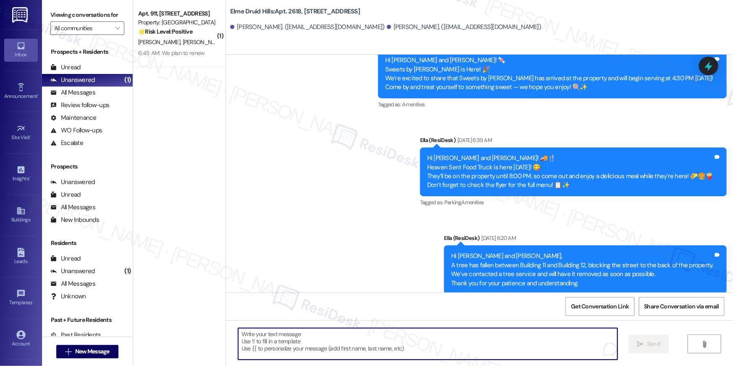
paste textarea "Hi {{first_name}}, your lease renewal is approaching. Could you review your off…"
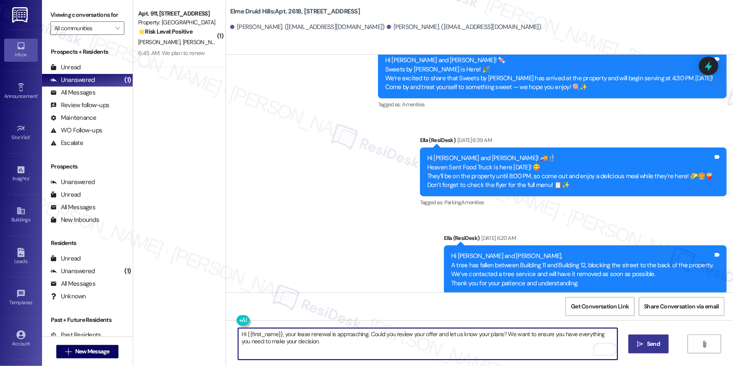
type textarea "Hi {{first_name}}, your lease renewal is approaching. Could you review your off…"
click at [647, 343] on span "Send" at bounding box center [653, 344] width 13 height 9
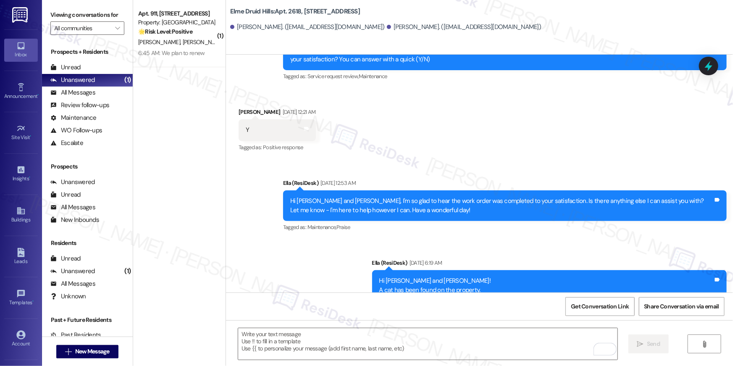
scroll to position [961, 0]
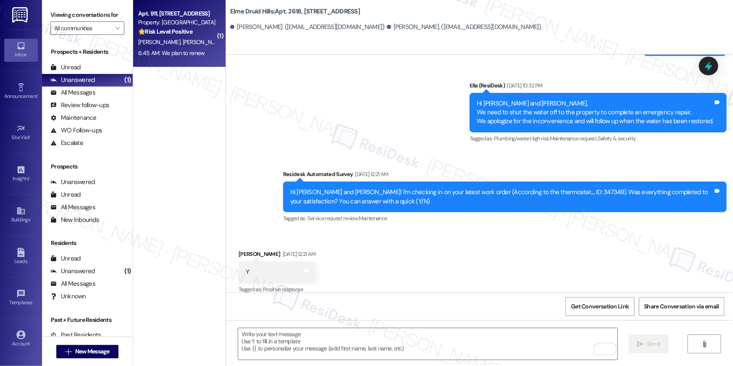
click at [183, 38] on span "[PERSON_NAME]" at bounding box center [204, 42] width 42 height 8
type textarea "Fetching suggested responses. Please feel free to read through the conversation…"
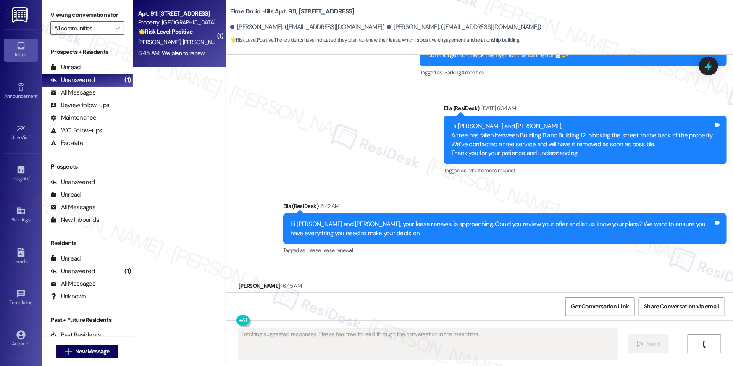
type textarea "Fetching suggested responses. Please feel free to read through the conversation…"
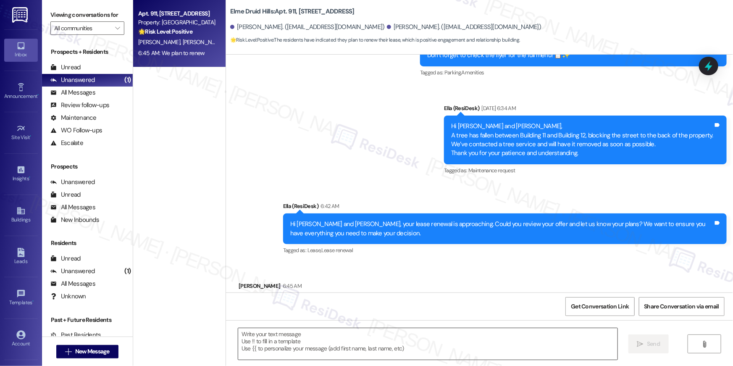
click at [294, 350] on textarea at bounding box center [427, 344] width 379 height 32
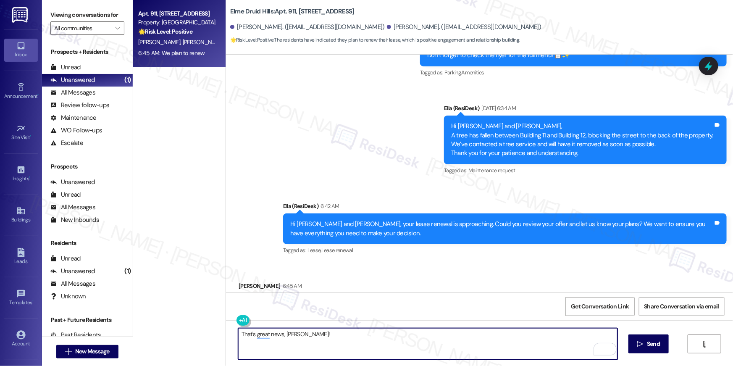
paste textarea "Please log in to your portal, go to Lease Information, review your renewal offe…"
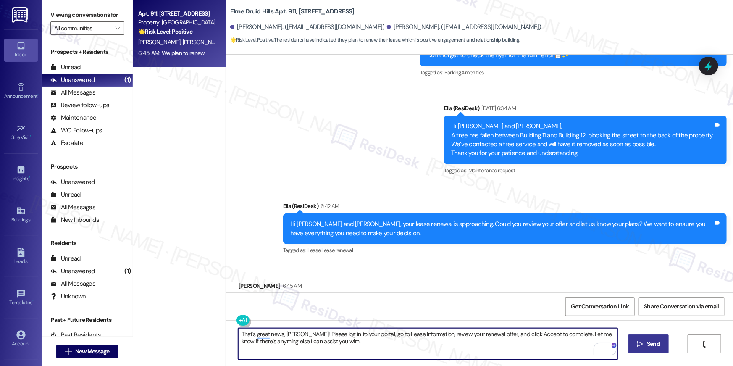
type textarea "That's great news, Nora! Please log in to your portal, go to Lease Information,…"
click at [657, 347] on span "Send" at bounding box center [653, 344] width 13 height 9
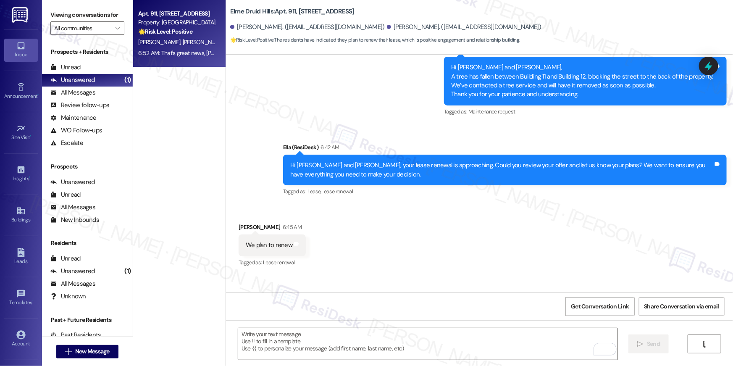
scroll to position [13730, 0]
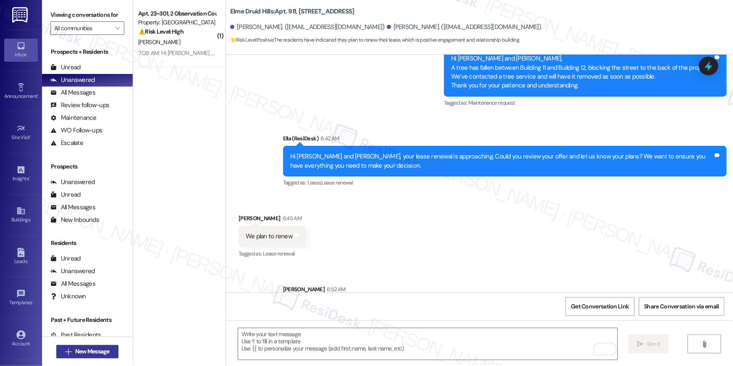
click at [98, 350] on span "New Message" at bounding box center [92, 351] width 34 height 9
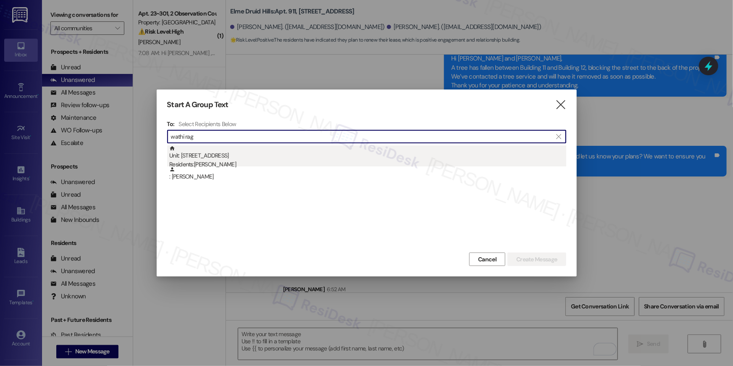
type input "wathi rag"
click at [262, 159] on div "Unit: 104 - 2511 Farmcrest Drive Residents: Swathi Ragiphani" at bounding box center [367, 157] width 397 height 24
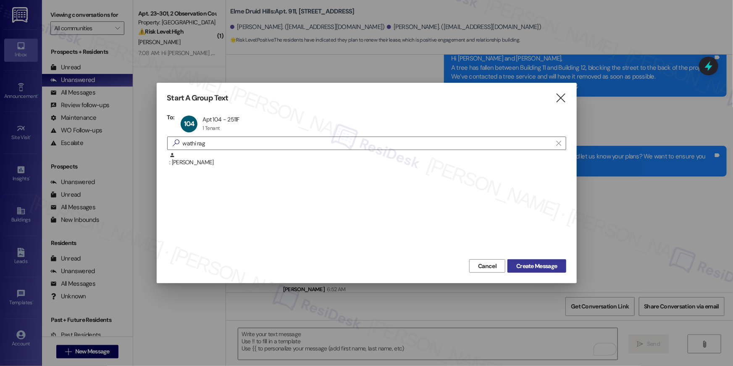
click at [540, 272] on button "Create Message" at bounding box center [537, 265] width 58 height 13
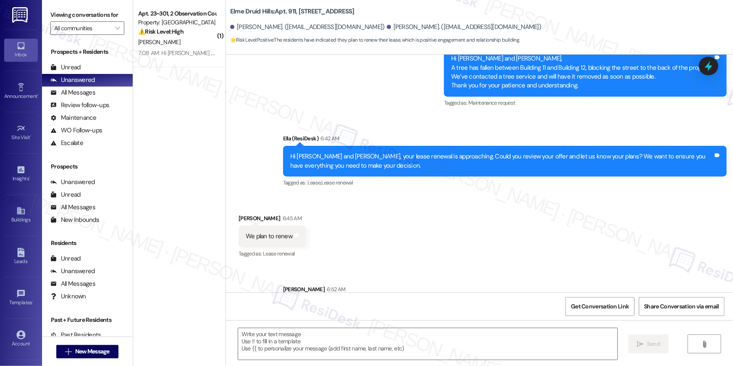
type textarea "Fetching suggested responses. Please feel free to read through the conversation…"
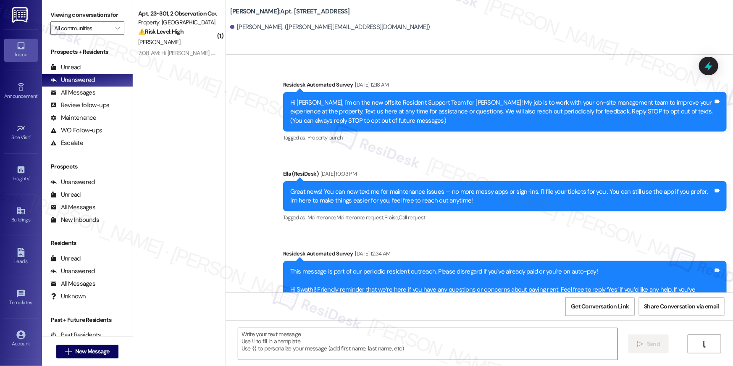
scroll to position [2476, 0]
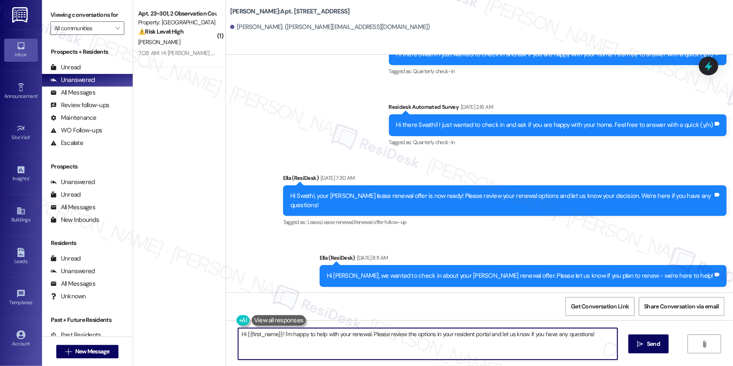
click at [516, 346] on textarea "Hi {{first_name}}! I'm happy to help with your renewal. Please review the optio…" at bounding box center [427, 344] width 379 height 32
paste textarea ", your lease renewal is approaching. Could you review your offer and let us kno…"
type textarea "Hi {{first_name}}, your lease renewal is approaching. Could you review your off…"
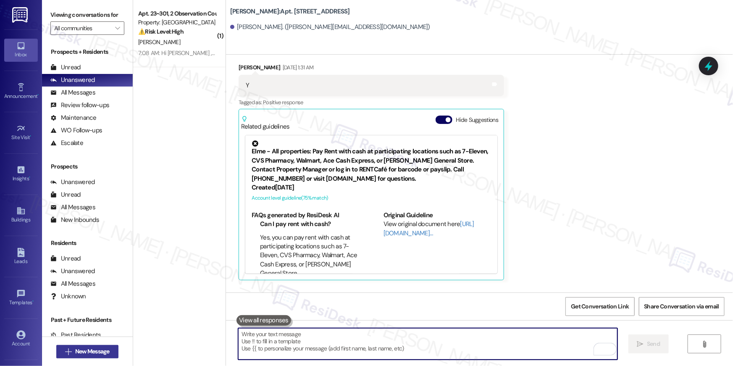
scroll to position [1763, 0]
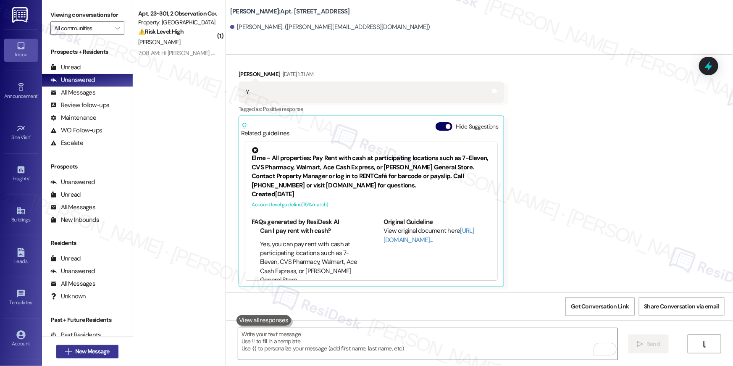
click at [75, 355] on span "New Message" at bounding box center [92, 351] width 34 height 9
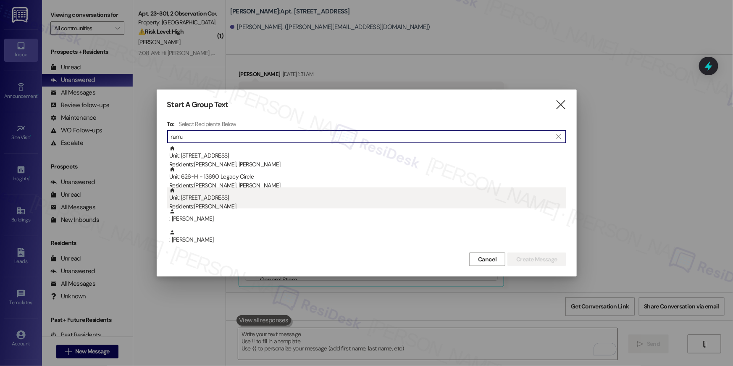
type input "ramu"
click at [240, 204] on div "Residents: Ramu Nandelli" at bounding box center [367, 206] width 397 height 9
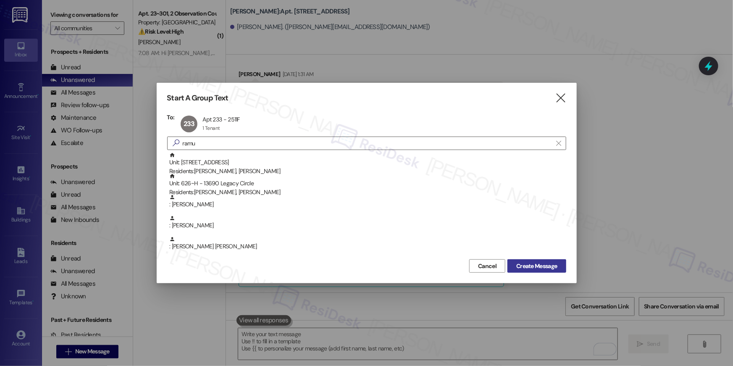
click at [531, 265] on span "Create Message" at bounding box center [536, 266] width 41 height 9
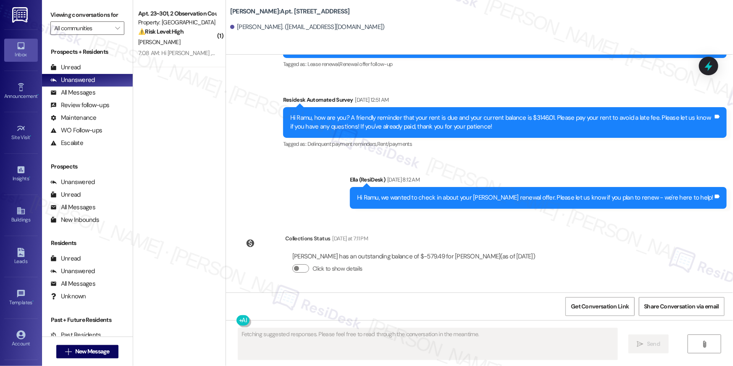
scroll to position [1140, 0]
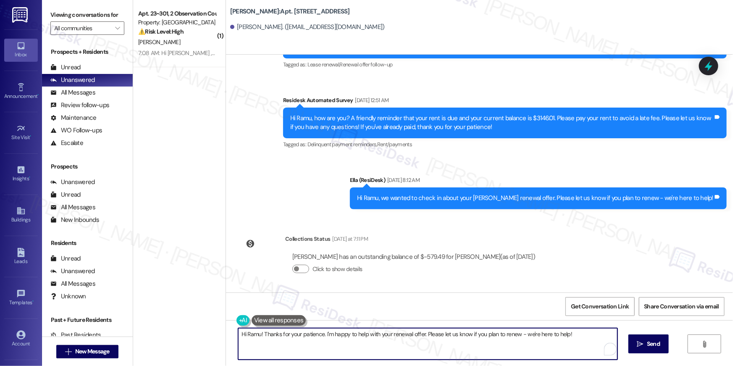
click at [534, 338] on textarea "Hi Ramu! Thanks for your patience. I'm happy to help with your renewal offer. P…" at bounding box center [427, 344] width 379 height 32
paste textarea "{{first_name}}, your lease renewal is approaching. Could you review your offer …"
type textarea "Hi {{first_name}}, your lease renewal is approaching. Could you review your off…"
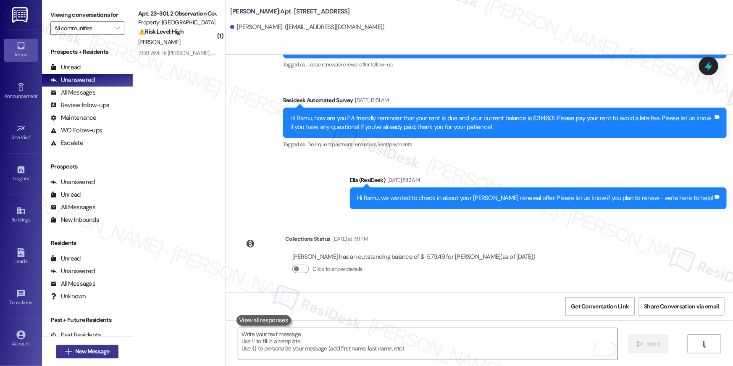
click at [109, 351] on span "New Message" at bounding box center [93, 351] width 38 height 9
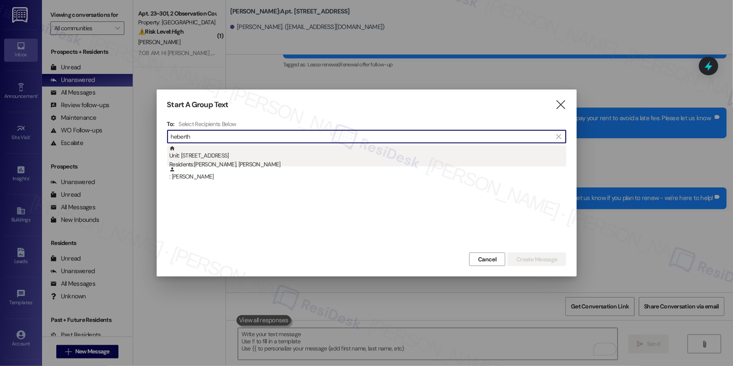
type input "heberth"
click at [237, 159] on div "Unit: 805 - 2511 Farmcrest Drive Residents: Heberth Cruz, Marcio Benitez" at bounding box center [367, 157] width 397 height 24
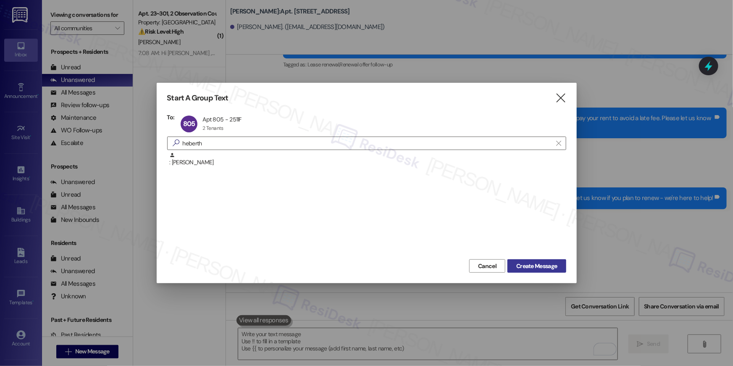
click at [522, 266] on span "Create Message" at bounding box center [536, 266] width 41 height 9
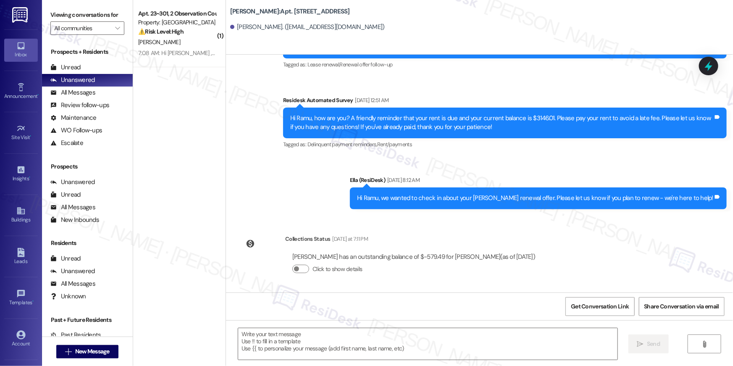
type textarea "Fetching suggested responses. Please feel free to read through the conversation…"
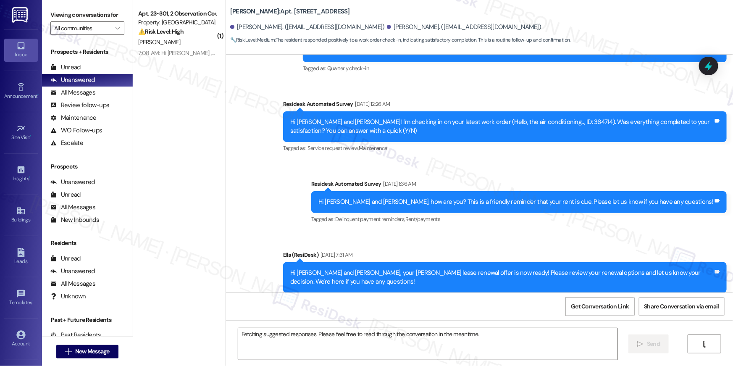
scroll to position [1929, 0]
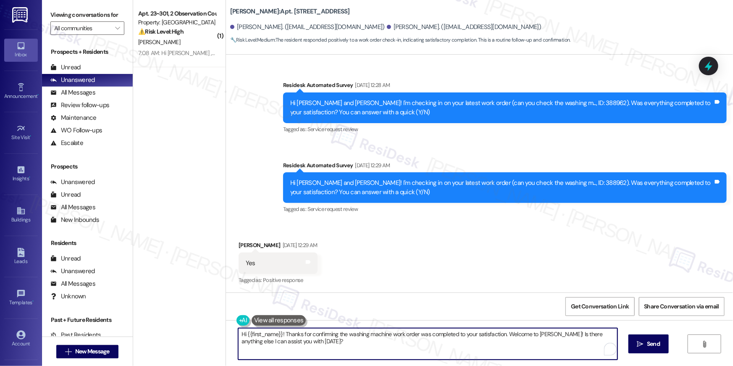
click at [435, 347] on textarea "Hi {{first_name}}! Thanks for confirming the washing machine work order was com…" at bounding box center [427, 344] width 379 height 32
paste textarea ", your lease renewal is approaching. Could you review your offer and let us kno…"
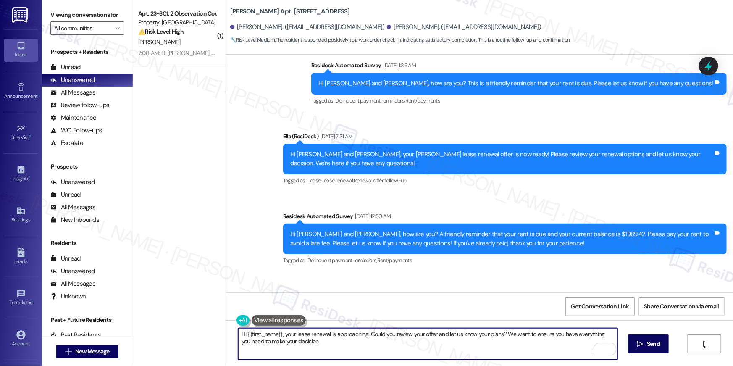
scroll to position [1717, 0]
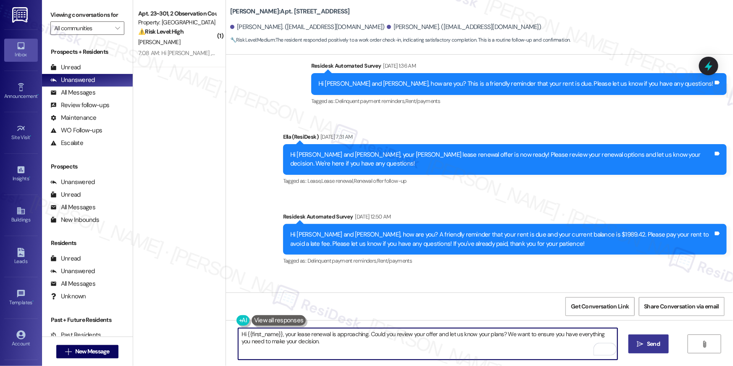
type textarea "Hi {{first_name}}, your lease renewal is approaching. Could you review your off…"
click at [656, 342] on span "Send" at bounding box center [653, 344] width 13 height 9
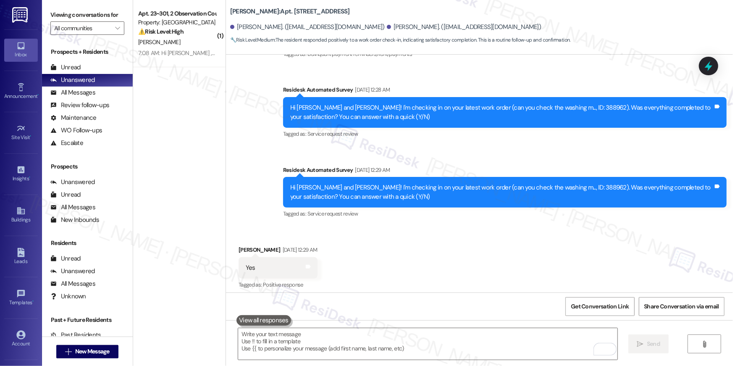
scroll to position [1929, 0]
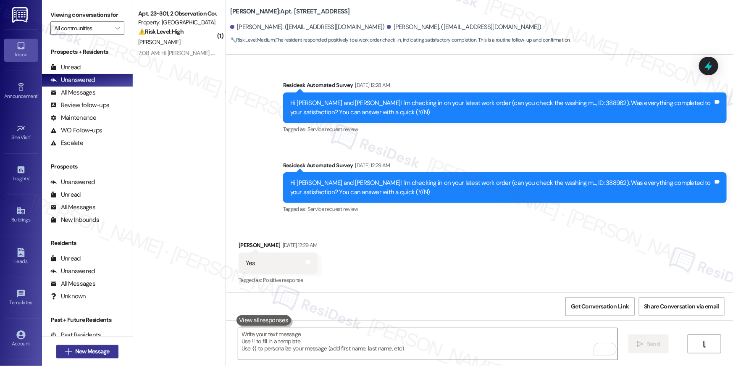
click at [103, 352] on span "New Message" at bounding box center [92, 351] width 34 height 9
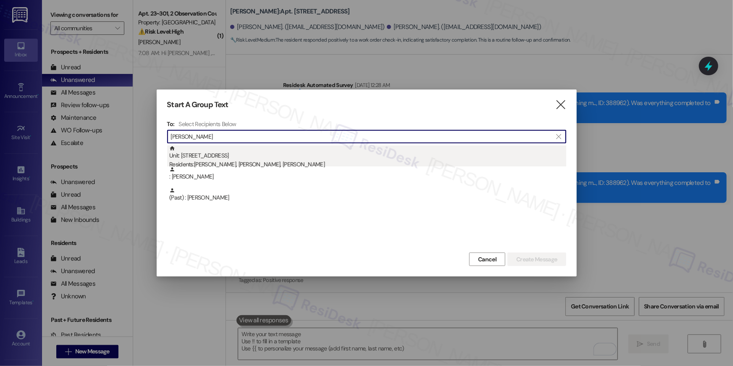
type input "ana porti"
click at [265, 158] on div "Unit: 602 - 2511 Farmcrest Drive Residents: Brian Guadron Portillo, Ana Portill…" at bounding box center [367, 157] width 397 height 24
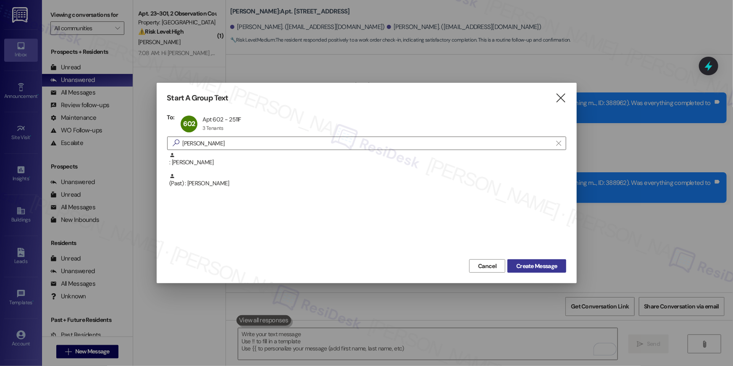
click at [535, 272] on button "Create Message" at bounding box center [537, 265] width 58 height 13
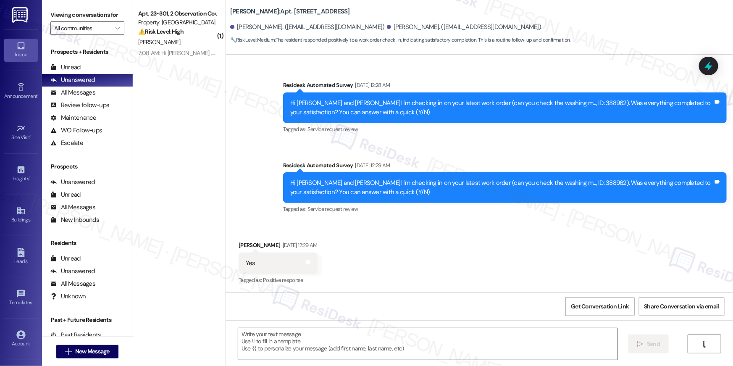
type textarea "Fetching suggested responses. Please feel free to read through the conversation…"
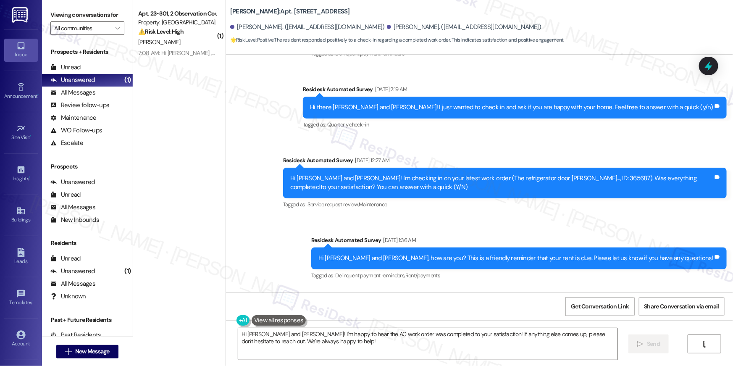
scroll to position [909, 0]
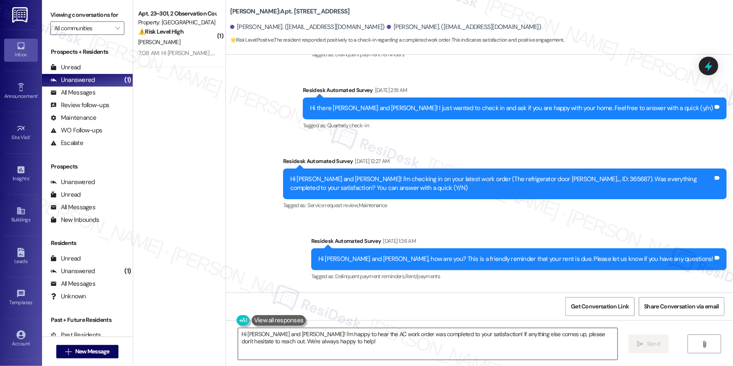
click at [508, 340] on textarea "Hi Brian and Ana! I'm happy to hear the AC work order was completed to your sat…" at bounding box center [427, 344] width 379 height 32
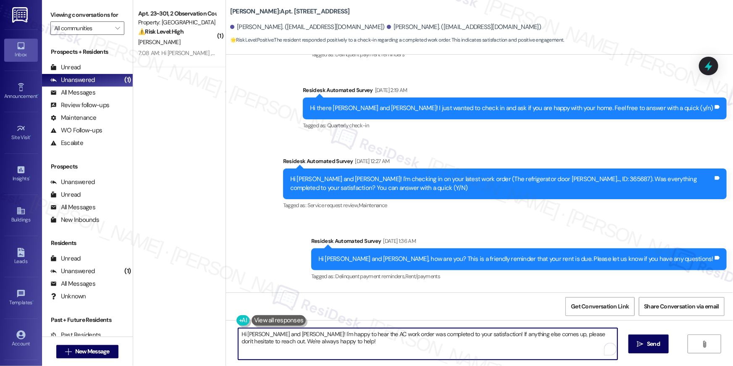
paste textarea "{{first_name}}, your lease renewal is approaching. Could you review your offer …"
type textarea "Hi {{first_name}}, your lease renewal is approaching. Could you review your off…"
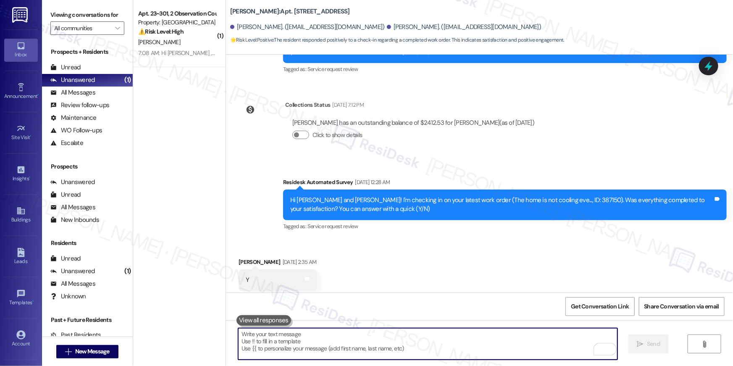
scroll to position [1284, 0]
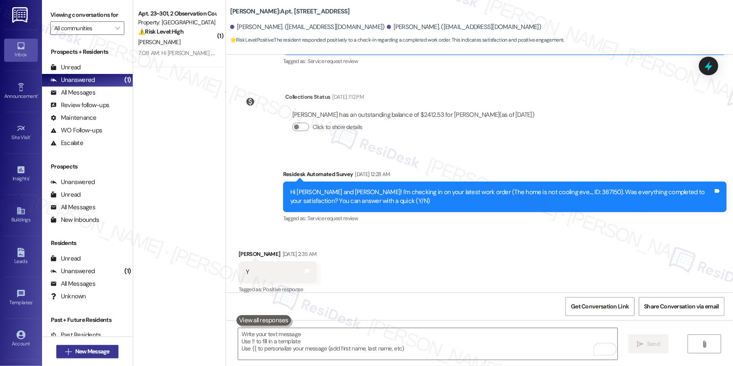
click at [94, 351] on span "New Message" at bounding box center [92, 351] width 34 height 9
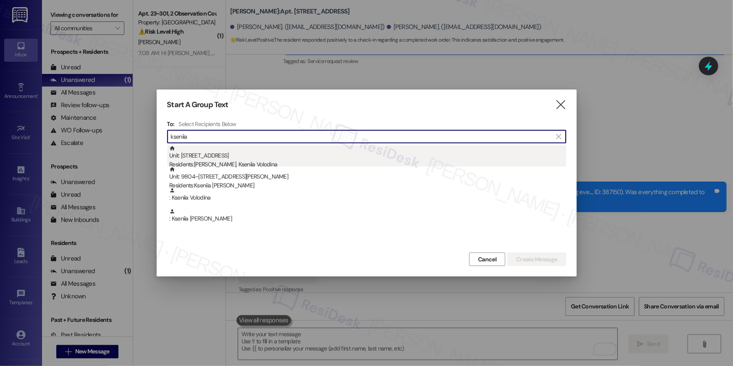
type input "kseniia"
click at [277, 162] on div "Residents: Oleksandr Volodin, Kseniia Volodina" at bounding box center [367, 164] width 397 height 9
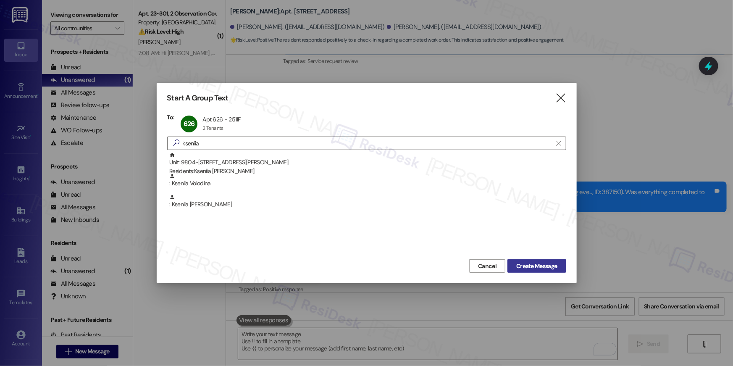
click at [515, 265] on span "Create Message" at bounding box center [537, 266] width 44 height 9
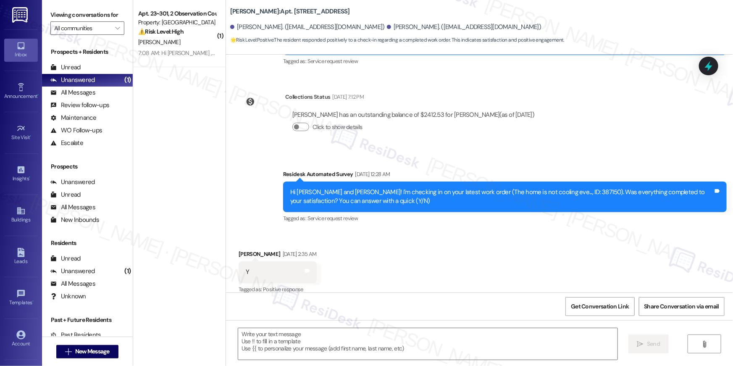
type textarea "Fetching suggested responses. Please feel free to read through the conversation…"
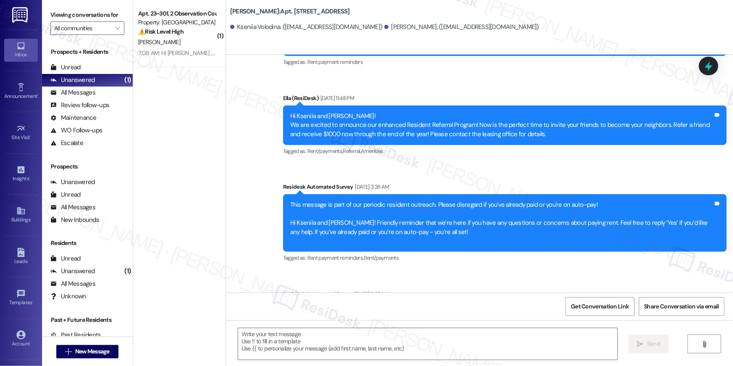
type textarea "Fetching suggested responses. Please feel free to read through the conversation…"
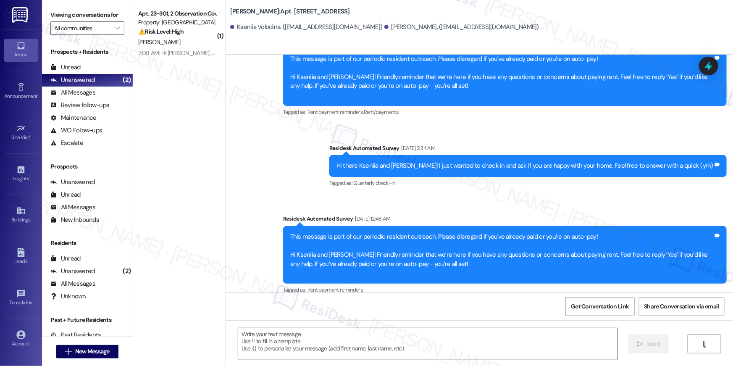
scroll to position [1147, 0]
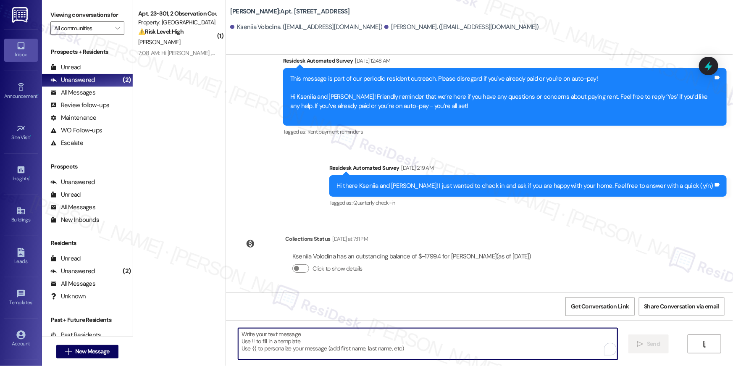
click at [536, 344] on textarea "To enrich screen reader interactions, please activate Accessibility in Grammarl…" at bounding box center [427, 344] width 379 height 32
paste textarea "Hi {{first_name}}, your lease renewal is approaching. Could you review your off…"
type textarea "Hi {{first_name}}, your lease renewal is approaching. Could you review your off…"
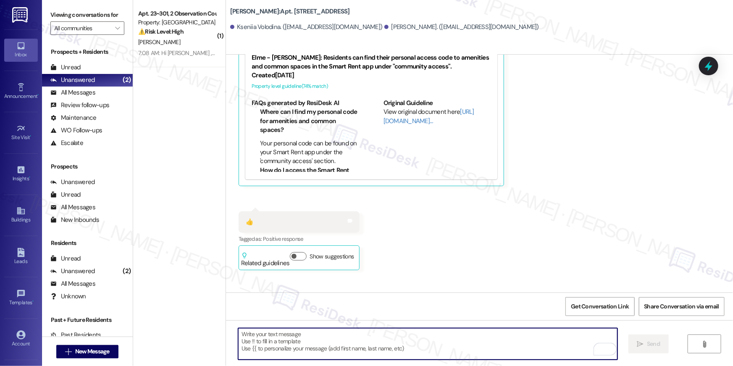
scroll to position [634, 0]
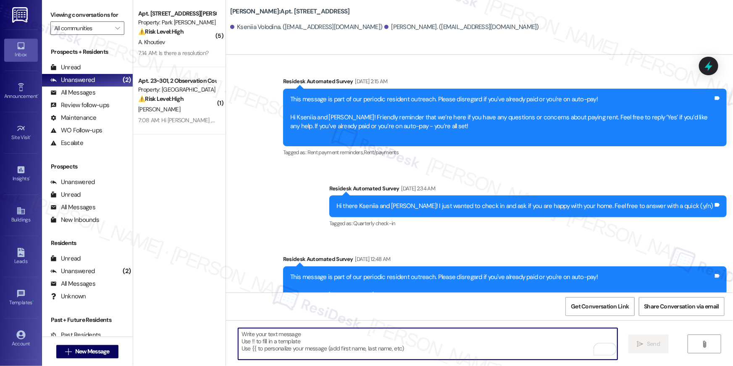
scroll to position [1214, 0]
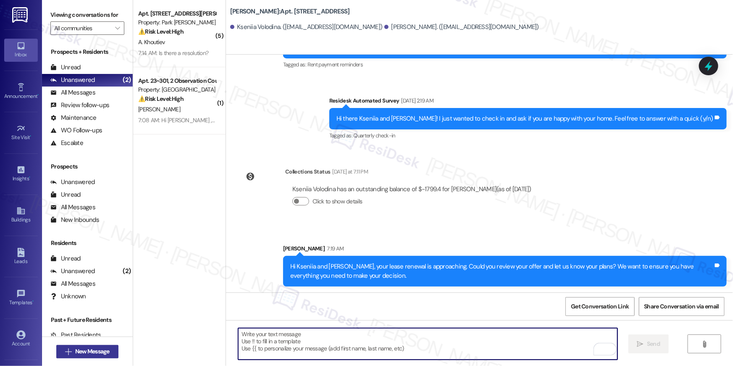
click at [103, 355] on span "New Message" at bounding box center [92, 351] width 34 height 9
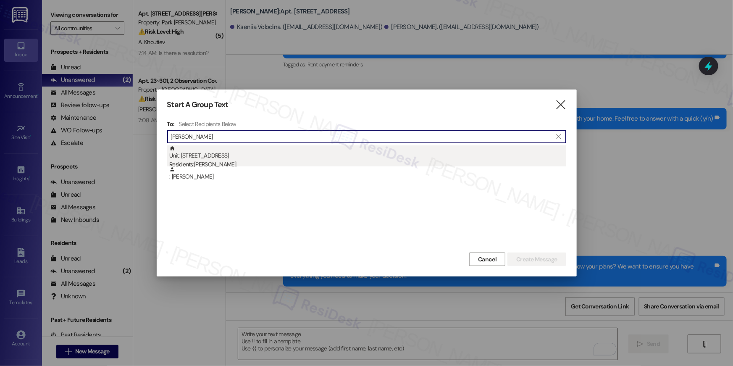
type input "[PERSON_NAME]"
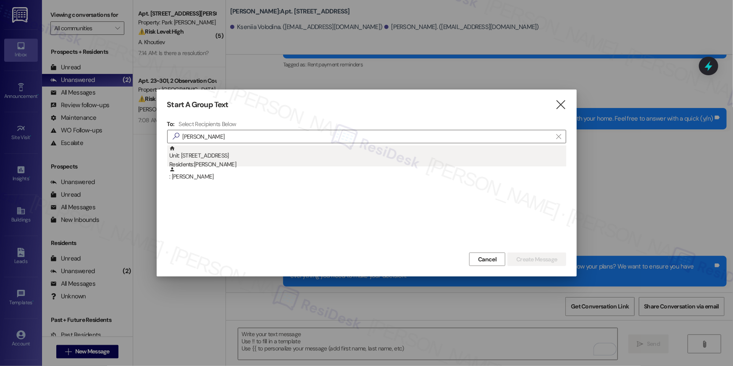
click at [323, 158] on div "Unit: [STREET_ADDRESS] Residents: [PERSON_NAME]" at bounding box center [367, 157] width 397 height 24
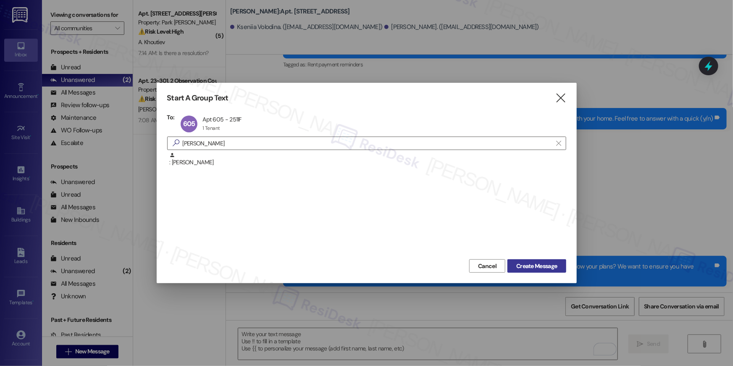
click at [551, 266] on span "Create Message" at bounding box center [536, 266] width 41 height 9
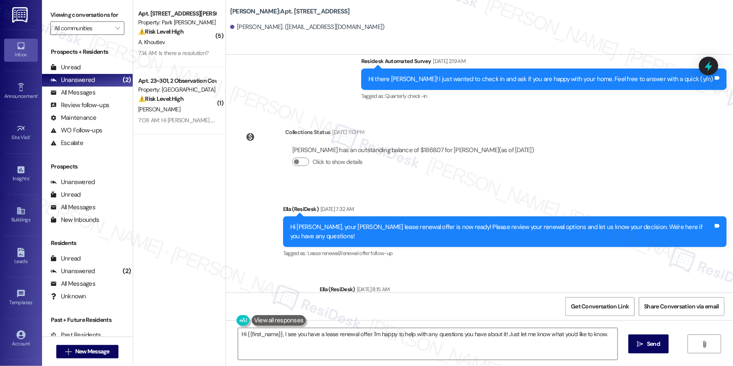
scroll to position [2010, 0]
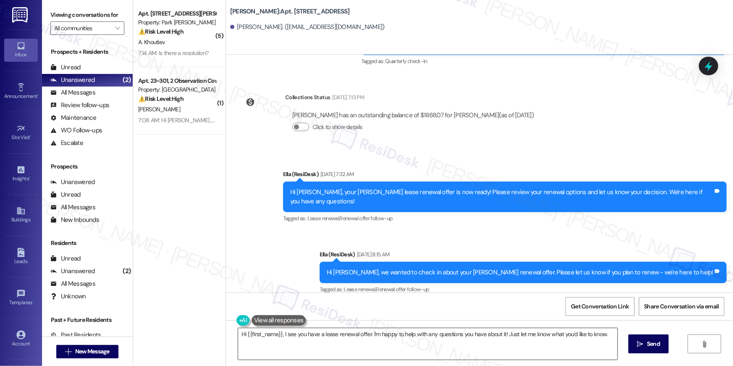
click at [527, 344] on textarea "Hi {{first_name}}, I see you have a lease renewal offer. I'm happy to help with…" at bounding box center [427, 344] width 379 height 32
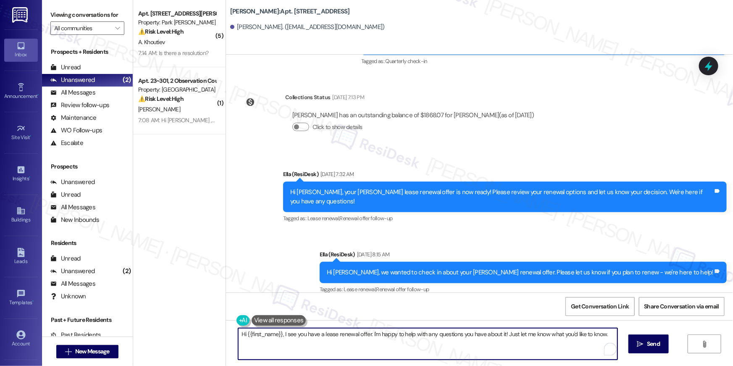
click at [527, 344] on textarea "Hi {{first_name}}, I see you have a lease renewal offer. I'm happy to help with…" at bounding box center [427, 344] width 379 height 32
paste textarea "your lease renewal is approaching. Could you review your offer and let us know …"
type textarea "Hi {{first_name}}, your lease renewal is approaching. Could you review your off…"
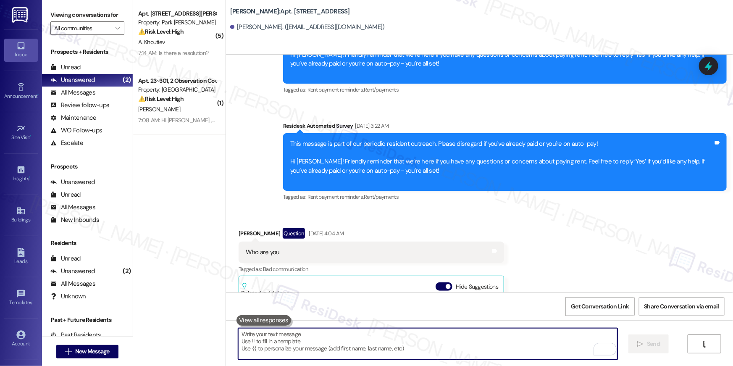
scroll to position [1116, 0]
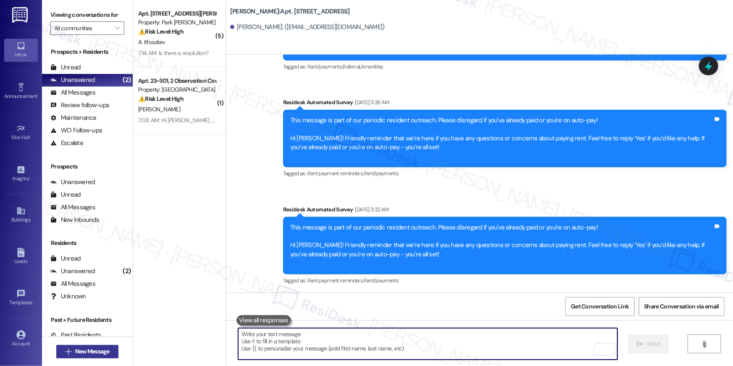
click at [87, 349] on span "New Message" at bounding box center [92, 351] width 34 height 9
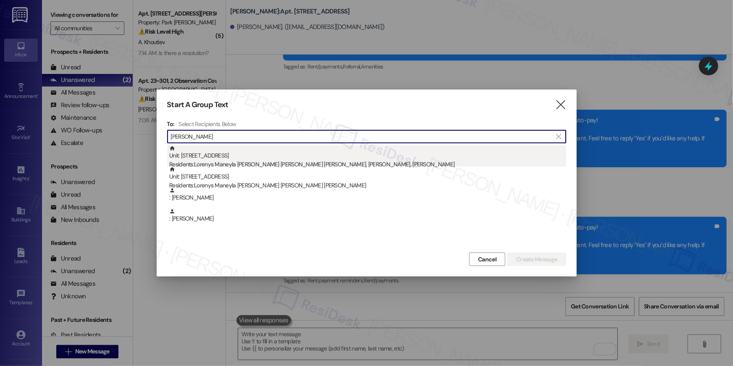
type input "[PERSON_NAME]"
click at [289, 156] on div "Unit: [STREET_ADDRESS] Residents: Lorenys Maneyla [PERSON_NAME] [GEOGRAPHIC_DAT…" at bounding box center [367, 157] width 397 height 24
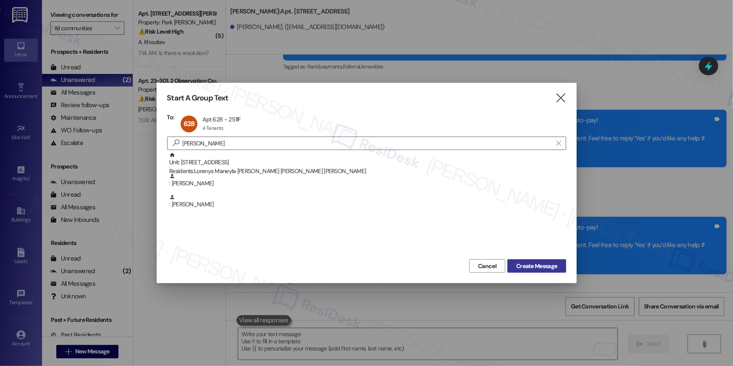
click at [549, 267] on span "Create Message" at bounding box center [536, 266] width 41 height 9
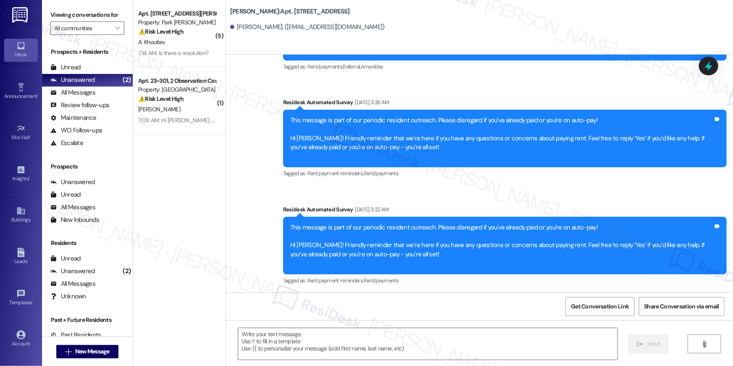
type textarea "Fetching suggested responses. Please feel free to read through the conversation…"
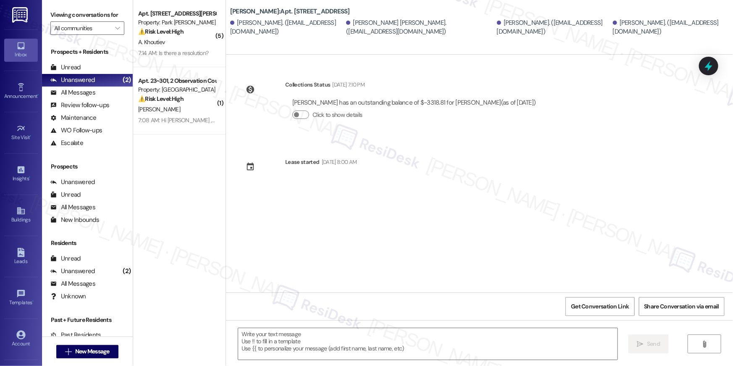
scroll to position [0, 0]
click at [480, 351] on textarea at bounding box center [427, 344] width 379 height 32
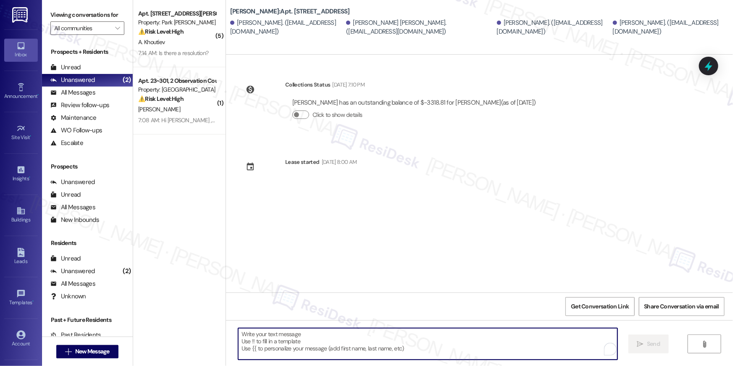
paste textarea "Hi {{first_name}}, your lease renewal is approaching. Could you review your off…"
type textarea "Hi {{first_name}}, your lease renewal is approaching. Could you review your off…"
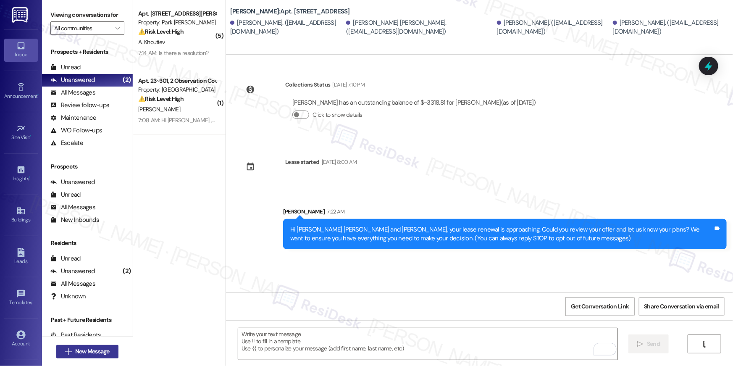
click at [96, 354] on span "New Message" at bounding box center [92, 351] width 34 height 9
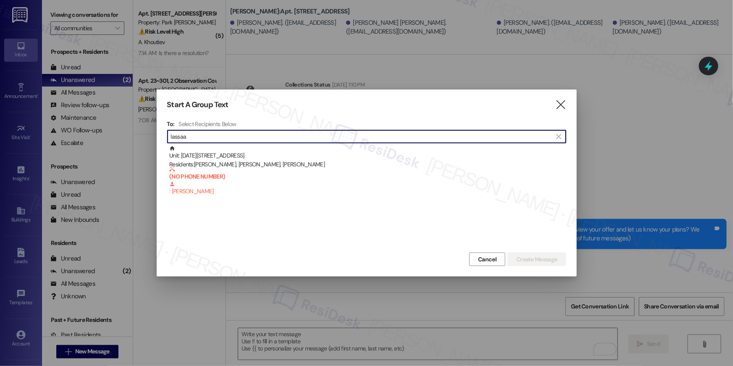
type input "lassaa"
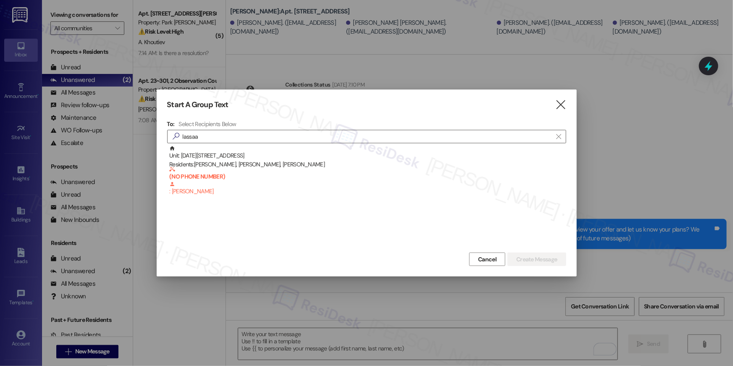
click at [371, 314] on div at bounding box center [366, 183] width 733 height 366
click at [371, 313] on div at bounding box center [366, 183] width 733 height 366
click at [564, 108] on icon "" at bounding box center [560, 104] width 11 height 9
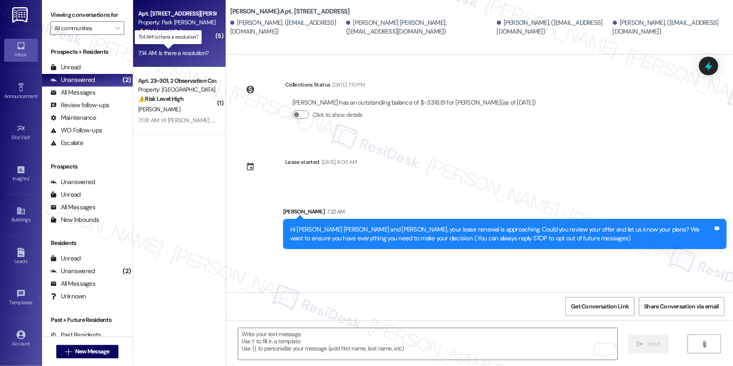
click at [171, 50] on div "7:14 AM: Is there a resolution? 7:14 AM: Is there a resolution?" at bounding box center [173, 53] width 70 height 8
type textarea "Fetching suggested responses. Please feel free to read through the conversation…"
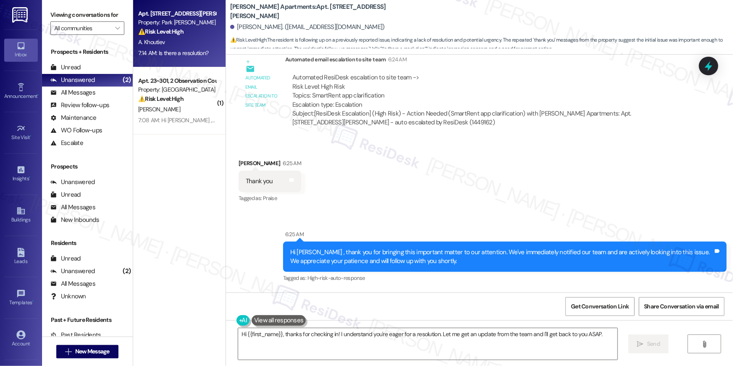
scroll to position [720, 0]
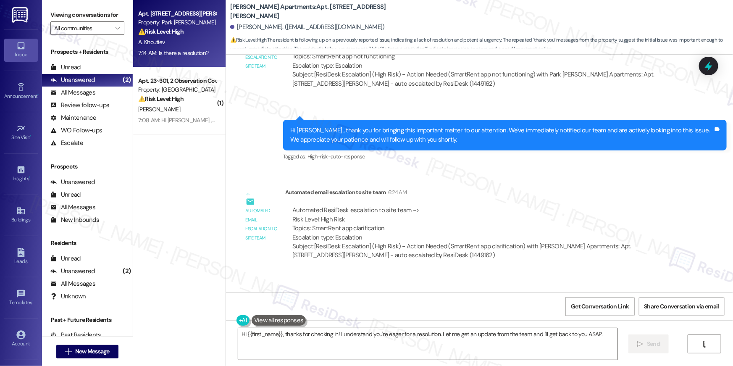
click at [399, 363] on div "Hi {{first_name}}, thanks for checking in! I understand you're eager for a reso…" at bounding box center [479, 351] width 507 height 63
click at [404, 342] on textarea "Hi {{first_name}}, thanks for checking in! I understand you're eager for a reso…" at bounding box center [427, 344] width 379 height 32
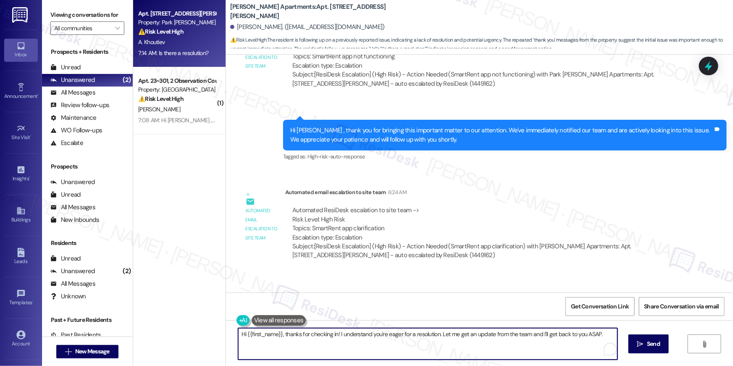
click at [404, 342] on textarea "Hi {{first_name}}, thanks for checking in! I understand you're eager for a reso…" at bounding box center [427, 344] width 379 height 32
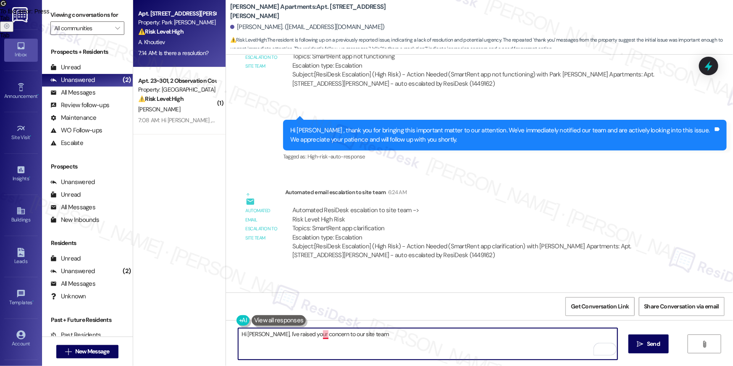
click at [319, 337] on textarea "Hi [PERSON_NAME], I've raised your concern to our site team" at bounding box center [427, 344] width 379 height 32
click at [371, 334] on textarea "Hi [PERSON_NAME], I've raised your concern to our site team" at bounding box center [427, 344] width 379 height 32
type textarea "Hi [PERSON_NAME], I've raised your concern to our site team - may I know exactl…"
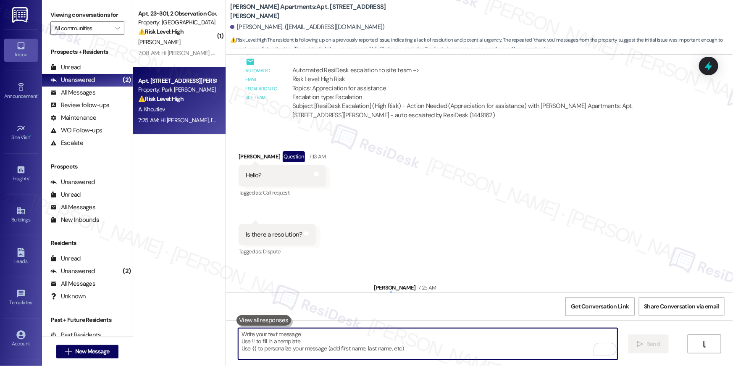
scroll to position [1145, 0]
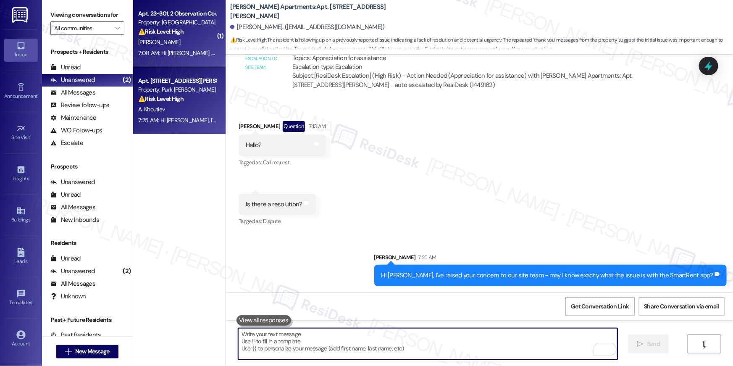
click at [164, 46] on div "[PERSON_NAME]" at bounding box center [176, 42] width 79 height 11
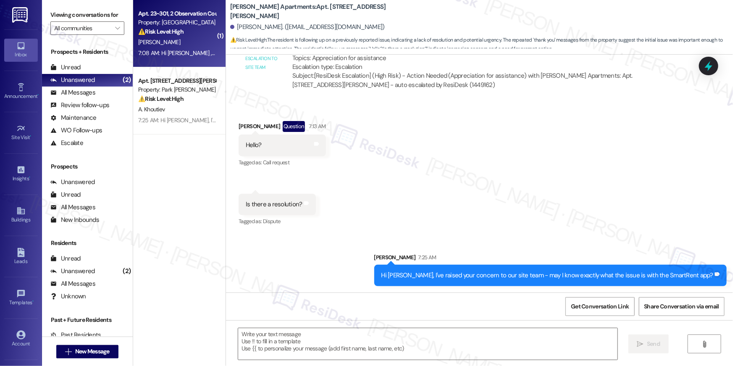
type textarea "Fetching suggested responses. Please feel free to read through the conversation…"
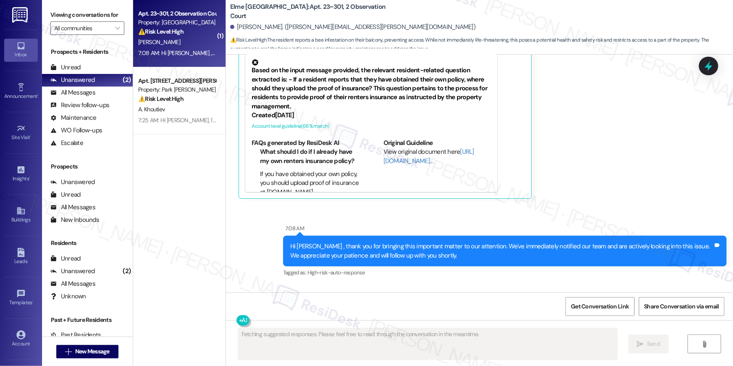
scroll to position [4998, 0]
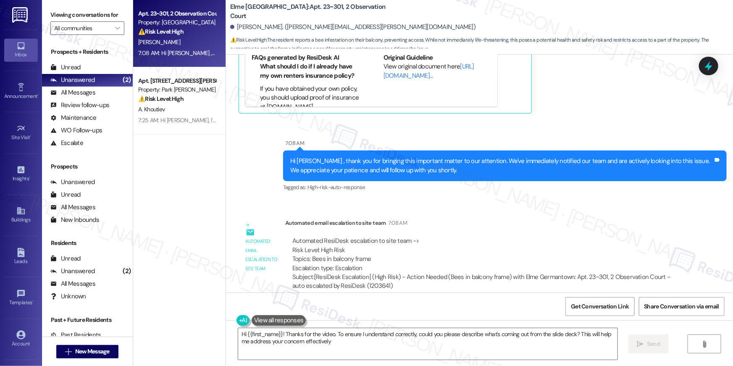
type textarea "Hi {{first_name}}! Thanks for the video. To ensure I understand correctly, coul…"
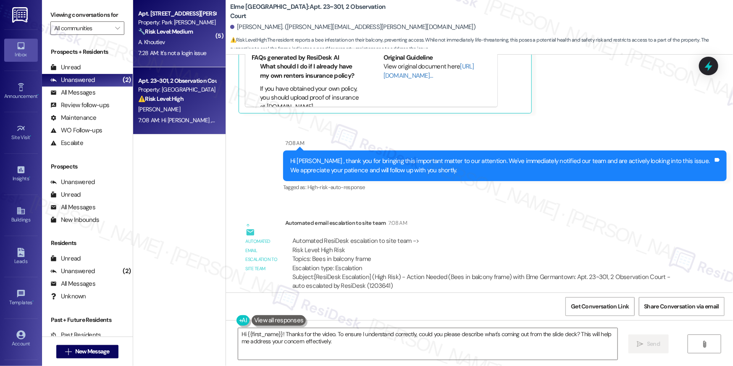
click at [173, 47] on div "A. Khoutiev" at bounding box center [176, 42] width 79 height 11
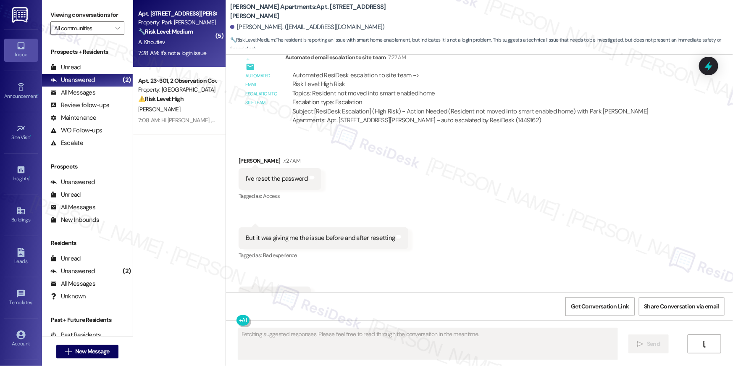
scroll to position [1864, 0]
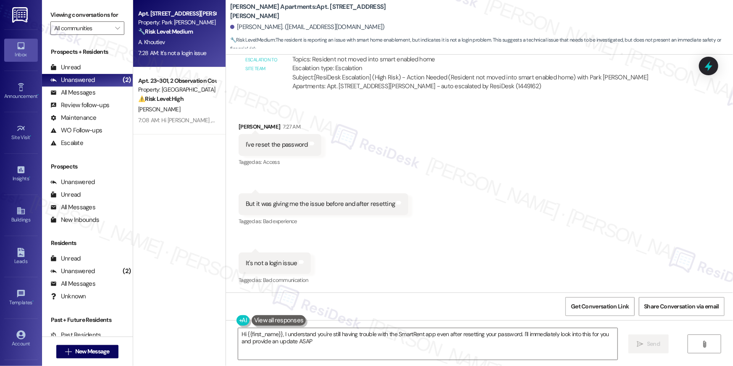
type textarea "Hi {{first_name}}, I understand you're still having trouble with the SmartRent …"
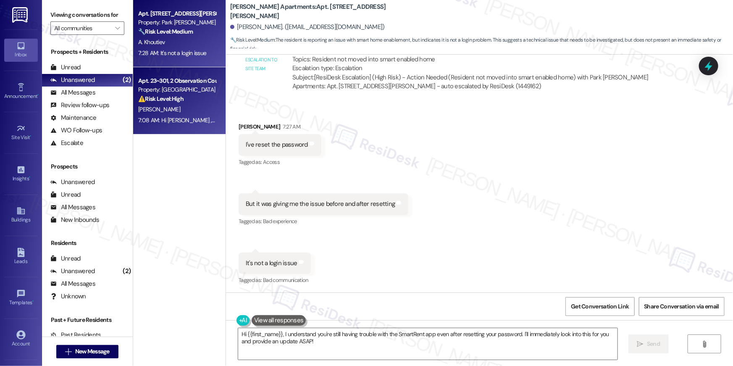
click at [198, 112] on div "[PERSON_NAME]" at bounding box center [176, 109] width 79 height 11
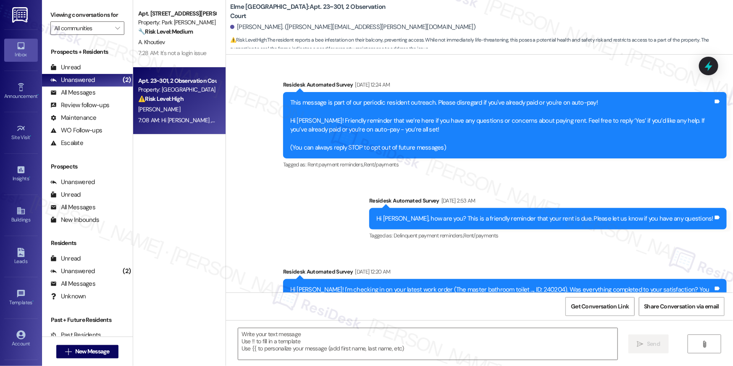
scroll to position [4998, 0]
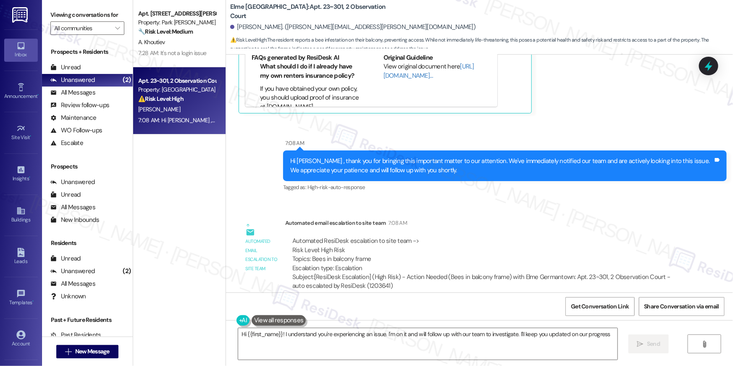
type textarea "Hi {{first_name}}! I understand you're experiencing an issue. I'm on it and wil…"
click at [146, 40] on span "A. Khoutiev" at bounding box center [151, 42] width 26 height 8
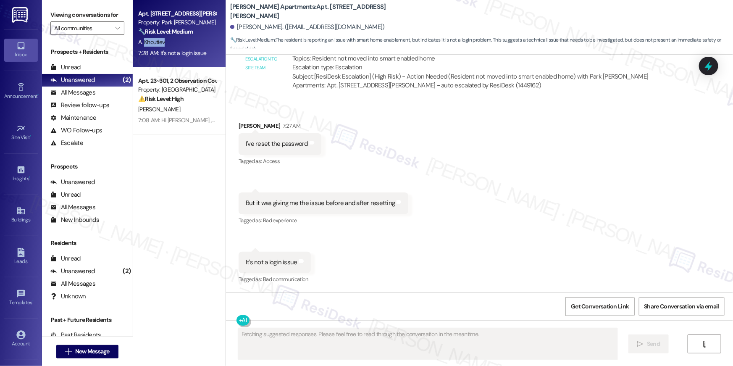
scroll to position [1864, 0]
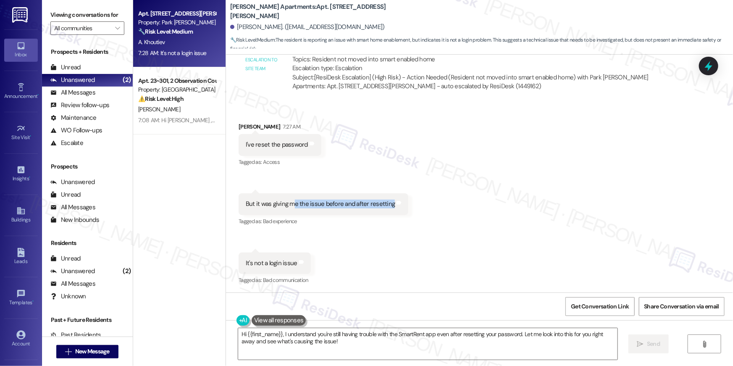
drag, startPoint x: 385, startPoint y: 205, endPoint x: 294, endPoint y: 216, distance: 91.5
click at [286, 204] on div "But it was giving me the issue before and after resetting" at bounding box center [320, 204] width 149 height 9
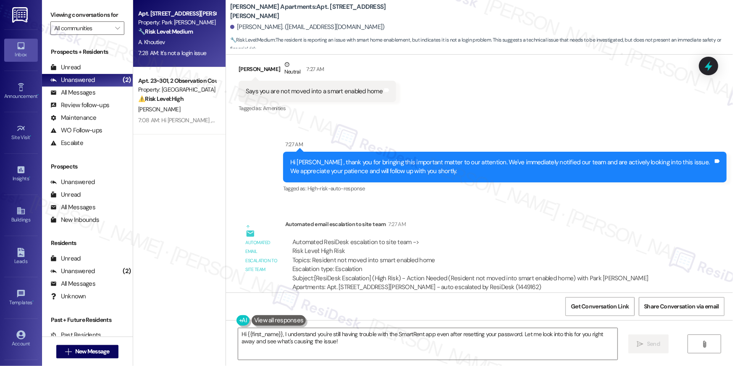
scroll to position [1647, 0]
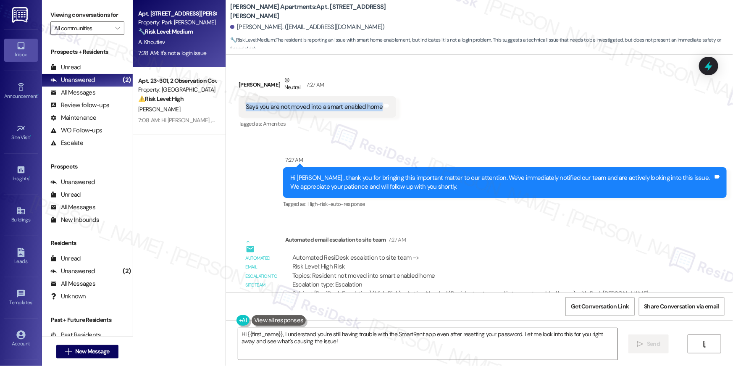
drag, startPoint x: 239, startPoint y: 107, endPoint x: 374, endPoint y: 111, distance: 135.8
click at [374, 111] on div "Says you are not moved into a smart enabled home Tags and notes" at bounding box center [318, 106] width 158 height 21
copy div "Says you are not moved into a smart enabled home"
click at [374, 336] on textarea "Hi {{first_name}}, I understand you're still having trouble with the SmartRent …" at bounding box center [427, 344] width 379 height 32
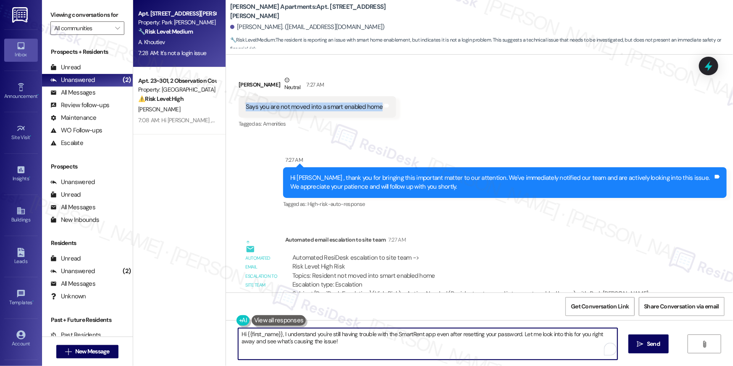
click at [372, 341] on textarea "Hi {{first_name}}, I understand you're still having trouble with the SmartRent …" at bounding box center [427, 344] width 379 height 32
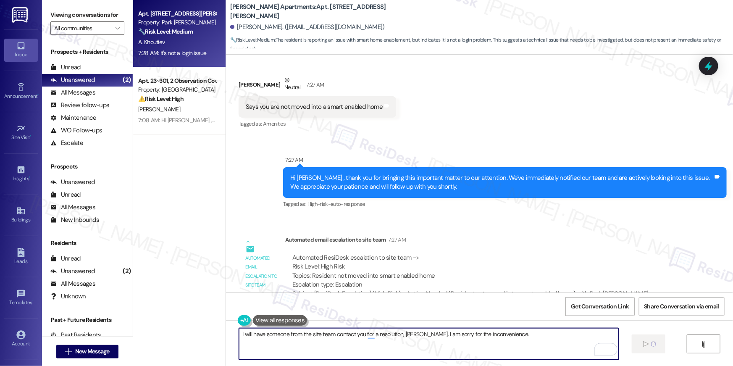
type textarea "I will have someone from the site team contact you for a resolution, [PERSON_NA…"
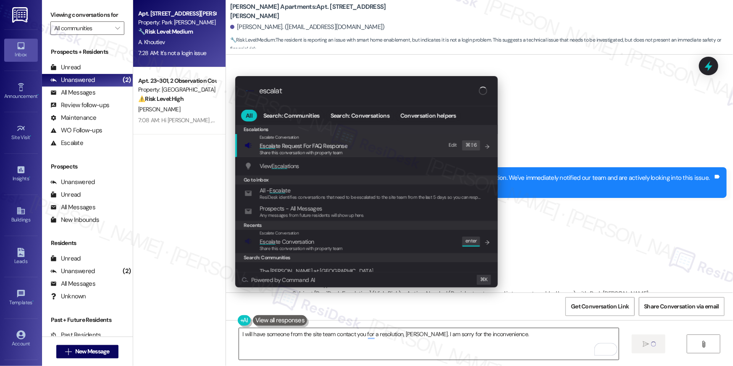
type input "escalate"
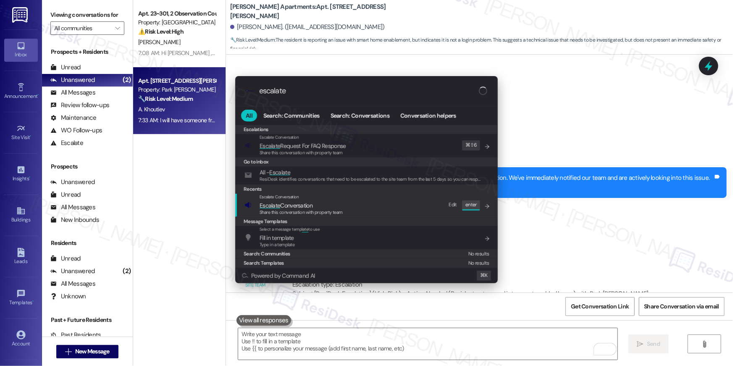
type input "escalate"
click at [293, 203] on span "Escalate Conversation" at bounding box center [286, 206] width 53 height 8
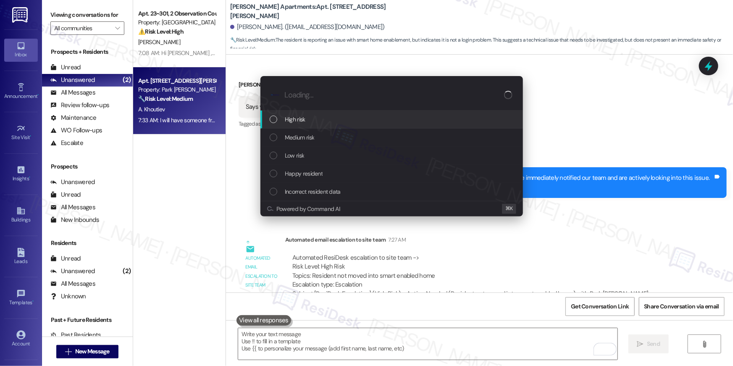
click at [308, 115] on div "High risk" at bounding box center [393, 119] width 246 height 9
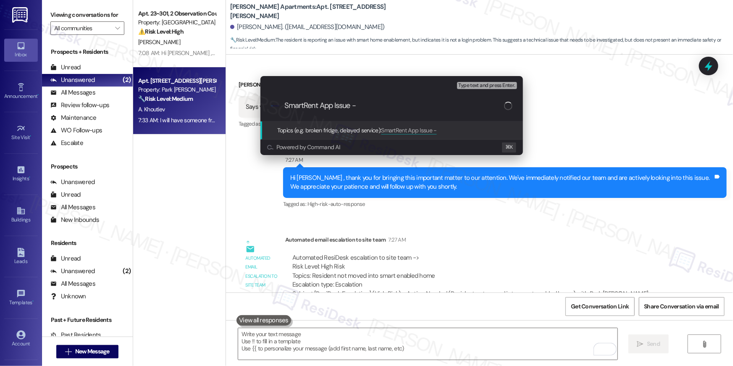
paste input "Says you are not moved into a smart enabled home"
type input "SmartRent App Issue - Says you are not moved into a smart enabled home"
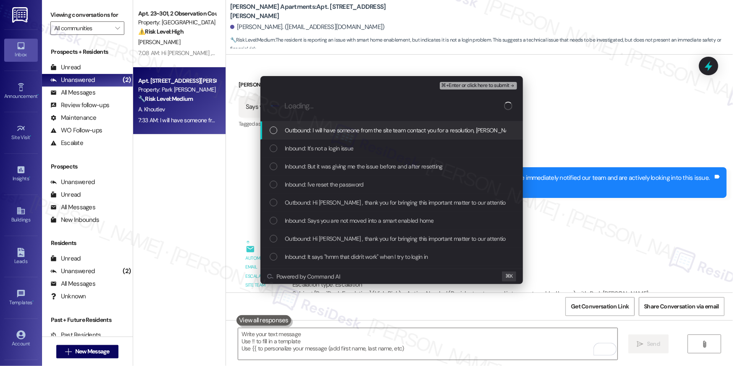
scroll to position [0, 0]
click at [337, 129] on span "Outbound: I will have someone from the site team contact you for a resolution, …" at bounding box center [442, 130] width 314 height 9
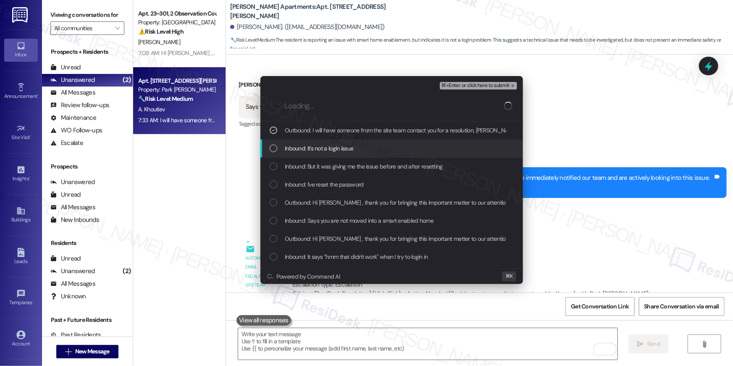
click at [335, 145] on span "Inbound: It's not a login issue" at bounding box center [319, 148] width 68 height 9
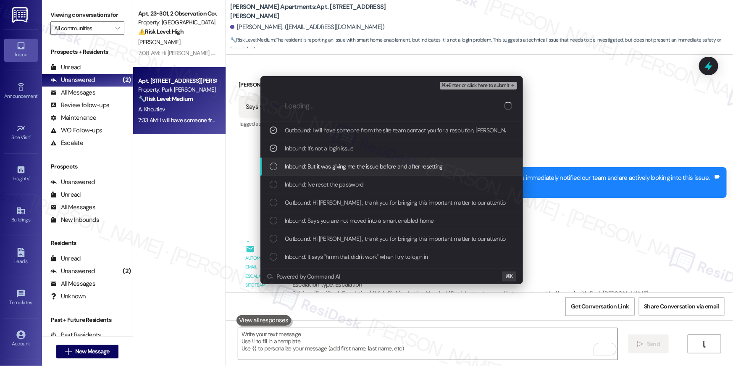
click at [340, 165] on span "Inbound: But it was giving me the issue before and after resetting" at bounding box center [364, 166] width 158 height 9
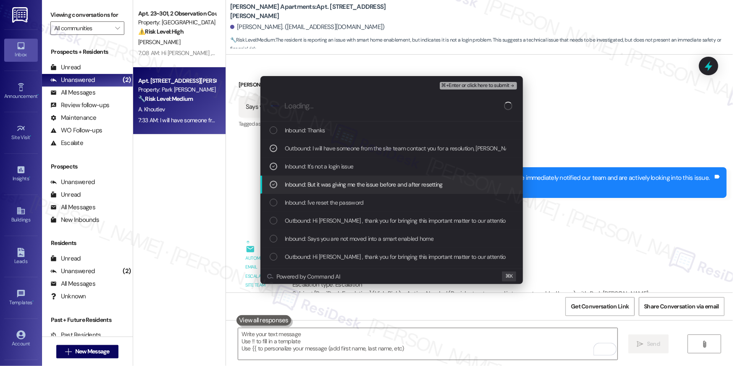
click at [338, 184] on span "Inbound: But it was giving me the issue before and after resetting" at bounding box center [364, 184] width 158 height 9
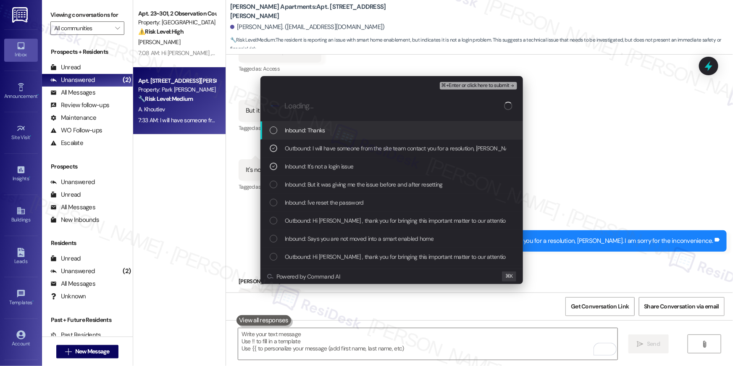
scroll to position [1981, 0]
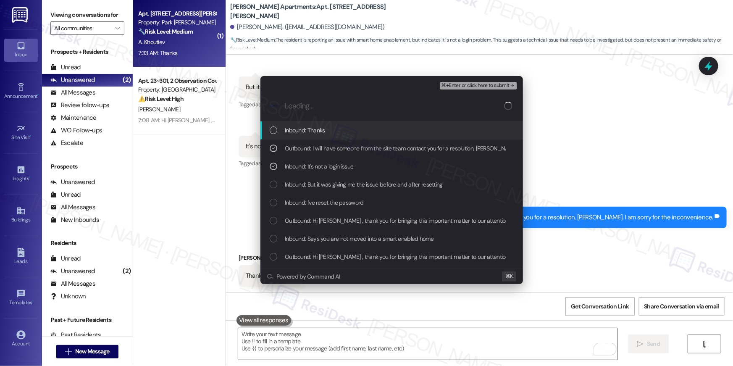
click at [323, 128] on span "Inbound: Thanks" at bounding box center [305, 130] width 40 height 9
click at [335, 188] on span "Inbound: But it was giving me the issue before and after resetting" at bounding box center [364, 184] width 158 height 9
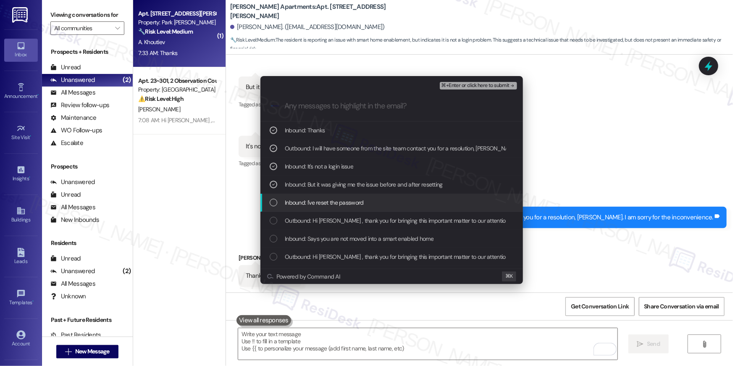
click at [340, 205] on span "Inbound: I've reset the password" at bounding box center [324, 202] width 79 height 9
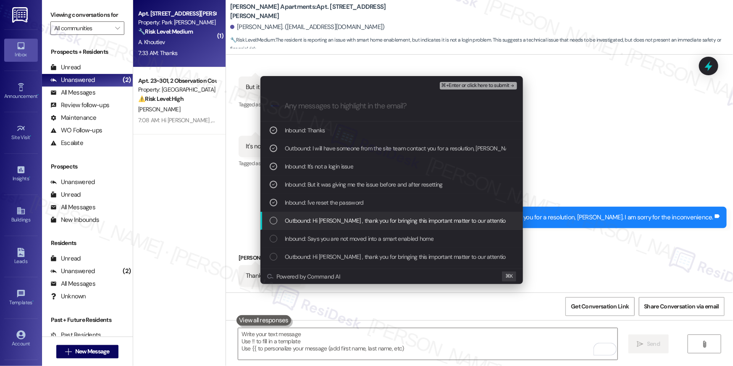
click at [347, 223] on span "Outbound: Hi [PERSON_NAME] , thank you for bringing this important matter to ou…" at bounding box center [567, 220] width 564 height 9
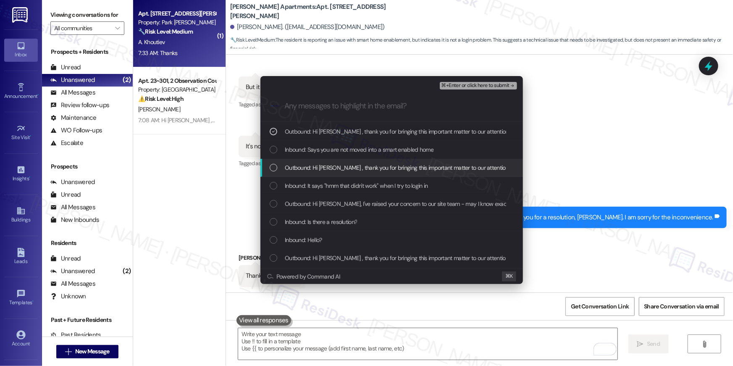
scroll to position [89, 0]
click at [343, 150] on span "Inbound: Says you are not moved into a smart enabled home" at bounding box center [359, 149] width 149 height 9
click at [397, 173] on div "Outbound: Hi [PERSON_NAME] , thank you for bringing this important matter to ou…" at bounding box center [392, 168] width 263 height 18
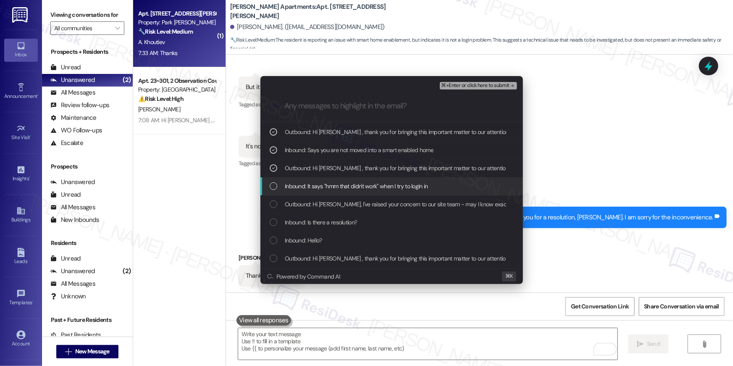
click at [396, 184] on span "Inbound: It says "hmm that didn't work" when I try to login in" at bounding box center [356, 186] width 143 height 9
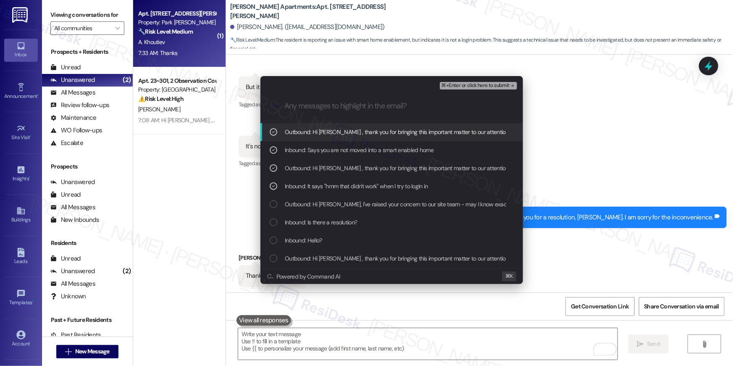
click at [486, 84] on span "⌘+Enter or click here to submit" at bounding box center [476, 86] width 68 height 6
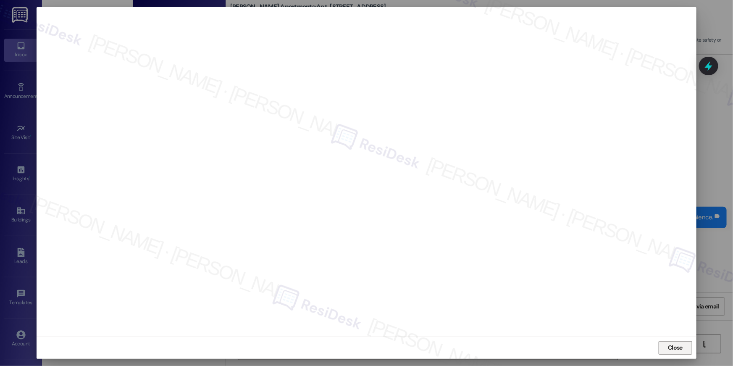
click at [661, 345] on button "Close" at bounding box center [676, 347] width 34 height 13
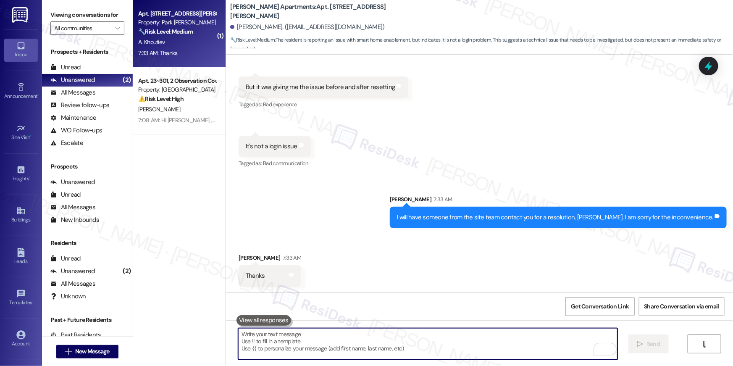
scroll to position [1981, 0]
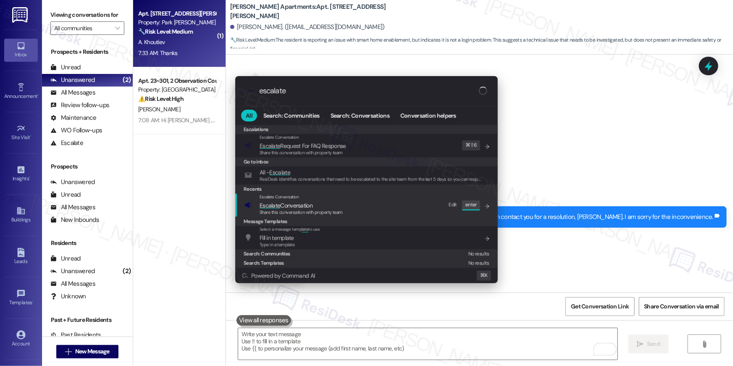
type input "escalate"
click at [305, 204] on span "Escalate Conversation" at bounding box center [286, 206] width 53 height 8
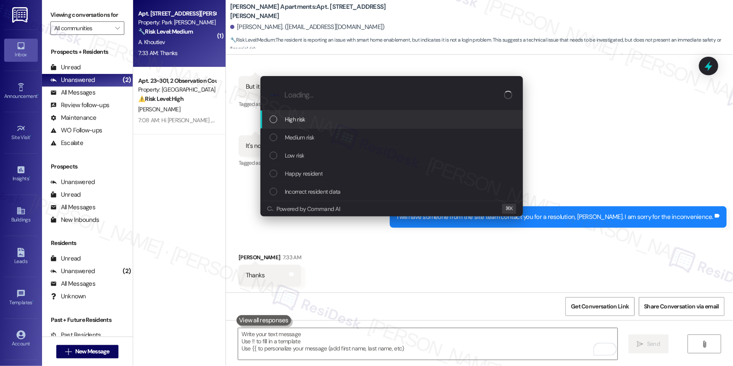
click at [303, 121] on span "High risk" at bounding box center [295, 119] width 21 height 9
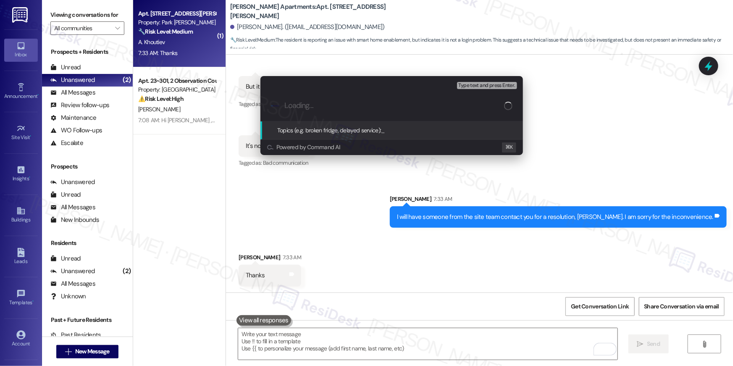
paste input "SmartRent App Issue - Says you are not moved into a smart enabled home"
type input "SmartRent App Issue - Says you are not moved into a smart enabled home"
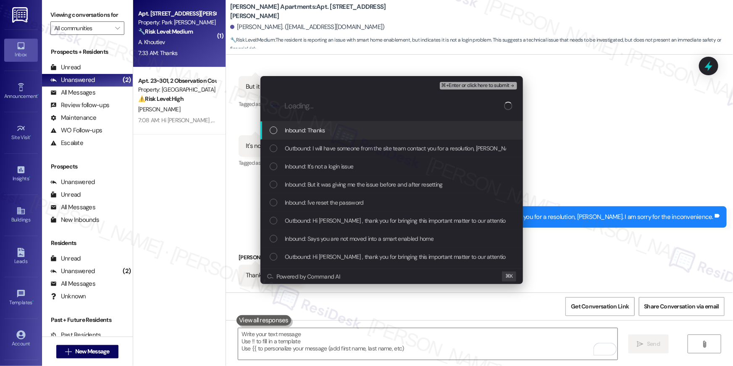
scroll to position [0, 0]
click at [316, 130] on span "Inbound: Thanks" at bounding box center [305, 130] width 40 height 9
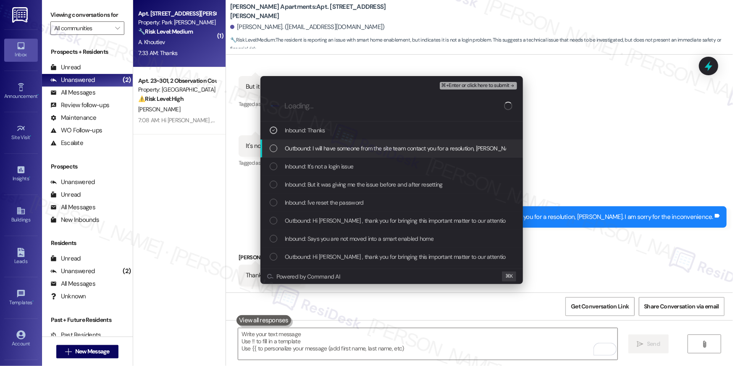
drag, startPoint x: 313, startPoint y: 144, endPoint x: 313, endPoint y: 155, distance: 11.4
click at [314, 145] on span "Outbound: I will have someone from the site team contact you for a resolution, …" at bounding box center [442, 148] width 314 height 9
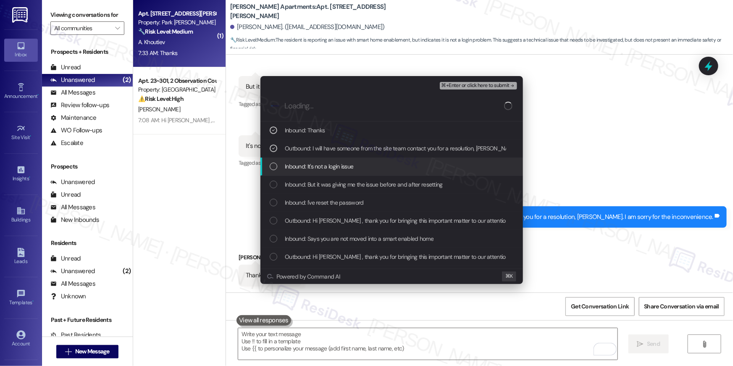
click at [309, 167] on span "Inbound: It's not a login issue" at bounding box center [319, 166] width 68 height 9
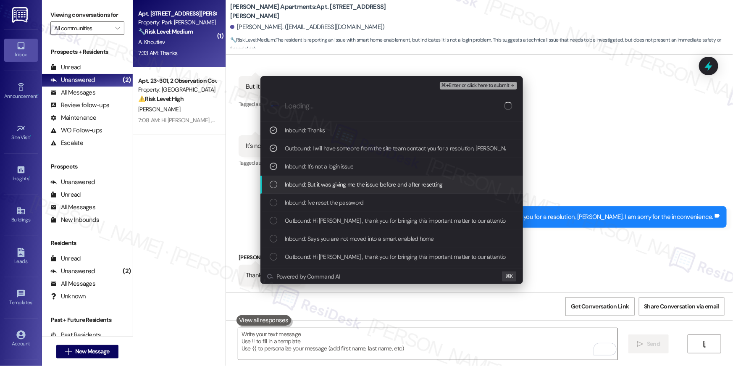
click at [306, 185] on span "Inbound: But it was giving me the issue before and after resetting" at bounding box center [364, 184] width 158 height 9
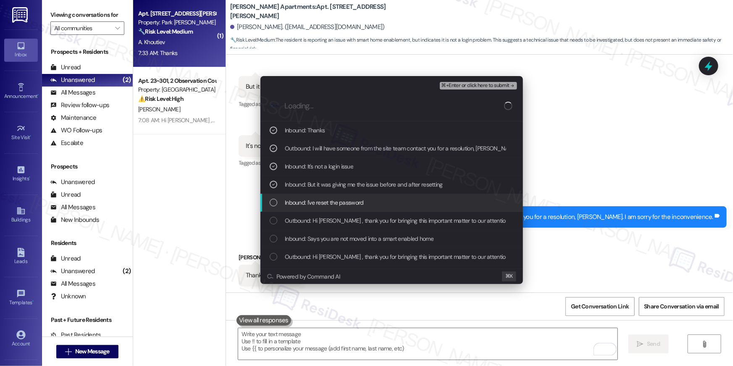
click at [300, 201] on span "Inbound: I've reset the password" at bounding box center [324, 202] width 79 height 9
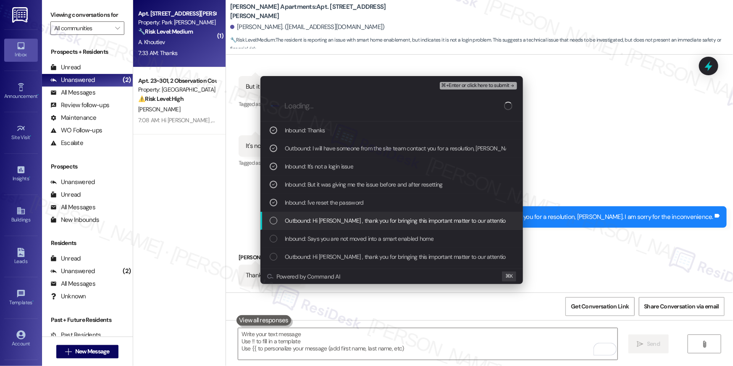
click at [303, 216] on span "Outbound: Hi Anton , thank you for bringing this important matter to our attent…" at bounding box center [567, 220] width 564 height 9
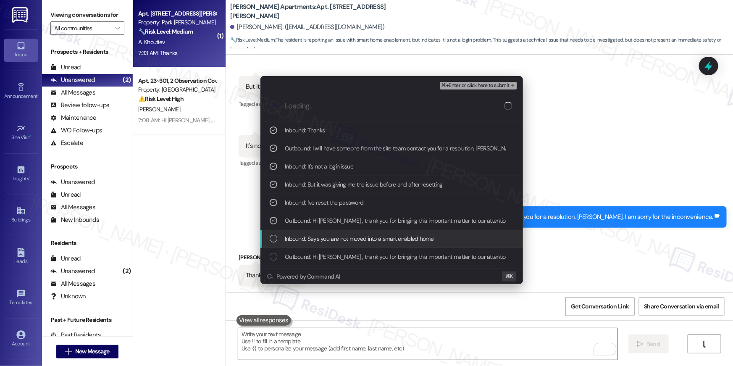
drag, startPoint x: 308, startPoint y: 232, endPoint x: 311, endPoint y: 237, distance: 6.0
click at [308, 232] on div "Inbound: Says you are not moved into a smart enabled home" at bounding box center [392, 239] width 263 height 18
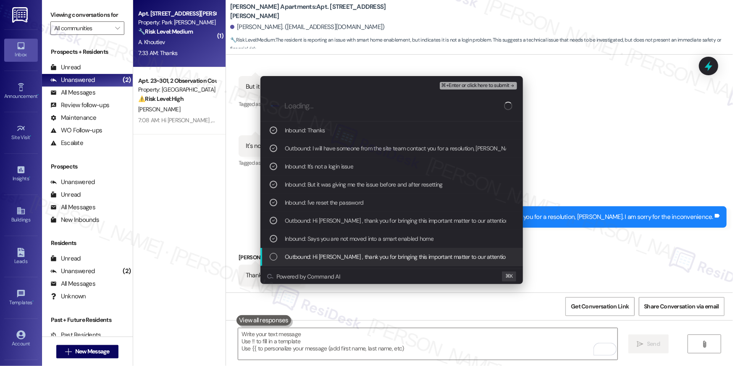
click at [314, 255] on span "Outbound: Hi Anton , thank you for bringing this important matter to our attent…" at bounding box center [567, 256] width 564 height 9
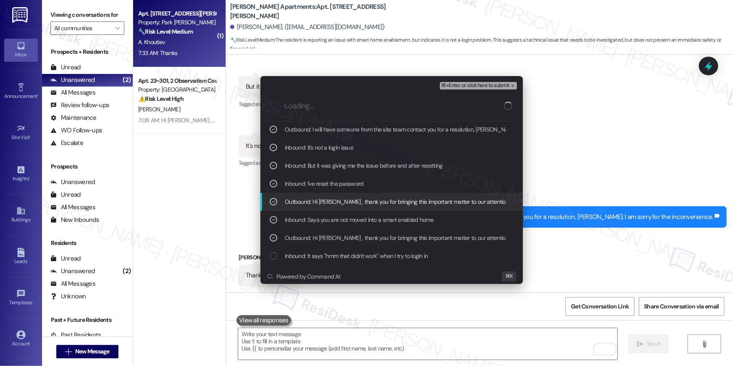
scroll to position [47, 0]
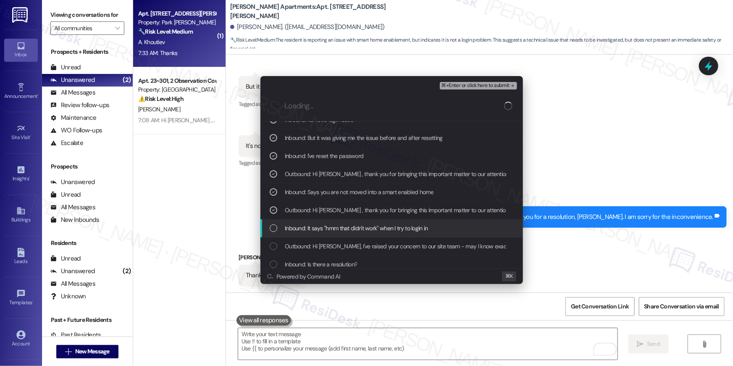
click at [351, 231] on span "Inbound: It says "hmm that didn't work" when I try to login in" at bounding box center [356, 228] width 143 height 9
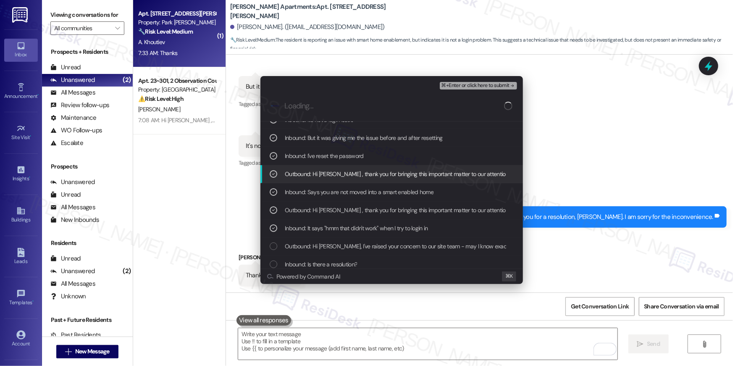
click at [478, 86] on span "⌘+Enter or click here to submit" at bounding box center [476, 86] width 68 height 6
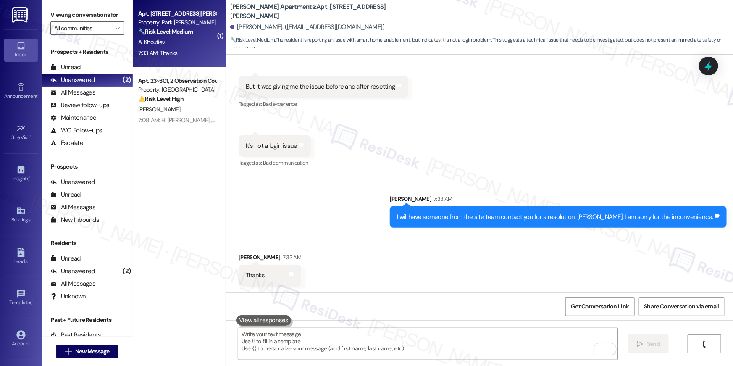
scroll to position [1981, 0]
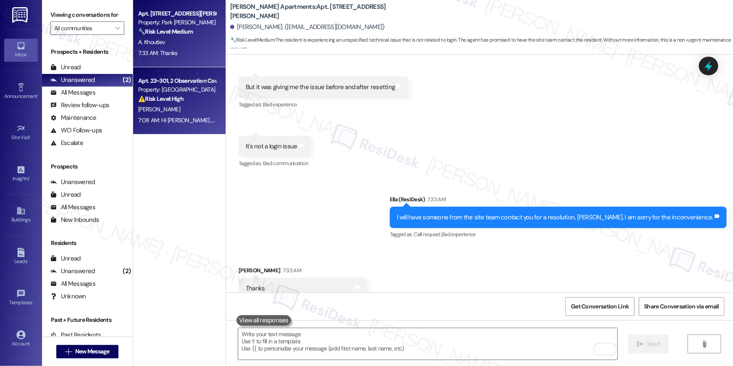
click at [169, 92] on div "Property: Elme Germantown" at bounding box center [177, 89] width 78 height 9
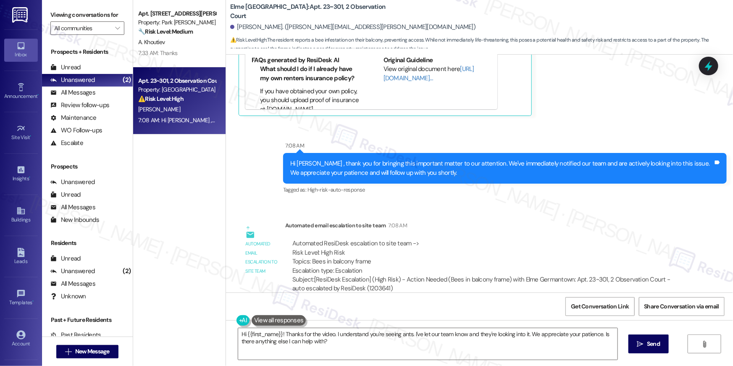
scroll to position [4998, 0]
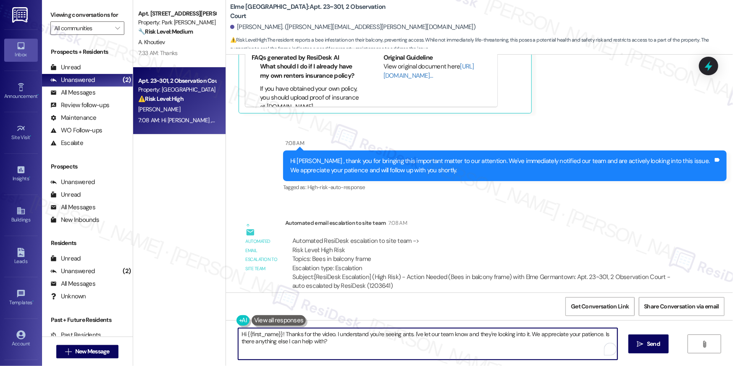
click at [341, 347] on textarea "Hi {{first_name}}! Thanks for the video. I understand you're seeing ants. I've …" at bounding box center [427, 344] width 379 height 32
drag, startPoint x: 438, startPoint y: 345, endPoint x: 483, endPoint y: 334, distance: 46.4
click at [483, 334] on textarea "Hi {{first_name}}! Thanks for the video. I understand you're seeing ants. I've …" at bounding box center [427, 344] width 379 height 32
click at [482, 340] on textarea "Hi {{first_name}}! Thanks for the video. I understand you're seeing ants. I've …" at bounding box center [427, 344] width 379 height 32
click at [473, 335] on textarea "Hi {{first_name}}! Thanks for the video. I understand you're seeing ants. I've …" at bounding box center [427, 344] width 379 height 32
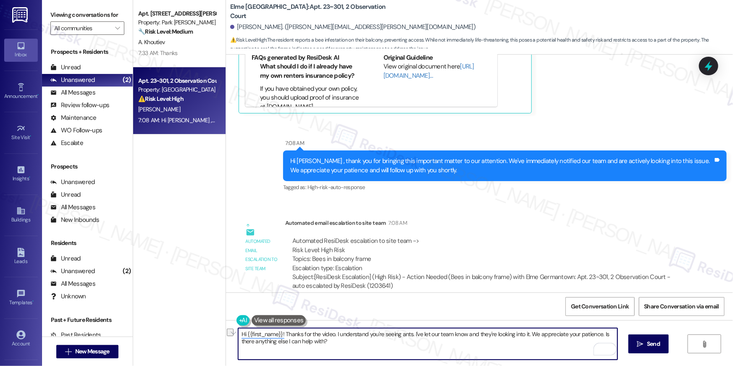
drag, startPoint x: 465, startPoint y: 334, endPoint x: 526, endPoint y: 334, distance: 60.9
click at [526, 334] on textarea "Hi {{first_name}}! Thanks for the video. I understand you're seeing ants. I've …" at bounding box center [427, 344] width 379 height 32
type textarea "Hi {{first_name}}! Thanks for the video. I understand you're seeing ants. I've …"
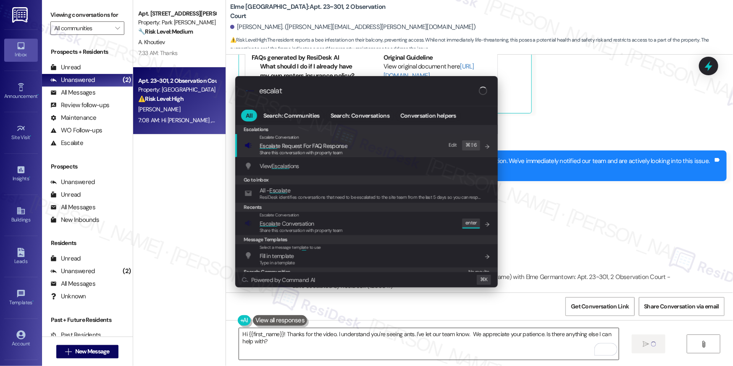
type input "escalate"
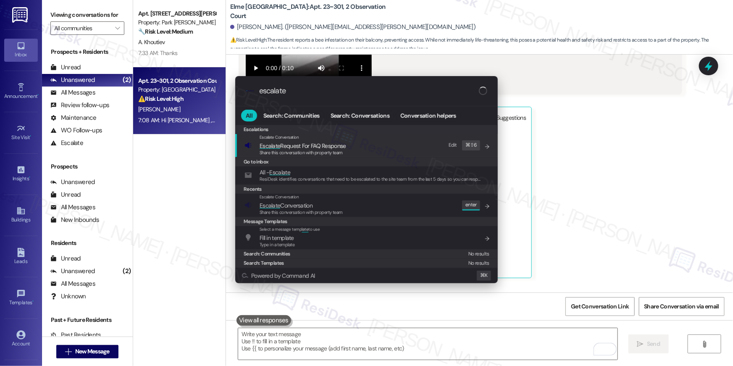
scroll to position [4815, 0]
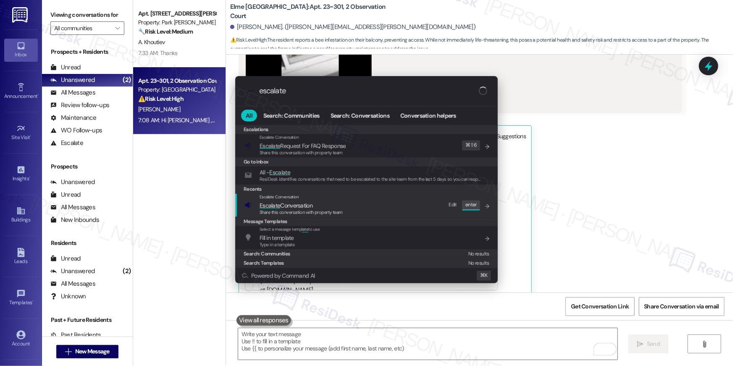
type input "escalate"
click at [355, 198] on div "Escalate Conversation Escalate Conversation Share this conversation with proper…" at bounding box center [368, 205] width 246 height 23
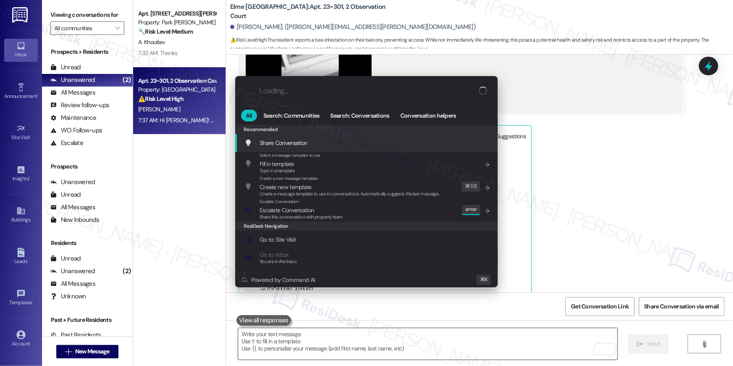
drag, startPoint x: 478, startPoint y: 358, endPoint x: 484, endPoint y: 342, distance: 16.6
click at [478, 358] on div ".cls-1{fill:#0a055f;}.cls-2{fill:#0cc4c4;} resideskLogoBlueOrange All Search: C…" at bounding box center [366, 183] width 733 height 366
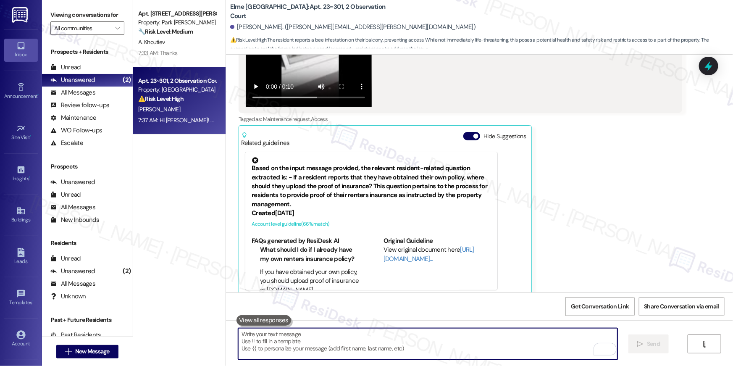
click at [484, 342] on textarea "To enrich screen reader interactions, please activate Accessibility in Grammarl…" at bounding box center [427, 344] width 379 height 32
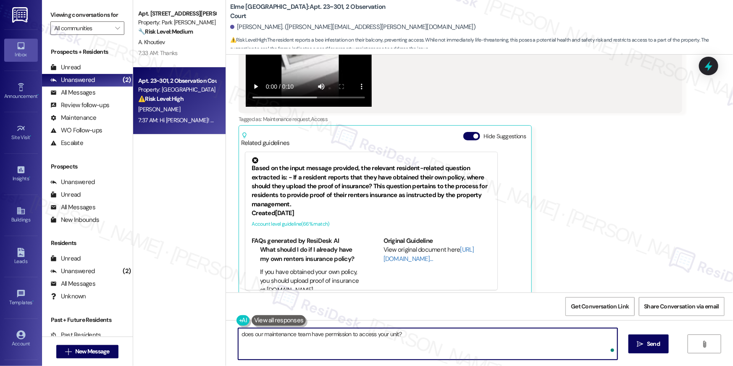
type textarea "does our maintenance team have permission to access your unit?"
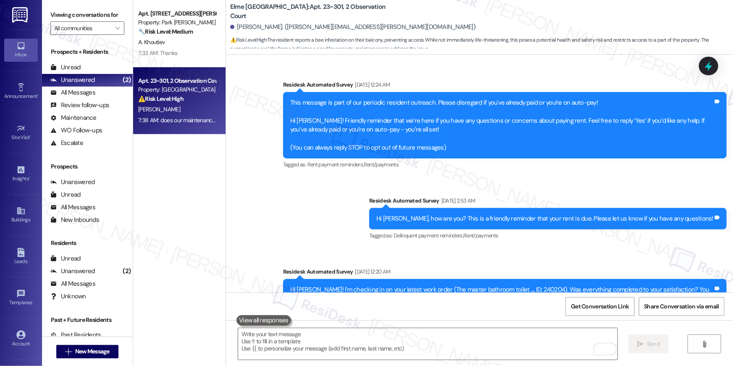
scroll to position [4815, 0]
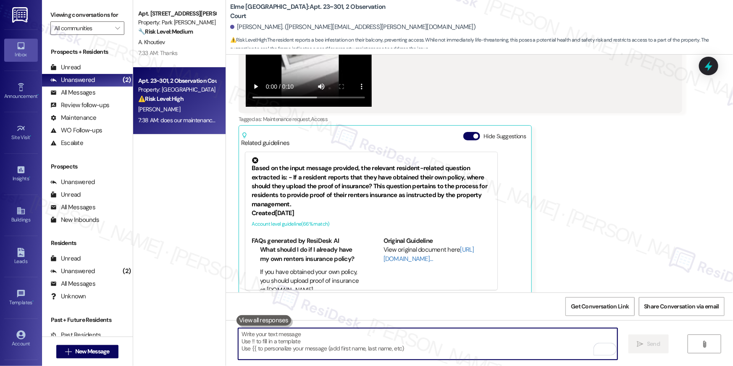
click at [409, 348] on textarea "To enrich screen reader interactions, please activate Accessibility in Grammarl…" at bounding box center [427, 344] width 379 height 32
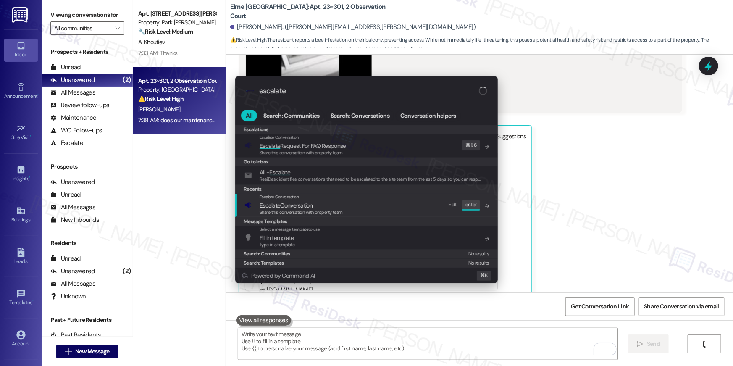
type input "escalate"
click at [303, 200] on div "Escalate Conversation" at bounding box center [301, 197] width 83 height 7
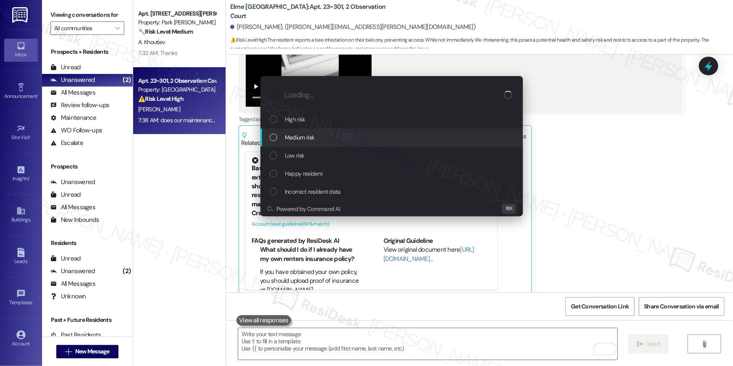
click at [304, 140] on span "Medium risk" at bounding box center [299, 137] width 29 height 9
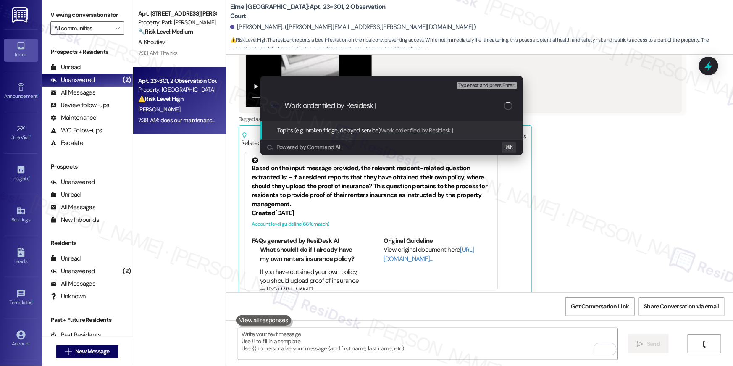
paste input "Work Order # 394375 Windows need to be sealed"
type input "Work order filed by Residesk | Work Order # 394375 Windows need to be sealed"
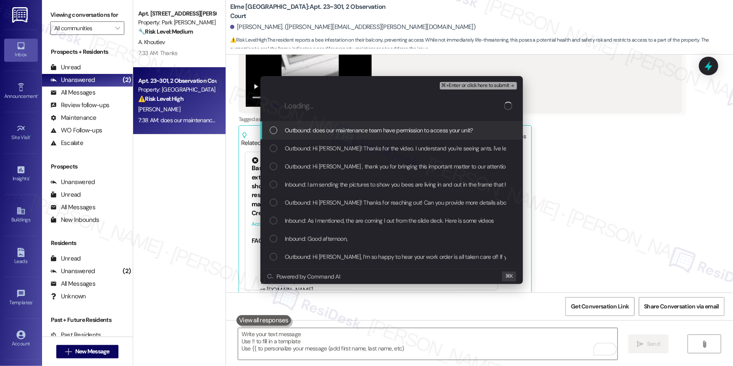
click at [319, 132] on span "Outbound: does our maintenance team have permission to access your unit?" at bounding box center [379, 130] width 188 height 9
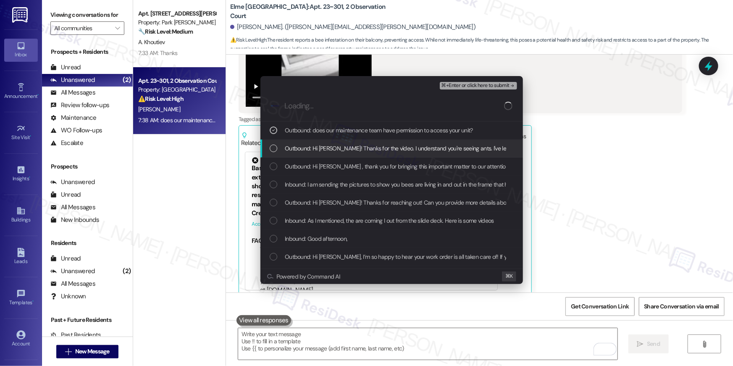
click at [320, 140] on div "Outbound: Hi [PERSON_NAME]! Thanks for the video. I understand you're seeing an…" at bounding box center [392, 149] width 263 height 18
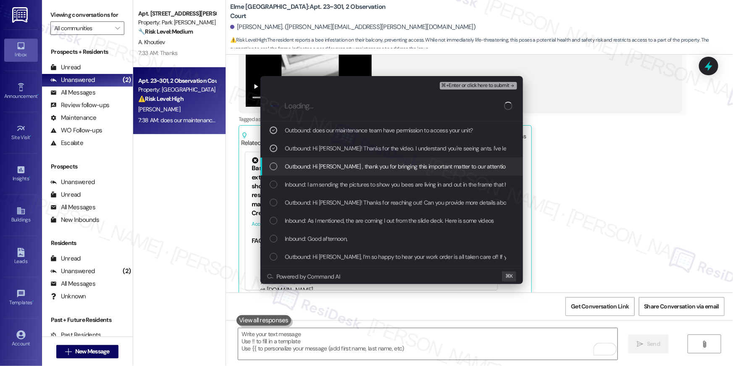
click at [324, 165] on span "Outbound: Hi Marie , thank you for bringing this important matter to our attent…" at bounding box center [567, 166] width 564 height 9
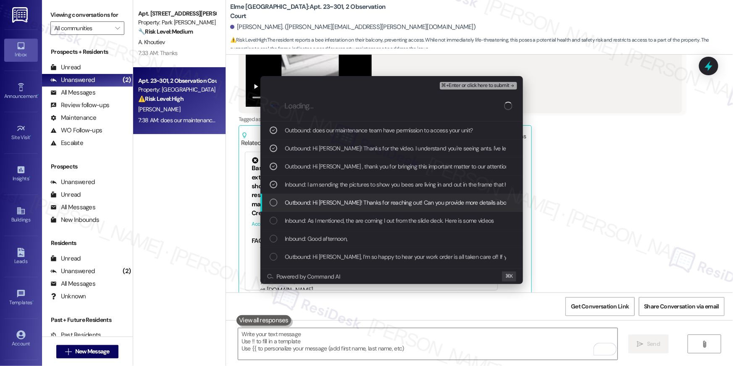
click at [440, 206] on span "Outbound: Hi Marie! Thanks for reaching out! Can you provide more details about…" at bounding box center [417, 202] width 265 height 9
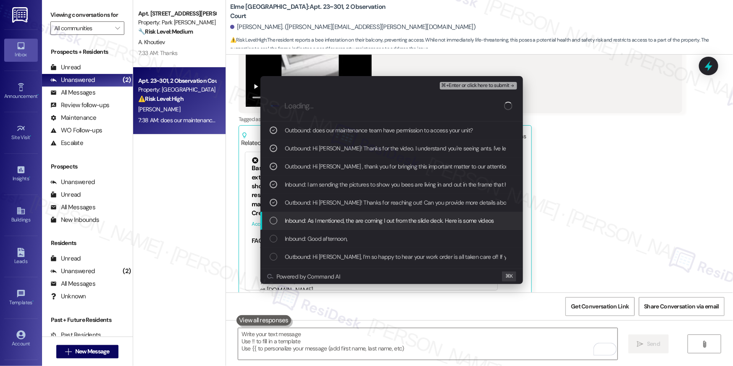
click at [437, 220] on span "Inbound: As I mentioned, the are coming I out from the slide deck. Here is some…" at bounding box center [389, 220] width 209 height 9
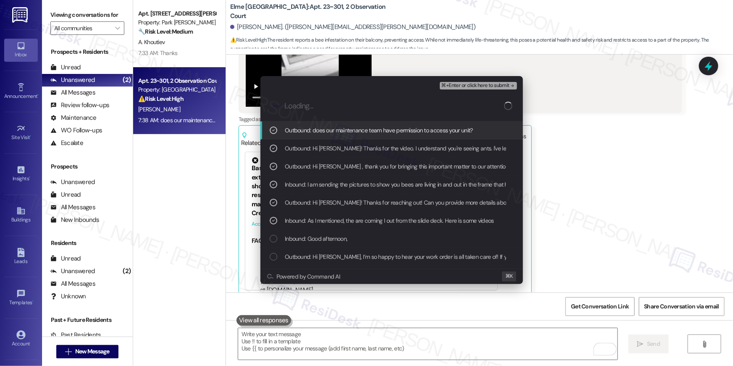
click at [476, 87] on span "⌘+Enter or click here to submit" at bounding box center [476, 86] width 68 height 6
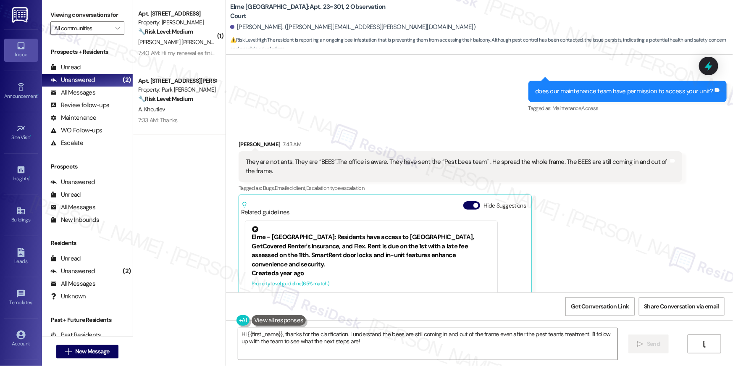
scroll to position [5079, 0]
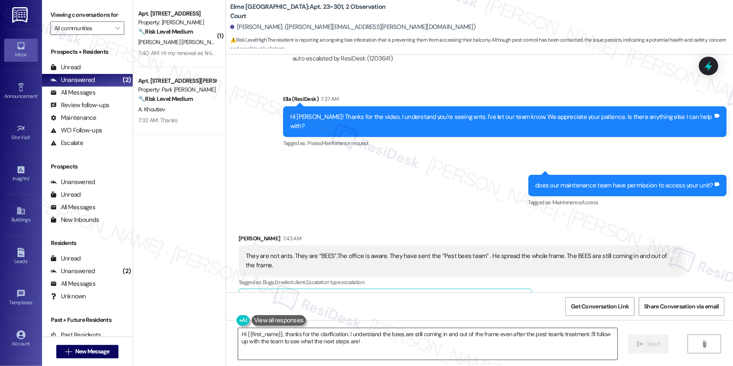
click at [485, 351] on textarea "Hi {{first_name}}, thanks for the clarification. I understand the bees are stil…" at bounding box center [427, 344] width 379 height 32
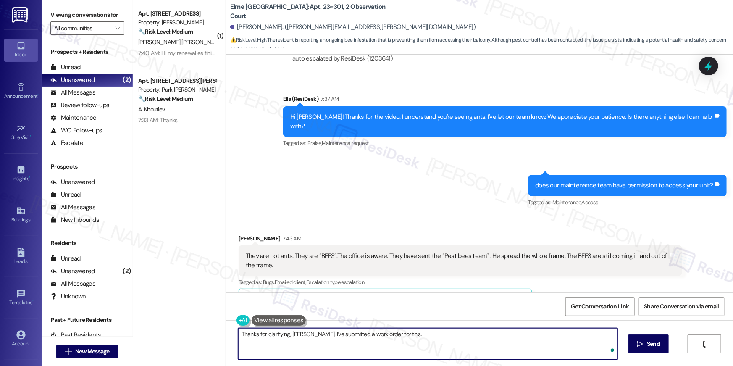
type textarea "Thanks for clarifying, Marie. I've submitted a work order for this."
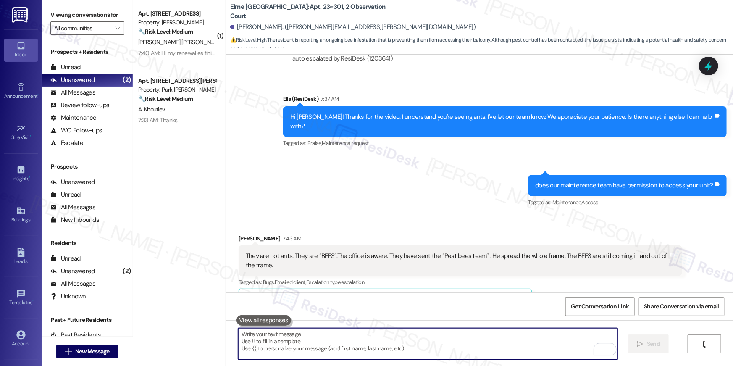
scroll to position [5233, 0]
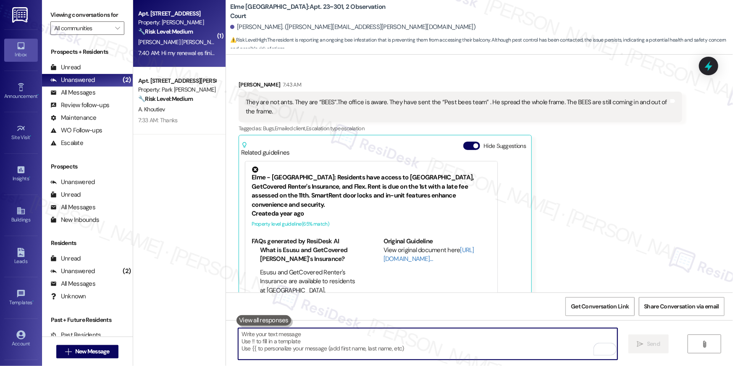
click at [177, 60] on div "Apt. 602, 2511 Farmcrest Drive Property: Elme Herndon 🔧 Risk Level: Medium The …" at bounding box center [179, 33] width 92 height 67
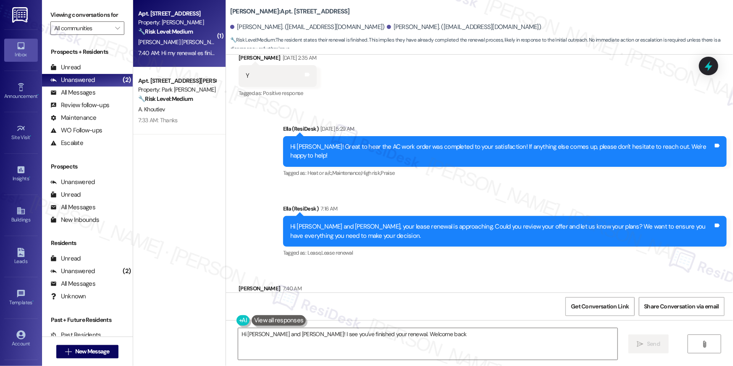
scroll to position [1677, 0]
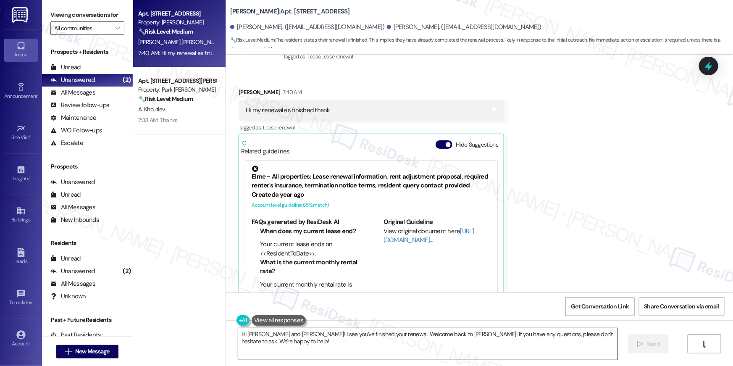
click at [350, 348] on textarea "Hi Brian and Ana! I see you've finished your renewal. Welcome back to Elme Hern…" at bounding box center [427, 344] width 379 height 32
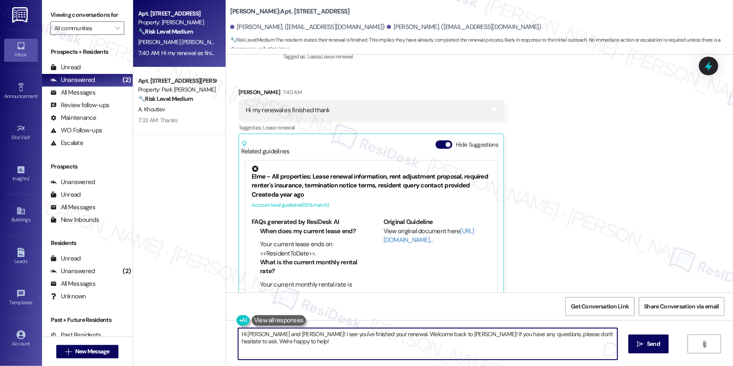
click at [247, 333] on textarea "Hi Brian and Ana! I see you've finished your renewal. Welcome back to Elme Hern…" at bounding box center [427, 344] width 379 height 32
click at [514, 345] on textarea "Hi Ana! I see you've finished your renewal. Welcome back to Elme Herndon! If yo…" at bounding box center [427, 344] width 379 height 32
click at [336, 335] on textarea "Hi Ana! I see you've finished your renewal. Welcome back to Elme Herndon! If yo…" at bounding box center [427, 344] width 379 height 32
drag, startPoint x: 361, startPoint y: 334, endPoint x: 381, endPoint y: 335, distance: 20.6
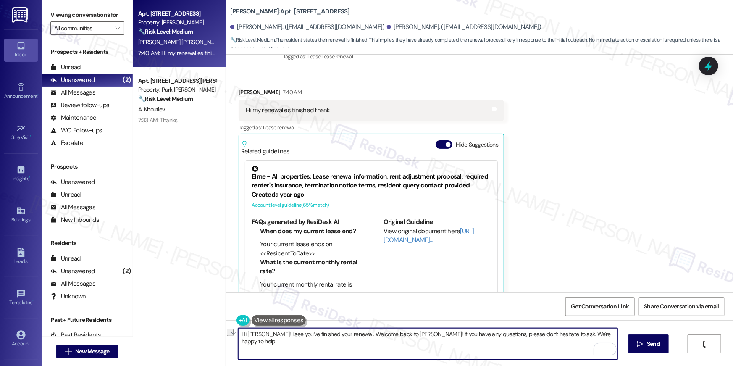
click at [381, 335] on textarea "Hi Ana! I see you've finished your renewal. Welcome back to Elme Herndon! If yo…" at bounding box center [427, 344] width 379 height 32
type textarea "Hi Ana! I see you've finished your renewal. Welcome to another term with Elme H…"
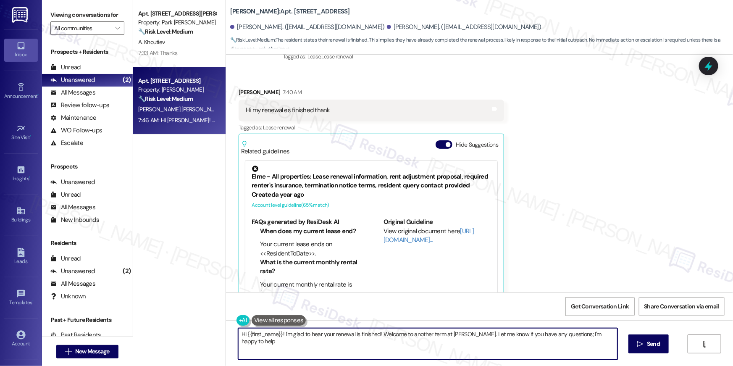
type textarea "Hi {{first_name}}! I'm glad to hear your renewal is finished! Welcome to anothe…"
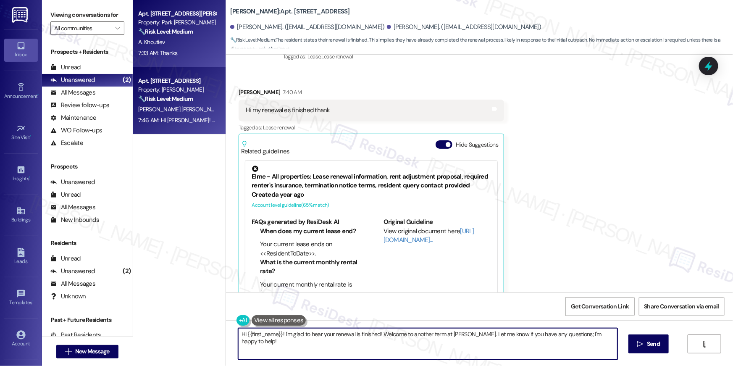
click at [182, 58] on div "7:33 AM: Thanks 7:33 AM: Thanks" at bounding box center [176, 53] width 79 height 11
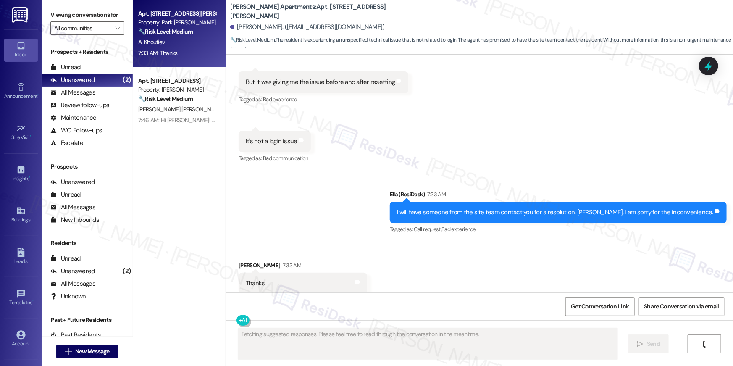
scroll to position [2005, 0]
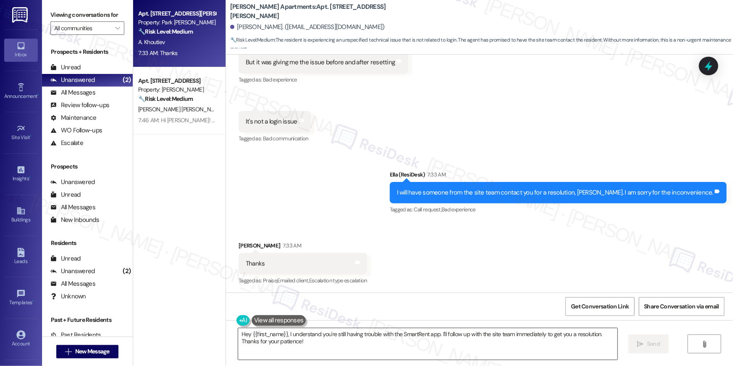
click at [302, 350] on textarea "Hey {{first_name}}, I understand you're still having trouble with the SmartRent…" at bounding box center [427, 344] width 379 height 32
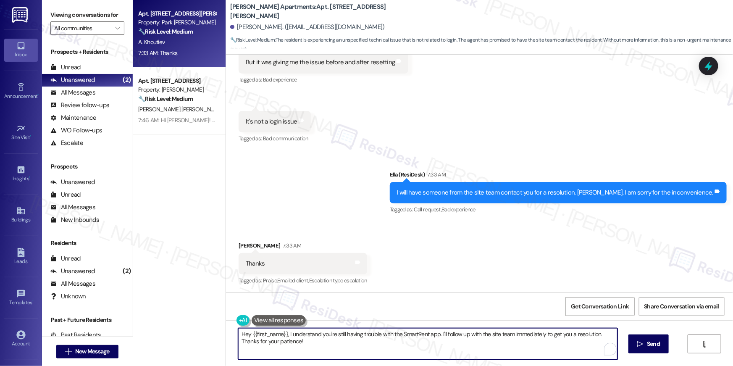
click at [302, 350] on textarea "Hey {{first_name}}, I understand you're still having trouble with the SmartRent…" at bounding box center [427, 344] width 379 height 32
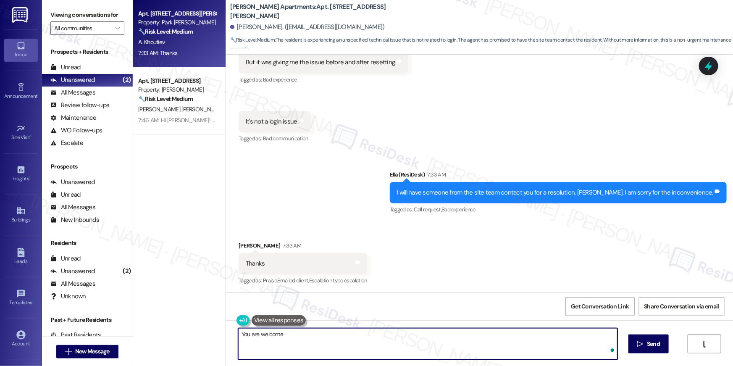
type textarea "You are welcome!"
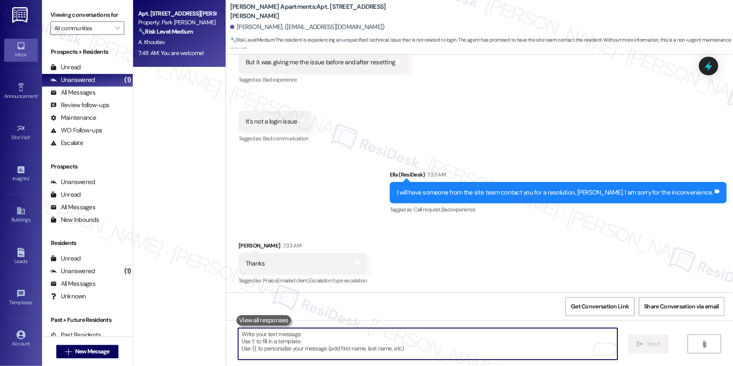
scroll to position [2168, 0]
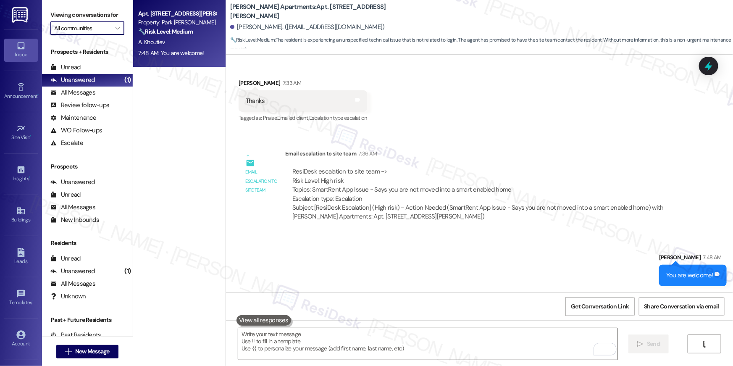
click at [99, 24] on input "All communities" at bounding box center [82, 27] width 57 height 13
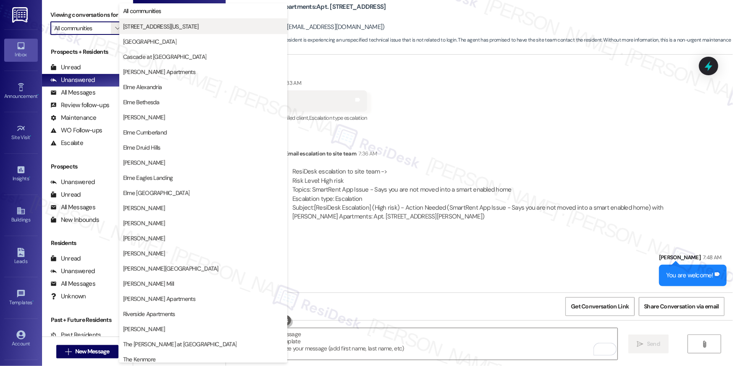
click at [145, 21] on button "3801 Connecticut Avenue" at bounding box center [203, 26] width 168 height 15
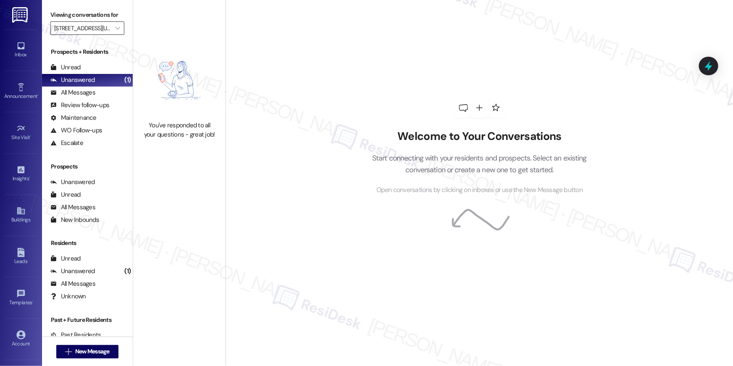
click at [94, 28] on input "3801 Connecticut Avenue" at bounding box center [82, 27] width 57 height 13
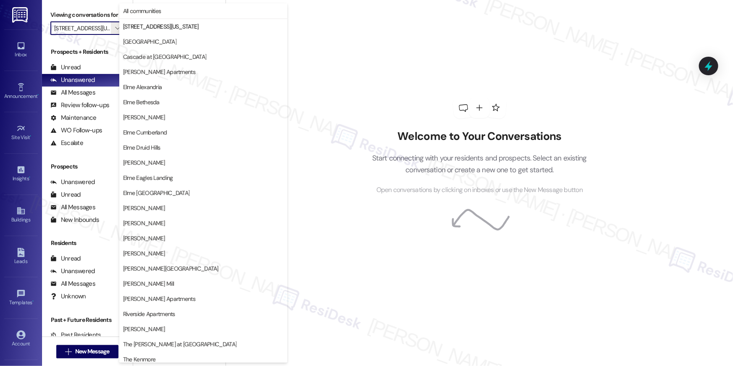
click at [94, 28] on input "3801 Connecticut Avenue" at bounding box center [82, 27] width 57 height 13
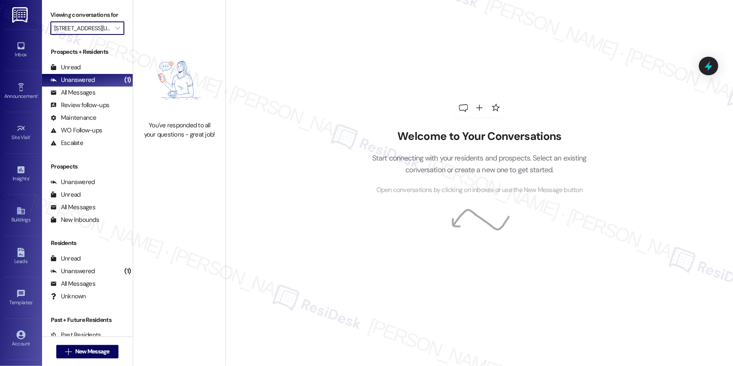
click at [94, 28] on input "3801 Connecticut Avenue" at bounding box center [82, 27] width 57 height 13
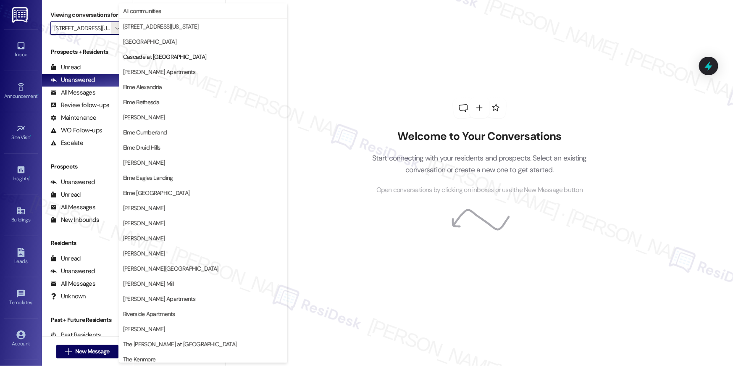
click at [464, 46] on div "Welcome to Your Conversations Start connecting with your residents and prospect…" at bounding box center [480, 146] width 252 height 293
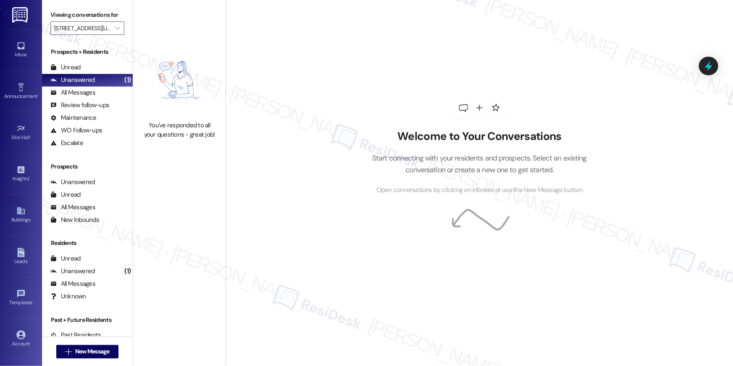
type input "Cascade at Landmark"
click at [111, 348] on button " New Message" at bounding box center [87, 351] width 62 height 13
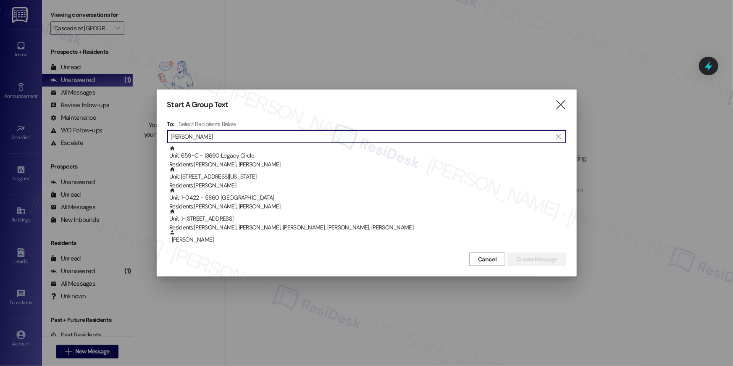
type input "abbas"
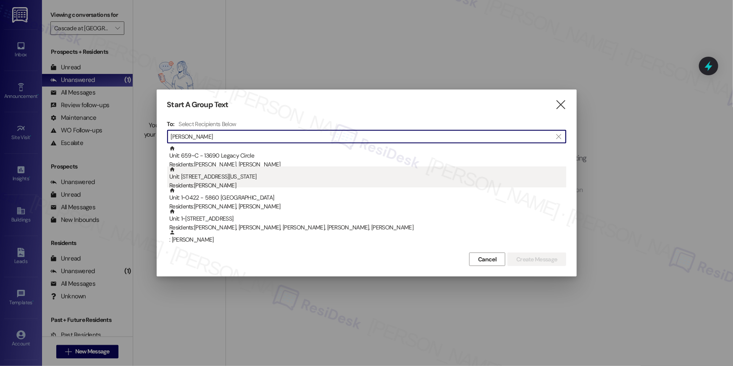
click at [292, 176] on div "Unit: 424 - 3801 Connecticut Avenue, NW Residents: Abbas Ispahany" at bounding box center [367, 178] width 397 height 24
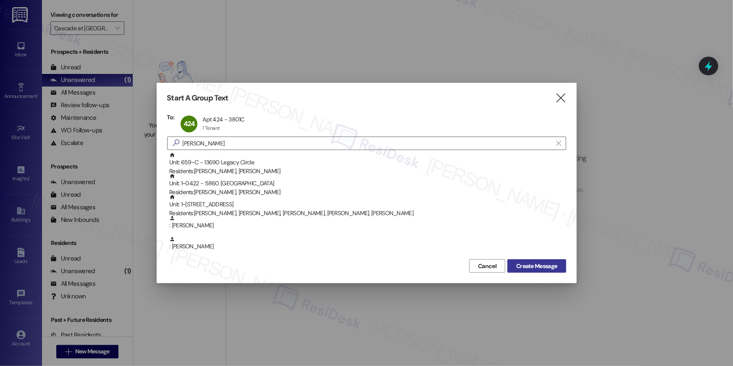
click at [557, 262] on span "Create Message" at bounding box center [536, 266] width 41 height 9
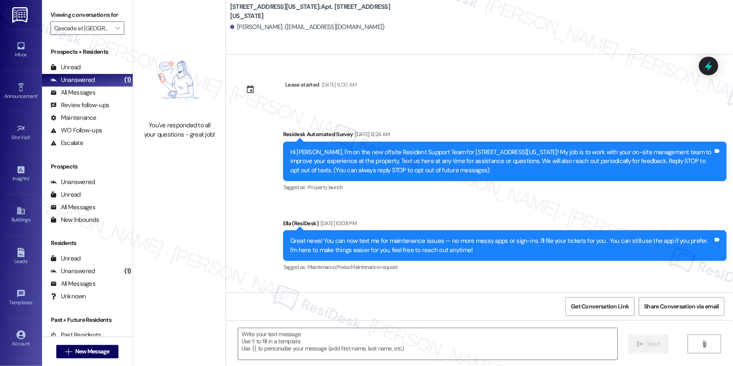
scroll to position [2990, 0]
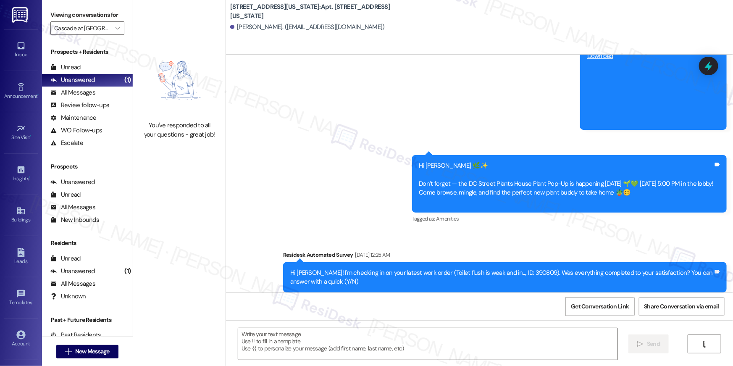
type textarea "Fetching suggested responses. Please feel free to read through the conversation…"
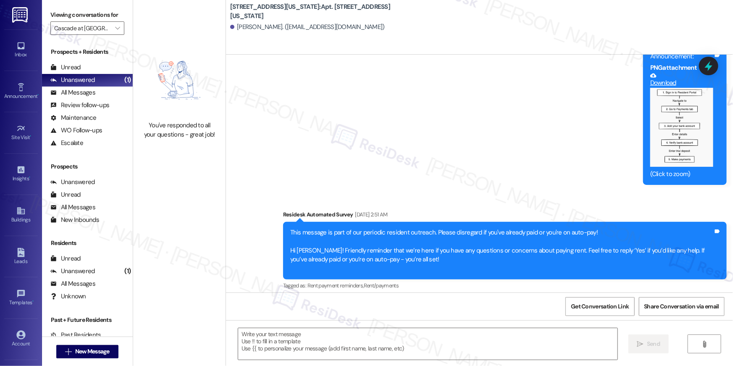
scroll to position [1637, 0]
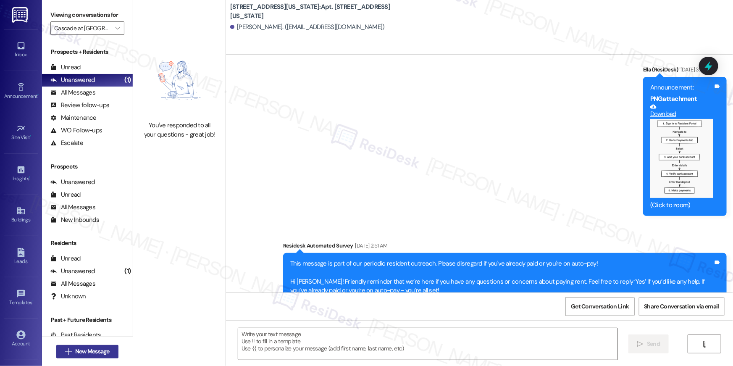
click at [101, 356] on button " New Message" at bounding box center [87, 351] width 62 height 13
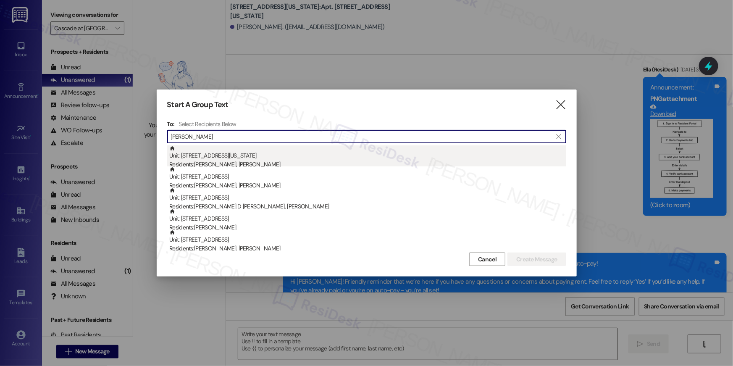
type input "carmen"
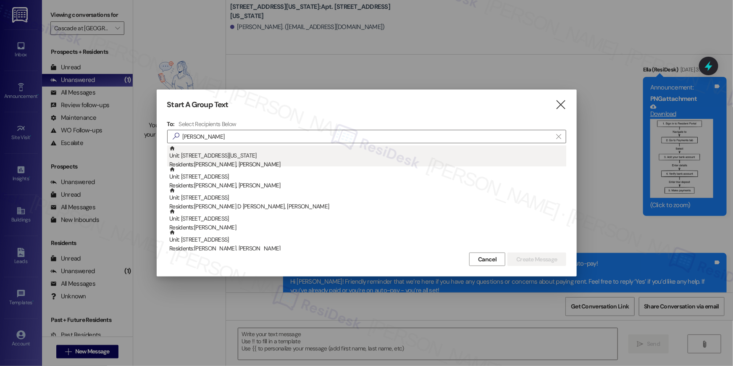
click at [297, 164] on div "Residents: Glenn Stevenson, Carmen Stevenson" at bounding box center [367, 164] width 397 height 9
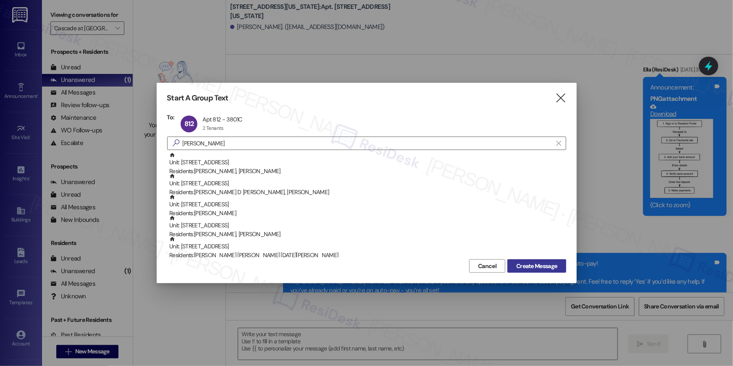
click at [550, 264] on span "Create Message" at bounding box center [536, 266] width 41 height 9
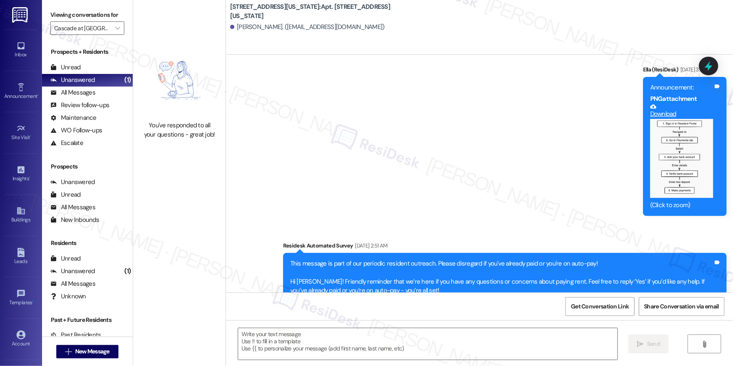
type textarea "Fetching suggested responses. Please feel free to read through the conversation…"
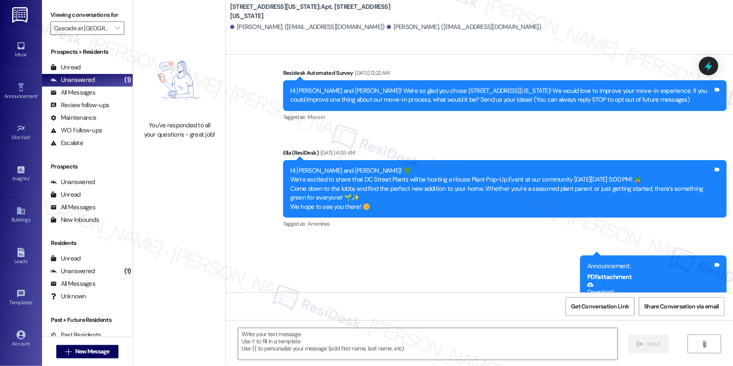
scroll to position [0, 0]
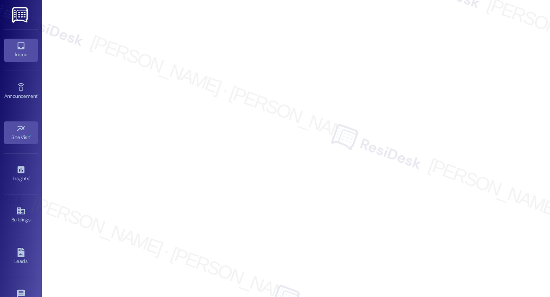
click at [15, 61] on link "Inbox" at bounding box center [21, 50] width 34 height 23
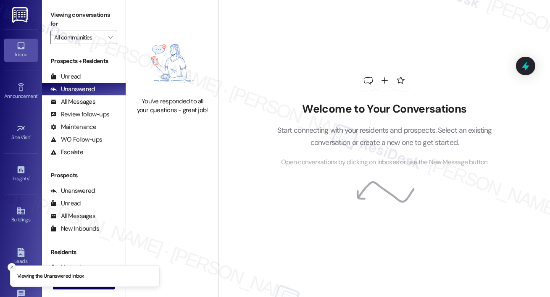
click at [13, 266] on icon "Close toast" at bounding box center [11, 267] width 5 height 5
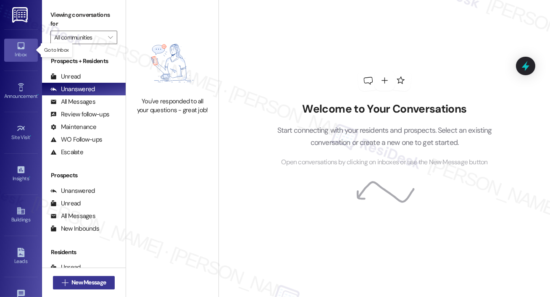
click at [77, 283] on span "New Message" at bounding box center [88, 282] width 34 height 9
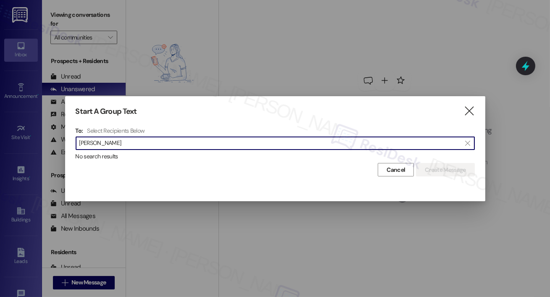
click at [112, 142] on input "[PERSON_NAME]" at bounding box center [270, 143] width 382 height 12
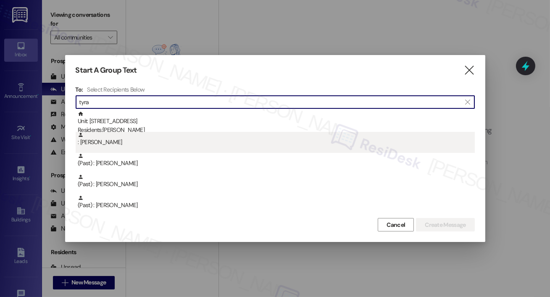
scroll to position [63, 0]
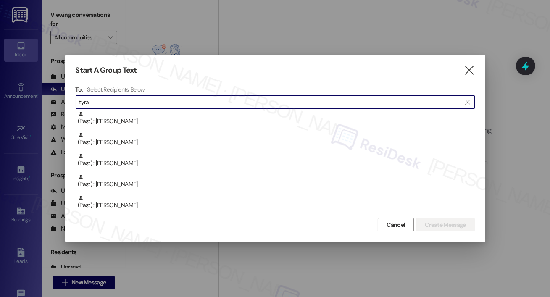
click at [140, 97] on input "tyra" at bounding box center [270, 102] width 382 height 12
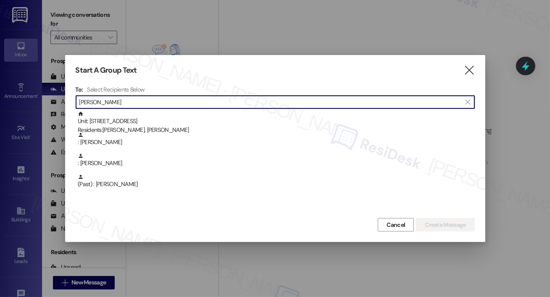
scroll to position [0, 0]
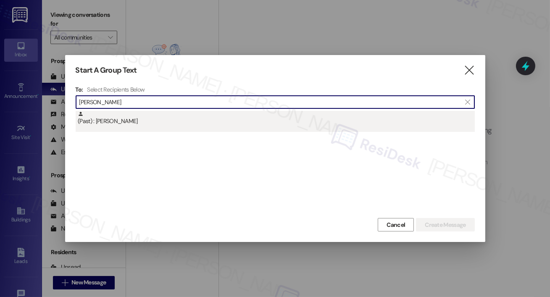
type input "[PERSON_NAME]"
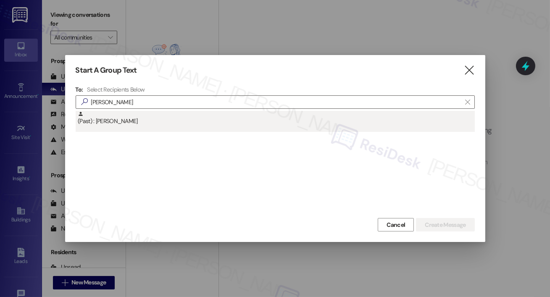
click at [138, 118] on div "(Past) : [PERSON_NAME]" at bounding box center [276, 118] width 397 height 15
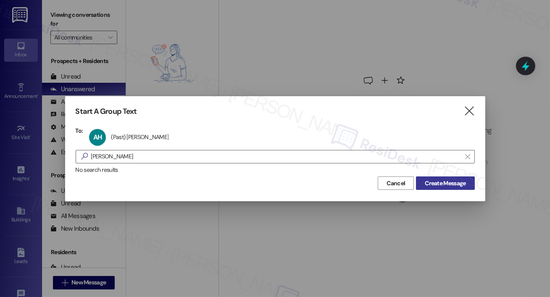
click at [448, 180] on span "Create Message" at bounding box center [445, 183] width 41 height 9
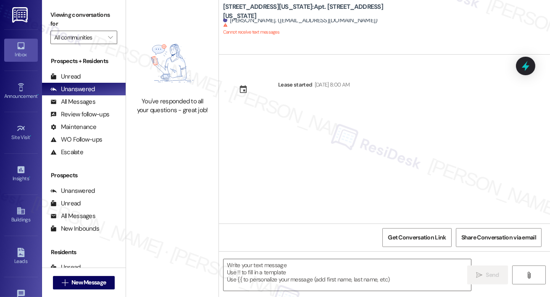
type textarea "Fetching suggested responses. Please feel free to read through the conversation…"
click at [80, 284] on span "New Message" at bounding box center [88, 282] width 34 height 9
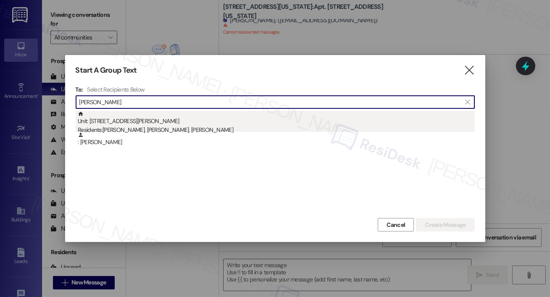
type input "[PERSON_NAME]"
click at [244, 126] on div "Residents: [PERSON_NAME], [PERSON_NAME], [PERSON_NAME]" at bounding box center [276, 130] width 397 height 9
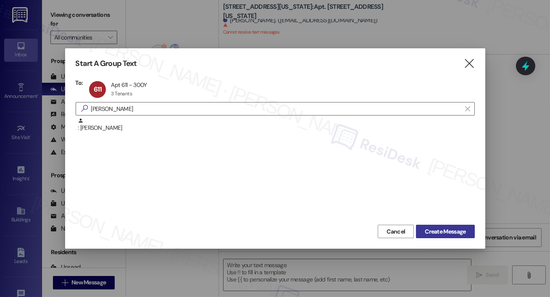
click at [450, 226] on button "Create Message" at bounding box center [445, 231] width 58 height 13
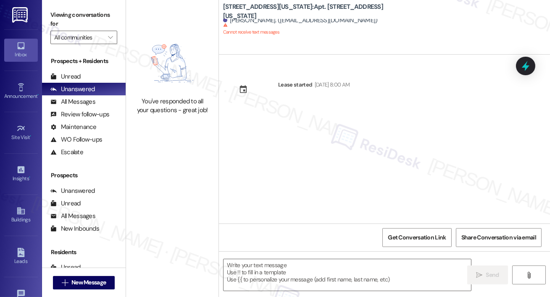
type textarea "Fetching suggested responses. Please feel free to read through the conversation…"
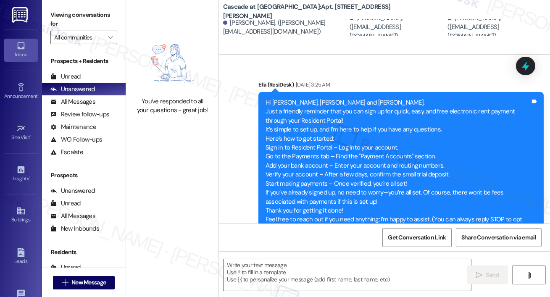
scroll to position [2110, 0]
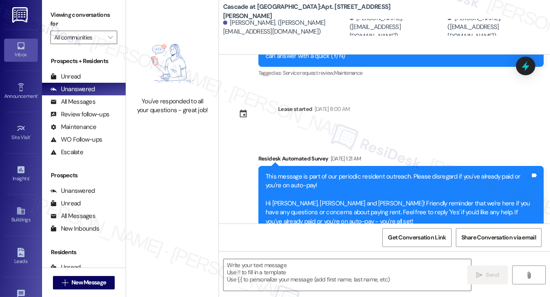
type textarea "Fetching suggested responses. Please feel free to read through the conversation…"
click at [113, 282] on button " New Message" at bounding box center [84, 282] width 62 height 13
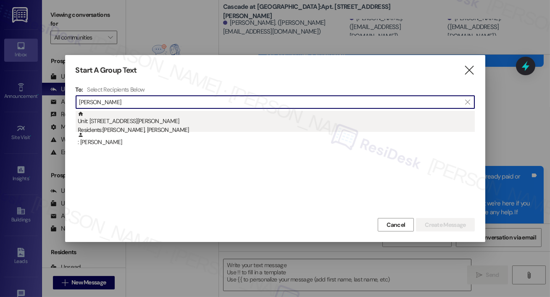
type input "[PERSON_NAME]"
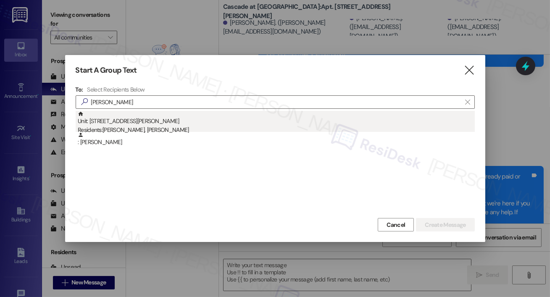
click at [223, 128] on div "Residents: [PERSON_NAME], [PERSON_NAME]" at bounding box center [276, 130] width 397 height 9
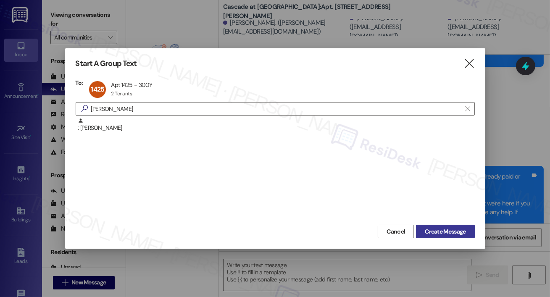
click at [440, 231] on span "Create Message" at bounding box center [445, 231] width 41 height 9
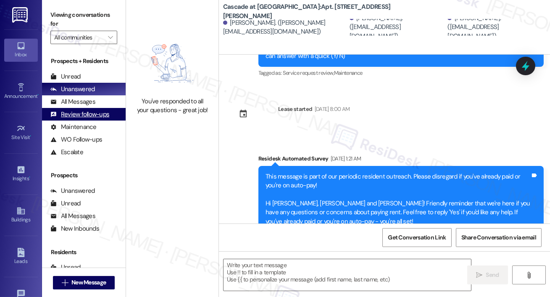
type textarea "Fetching suggested responses. Please feel free to read through the conversation…"
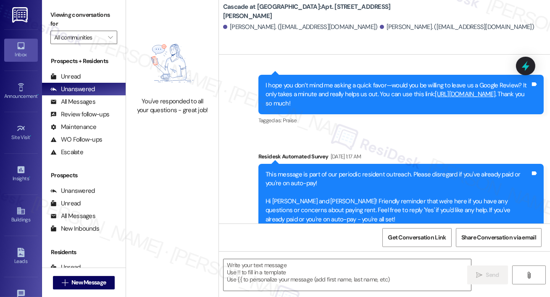
type textarea "Fetching suggested responses. Please feel free to read through the conversation…"
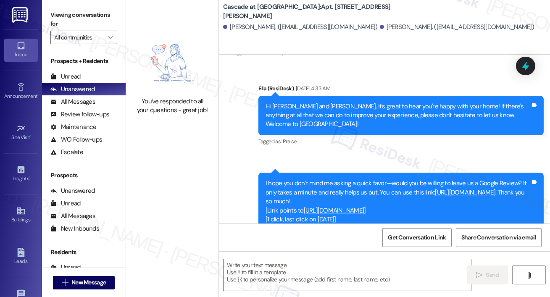
scroll to position [2585, 0]
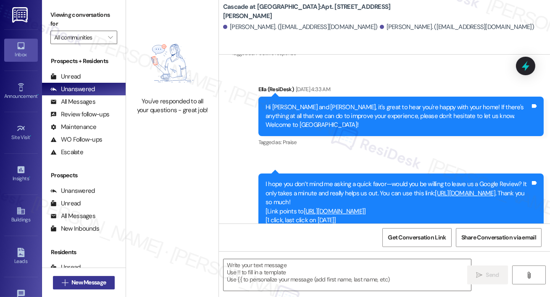
click at [104, 288] on button " New Message" at bounding box center [84, 282] width 62 height 13
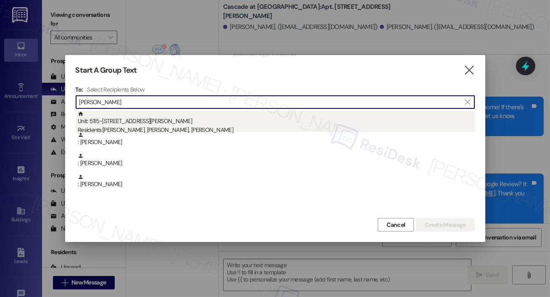
type input "[PERSON_NAME]"
click at [292, 123] on div "Unit: 5115~103 - [STREET_ADDRESS][PERSON_NAME] Residents: [PERSON_NAME], [PERSO…" at bounding box center [276, 123] width 397 height 24
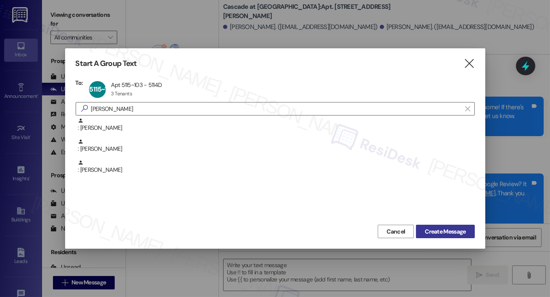
click at [438, 230] on span "Create Message" at bounding box center [445, 231] width 41 height 9
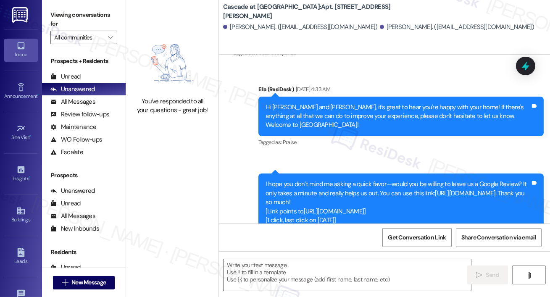
type textarea "Fetching suggested responses. Please feel free to read through the conversation…"
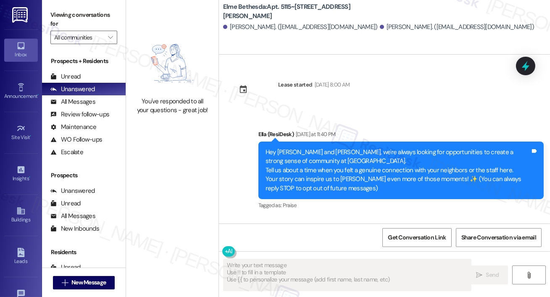
scroll to position [0, 0]
